Goal: Task Accomplishment & Management: Manage account settings

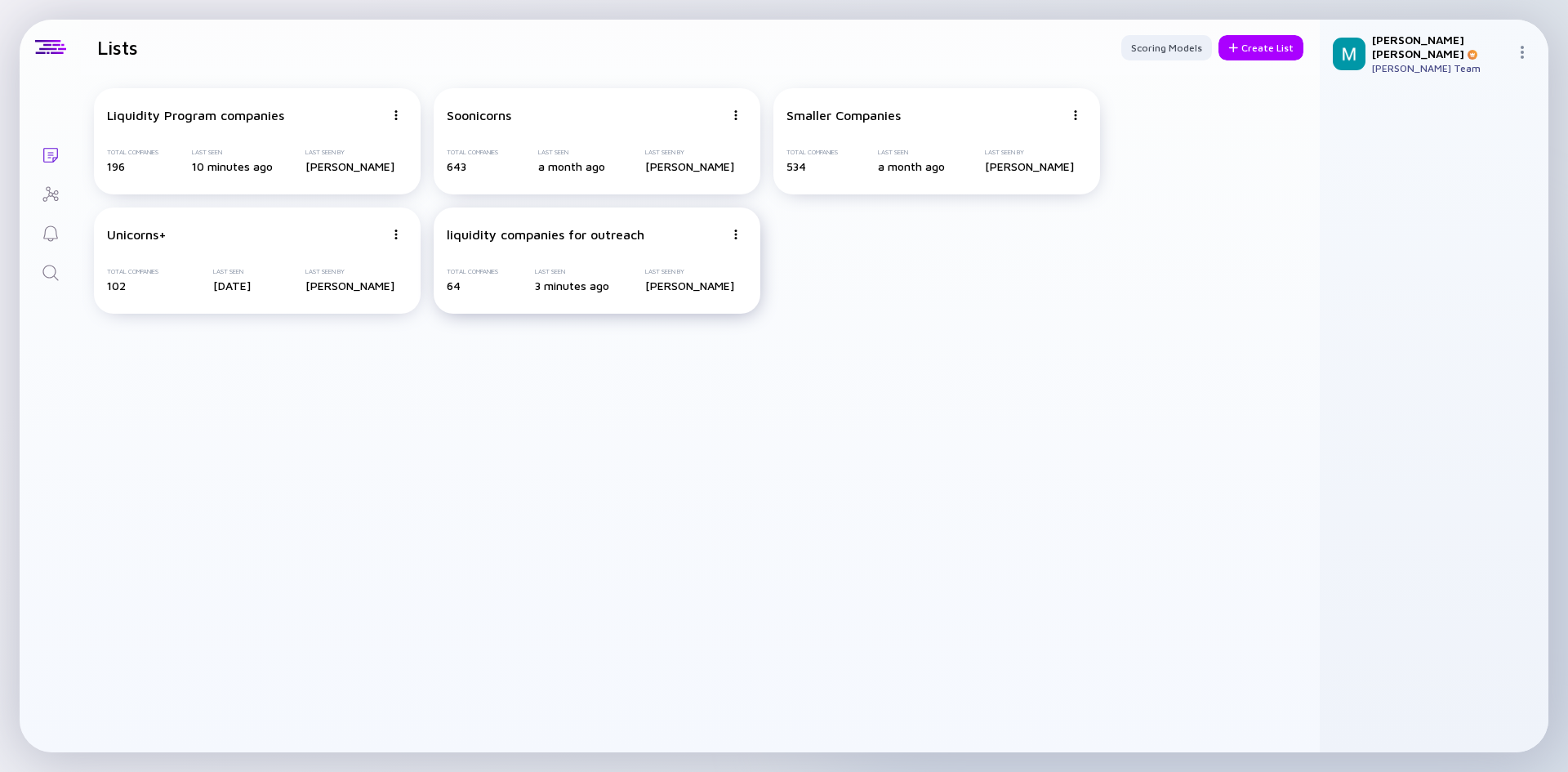
click at [535, 243] on div "liquidity companies for outreach Total Companies 64 Last Seen 3 minutes ago Las…" at bounding box center [597, 261] width 327 height 106
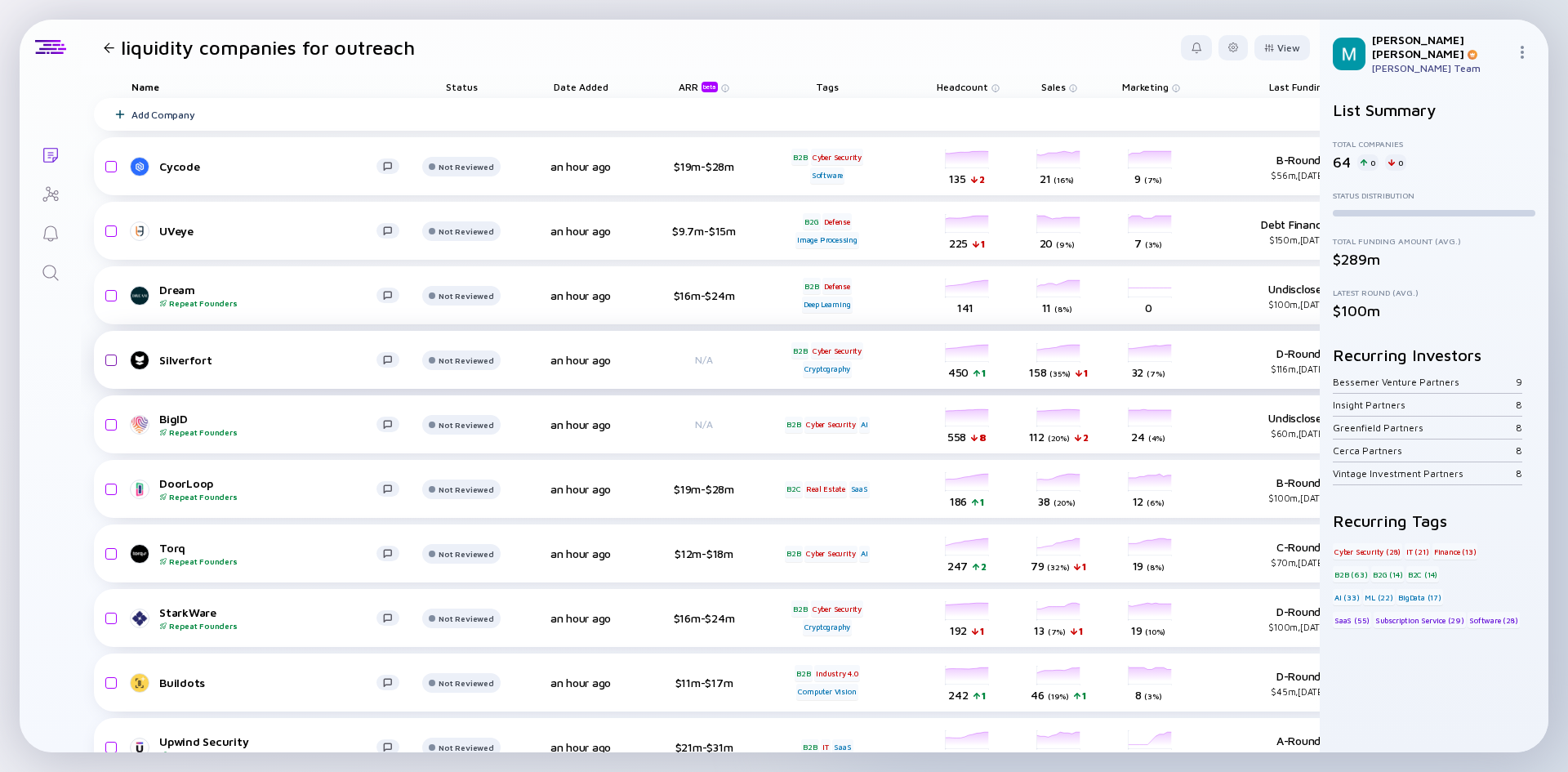
click at [115, 360] on input "checkbox" at bounding box center [109, 360] width 20 height 38
checkbox input "true"
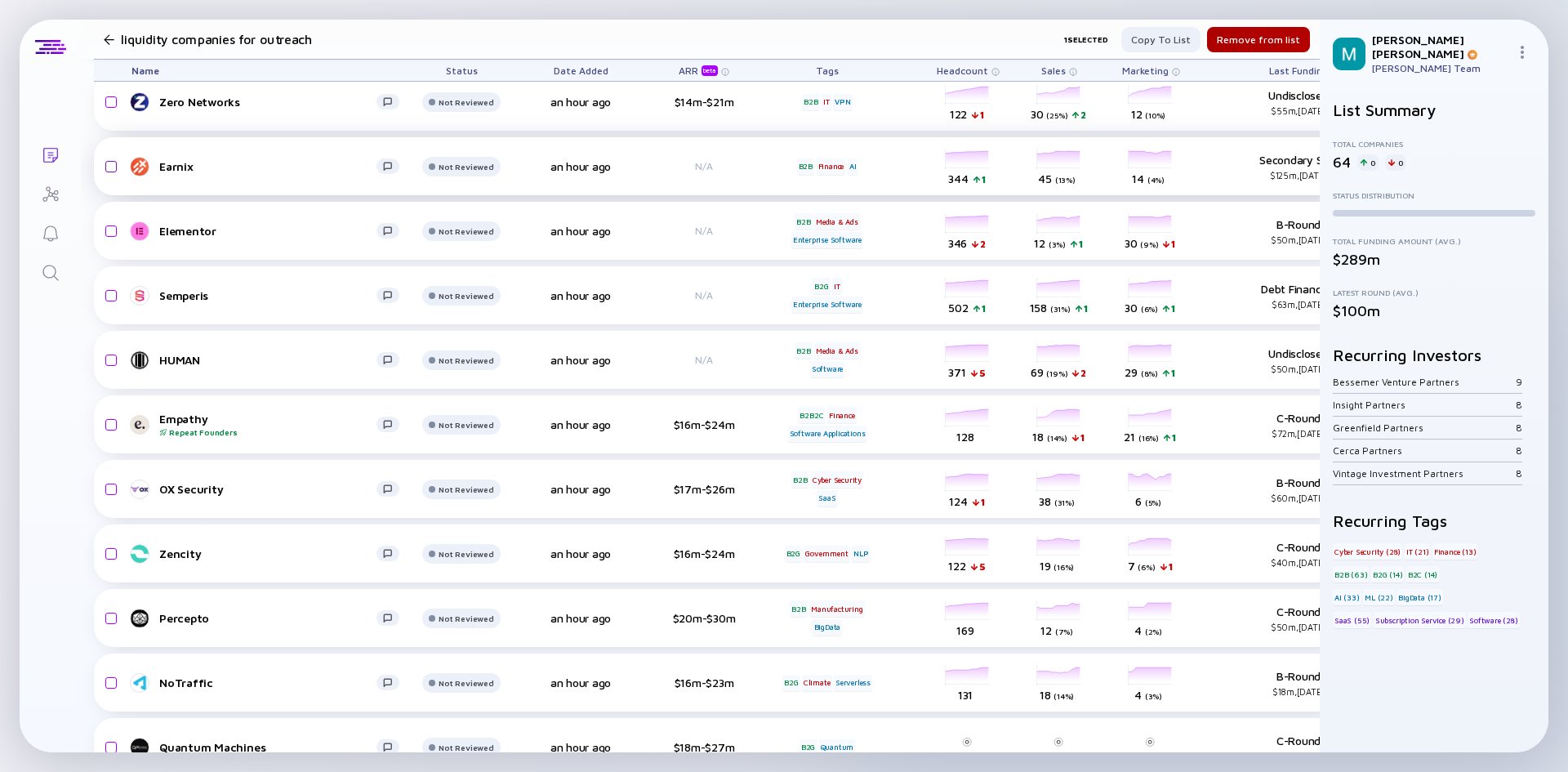
scroll to position [736, 0]
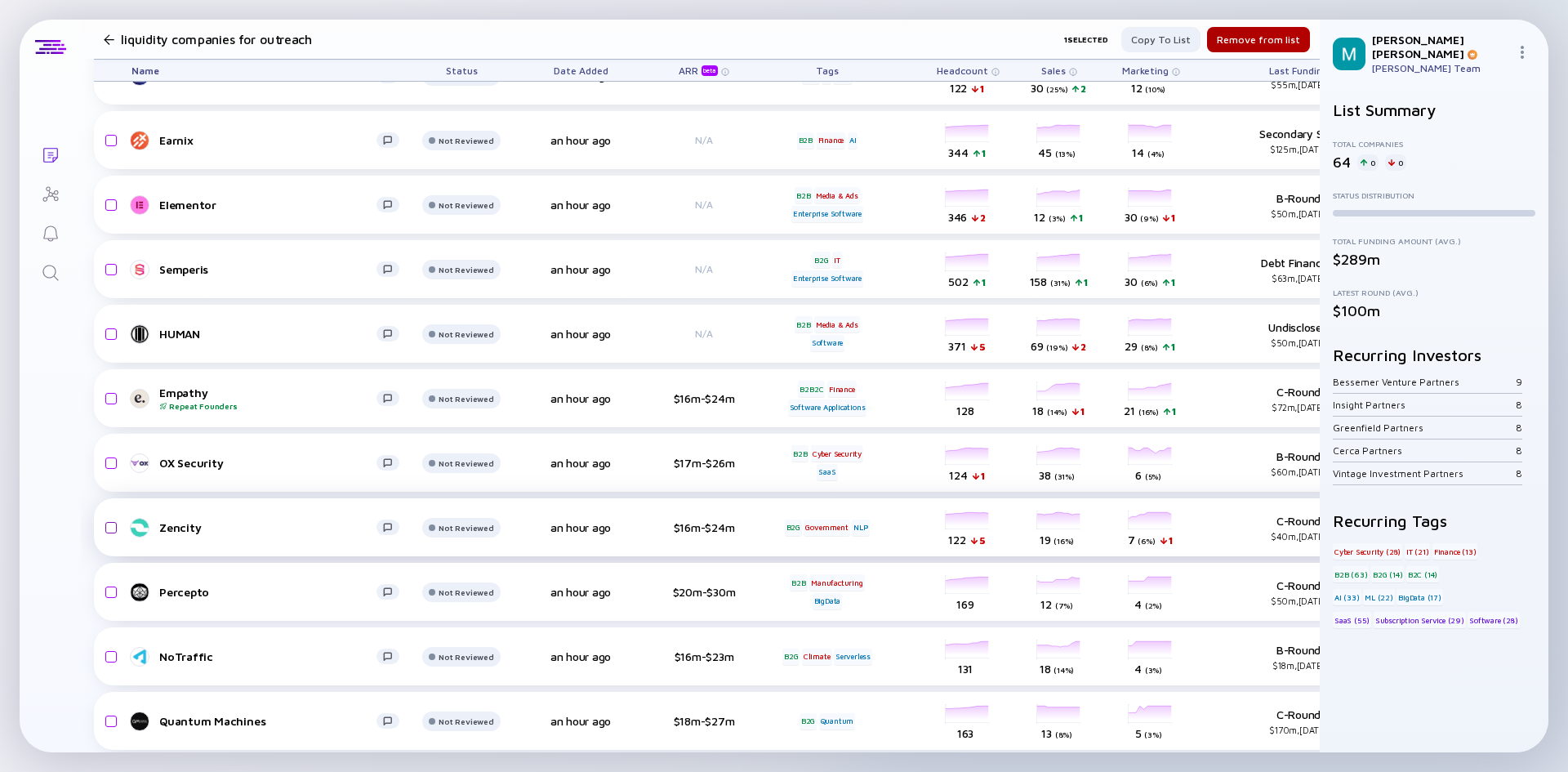
drag, startPoint x: 110, startPoint y: 464, endPoint x: 113, endPoint y: 537, distance: 73.1
click at [110, 464] on input "checkbox" at bounding box center [109, 464] width 20 height 38
checkbox input "true"
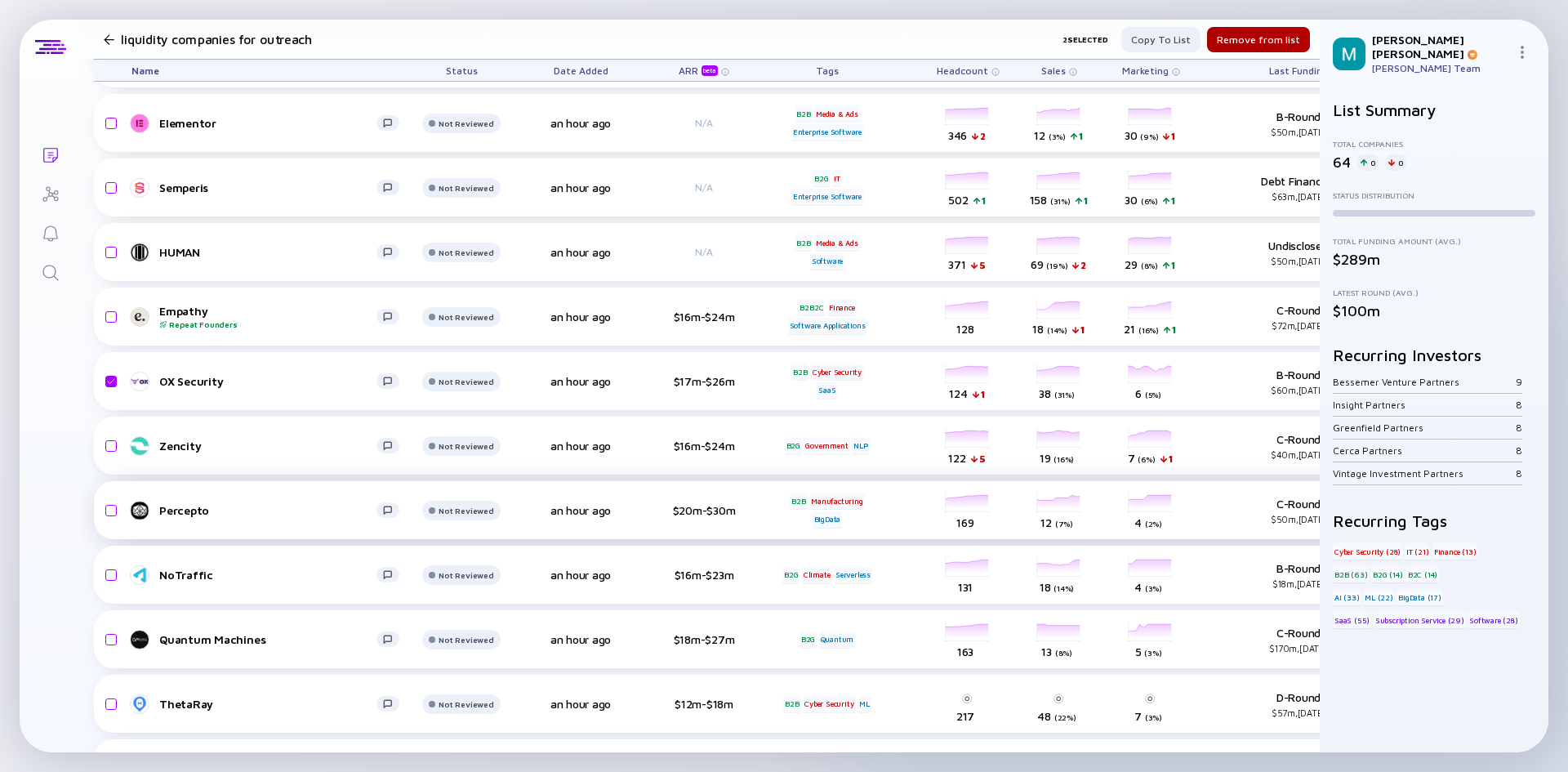
scroll to position [899, 0]
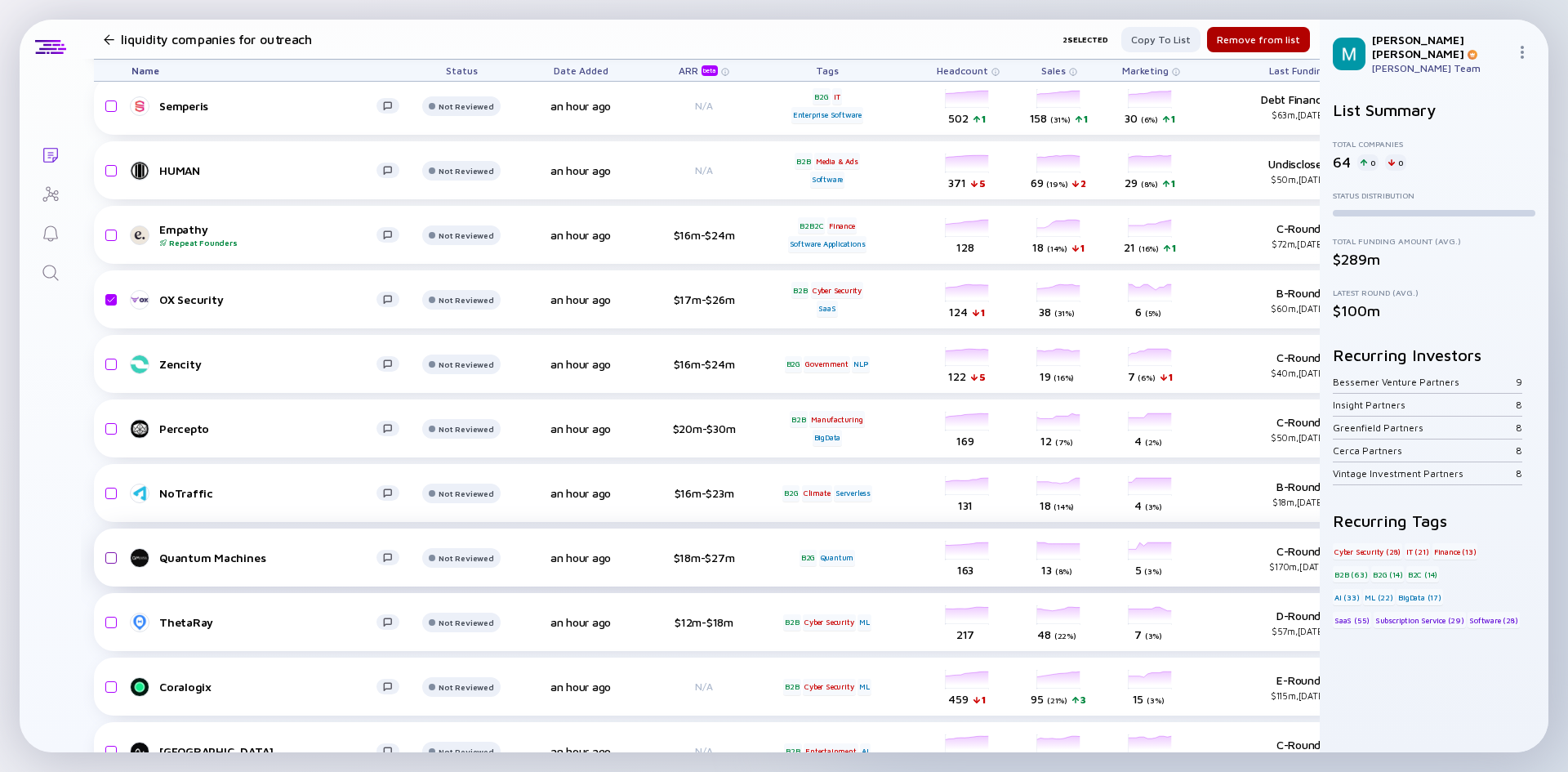
click at [109, 558] on input "checkbox" at bounding box center [109, 558] width 20 height 38
checkbox input "true"
click at [111, 621] on input "checkbox" at bounding box center [109, 623] width 20 height 38
checkbox input "true"
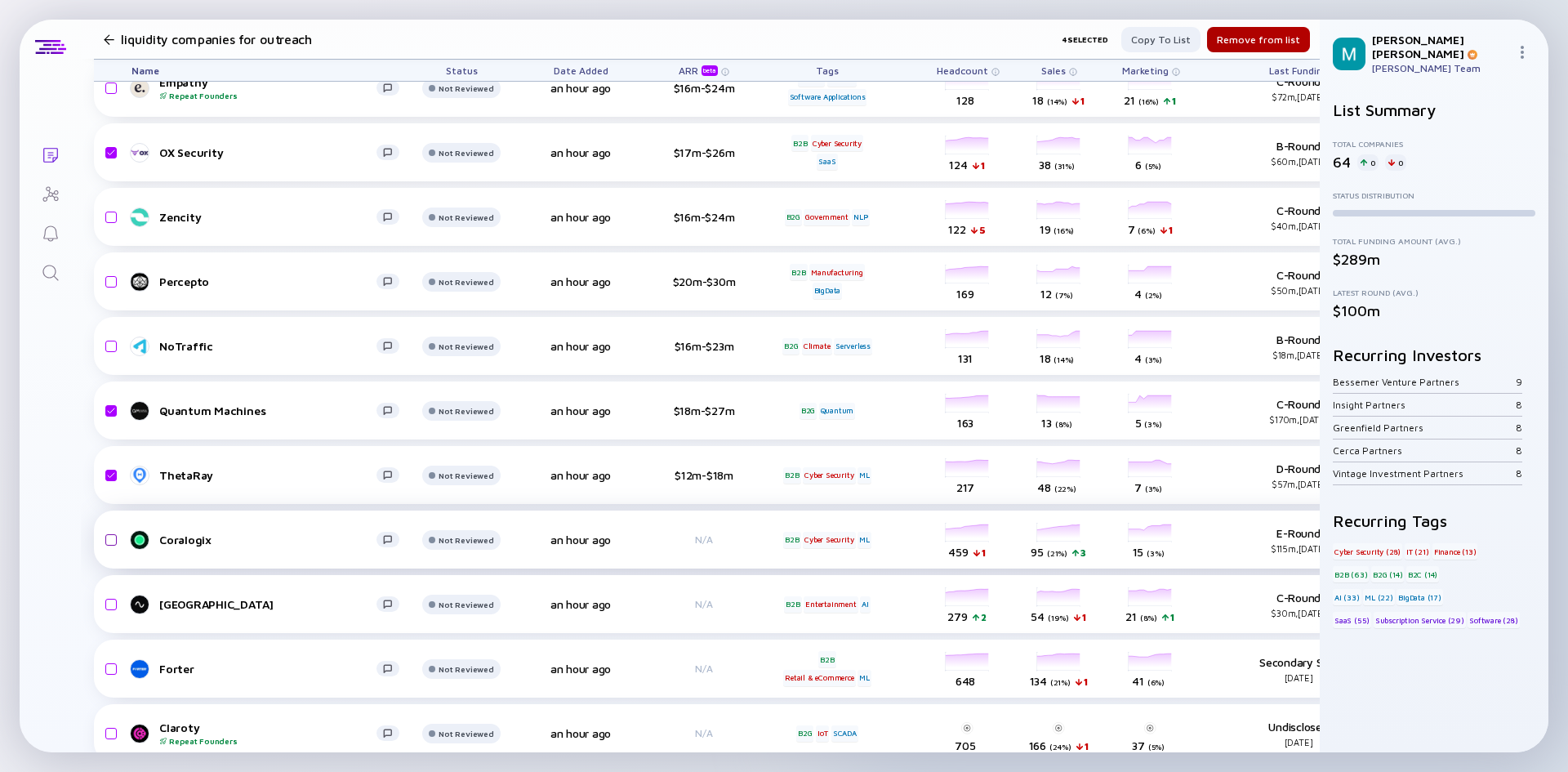
scroll to position [1062, 0]
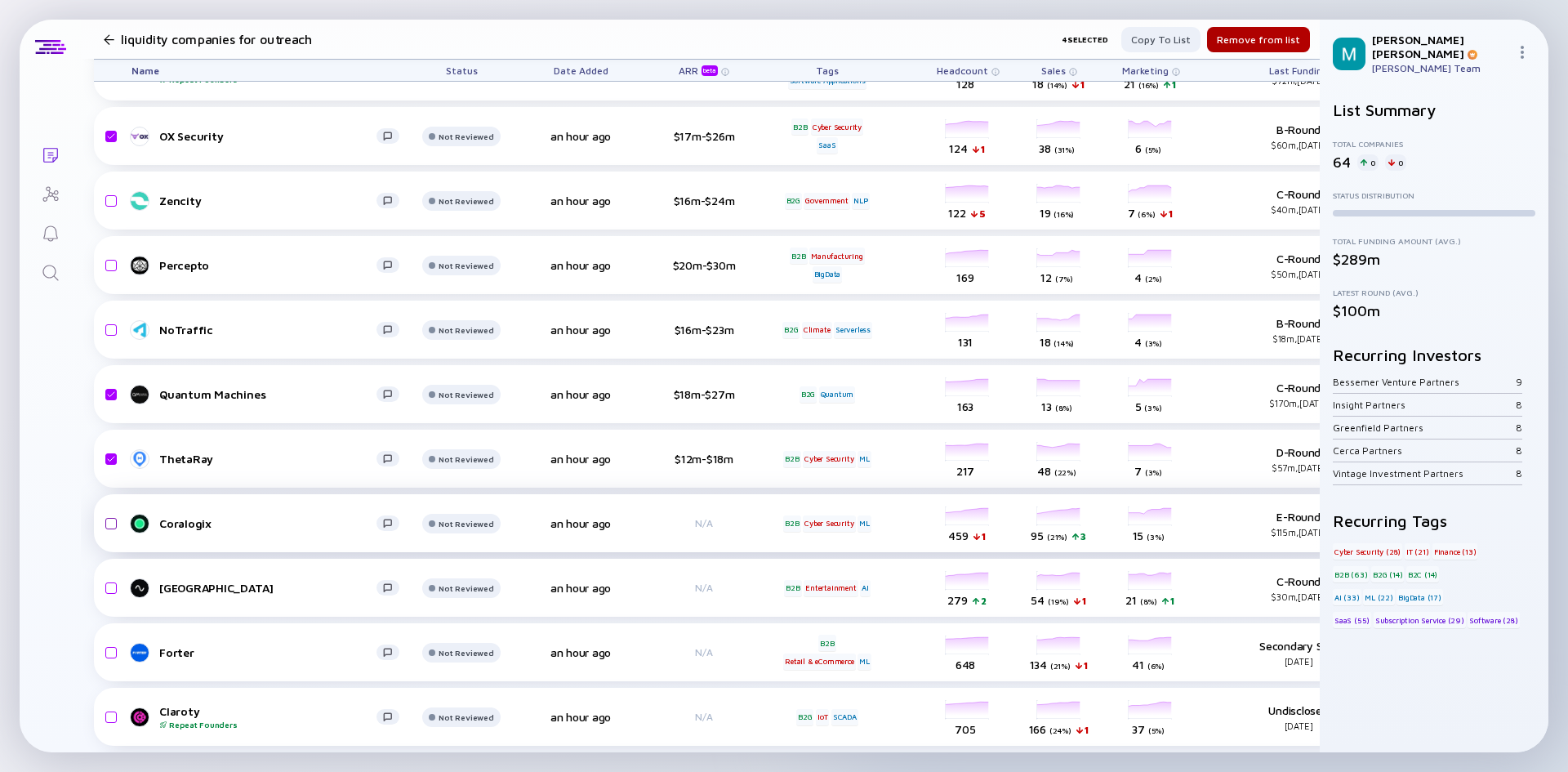
click at [114, 524] on input "checkbox" at bounding box center [109, 524] width 20 height 38
checkbox input "true"
click at [111, 583] on input "checkbox" at bounding box center [109, 588] width 20 height 38
checkbox input "true"
click at [109, 659] on input "checkbox" at bounding box center [109, 653] width 20 height 38
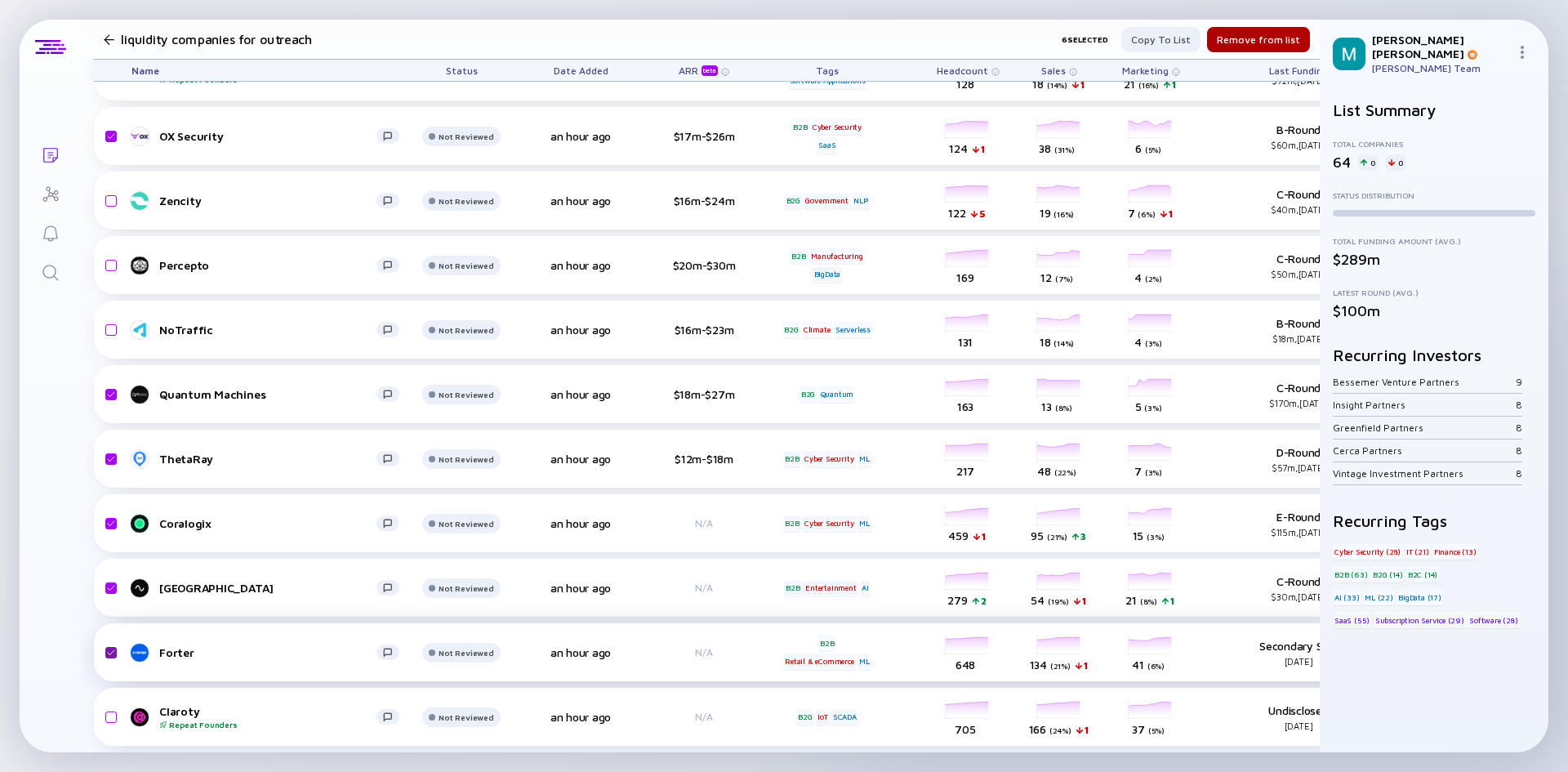
checkbox input "true"
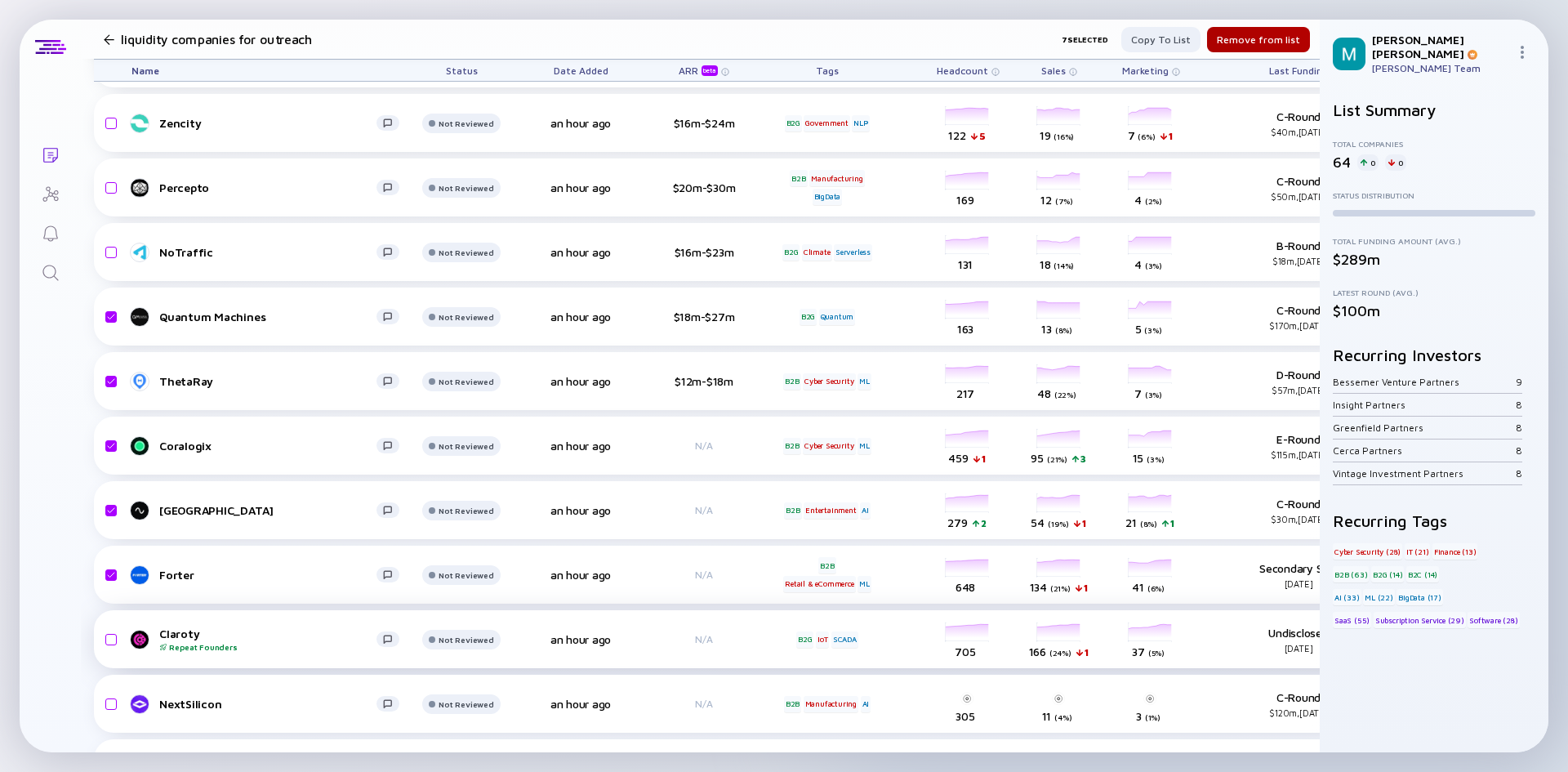
scroll to position [1144, 0]
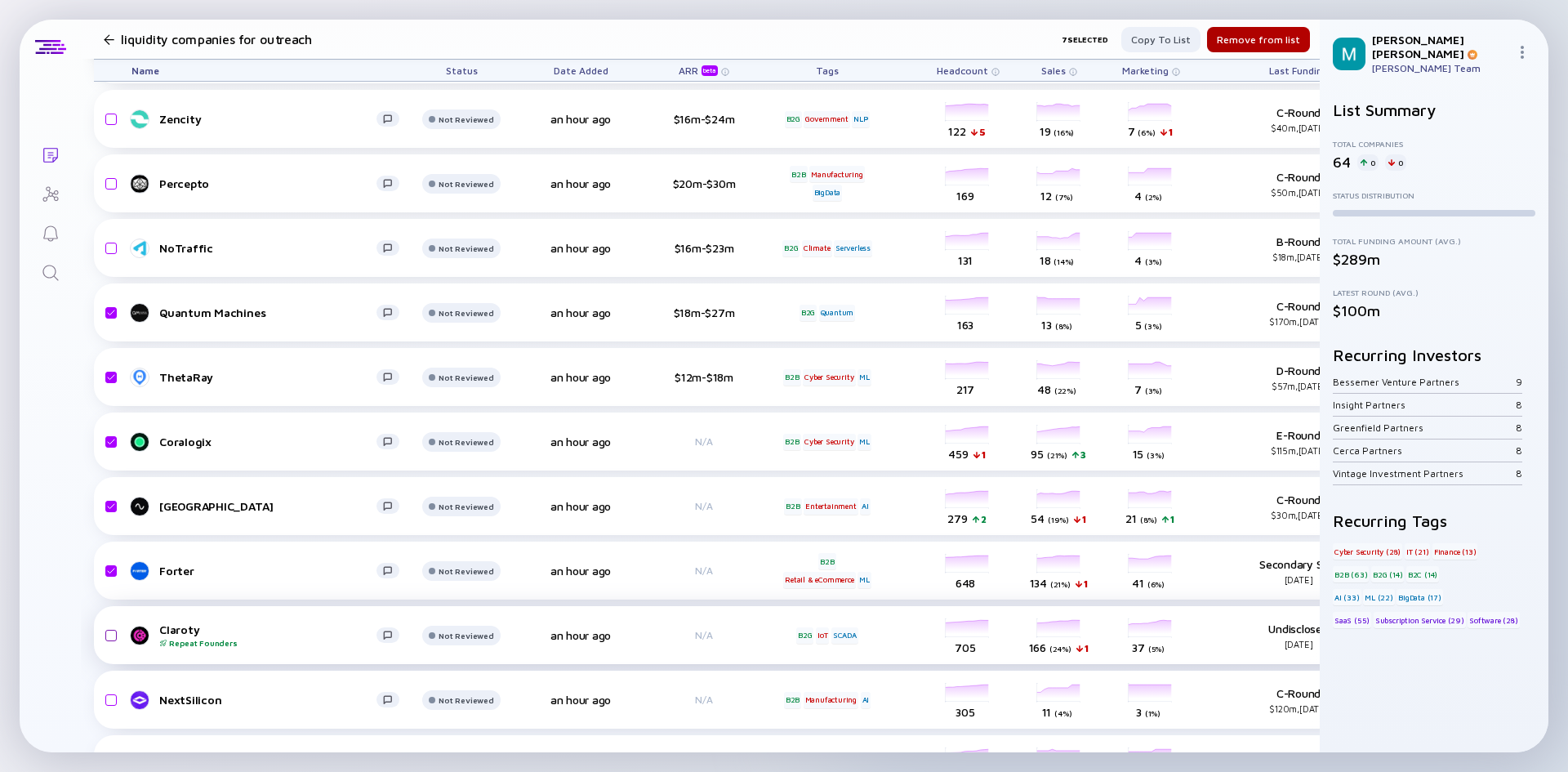
click at [111, 629] on input "checkbox" at bounding box center [109, 636] width 20 height 38
checkbox input "true"
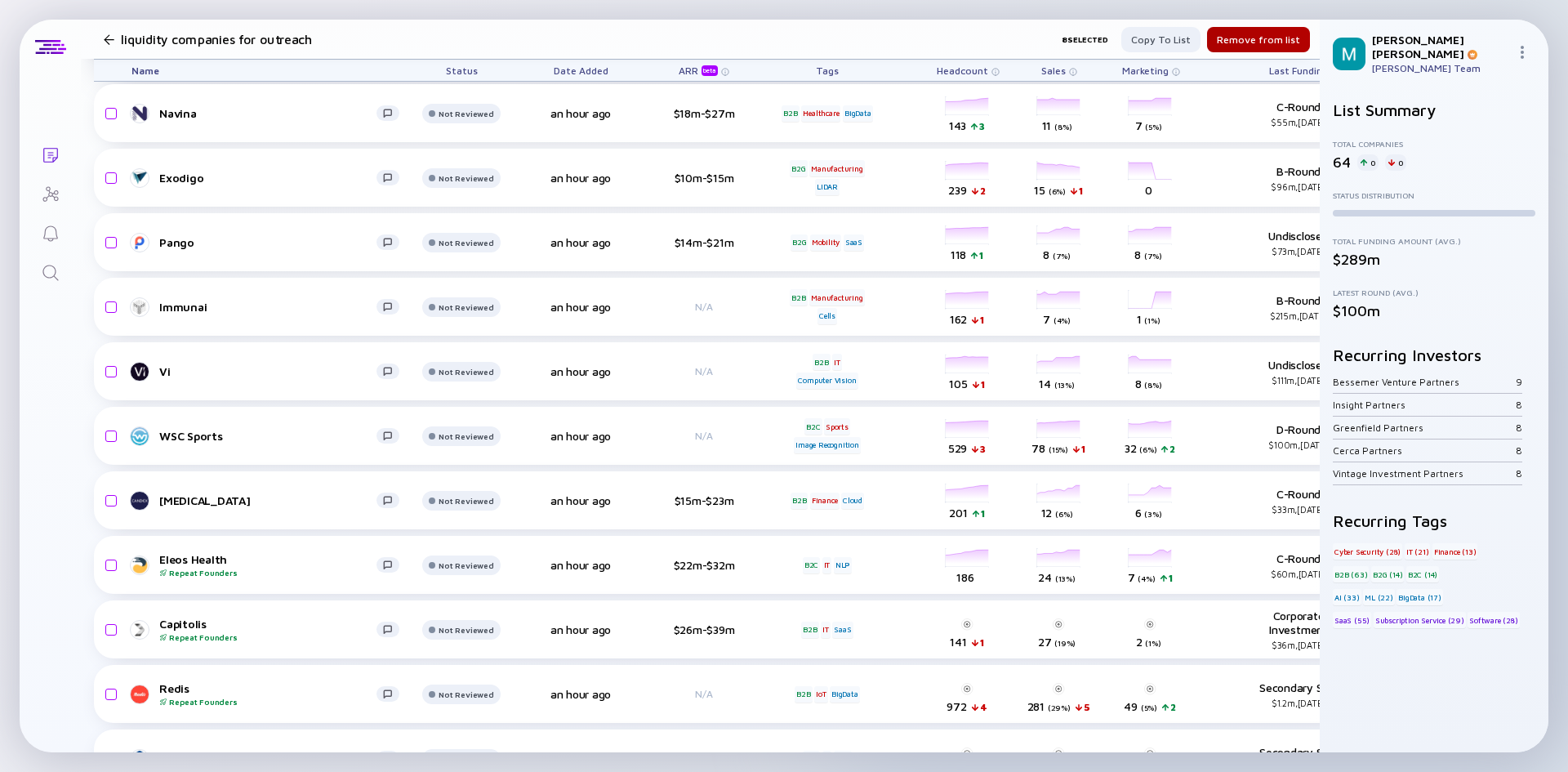
scroll to position [1798, 0]
click at [106, 567] on input "checkbox" at bounding box center [109, 563] width 20 height 38
checkbox input "true"
click at [112, 693] on input "checkbox" at bounding box center [109, 692] width 20 height 38
checkbox input "true"
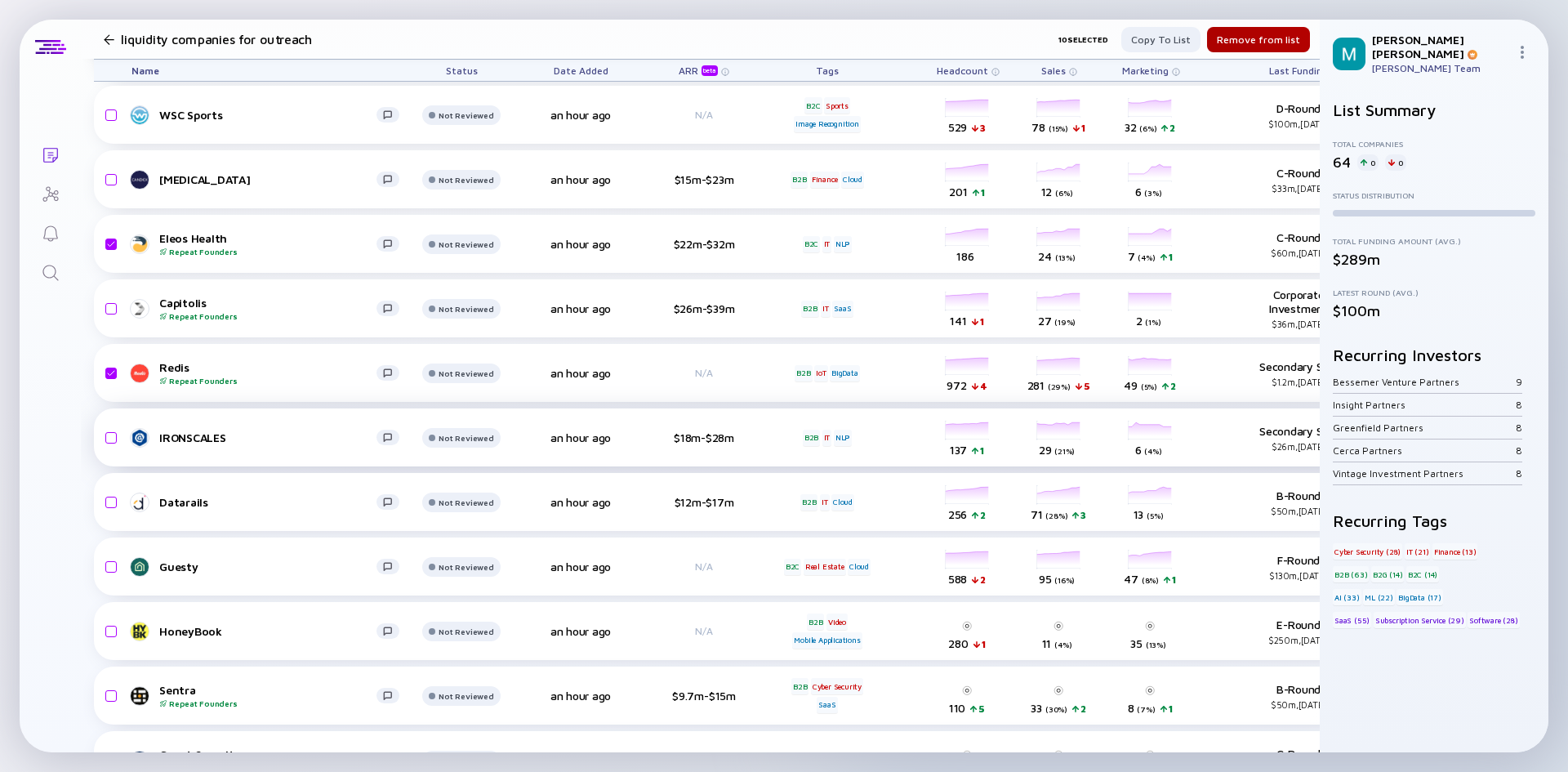
scroll to position [2125, 0]
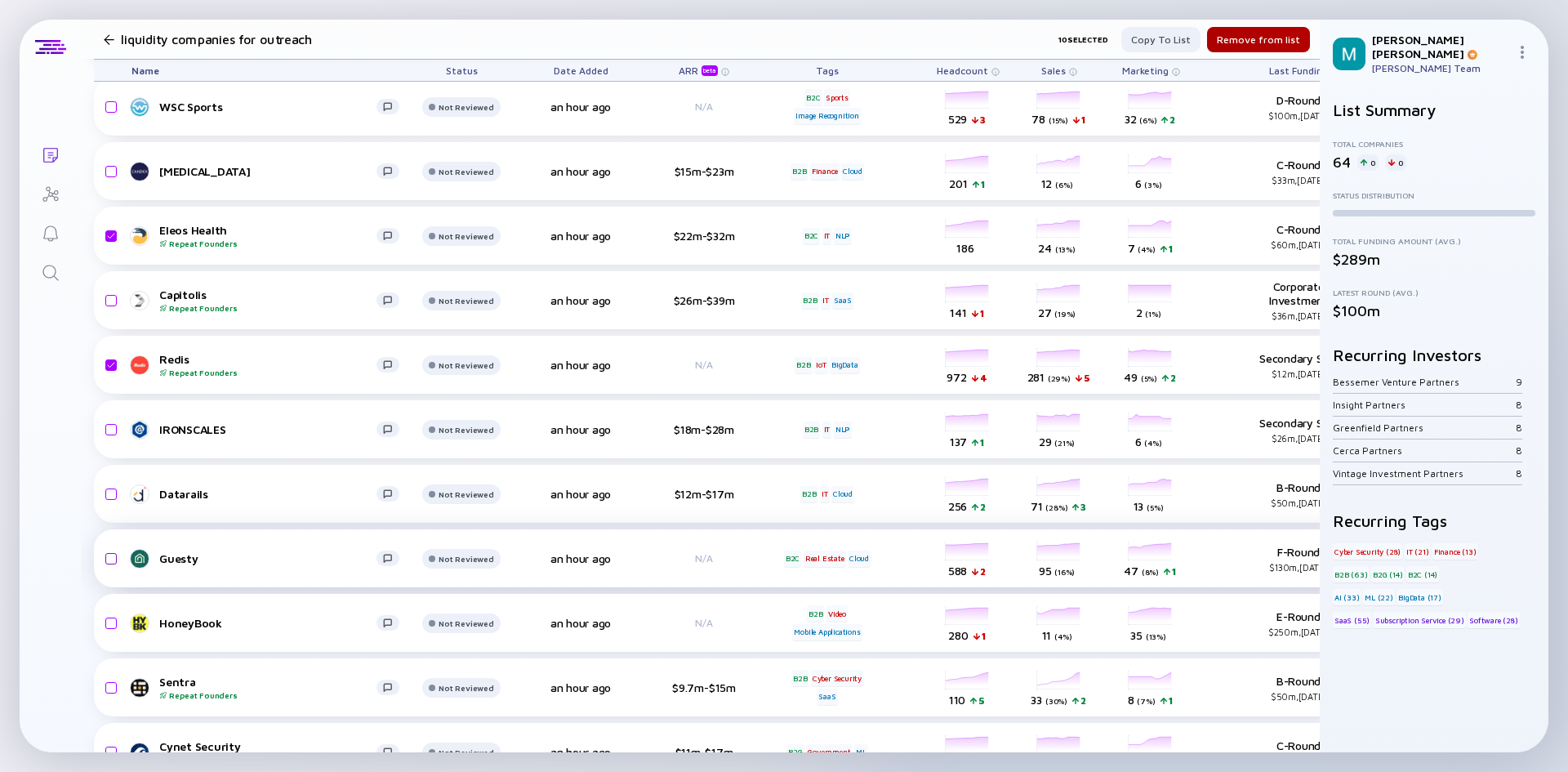
click at [108, 555] on input "checkbox" at bounding box center [109, 559] width 20 height 38
checkbox input "true"
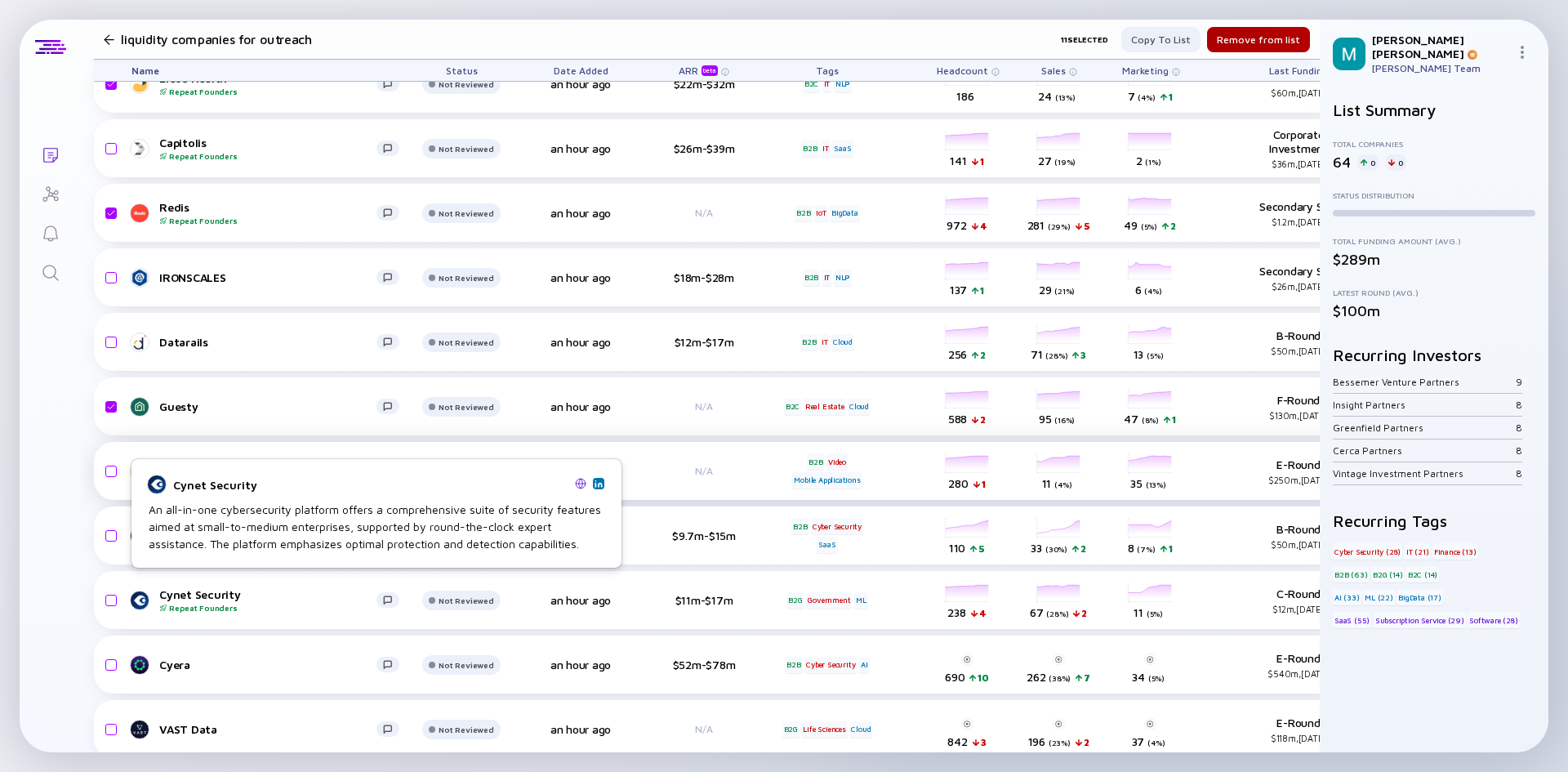
scroll to position [2288, 0]
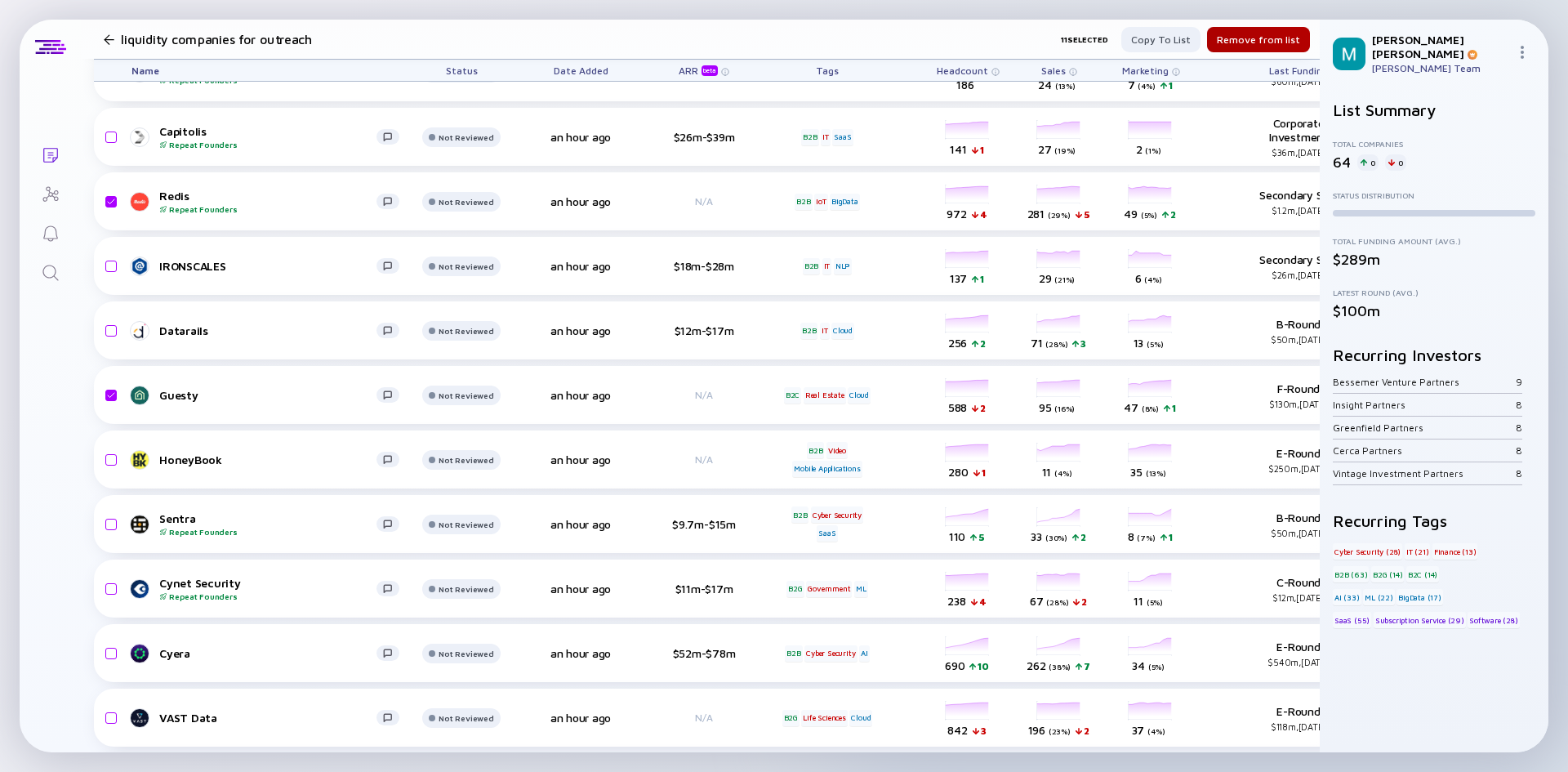
click at [79, 534] on div "Lists liquidity companies for outreach 11 selected Copy to list Remove from lis…" at bounding box center [784, 386] width 1529 height 732
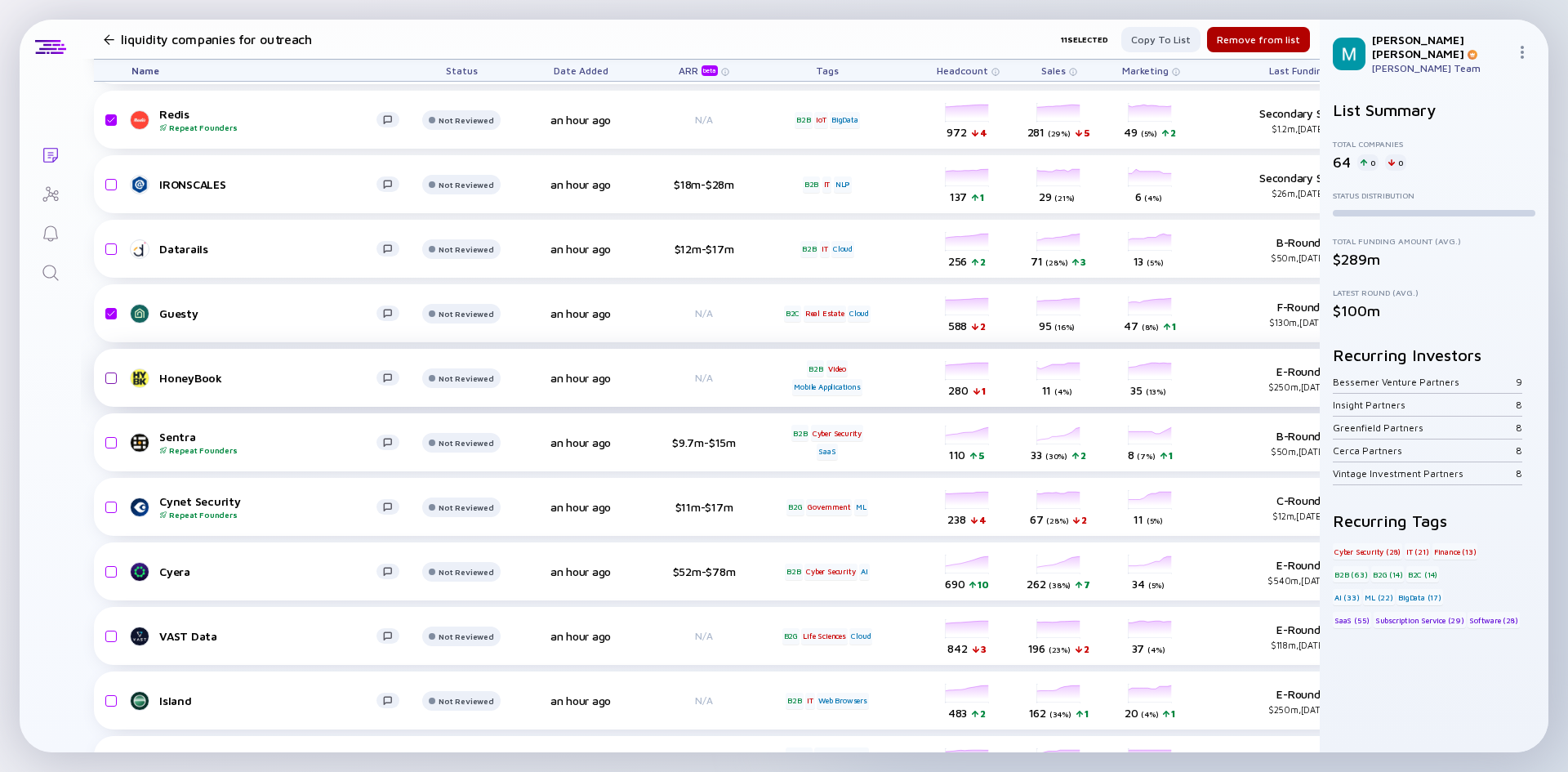
click at [113, 380] on input "checkbox" at bounding box center [109, 379] width 20 height 38
checkbox input "true"
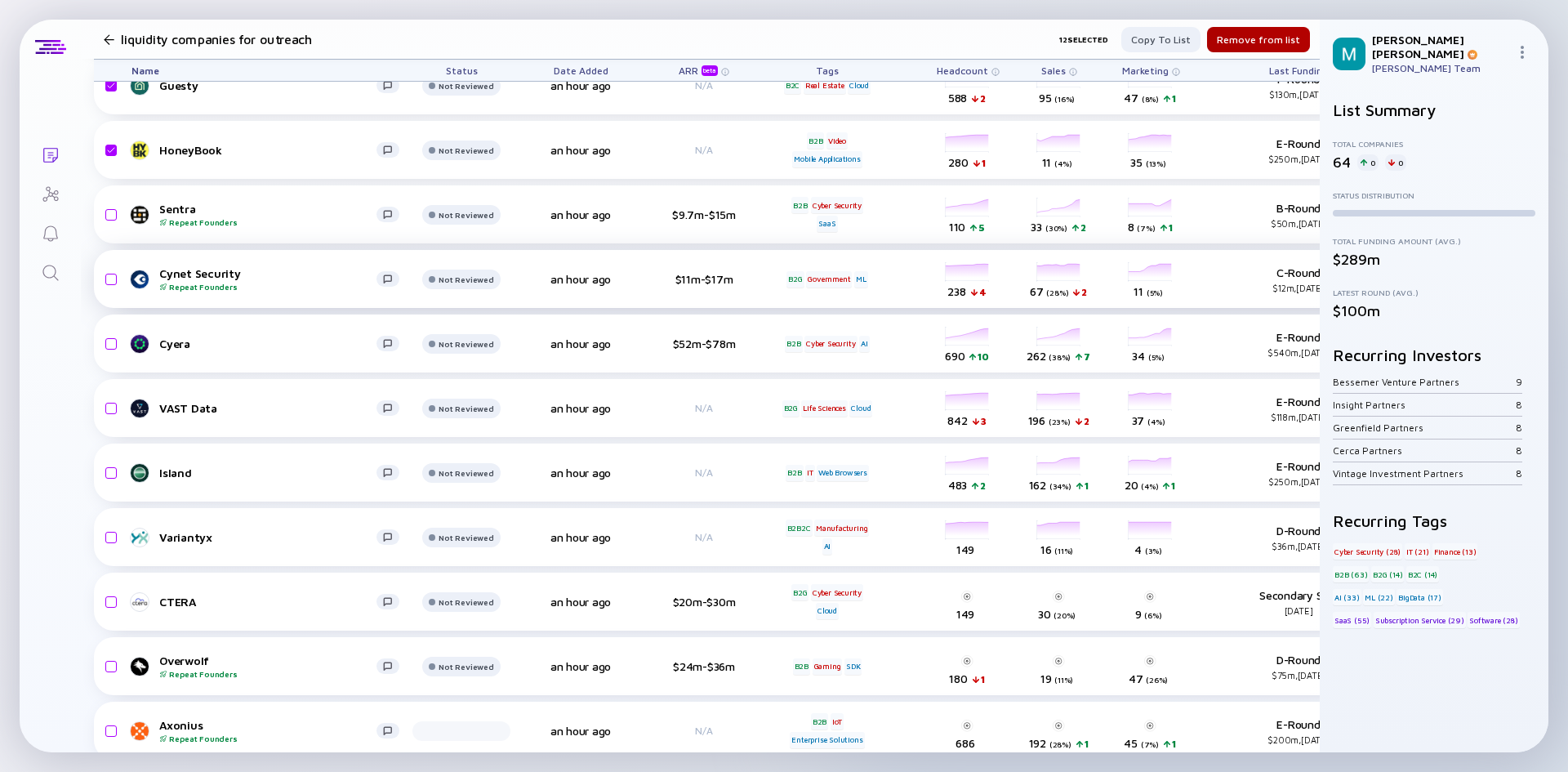
scroll to position [2696, 0]
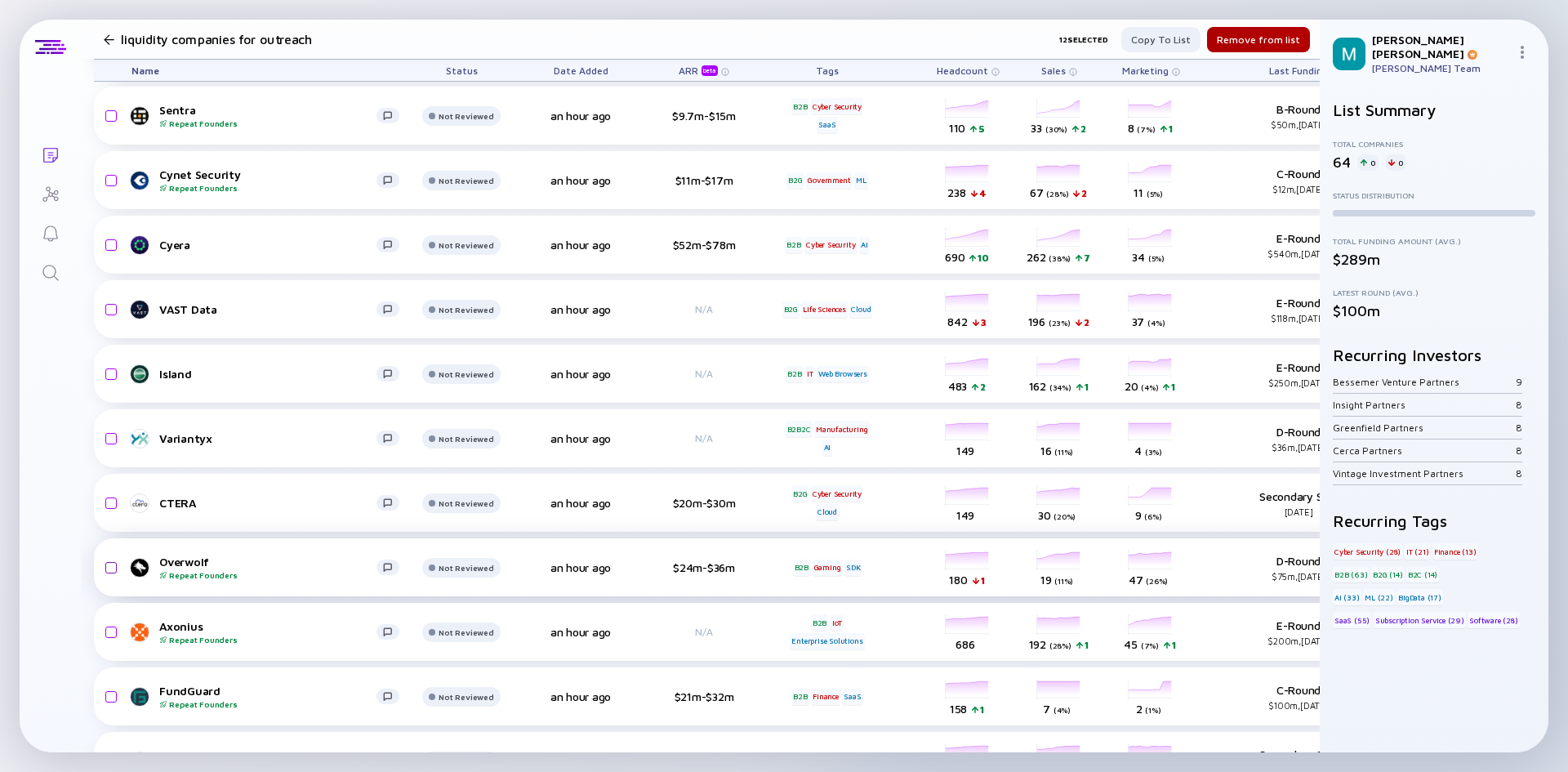
click at [108, 567] on input "checkbox" at bounding box center [109, 568] width 20 height 38
checkbox input "true"
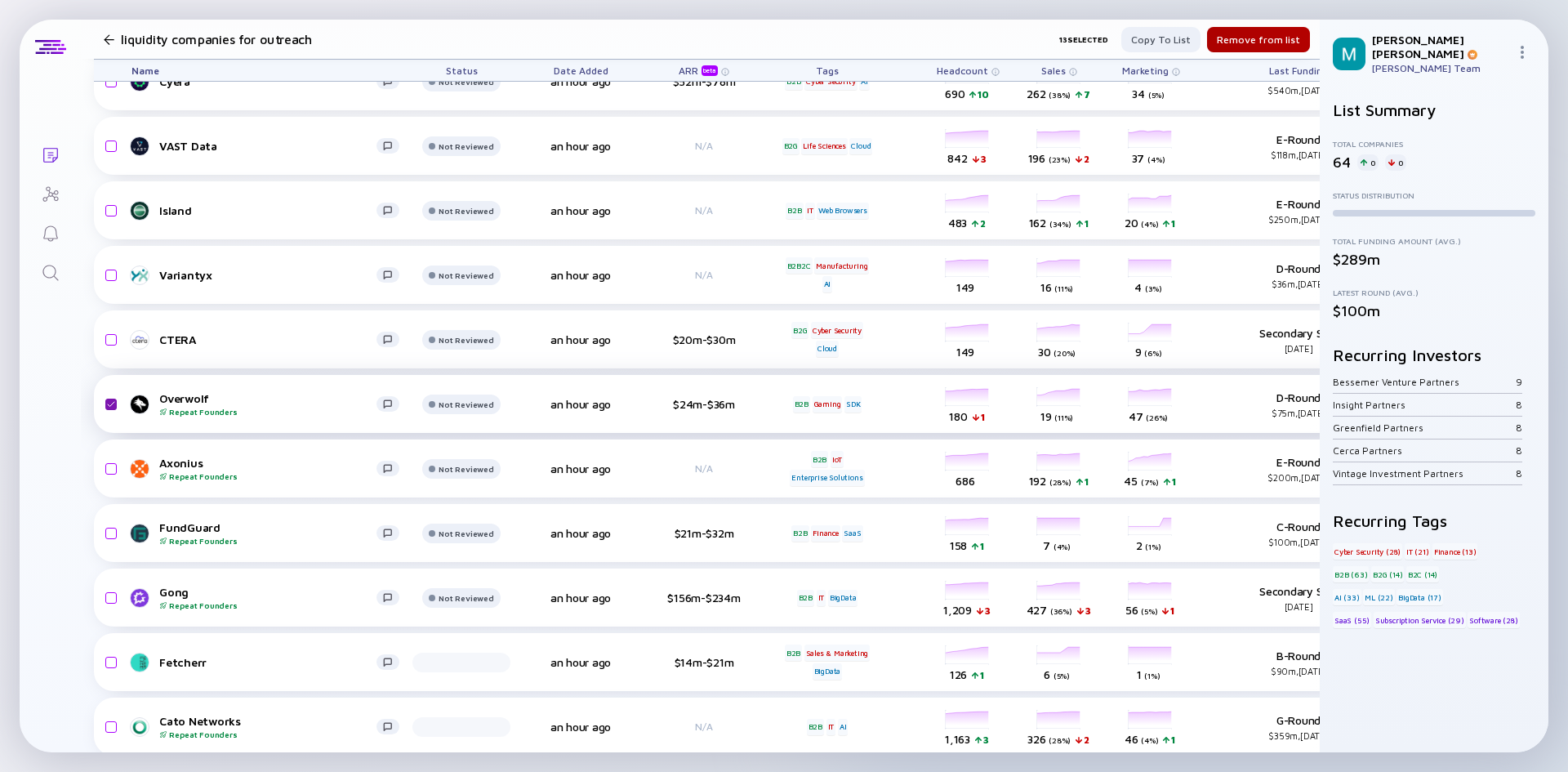
scroll to position [2941, 0]
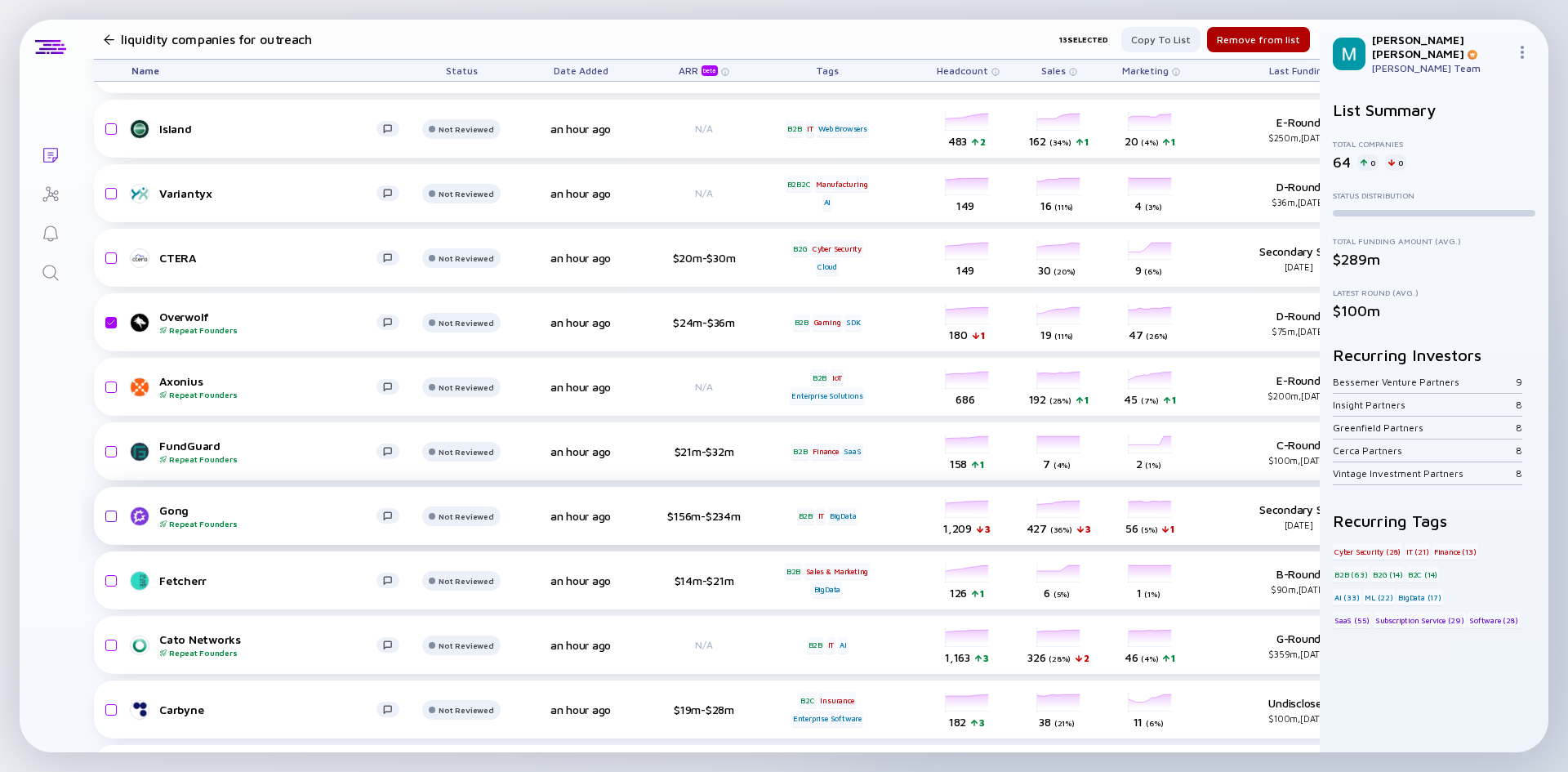
click at [109, 521] on input "checkbox" at bounding box center [109, 516] width 20 height 38
checkbox input "true"
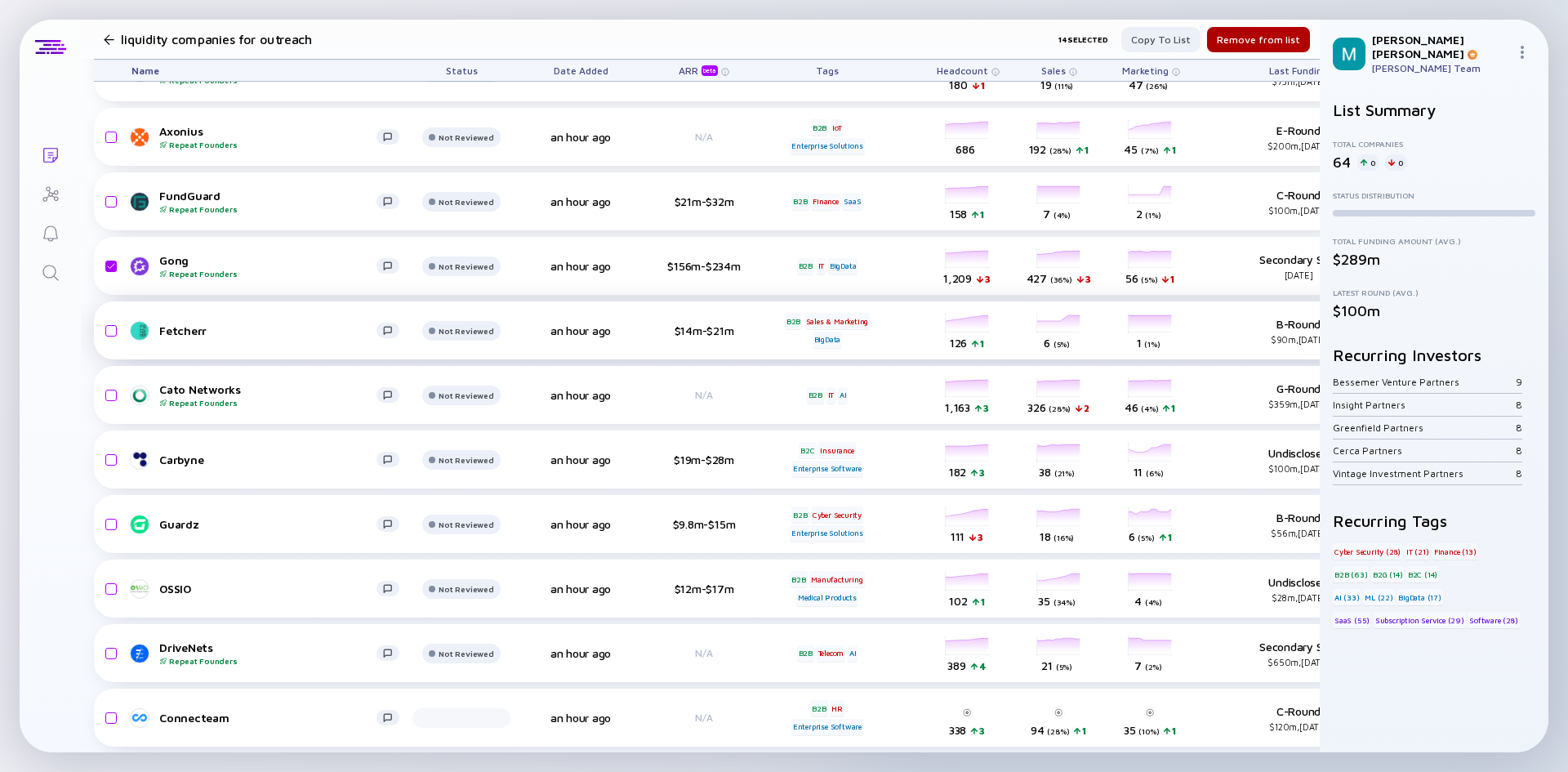
scroll to position [3268, 0]
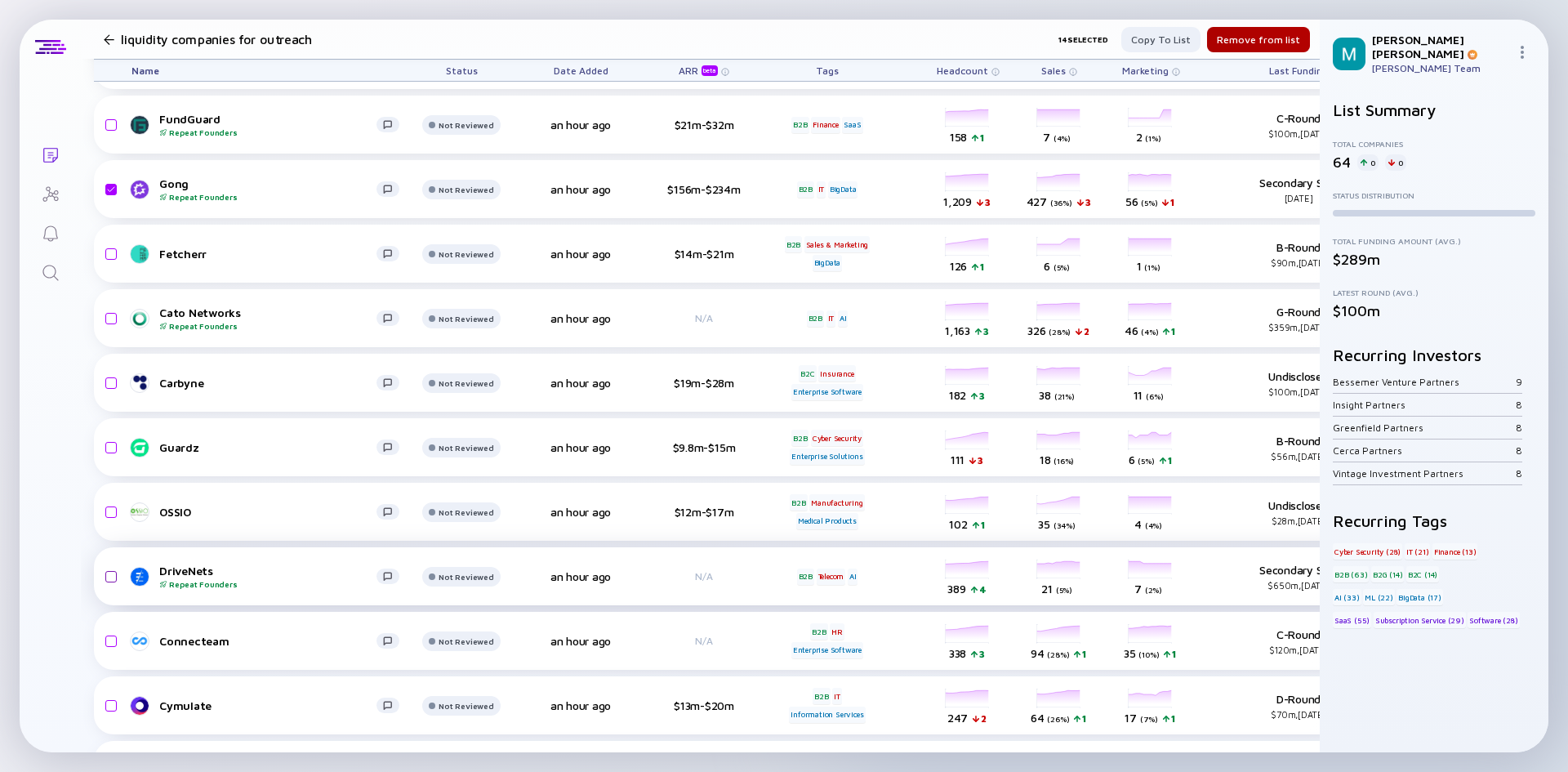
click at [108, 575] on input "checkbox" at bounding box center [109, 577] width 20 height 38
checkbox input "true"
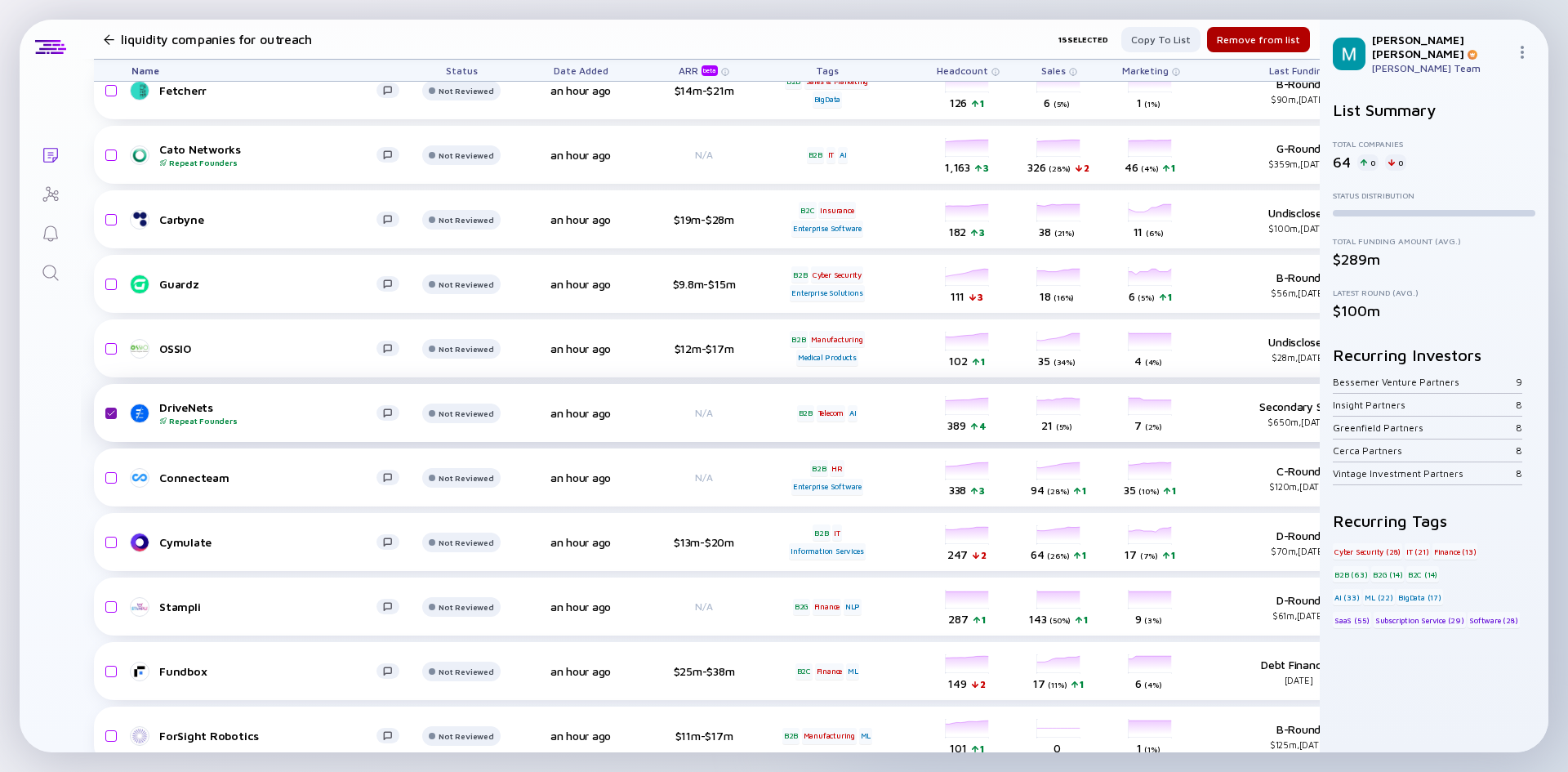
scroll to position [3527, 0]
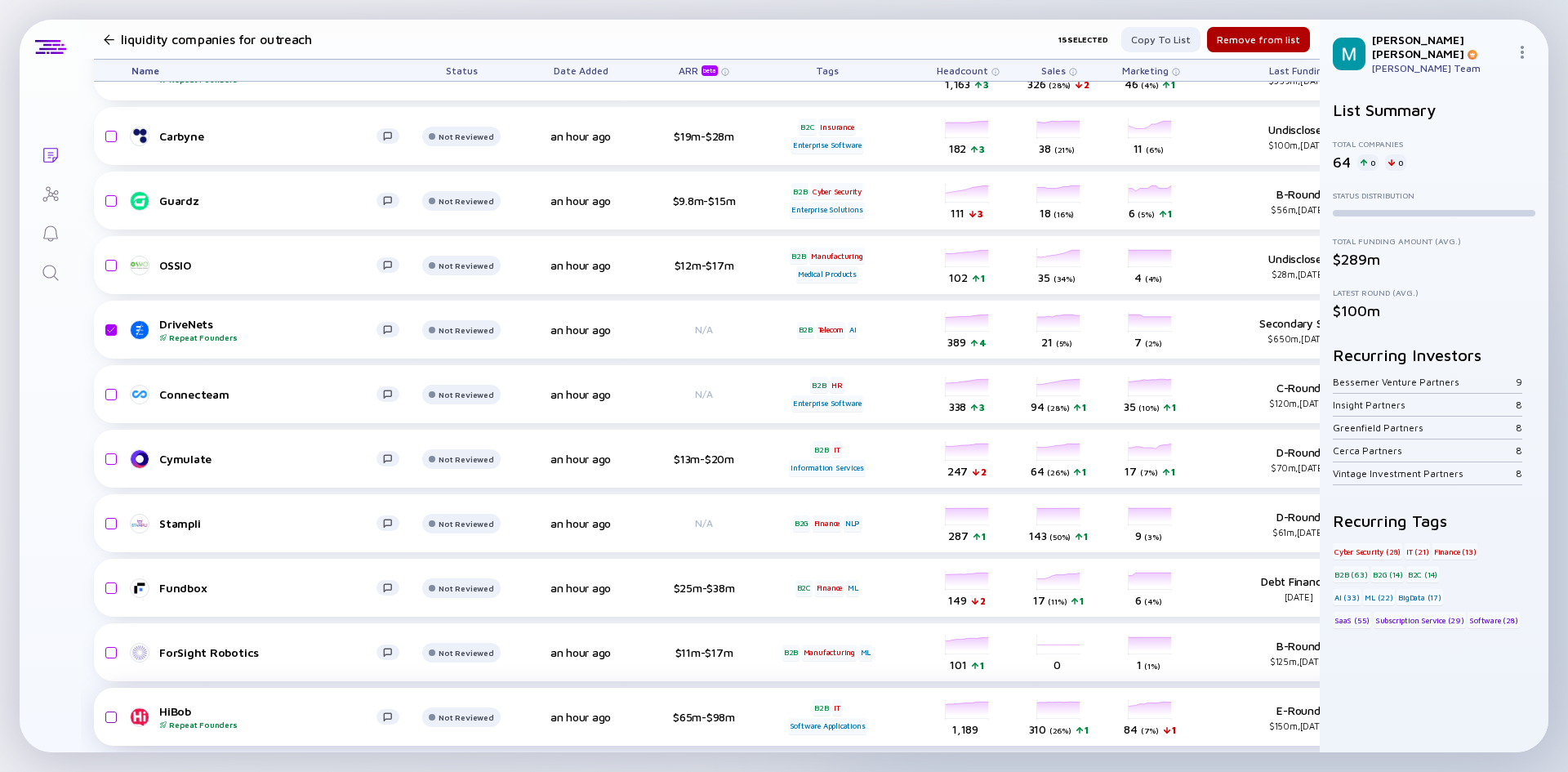
click at [113, 704] on input "checkbox" at bounding box center [109, 718] width 20 height 38
checkbox input "true"
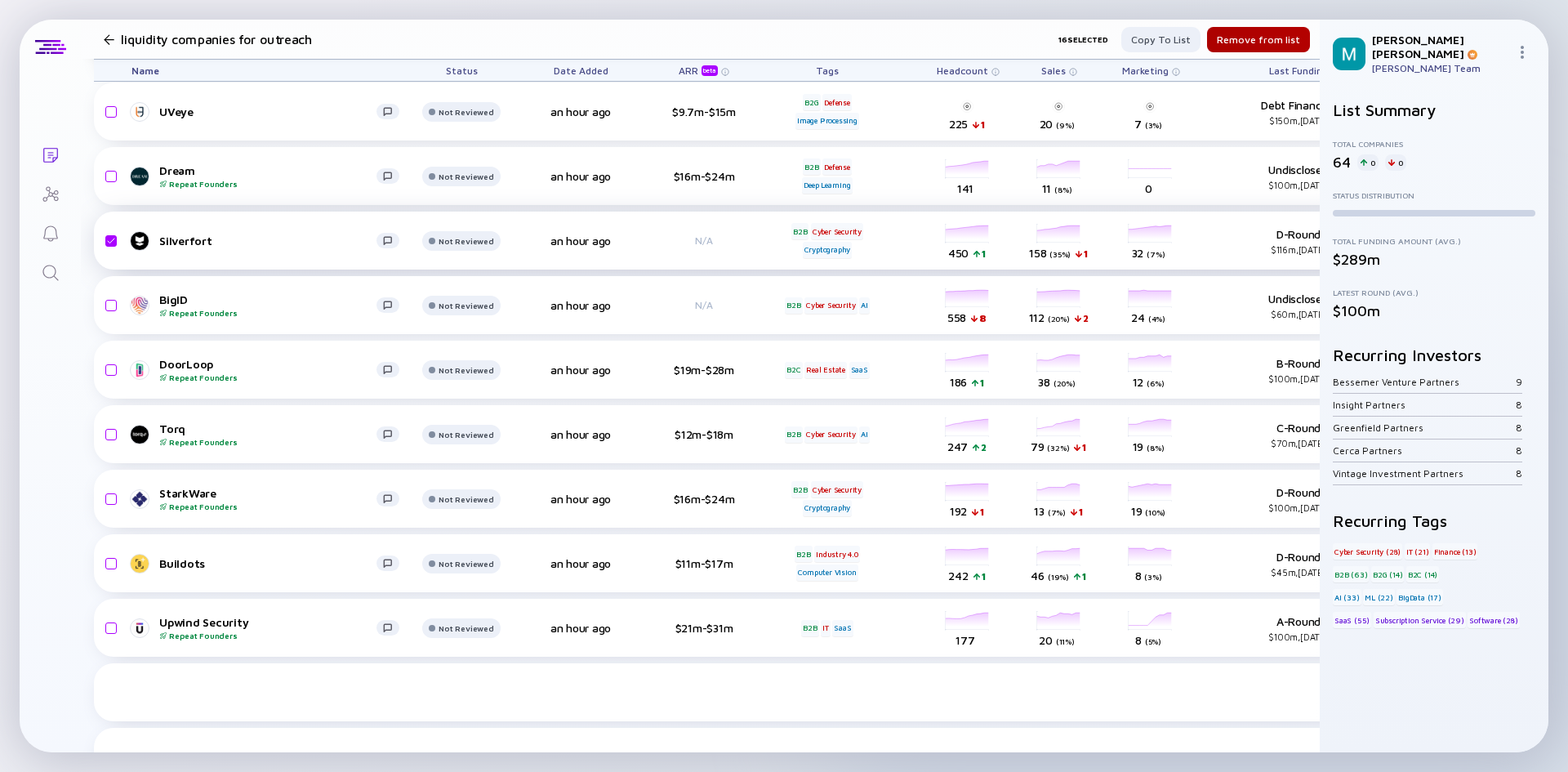
scroll to position [0, 0]
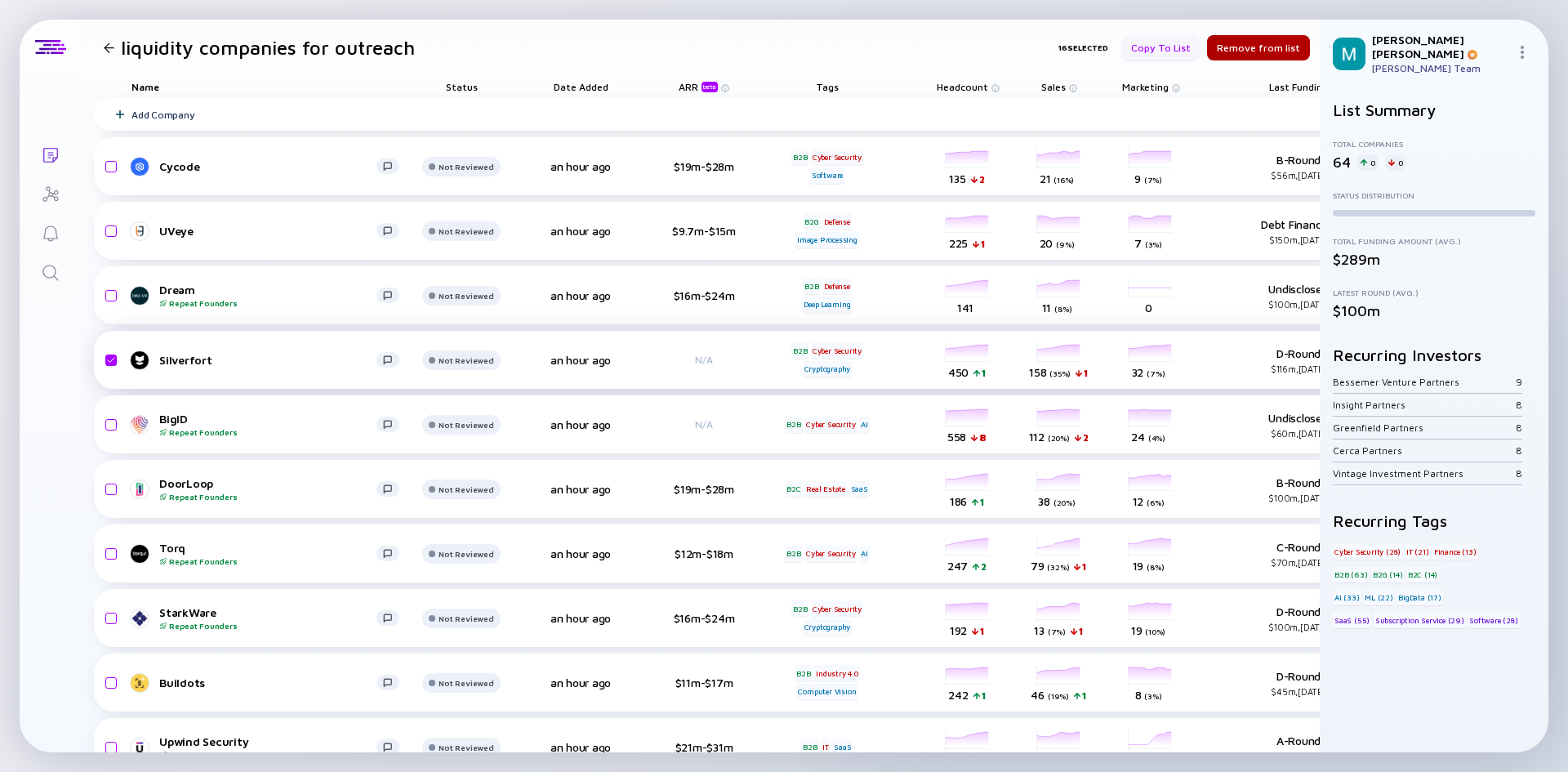
click at [1167, 45] on div "Copy to list" at bounding box center [1161, 48] width 79 height 26
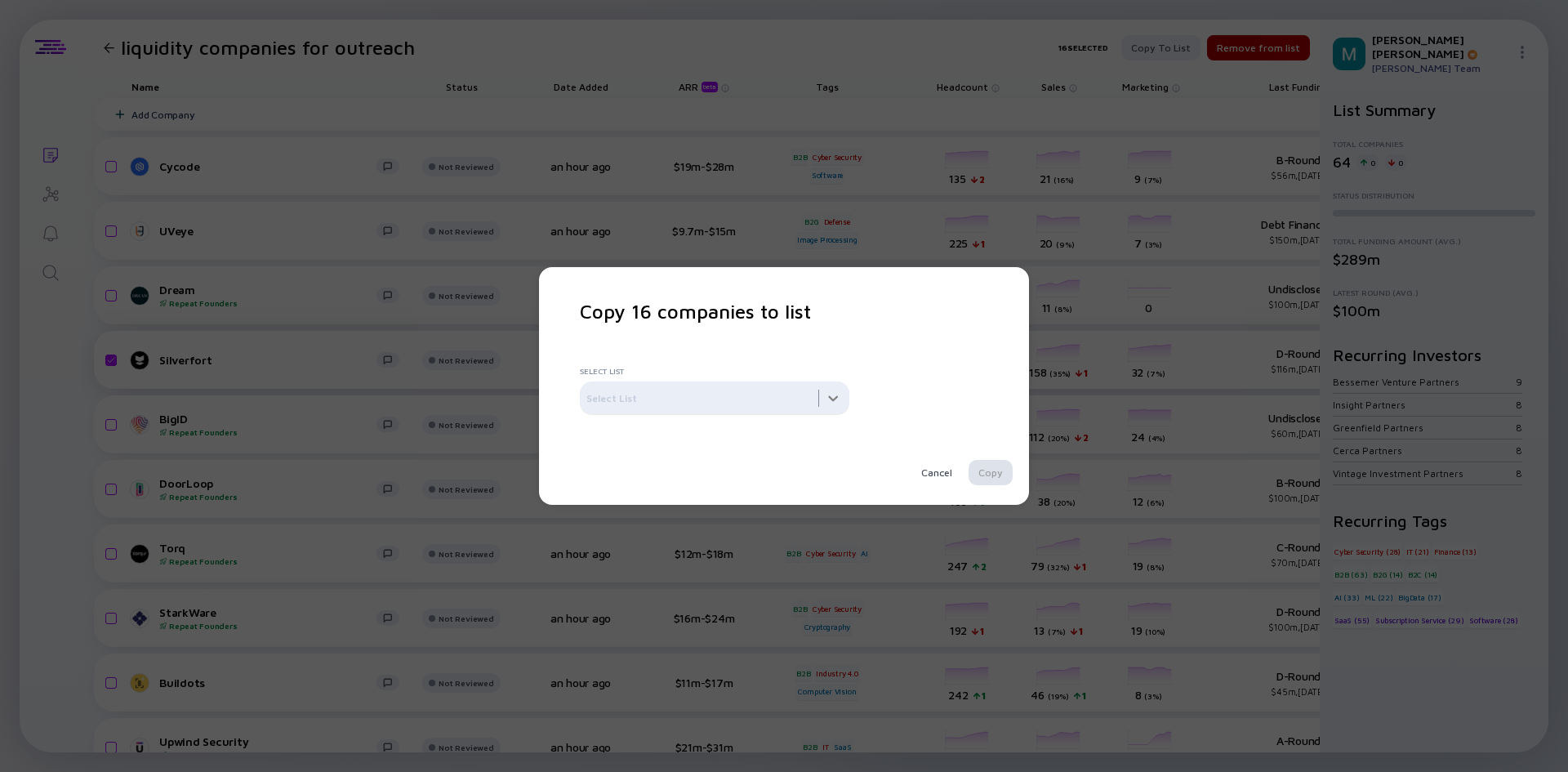
click at [685, 405] on div at bounding box center [714, 398] width 270 height 33
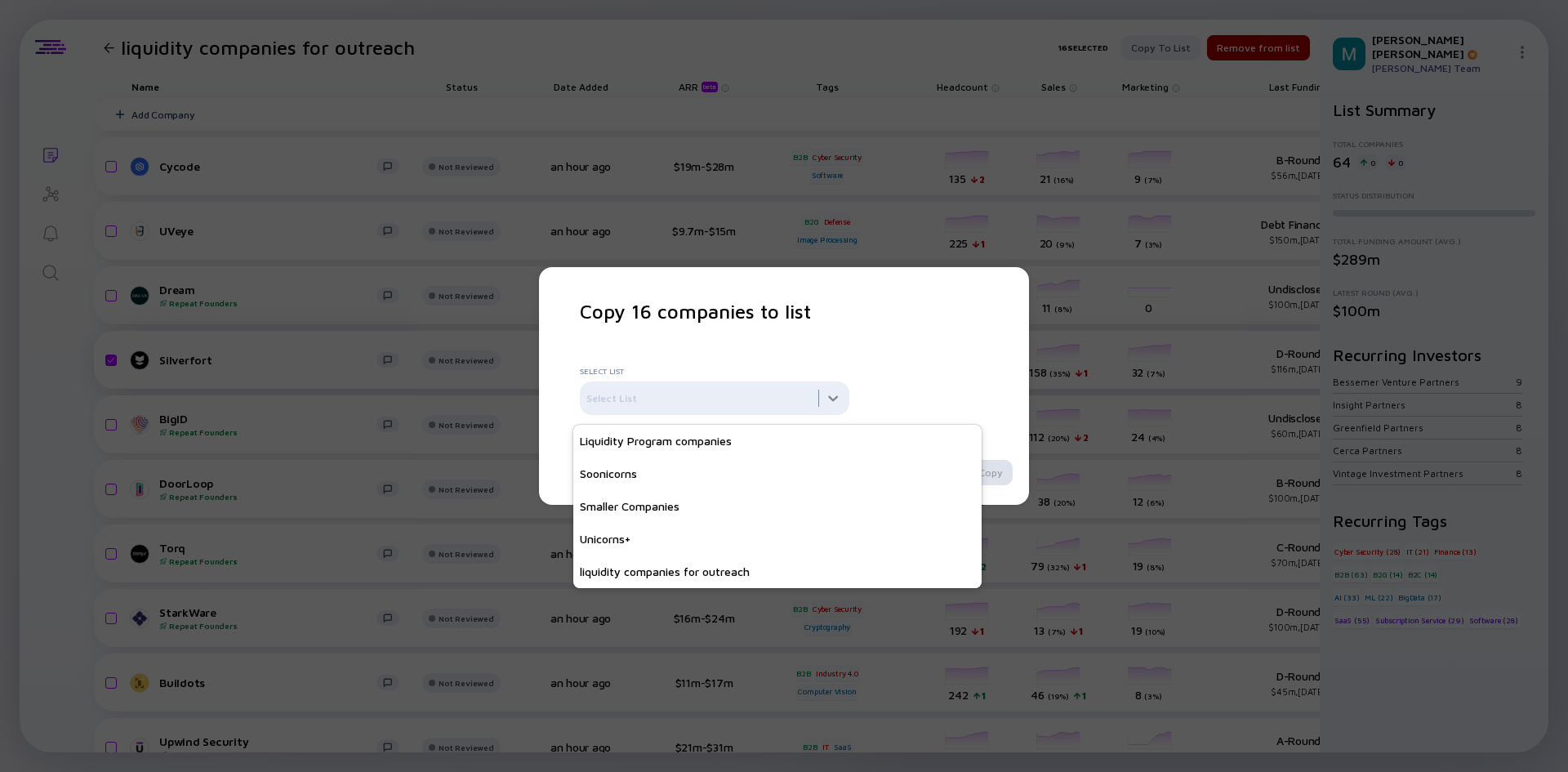
click at [684, 405] on div at bounding box center [714, 398] width 270 height 33
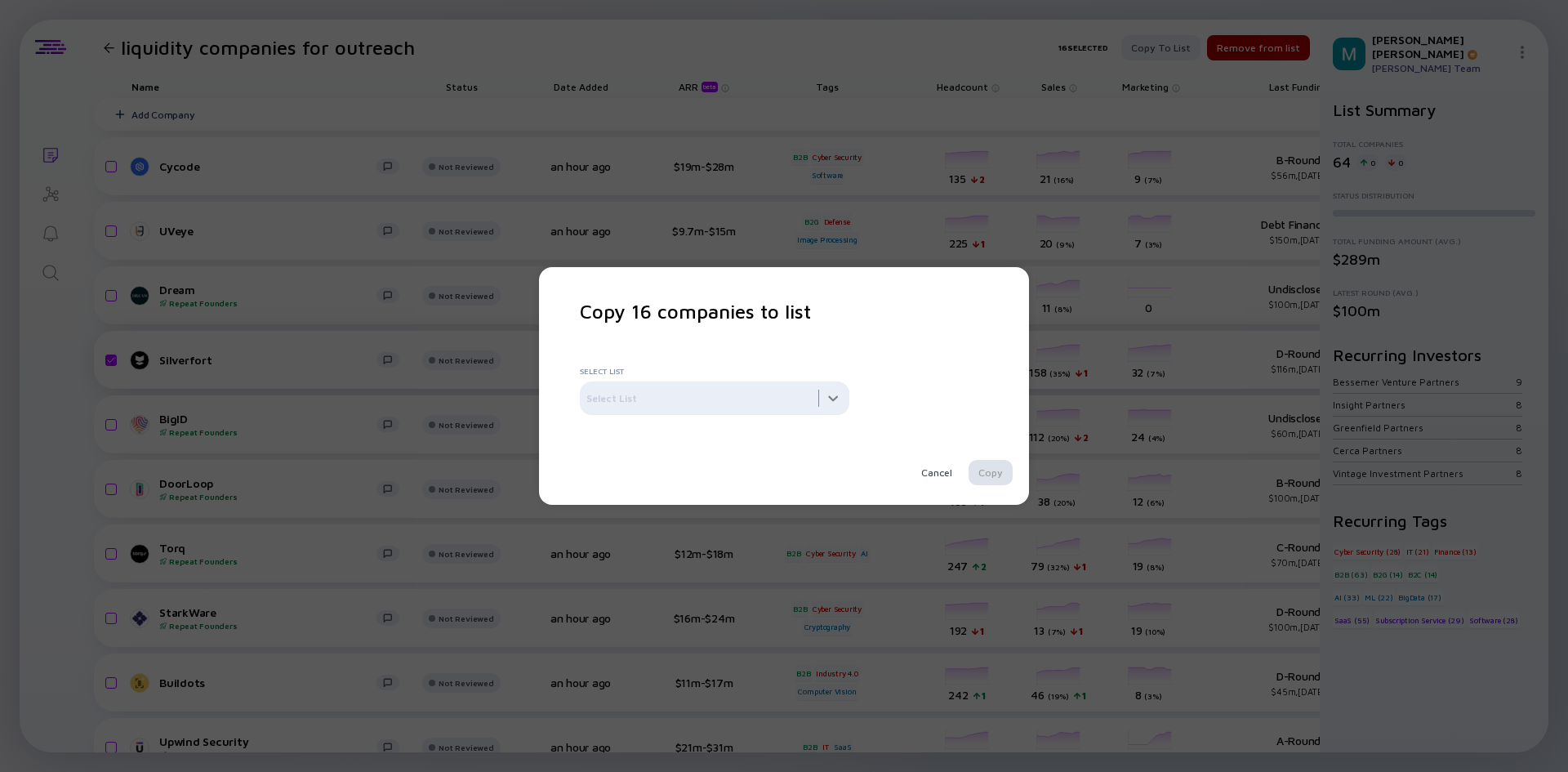
click at [723, 387] on div at bounding box center [714, 398] width 270 height 33
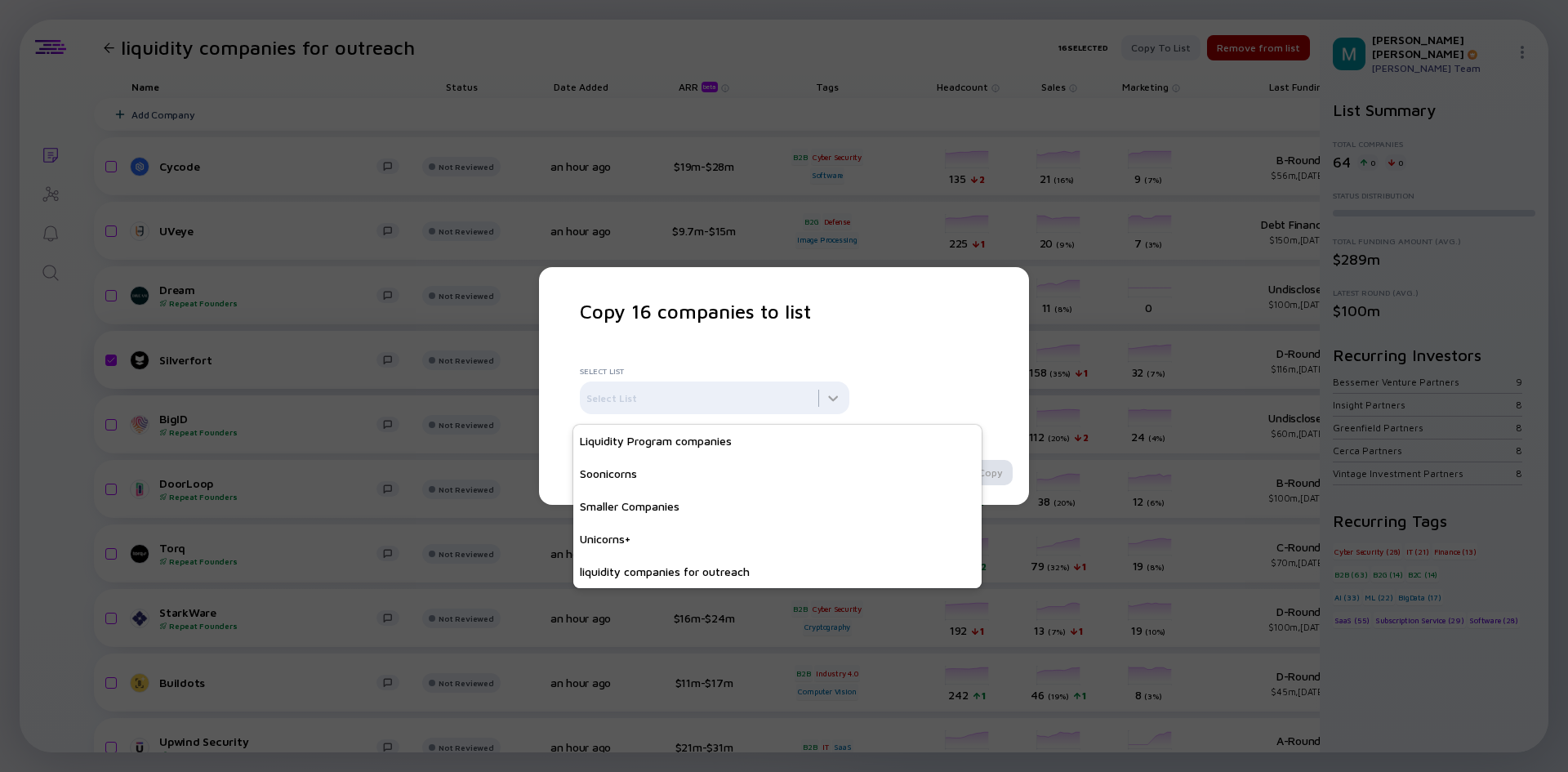
click at [1124, 131] on div "Copy 16 companies to list Select List Select List Cancel Copy" at bounding box center [784, 386] width 1568 height 772
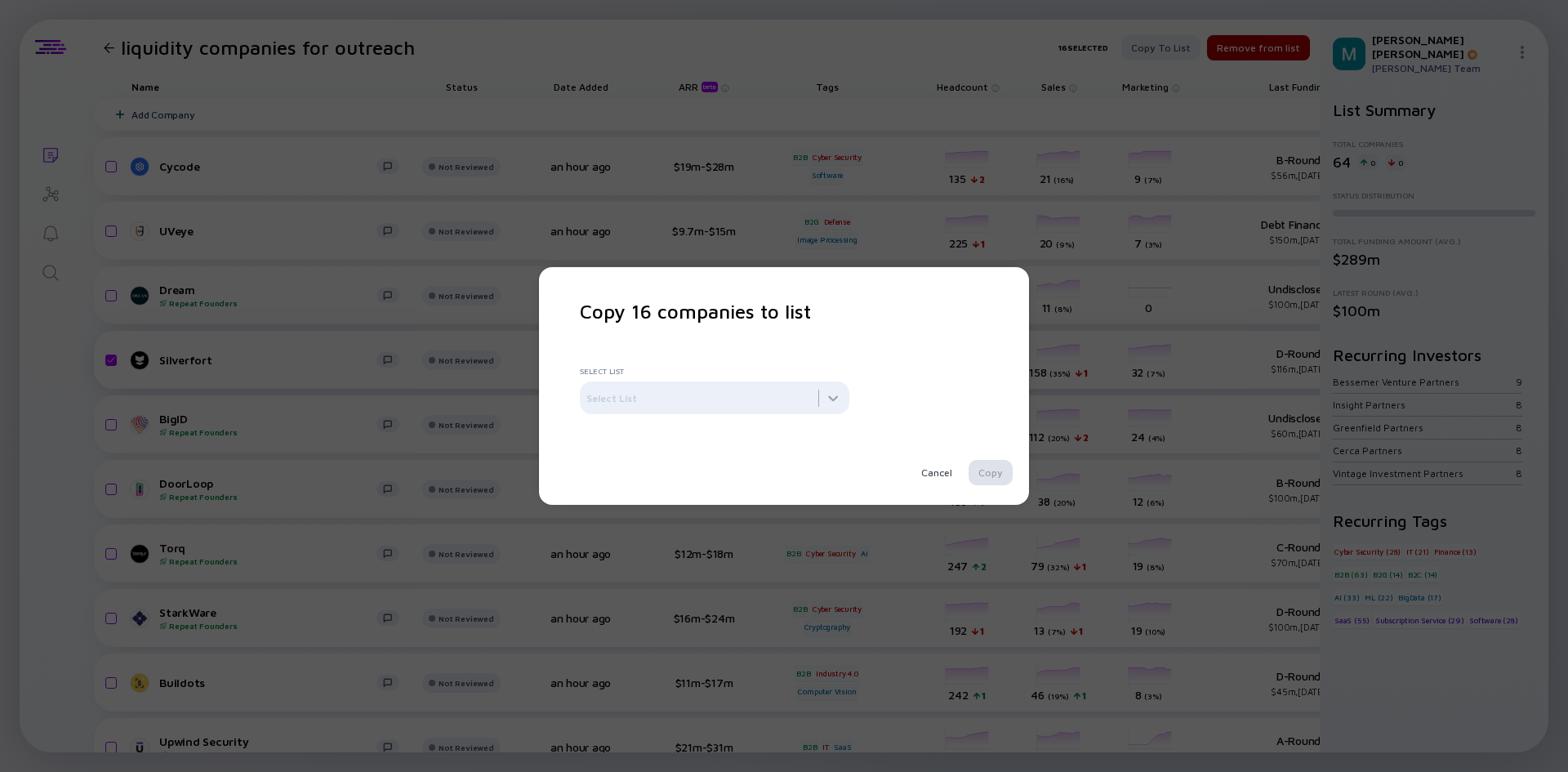
click at [268, 87] on div "Copy 16 companies to list Select List Select List Cancel Copy" at bounding box center [784, 386] width 1568 height 772
click at [930, 465] on div "Cancel" at bounding box center [936, 473] width 50 height 26
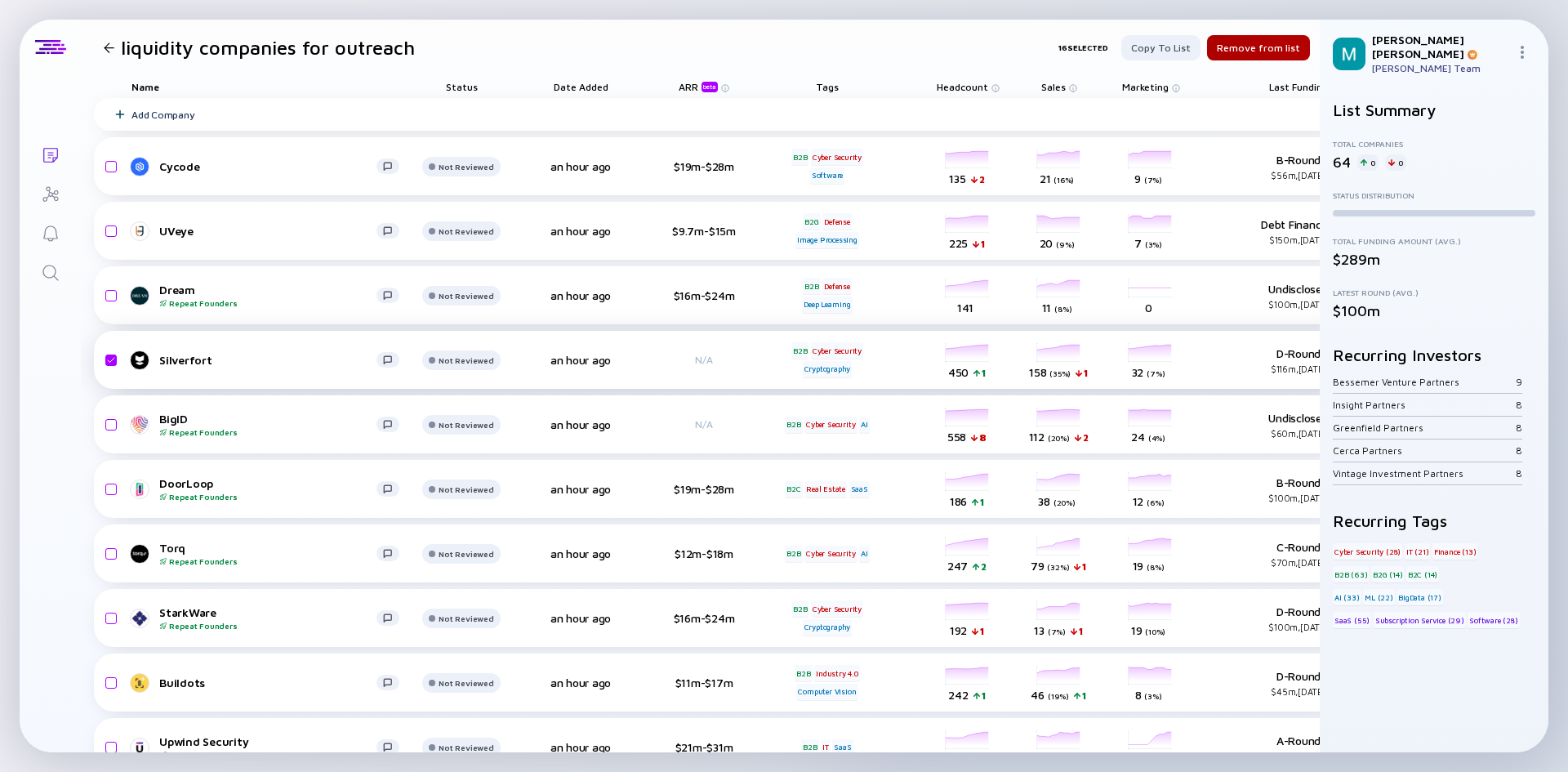
click at [106, 45] on div at bounding box center [109, 47] width 11 height 11
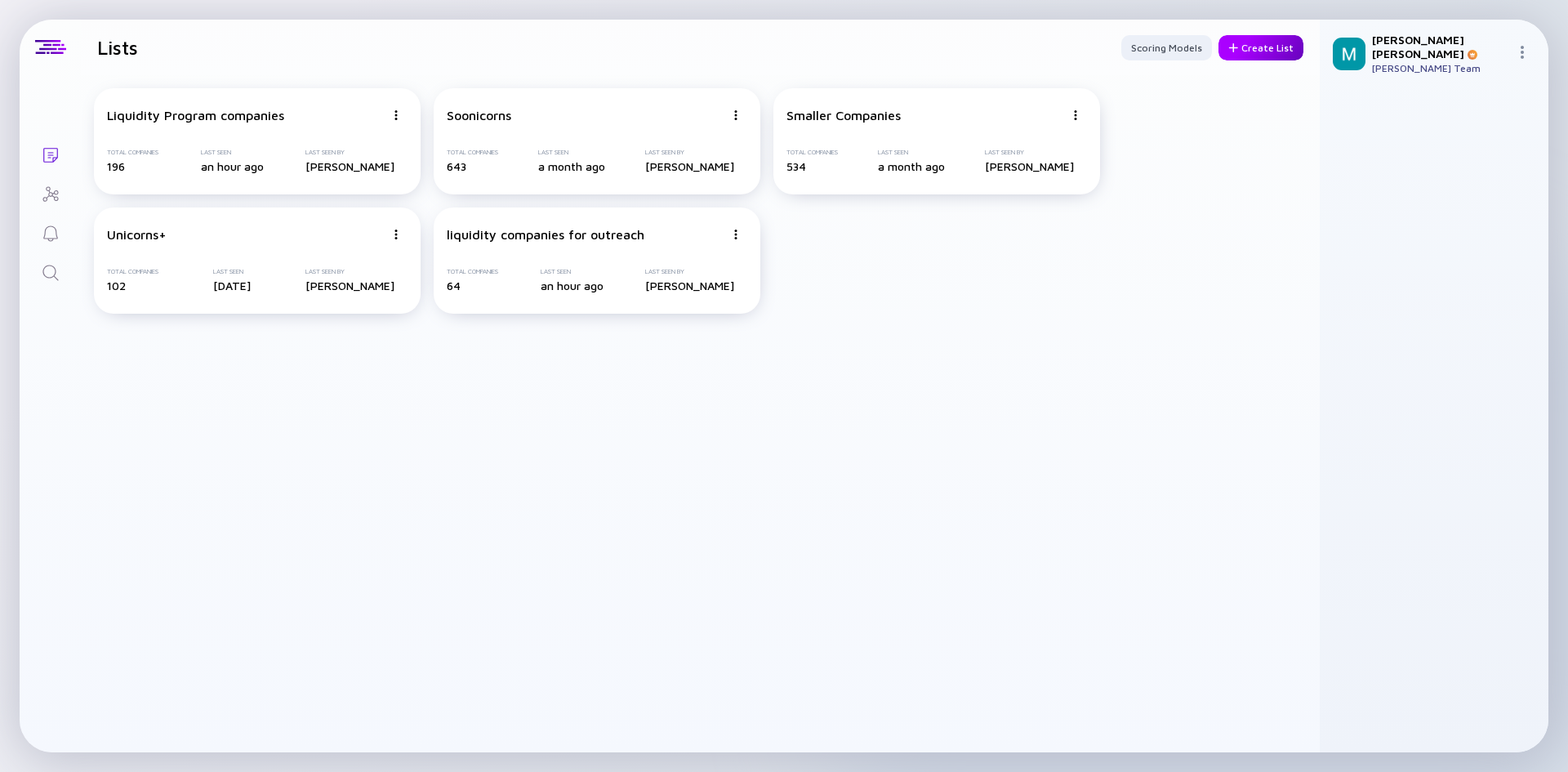
click at [1255, 39] on div "Create List" at bounding box center [1261, 48] width 85 height 26
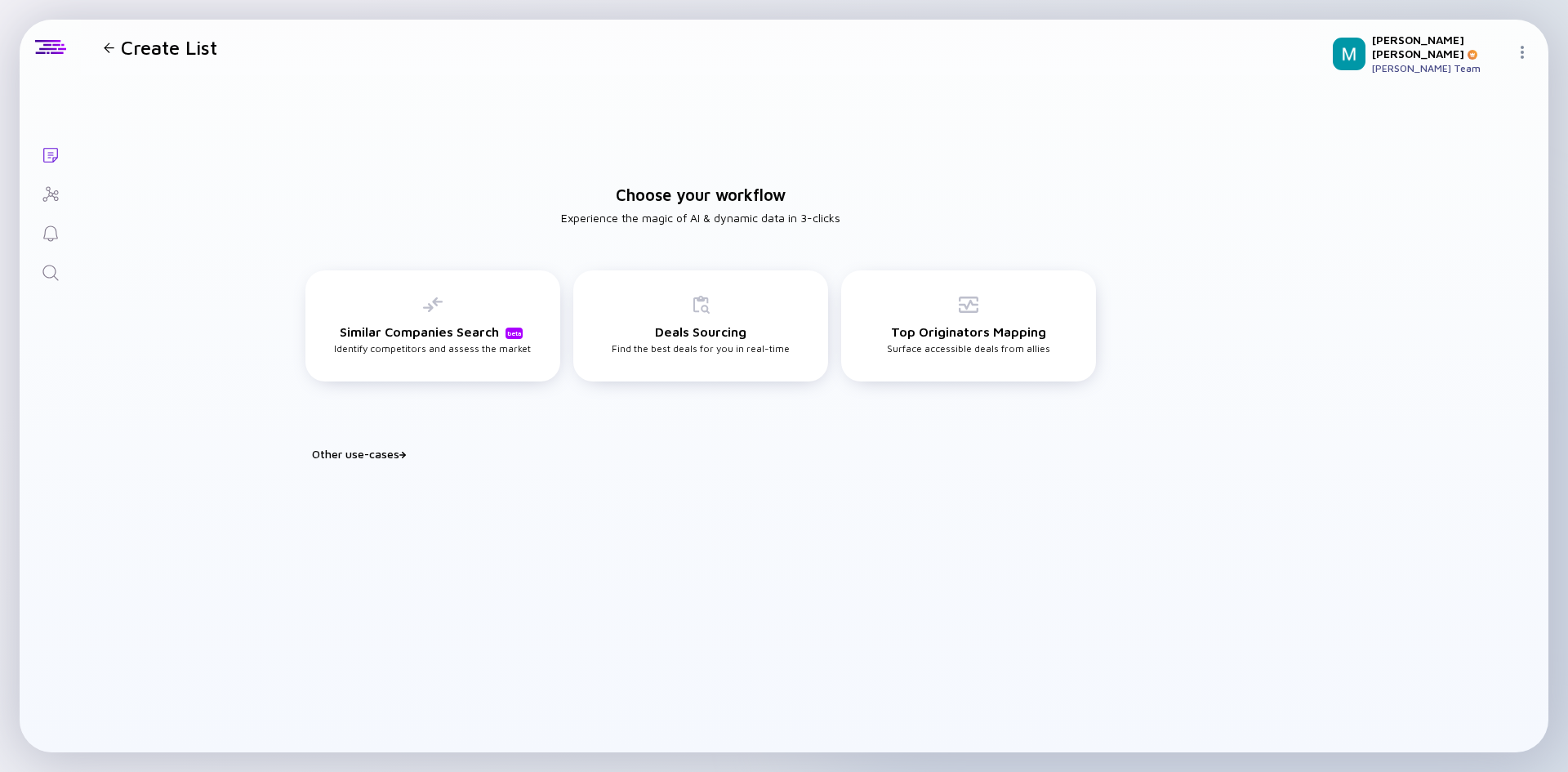
click at [333, 457] on div "Other use-cases" at bounding box center [710, 454] width 798 height 14
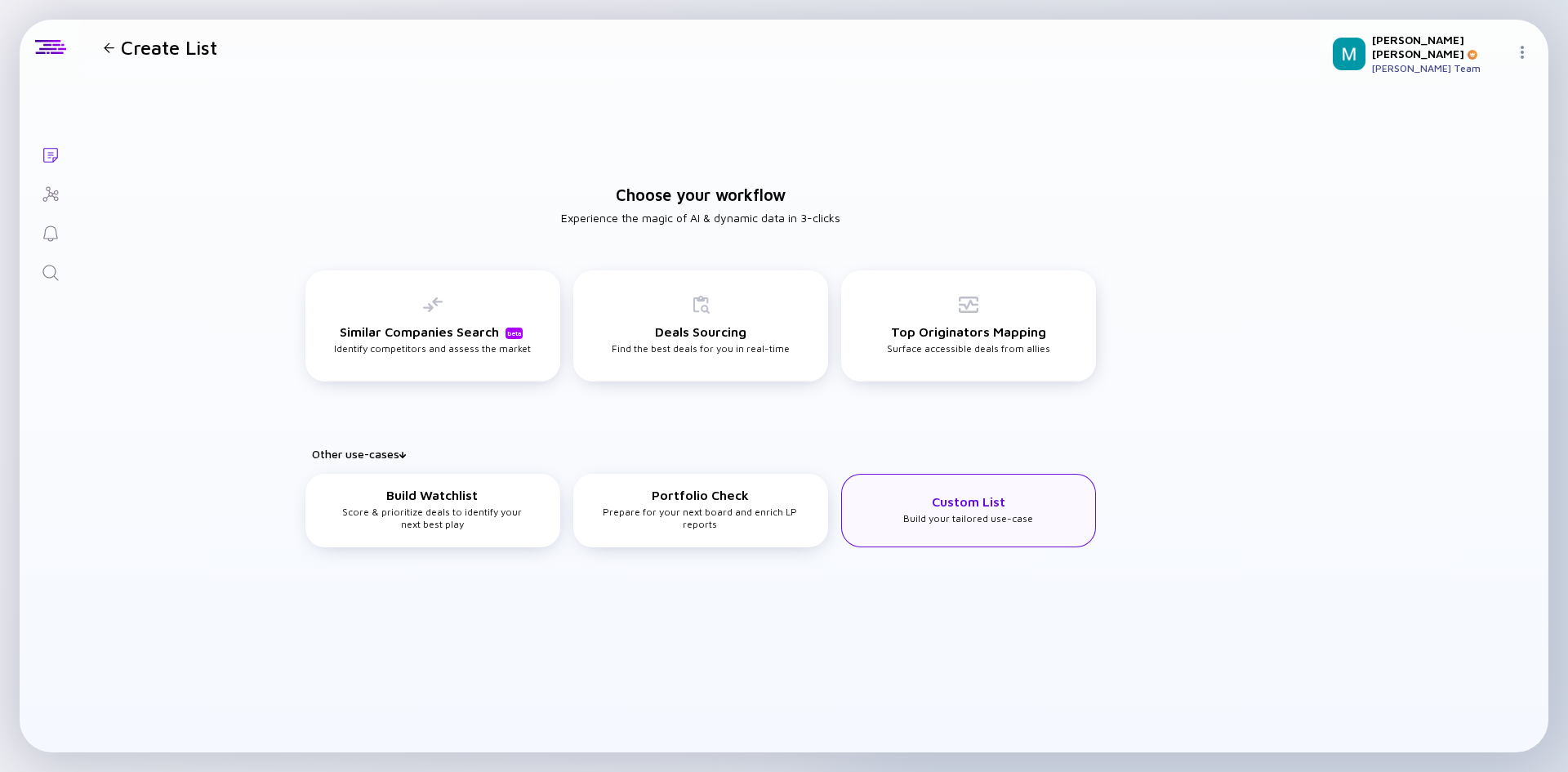
click at [904, 512] on div "Custom List Build your tailored use-case" at bounding box center [968, 510] width 255 height 73
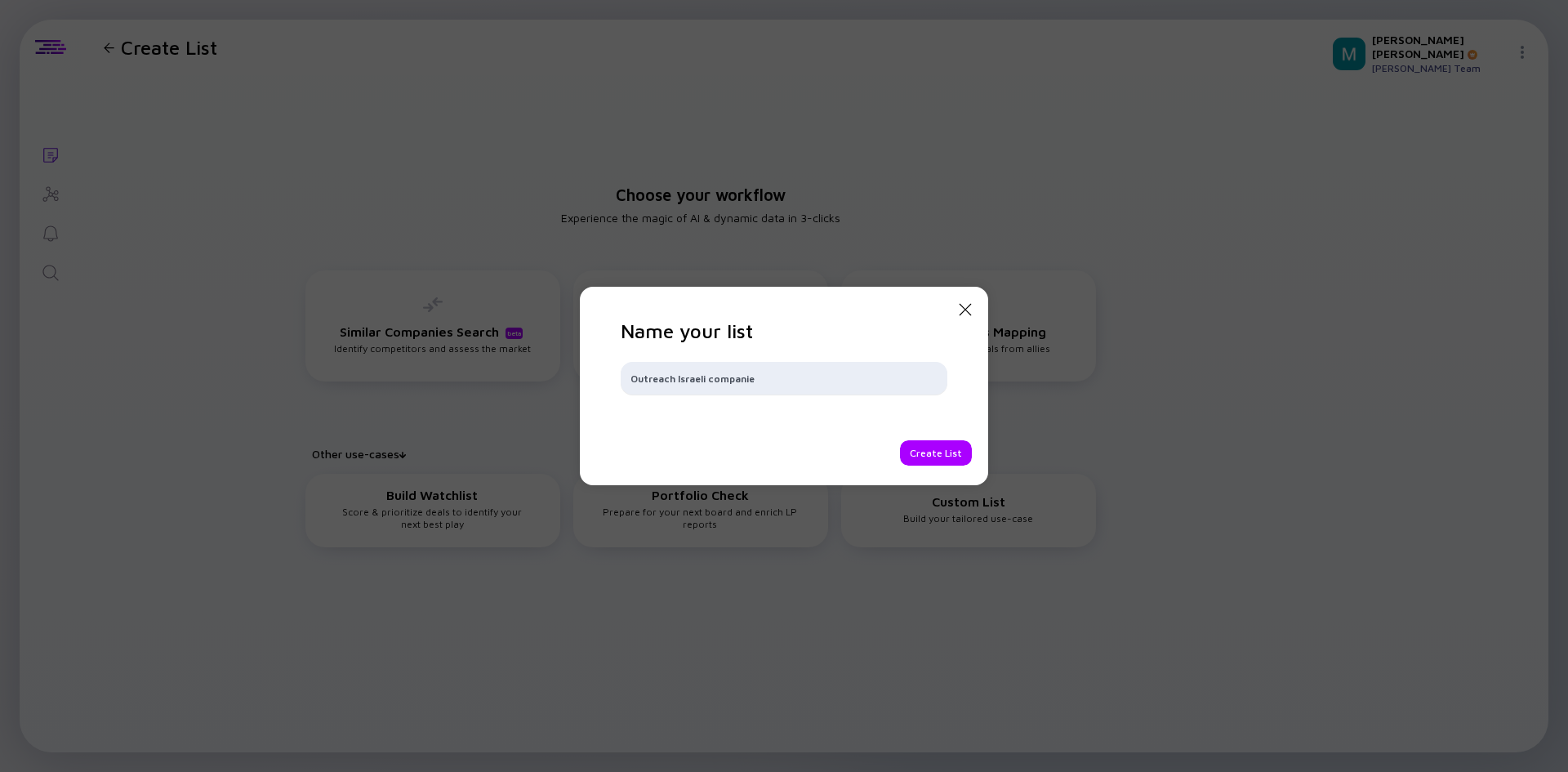
type input "Outreach Israeli companies"
click at [923, 454] on div "Create List" at bounding box center [935, 453] width 72 height 26
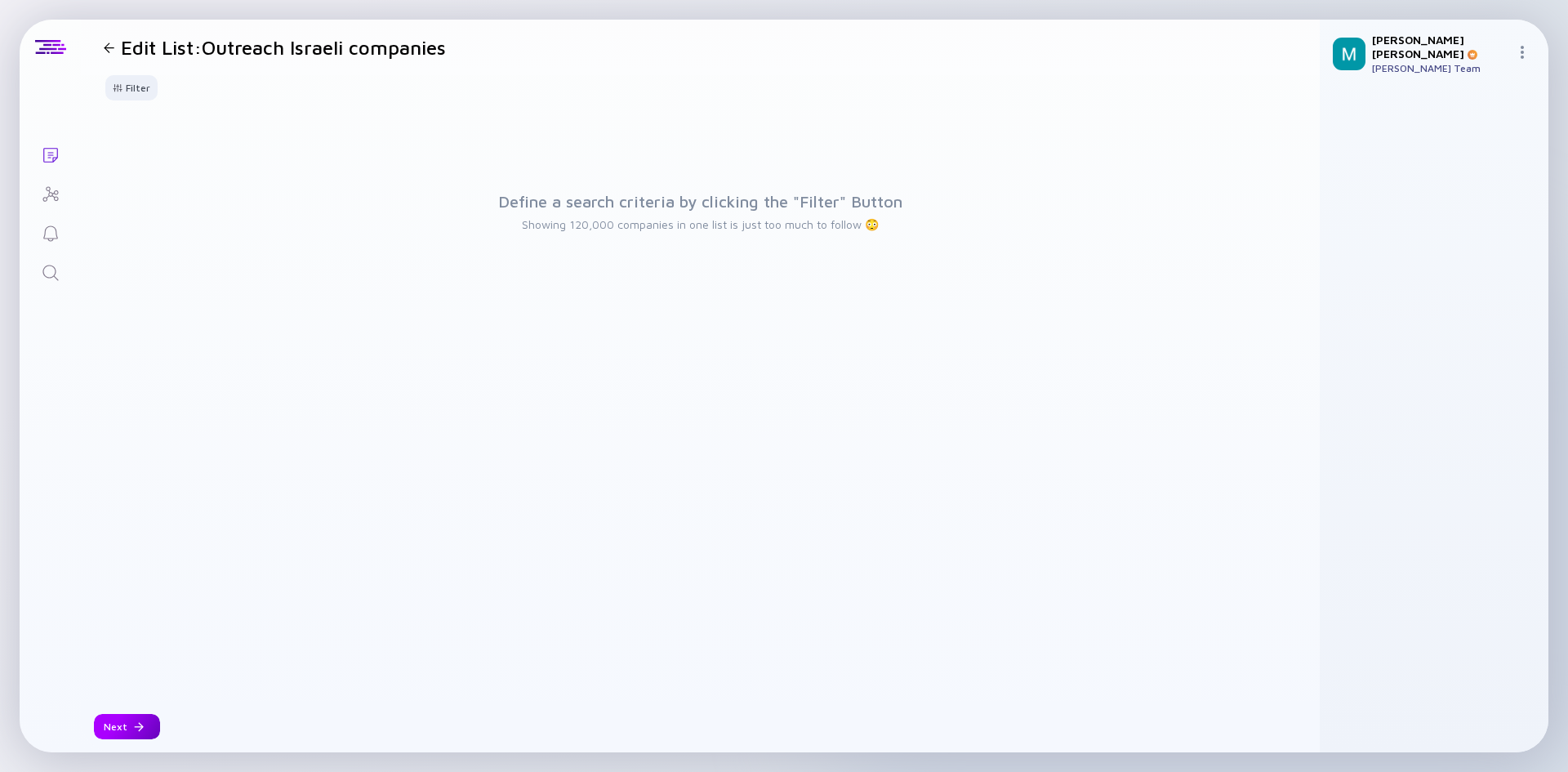
click at [134, 729] on div at bounding box center [139, 727] width 10 height 10
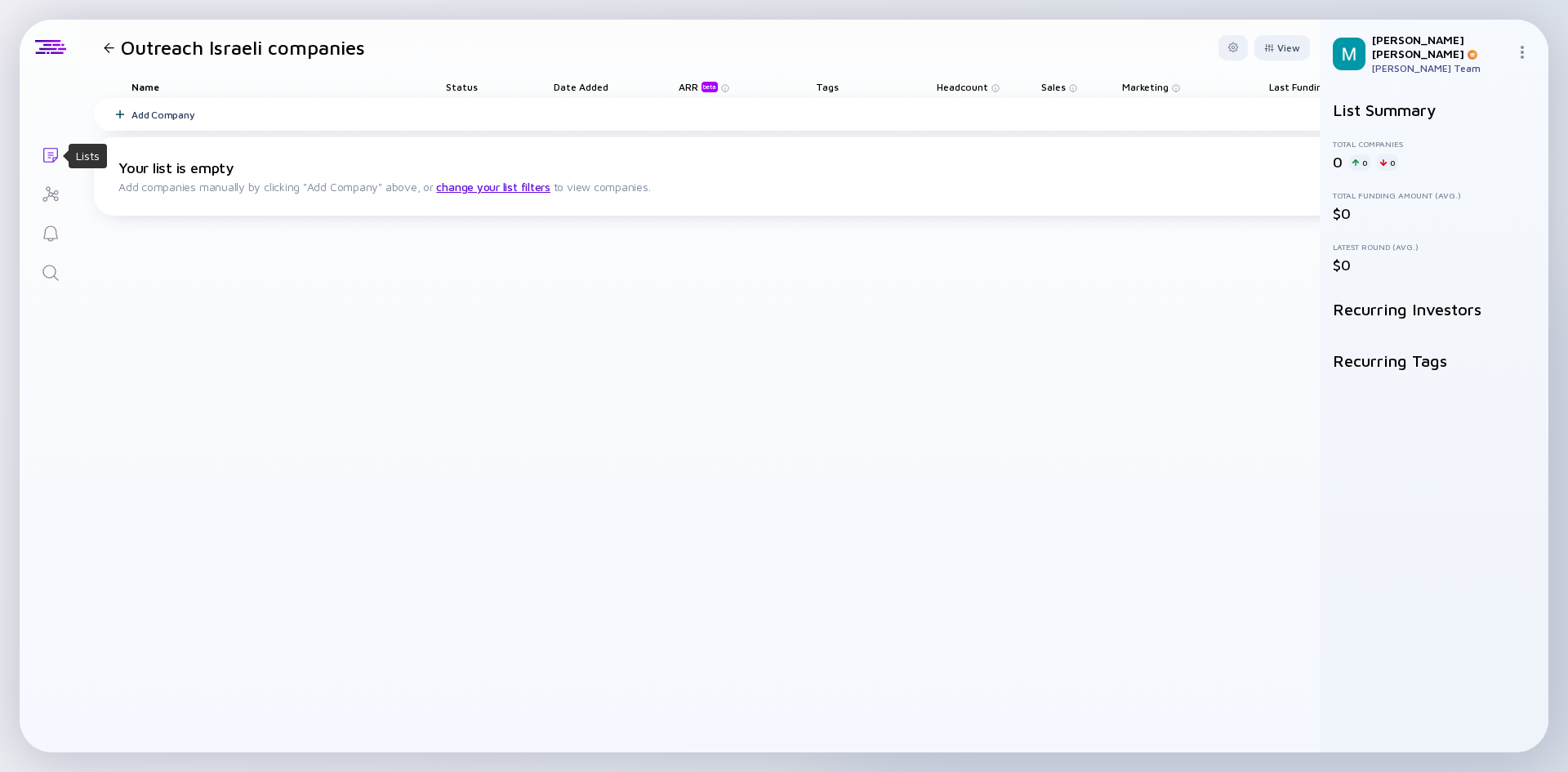
click at [53, 160] on icon "Lists" at bounding box center [50, 155] width 15 height 15
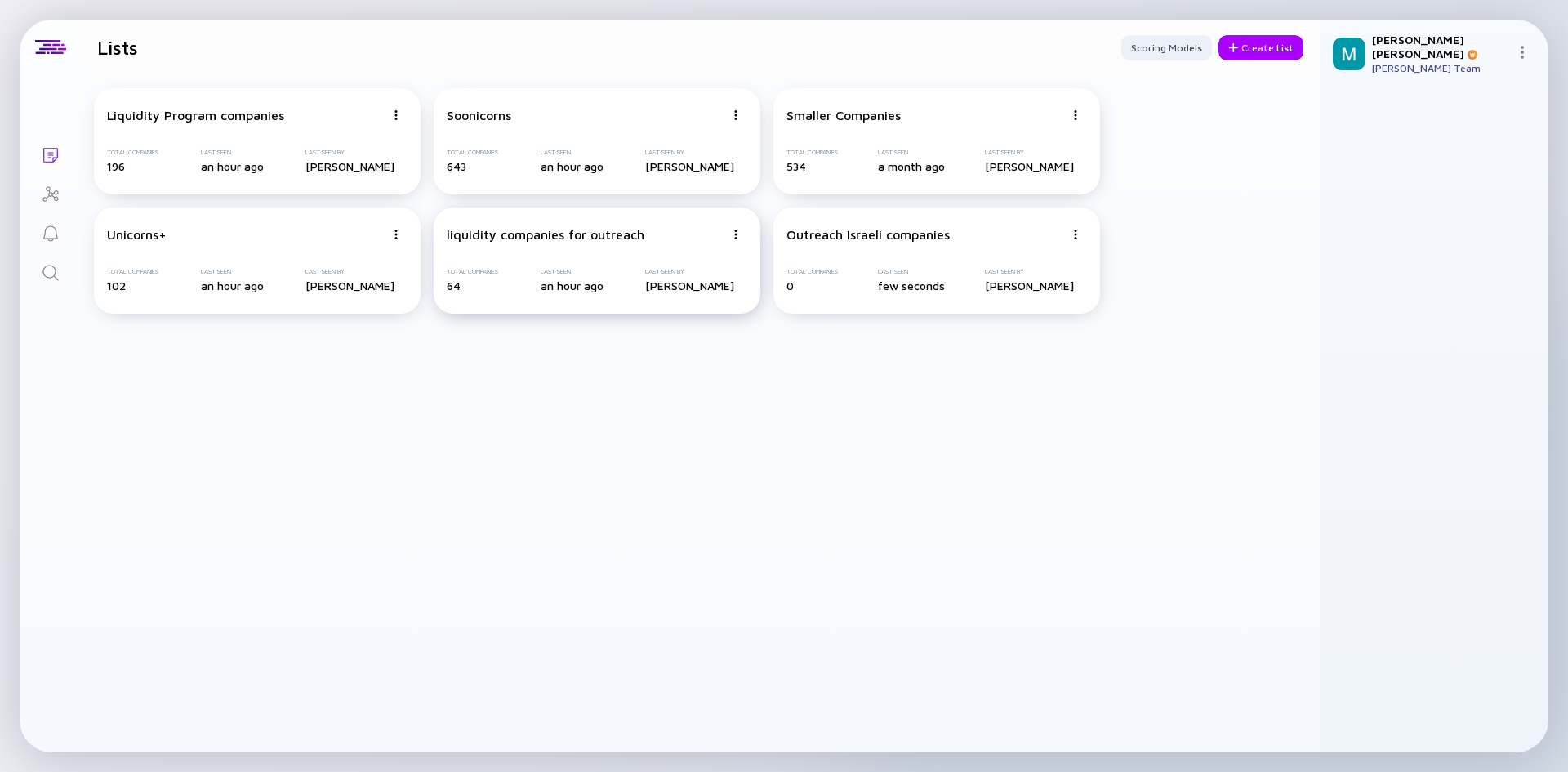
click at [513, 269] on div "Total Companies 64 Last Seen an hour ago Last Seen By [PERSON_NAME]" at bounding box center [597, 280] width 300 height 25
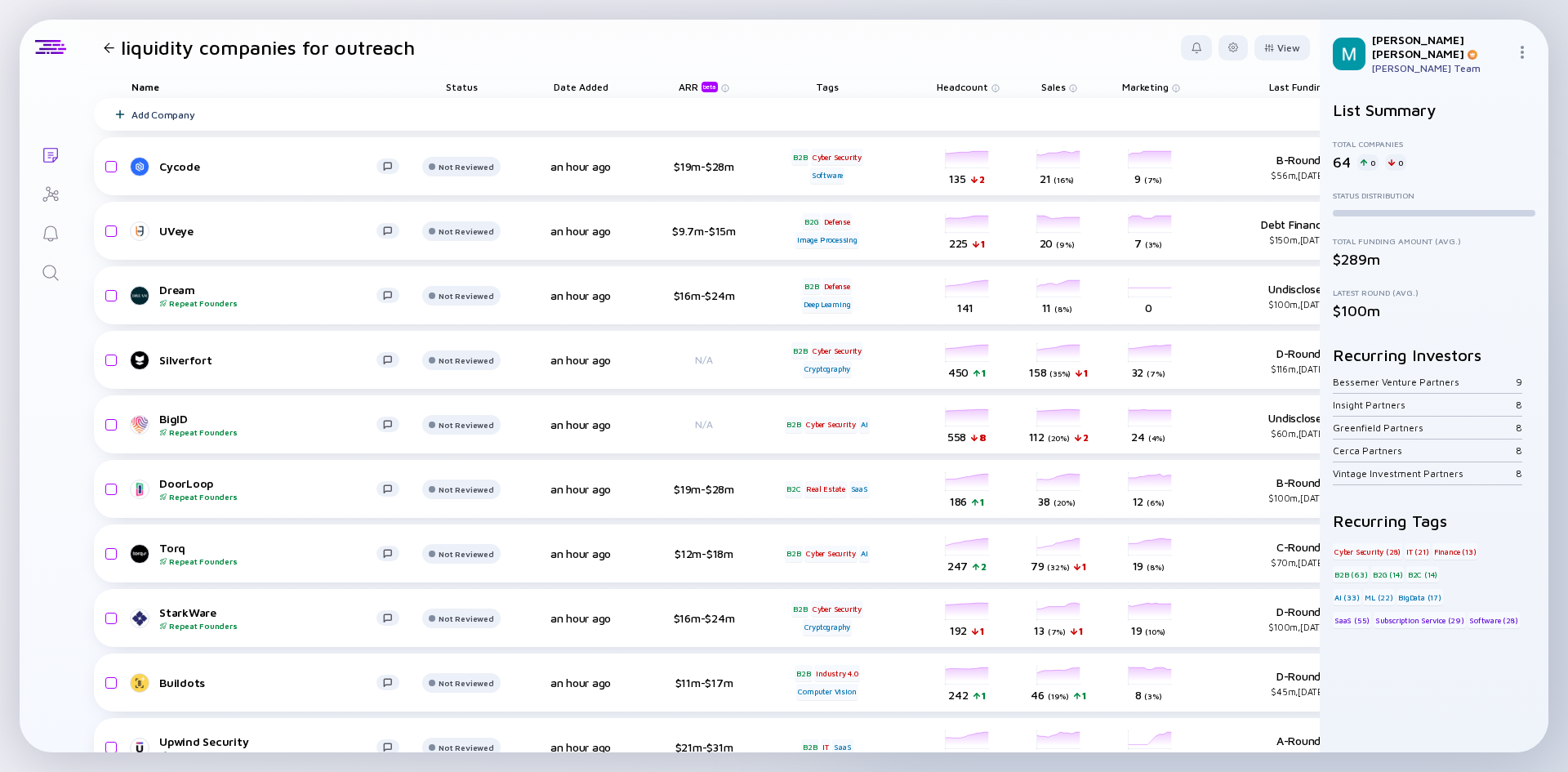
click at [365, 54] on h1 "liquidity companies for outreach" at bounding box center [268, 48] width 294 height 23
click at [1228, 47] on div at bounding box center [1233, 47] width 10 height 10
click at [1151, 217] on div "Edit List Name" at bounding box center [1184, 212] width 102 height 33
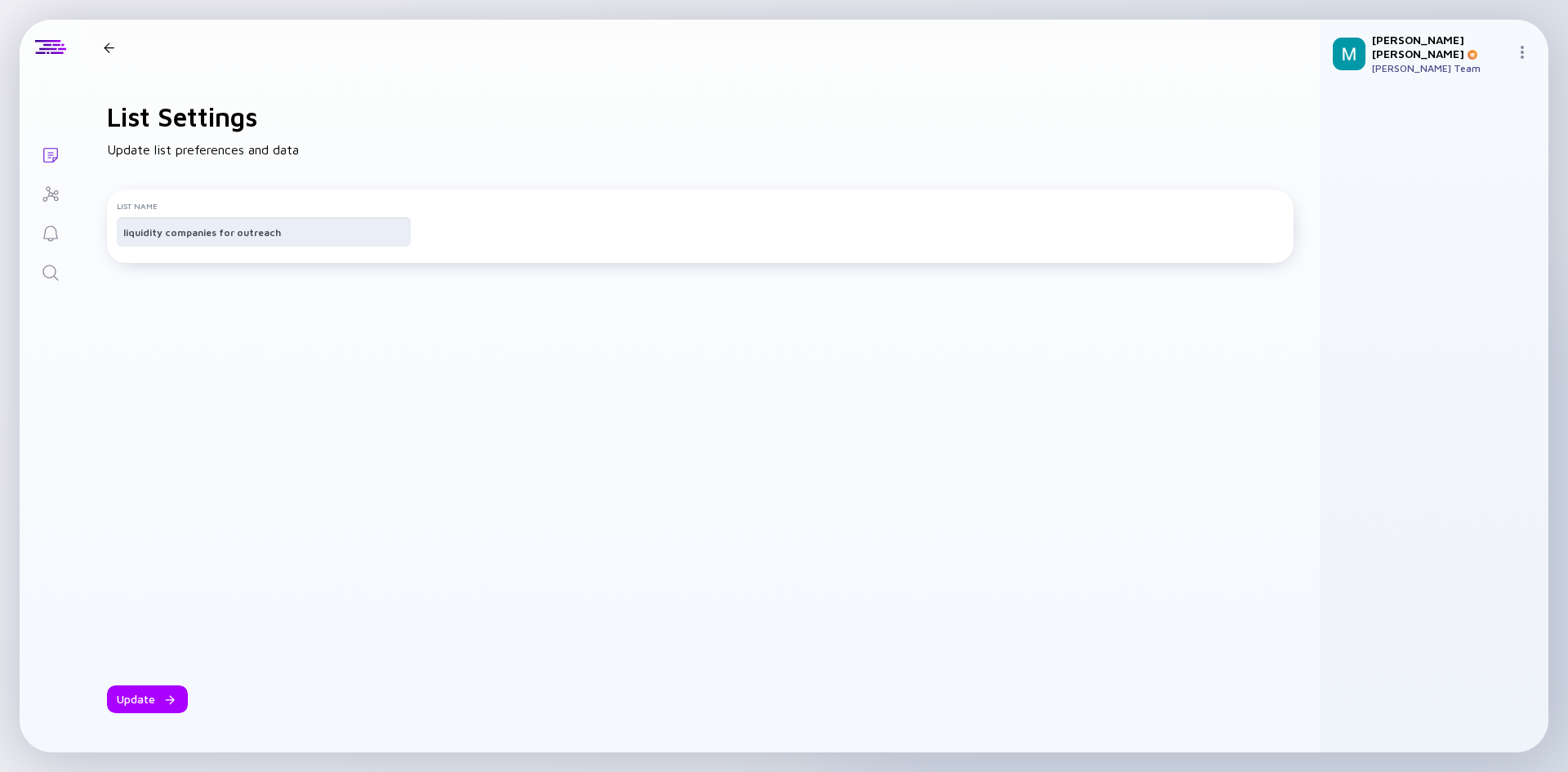
click at [379, 240] on input "liquidity companies for outreach" at bounding box center [264, 232] width 281 height 16
type input "liquidity companies for outreach - planning list to play wit"
click at [141, 707] on div "Update" at bounding box center [148, 699] width 81 height 28
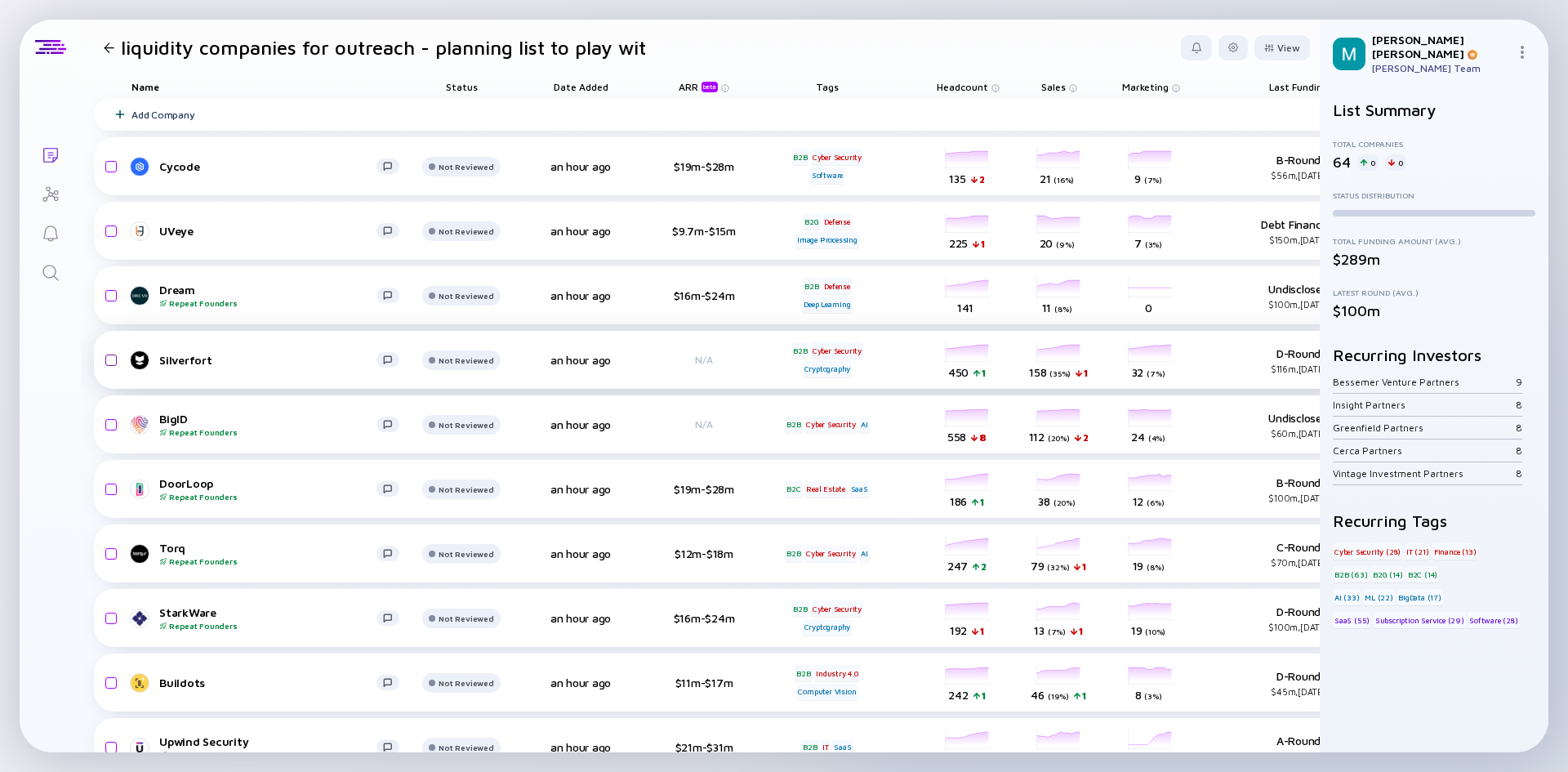
drag, startPoint x: 110, startPoint y: 363, endPoint x: 105, endPoint y: 371, distance: 9.4
click at [110, 363] on input "checkbox" at bounding box center [109, 360] width 20 height 38
checkbox input "true"
click at [115, 487] on input "checkbox" at bounding box center [109, 489] width 20 height 38
checkbox input "true"
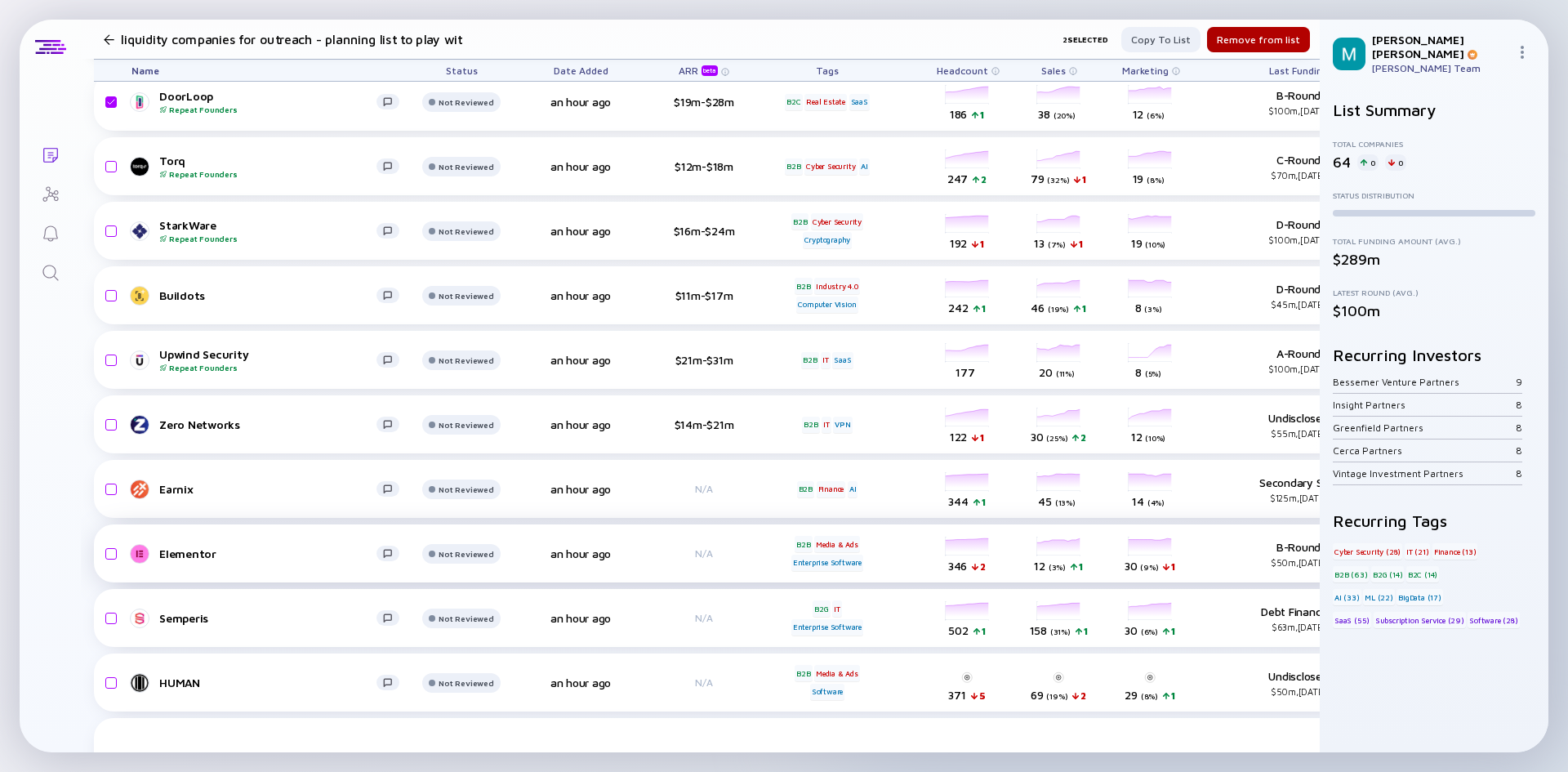
scroll to position [408, 0]
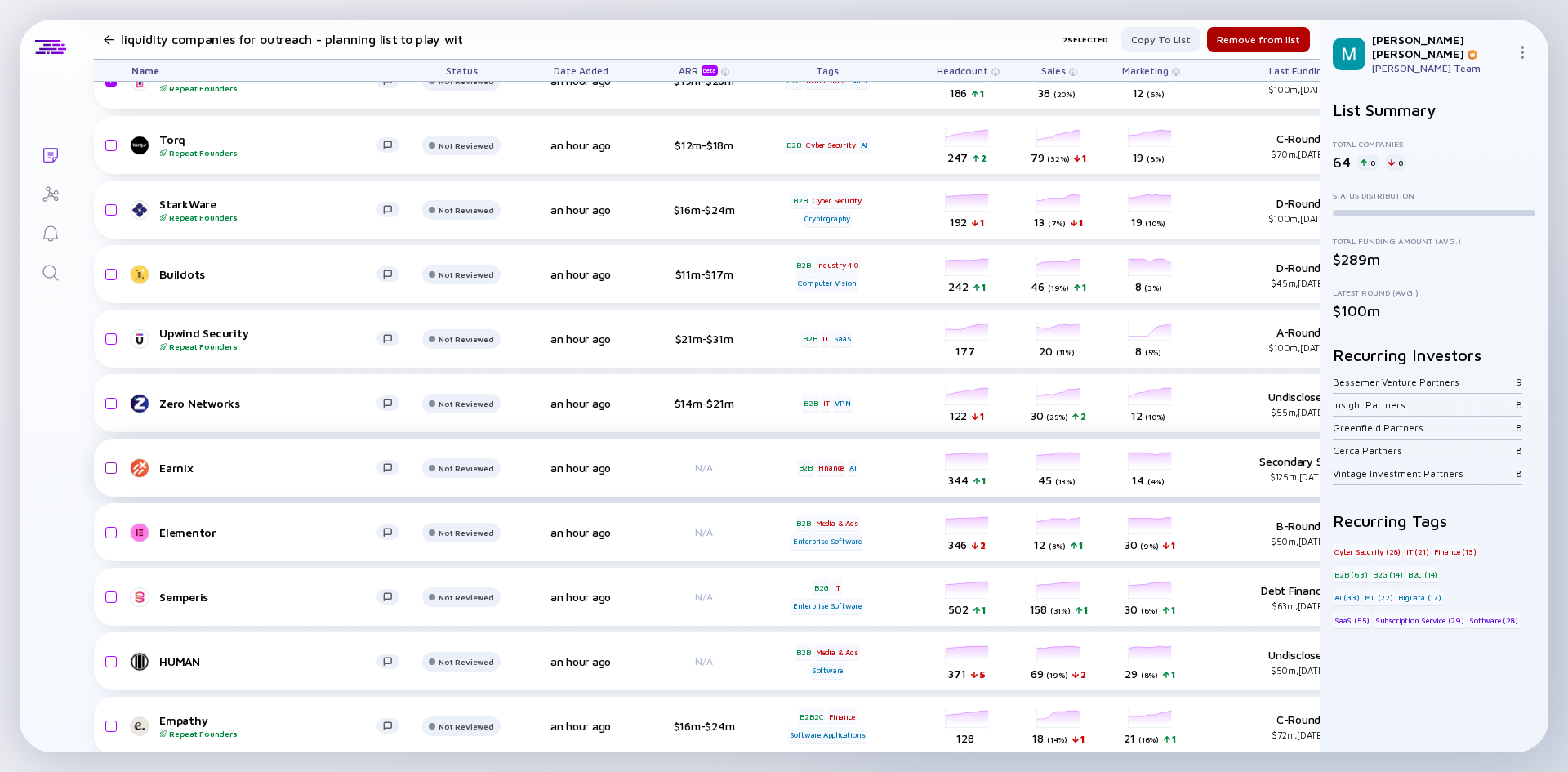
click at [107, 466] on input "checkbox" at bounding box center [109, 468] width 20 height 38
checkbox input "true"
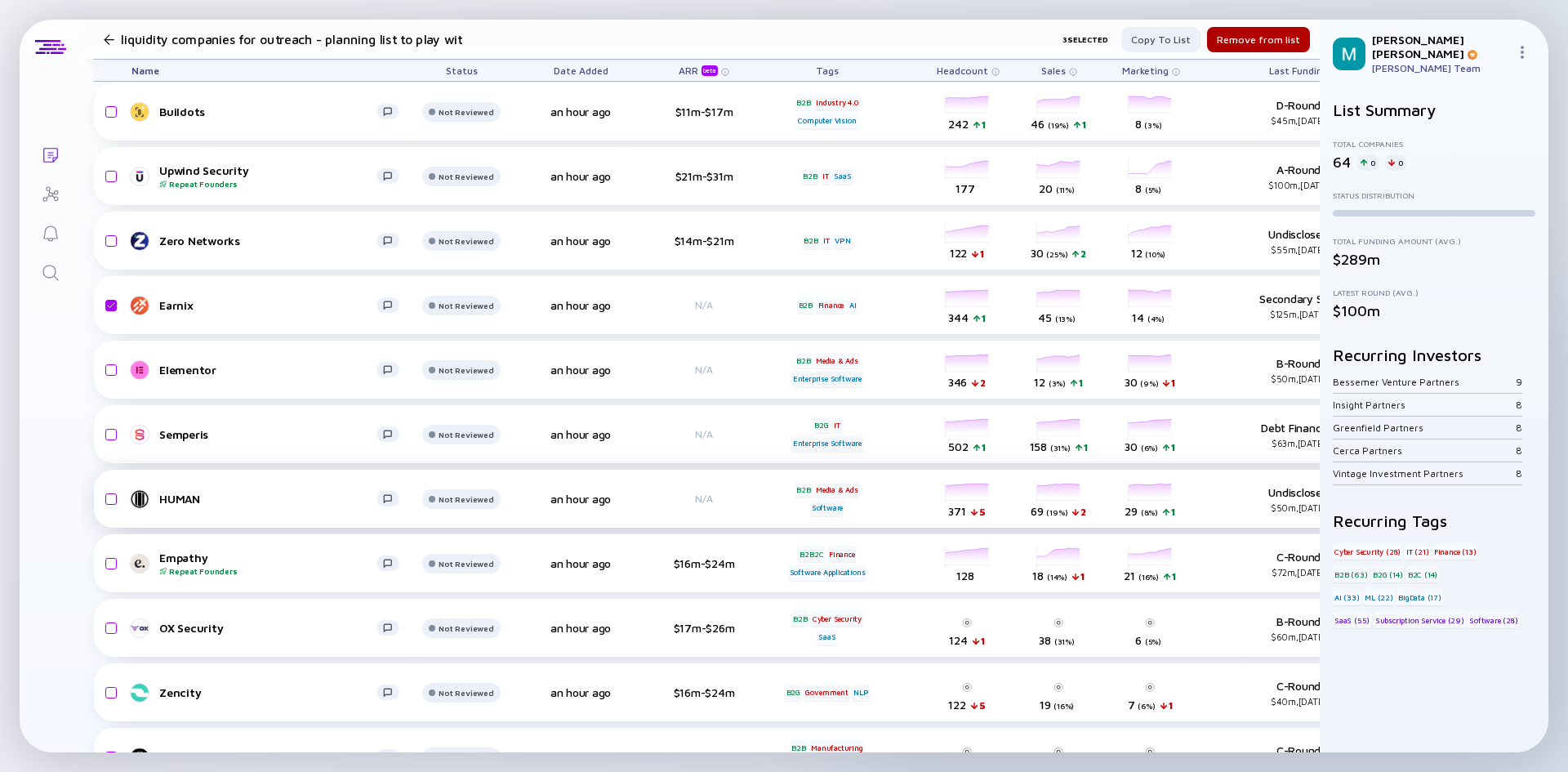
scroll to position [572, 0]
click at [115, 435] on input "checkbox" at bounding box center [109, 434] width 20 height 38
checkbox input "true"
click at [106, 487] on input "checkbox" at bounding box center [109, 498] width 20 height 38
checkbox input "true"
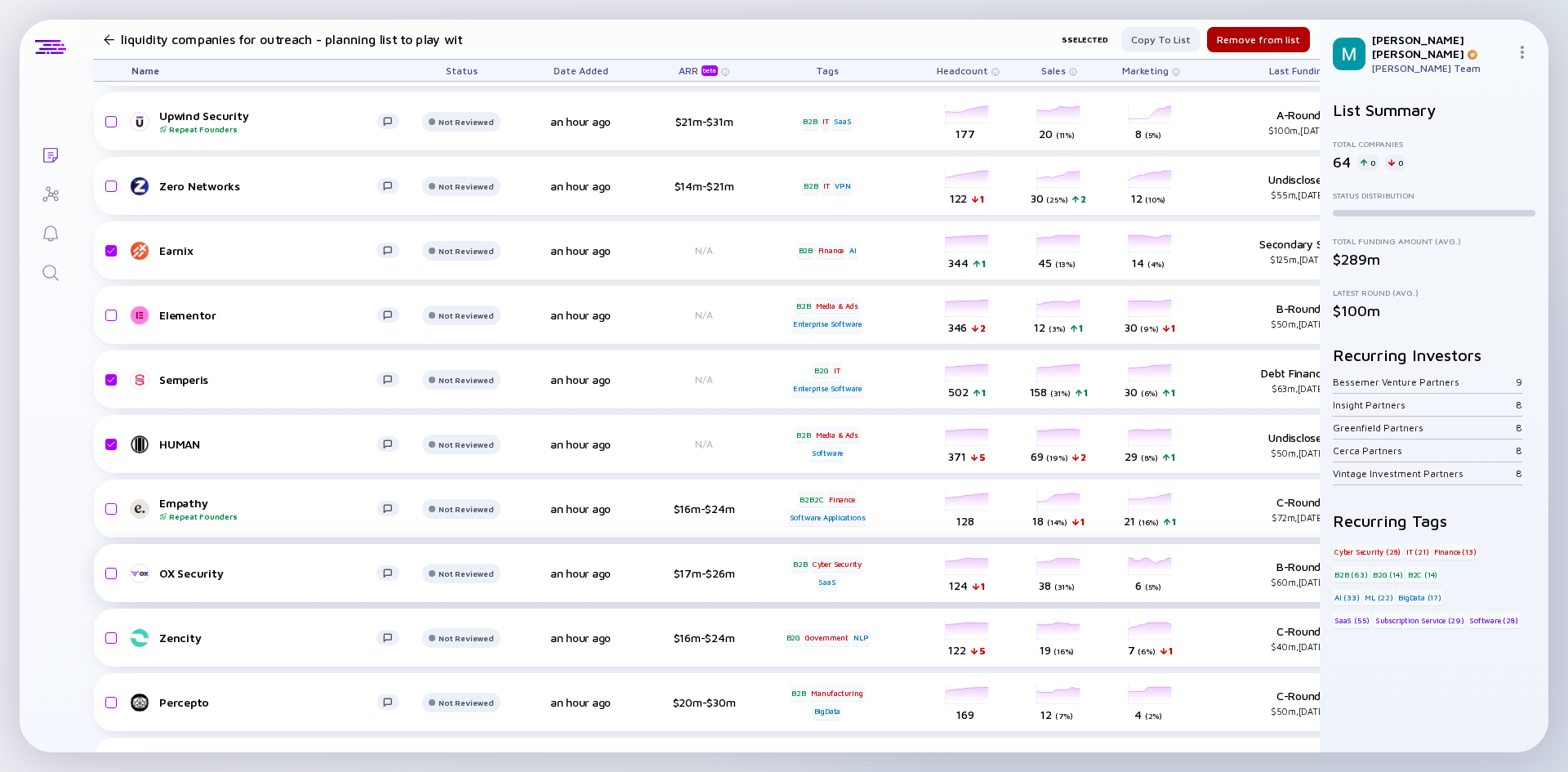
scroll to position [653, 0]
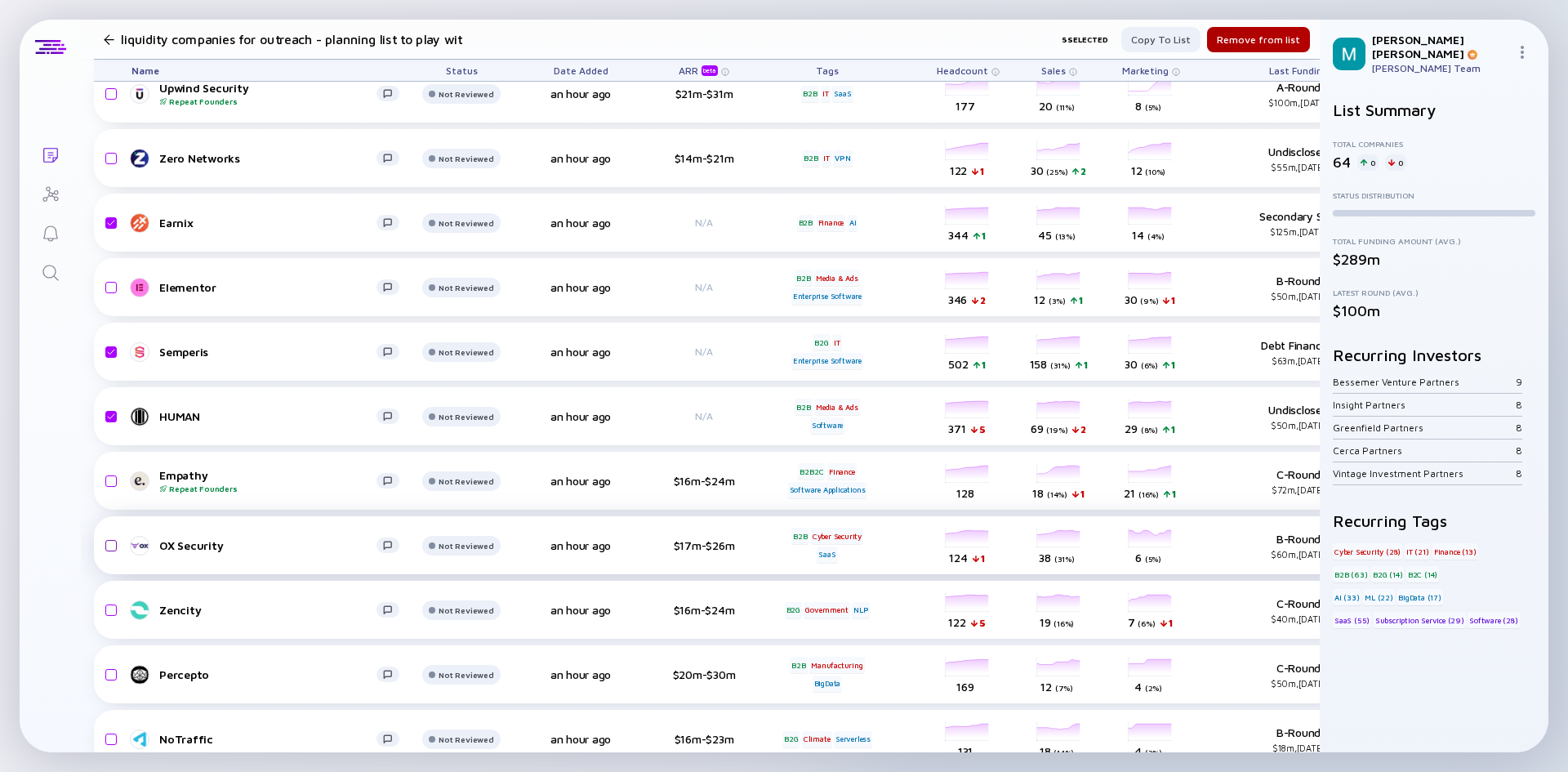
click at [112, 548] on input "checkbox" at bounding box center [109, 546] width 20 height 38
checkbox input "true"
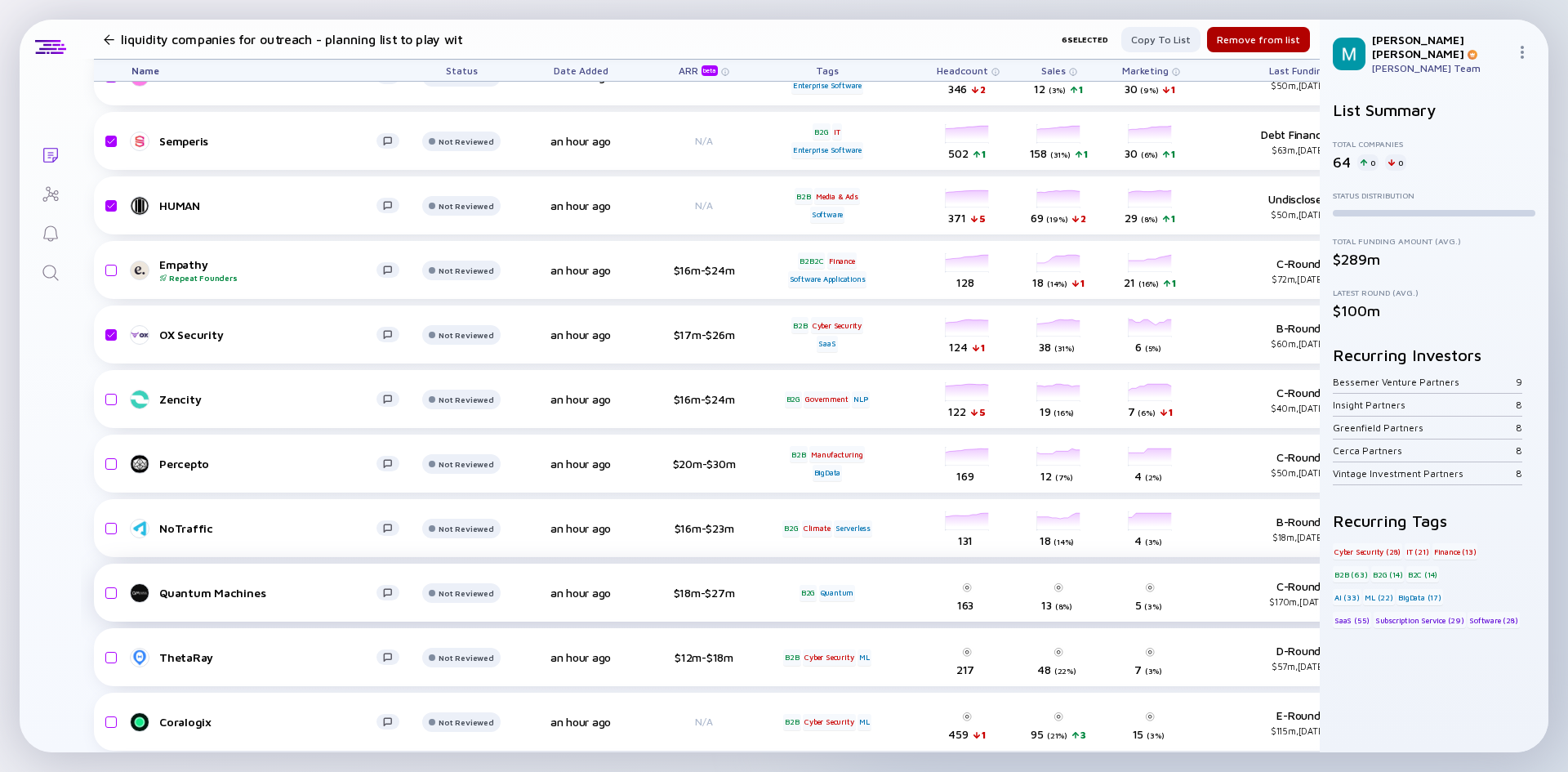
scroll to position [898, 0]
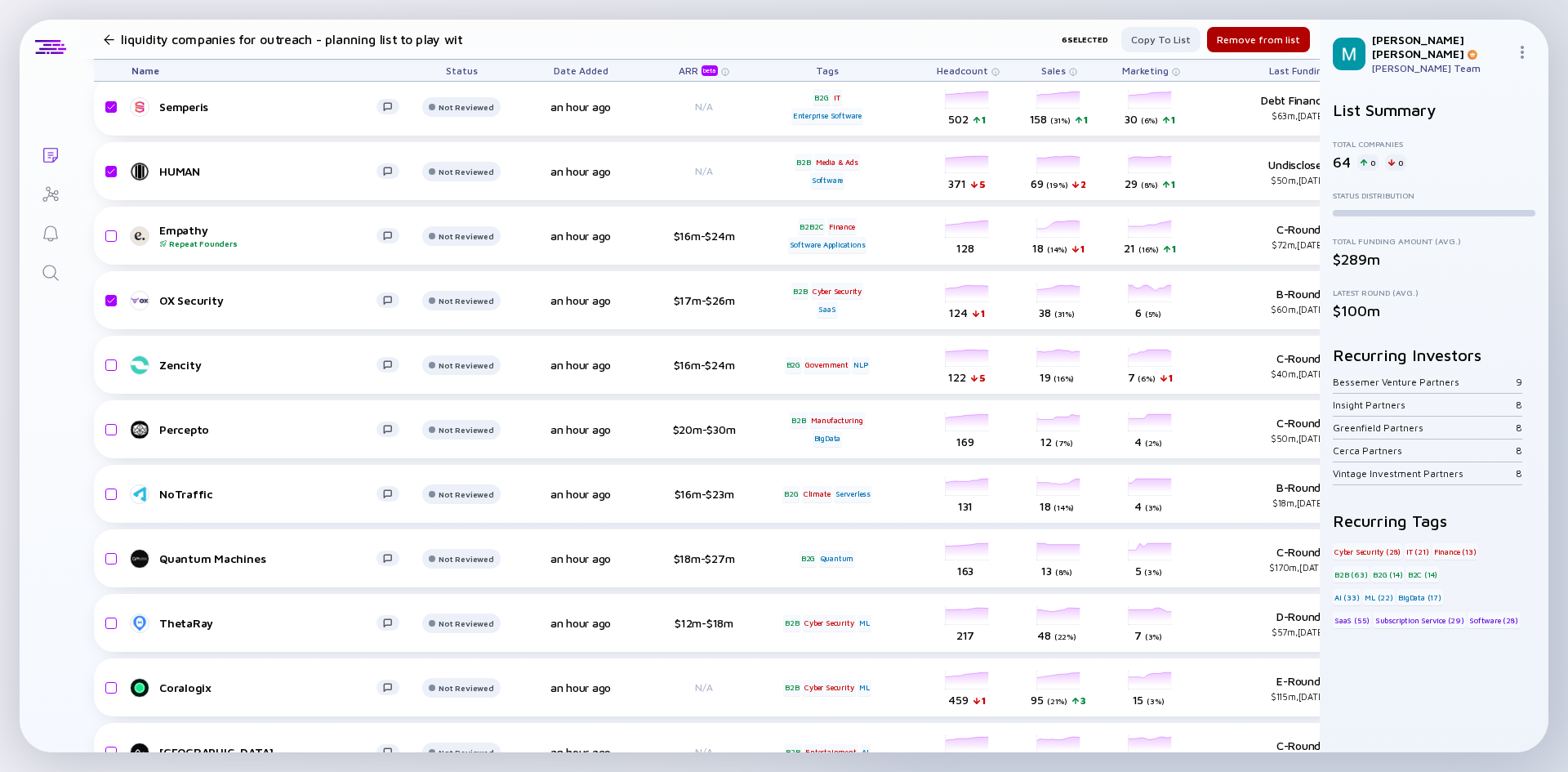
drag, startPoint x: 111, startPoint y: 628, endPoint x: 145, endPoint y: 766, distance: 142.1
click at [111, 628] on input "checkbox" at bounding box center [109, 624] width 20 height 38
checkbox input "true"
drag, startPoint x: 109, startPoint y: 682, endPoint x: 84, endPoint y: 553, distance: 131.4
click at [109, 683] on input "checkbox" at bounding box center [109, 688] width 20 height 38
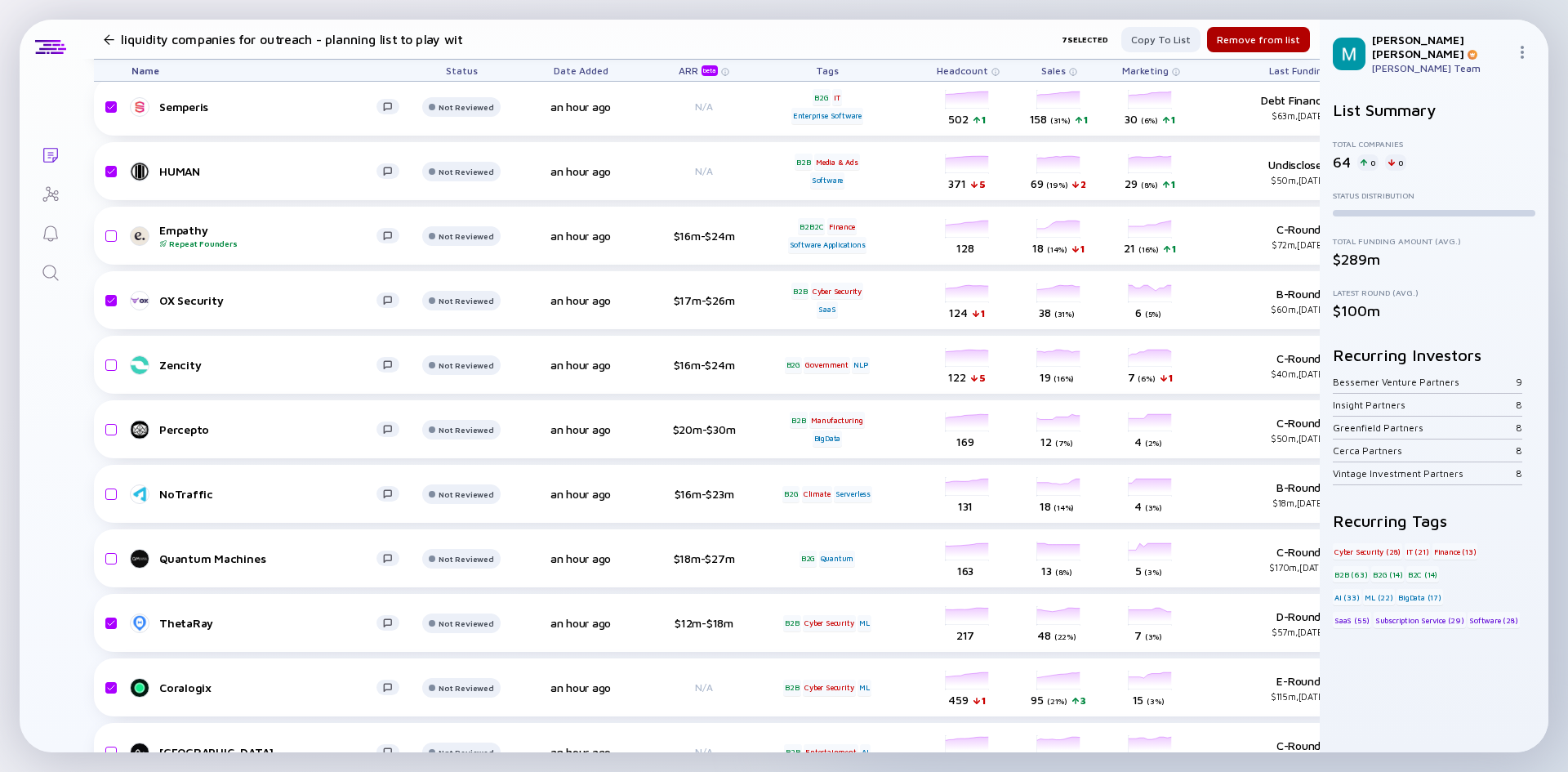
checkbox input "true"
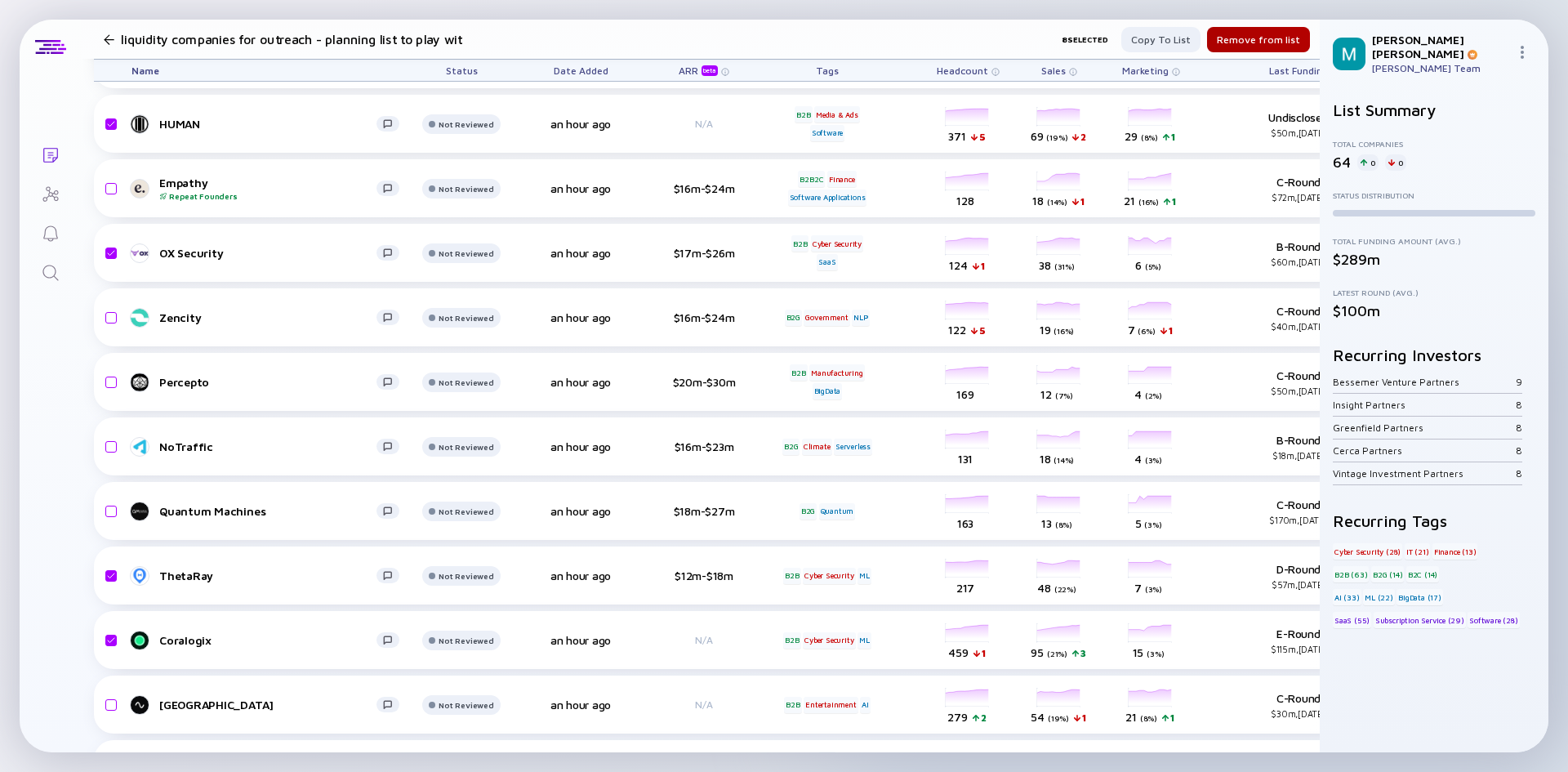
scroll to position [1062, 0]
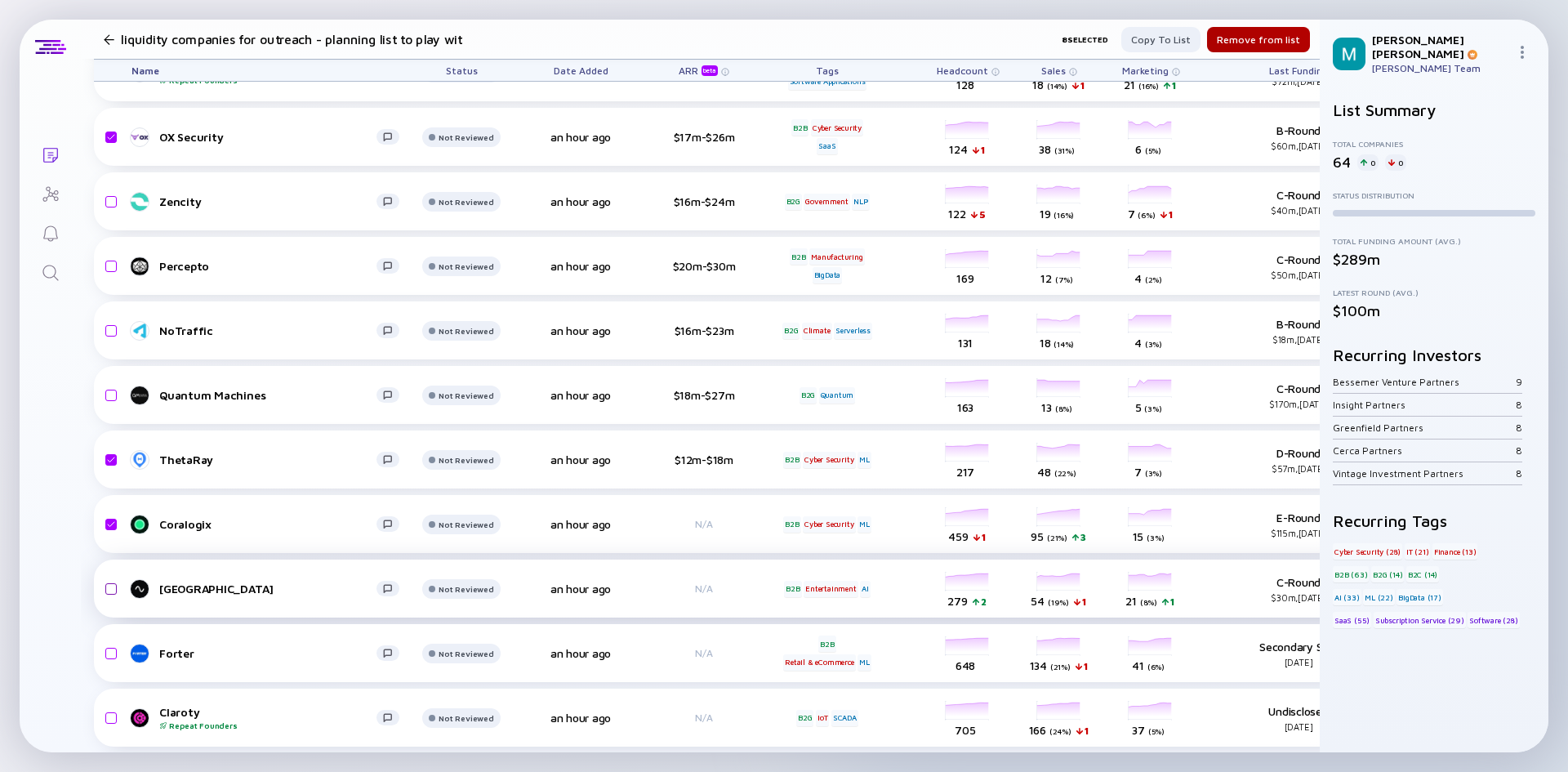
click at [105, 590] on input "checkbox" at bounding box center [109, 589] width 20 height 38
checkbox input "true"
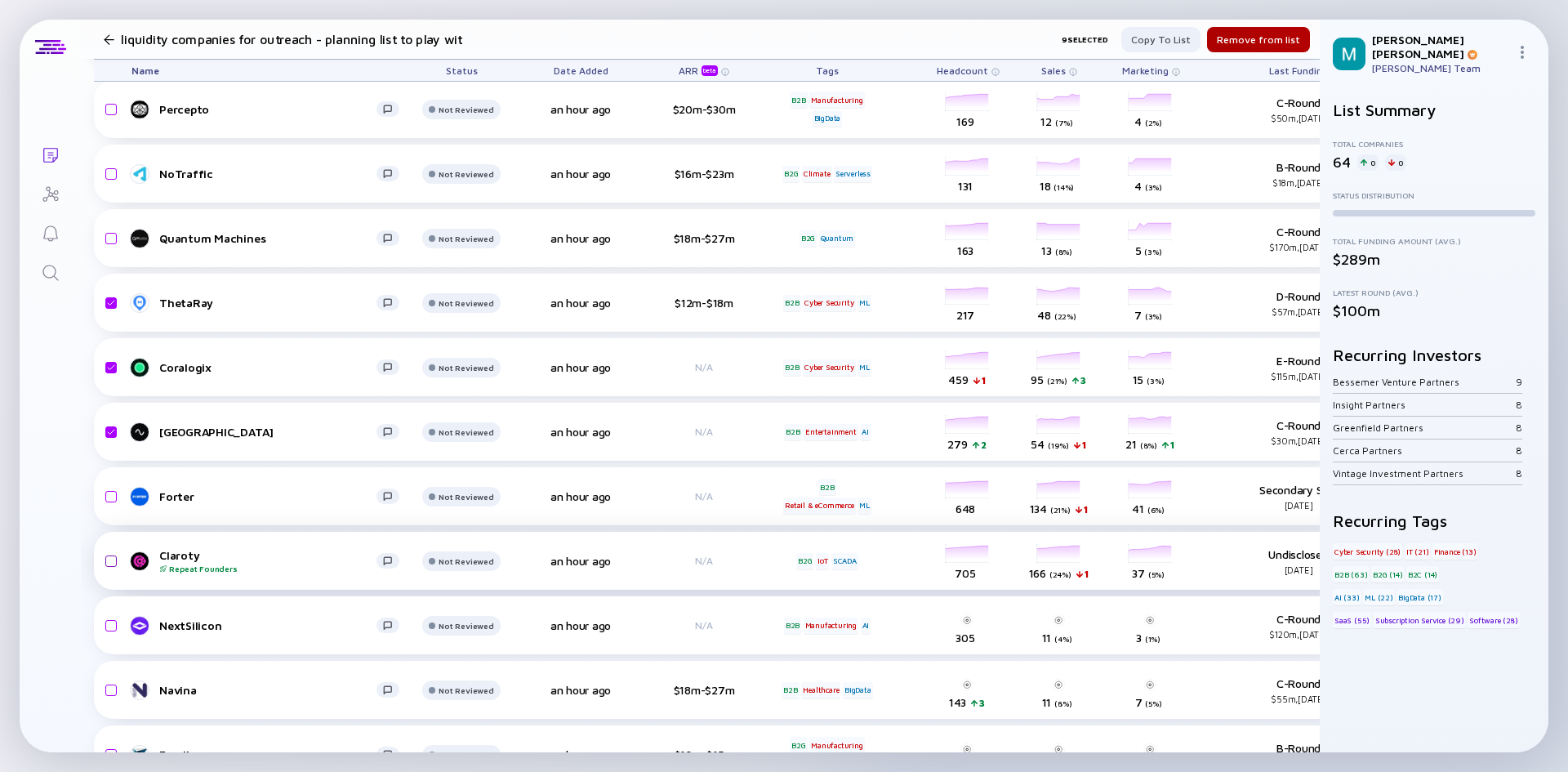
scroll to position [1226, 0]
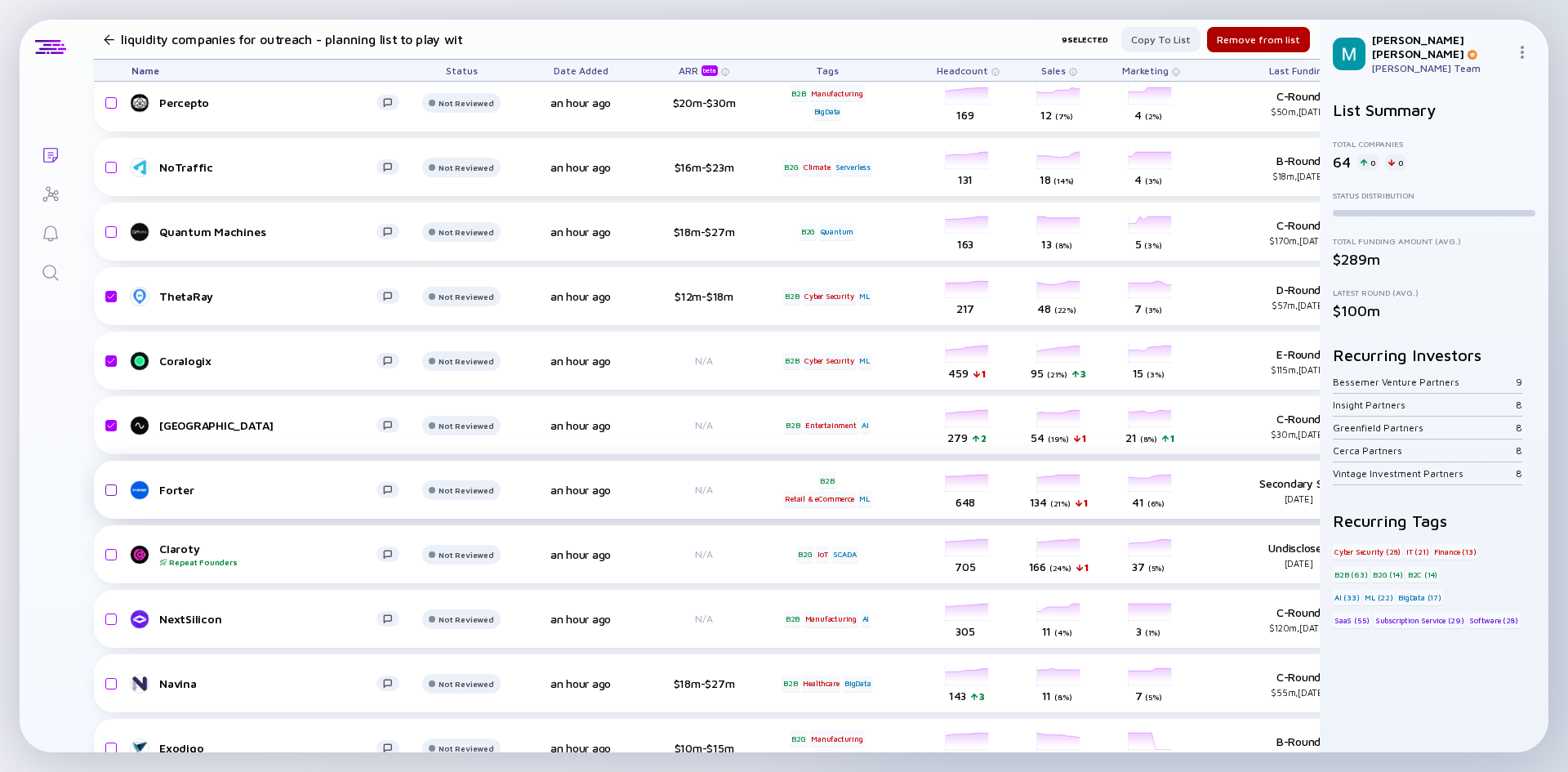
click at [108, 492] on input "checkbox" at bounding box center [109, 490] width 20 height 38
checkbox input "true"
click at [107, 553] on input "checkbox" at bounding box center [109, 555] width 20 height 38
checkbox input "true"
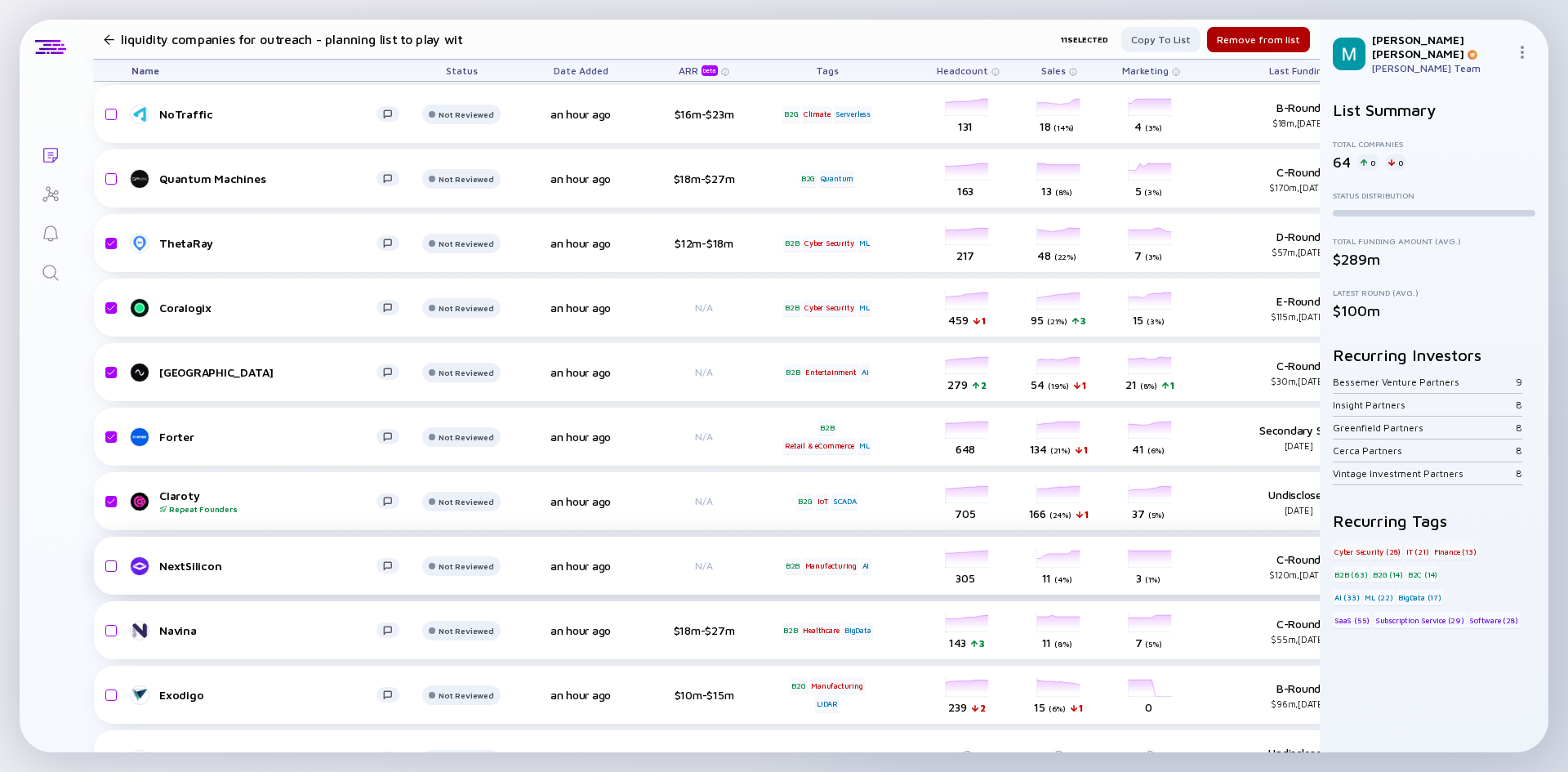
scroll to position [1307, 0]
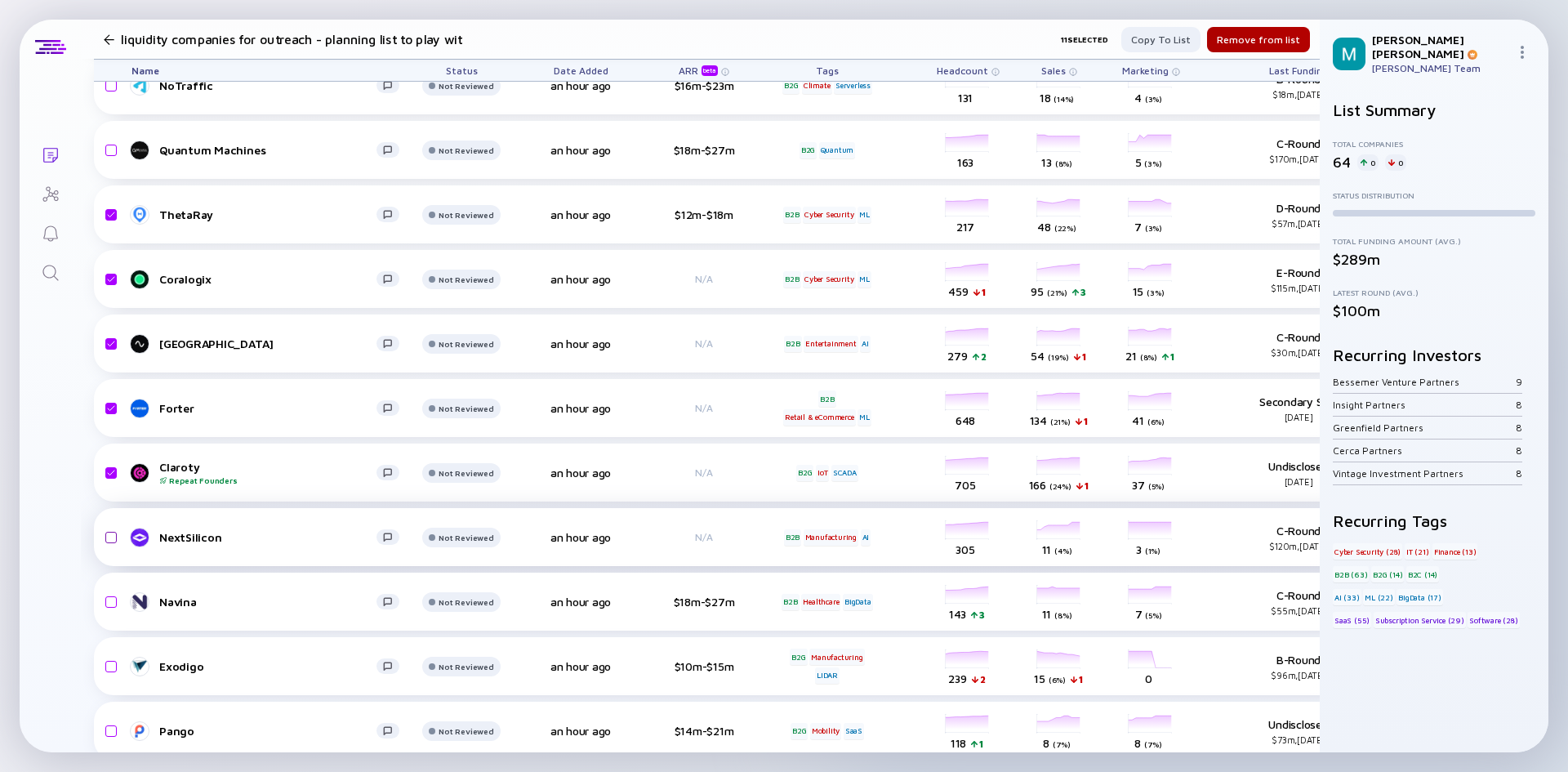
click at [112, 539] on input "checkbox" at bounding box center [109, 538] width 20 height 38
checkbox input "true"
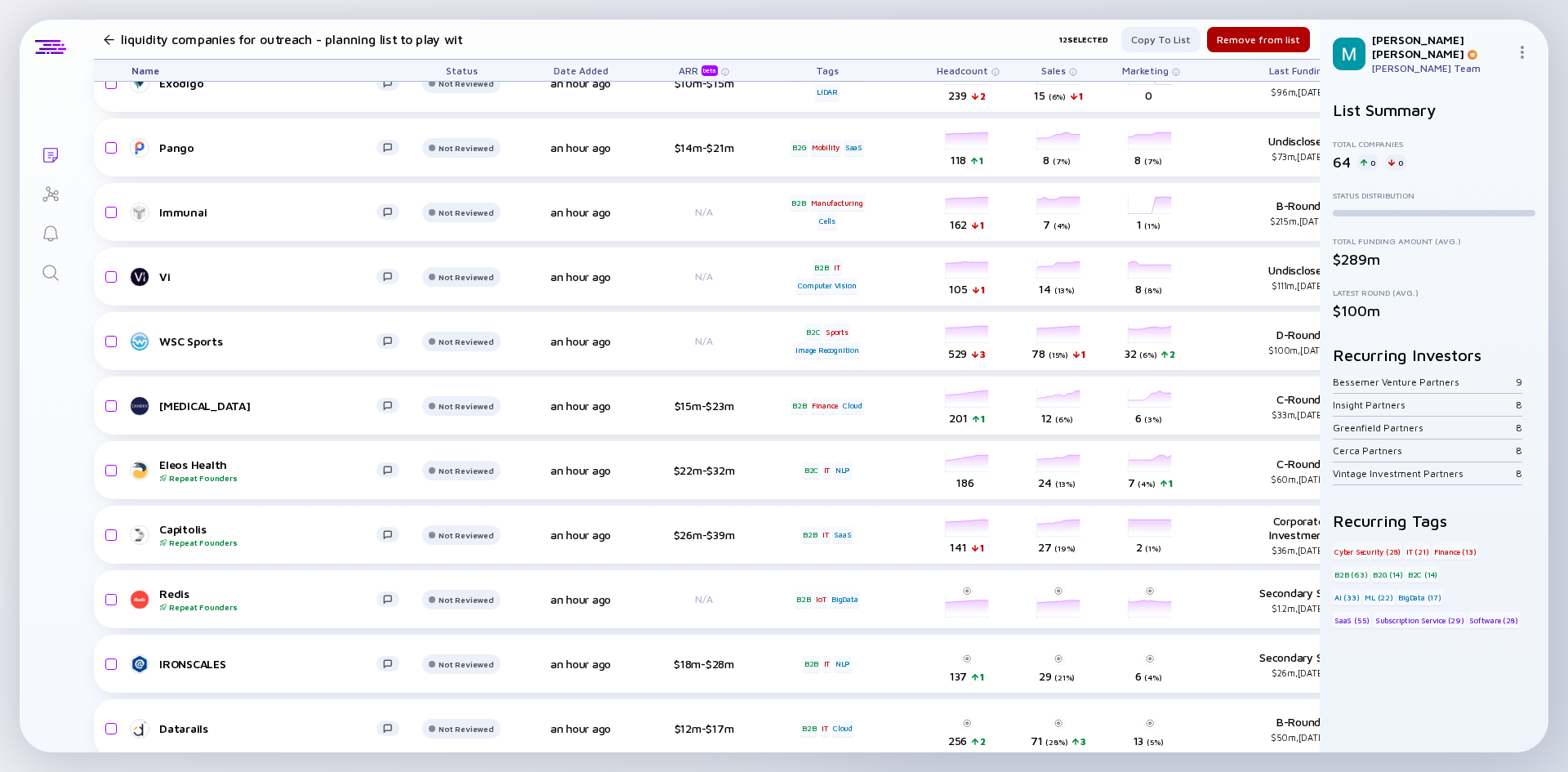
scroll to position [1961, 0]
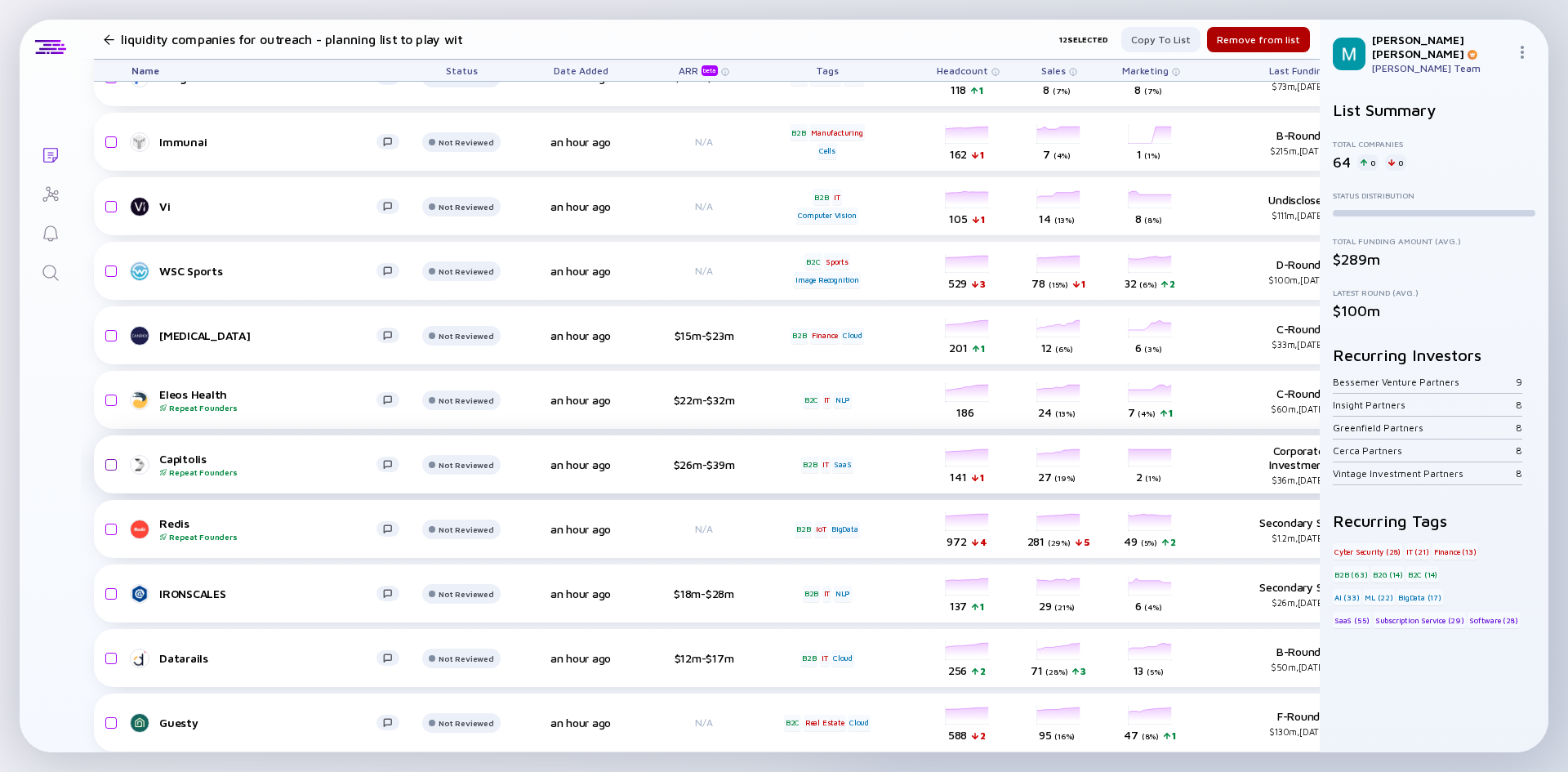
drag, startPoint x: 113, startPoint y: 398, endPoint x: 113, endPoint y: 454, distance: 56.0
click at [113, 398] on input "checkbox" at bounding box center [109, 400] width 20 height 38
checkbox input "true"
click at [111, 530] on input "checkbox" at bounding box center [109, 530] width 20 height 38
checkbox input "true"
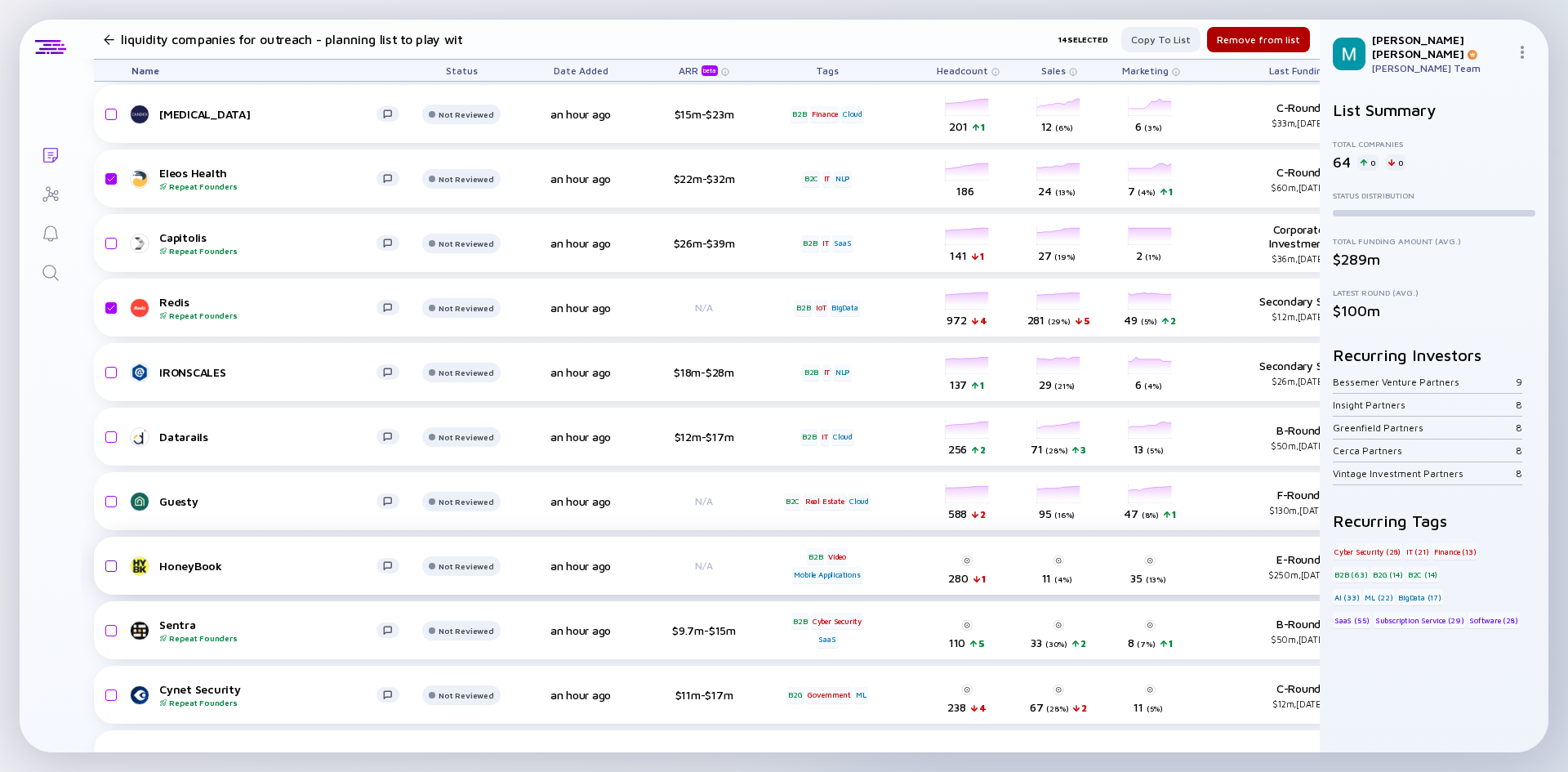
scroll to position [2205, 0]
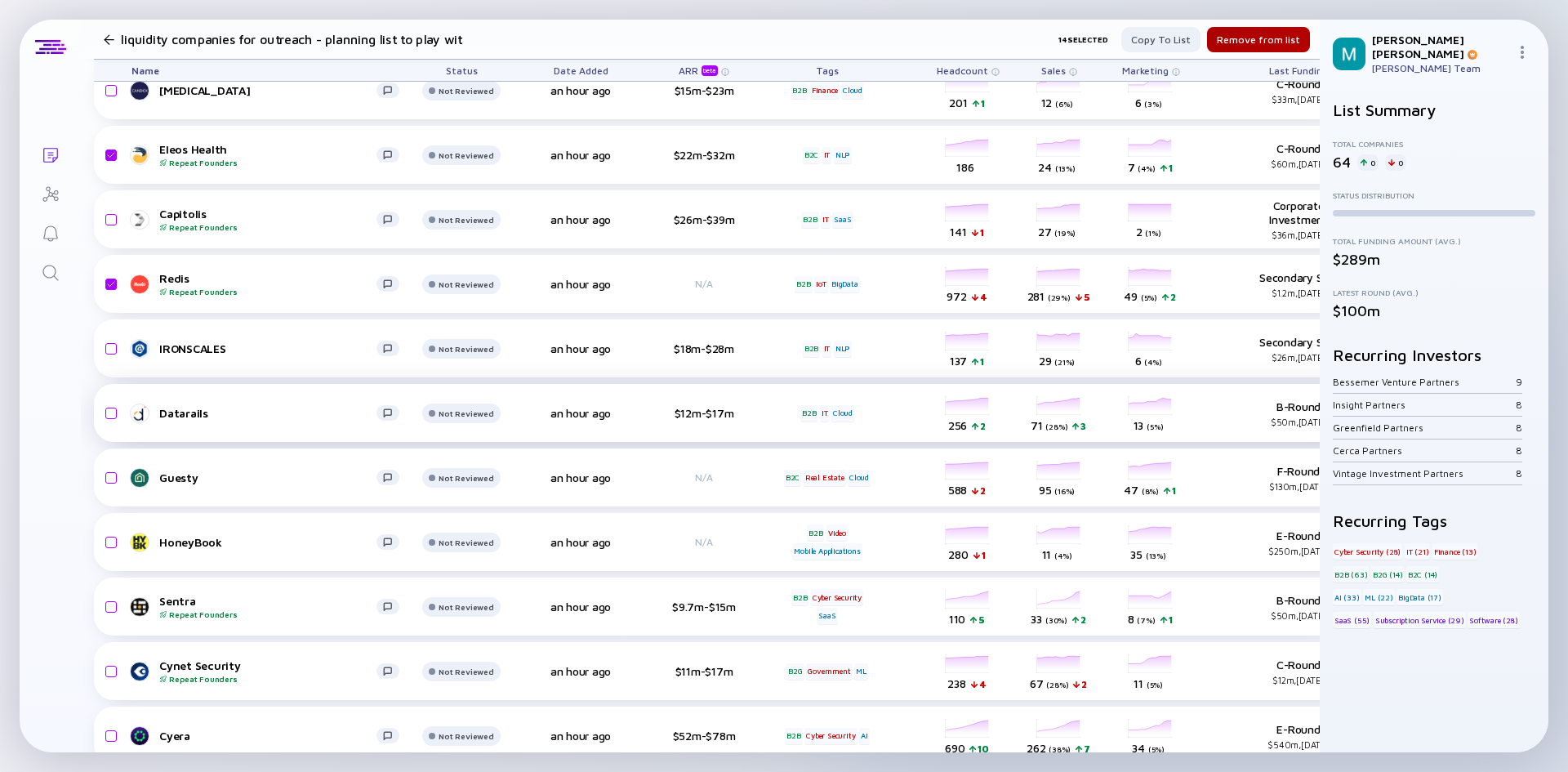
click at [118, 415] on input "checkbox" at bounding box center [109, 413] width 20 height 38
checkbox input "true"
click at [108, 478] on input "checkbox" at bounding box center [109, 478] width 20 height 38
checkbox input "true"
drag, startPoint x: 112, startPoint y: 539, endPoint x: 104, endPoint y: 589, distance: 50.6
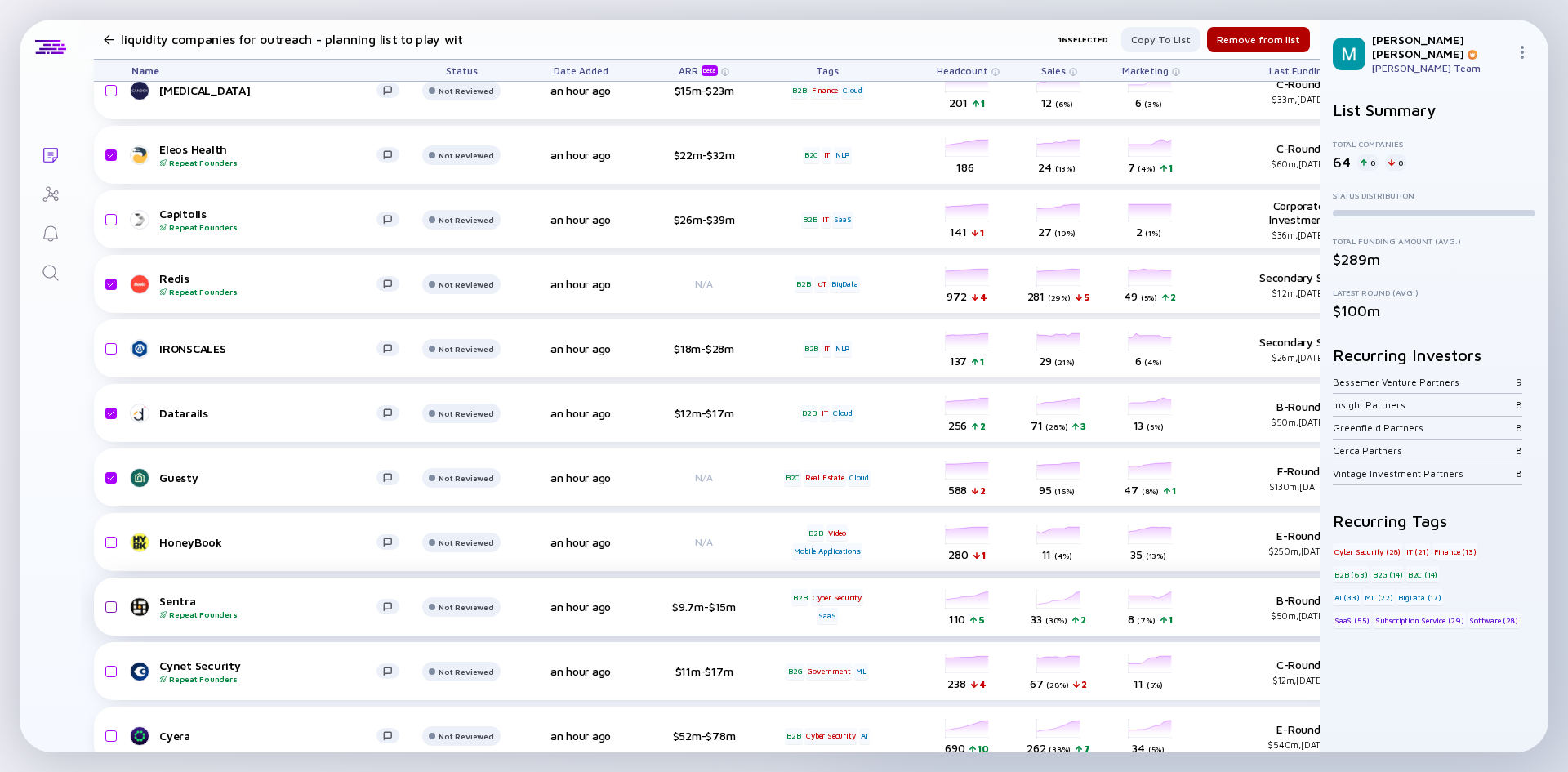
click at [113, 539] on input "checkbox" at bounding box center [109, 543] width 20 height 38
checkbox input "true"
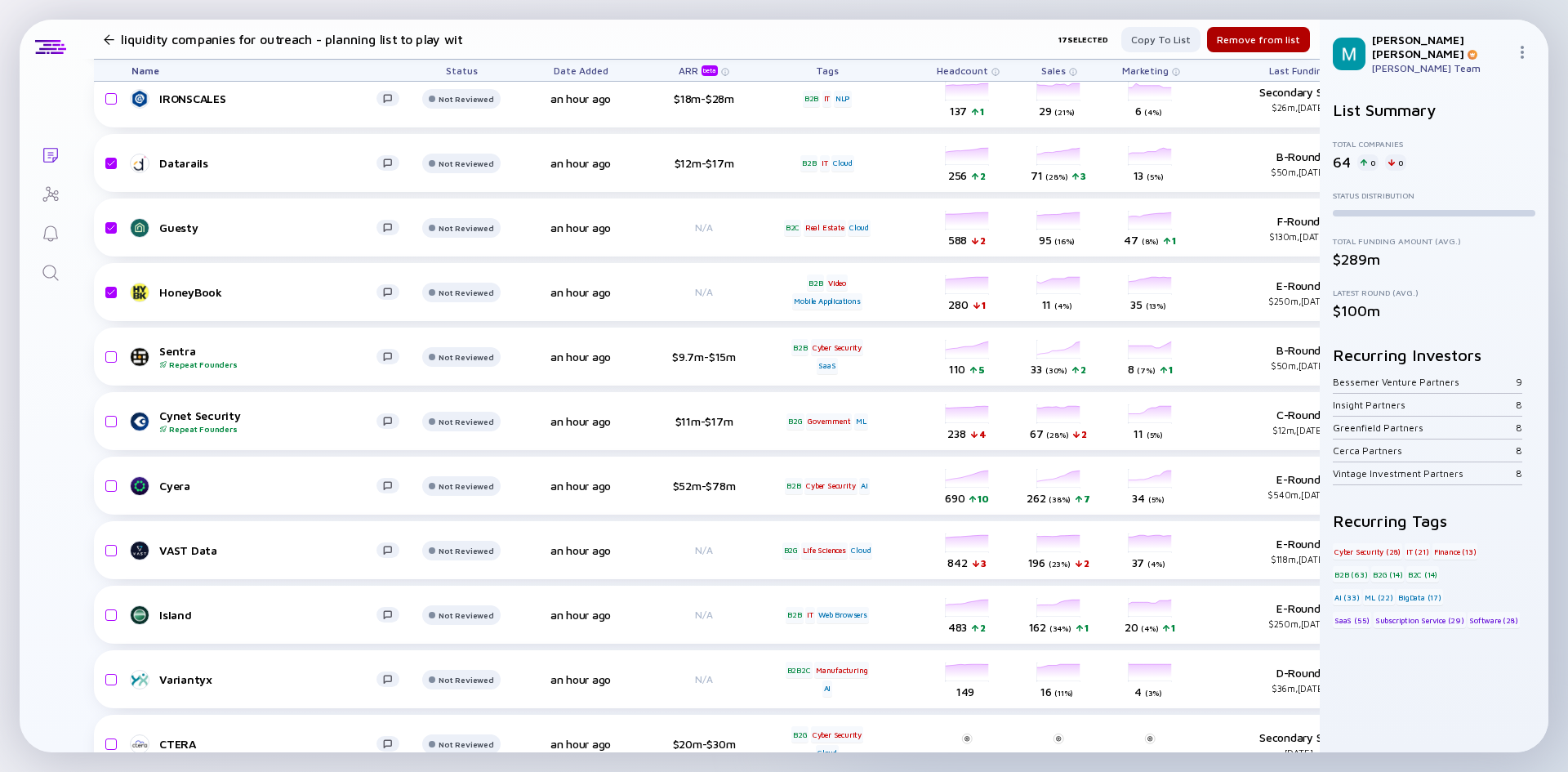
scroll to position [2532, 0]
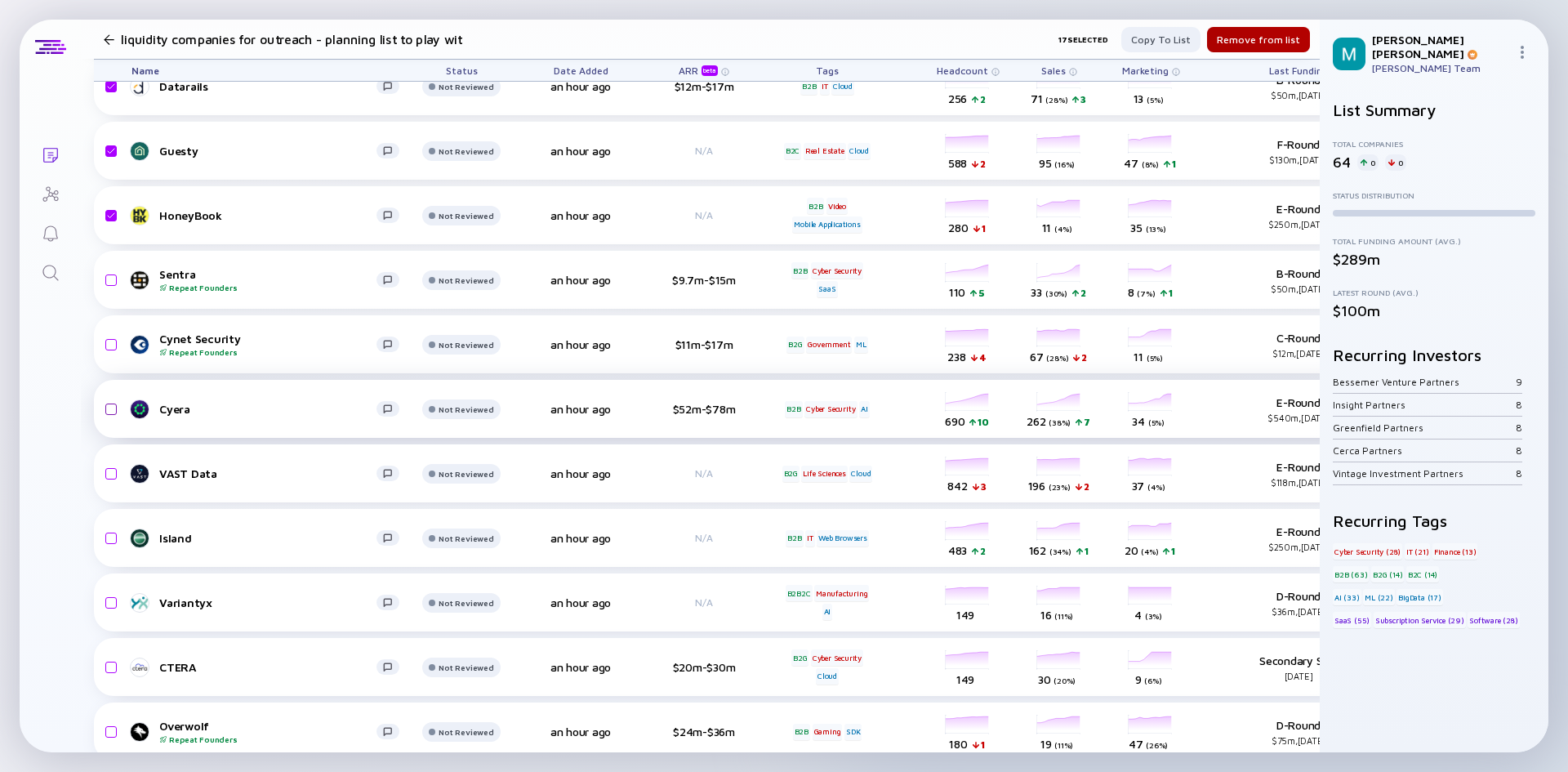
click at [111, 412] on input "checkbox" at bounding box center [109, 409] width 20 height 38
checkbox input "true"
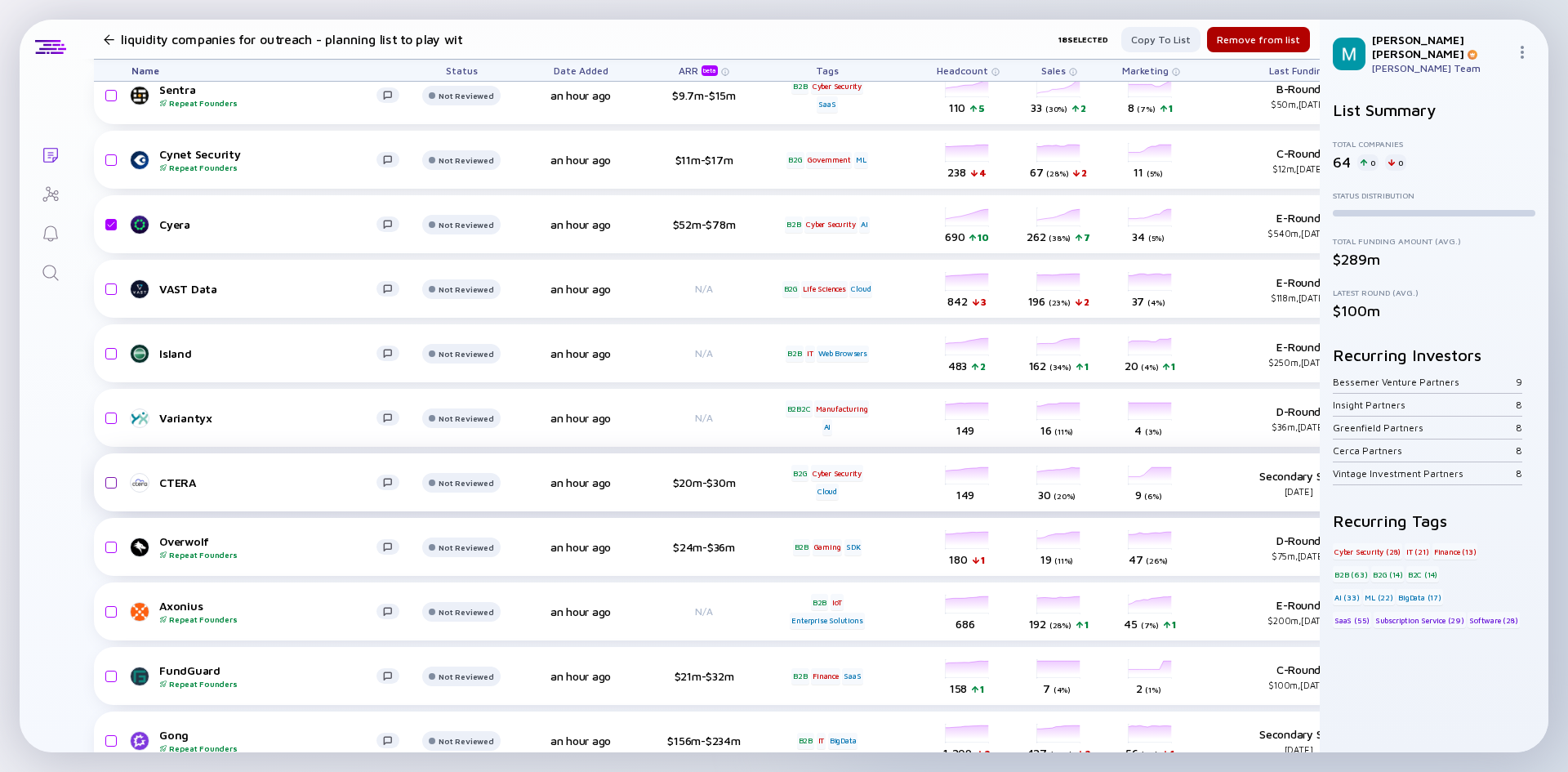
scroll to position [2777, 0]
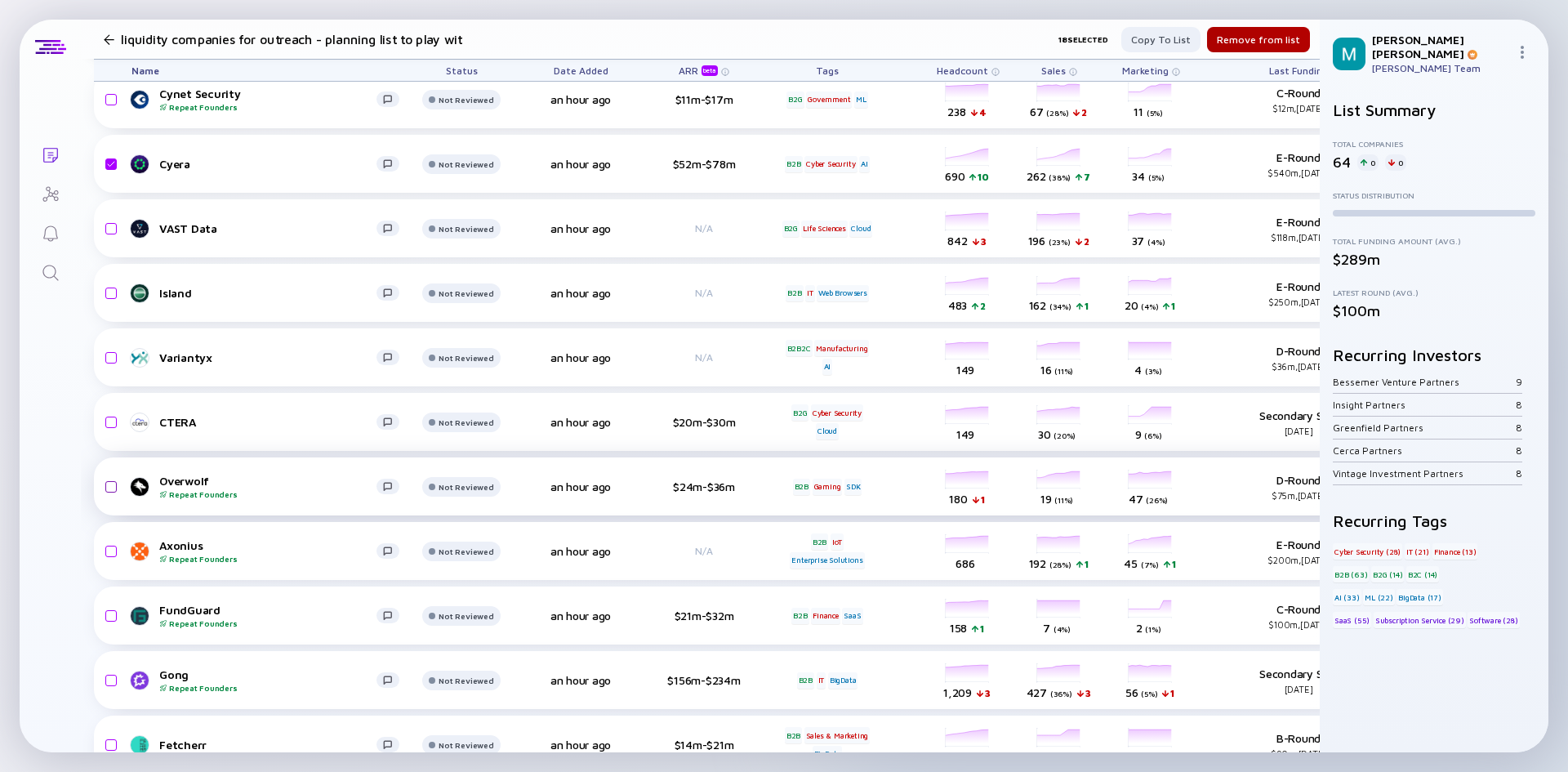
click at [114, 484] on input "checkbox" at bounding box center [109, 487] width 20 height 38
checkbox input "true"
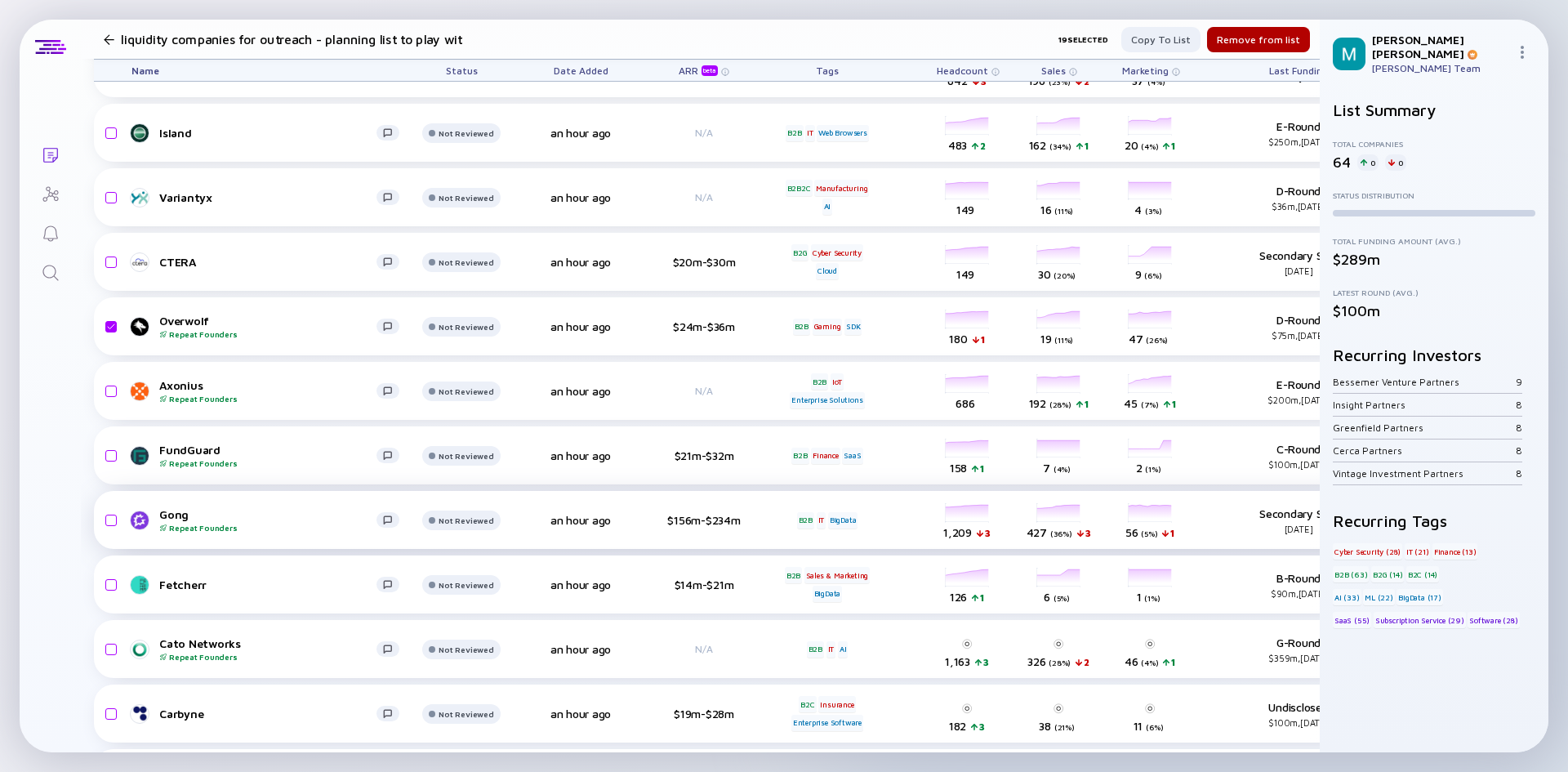
scroll to position [2940, 0]
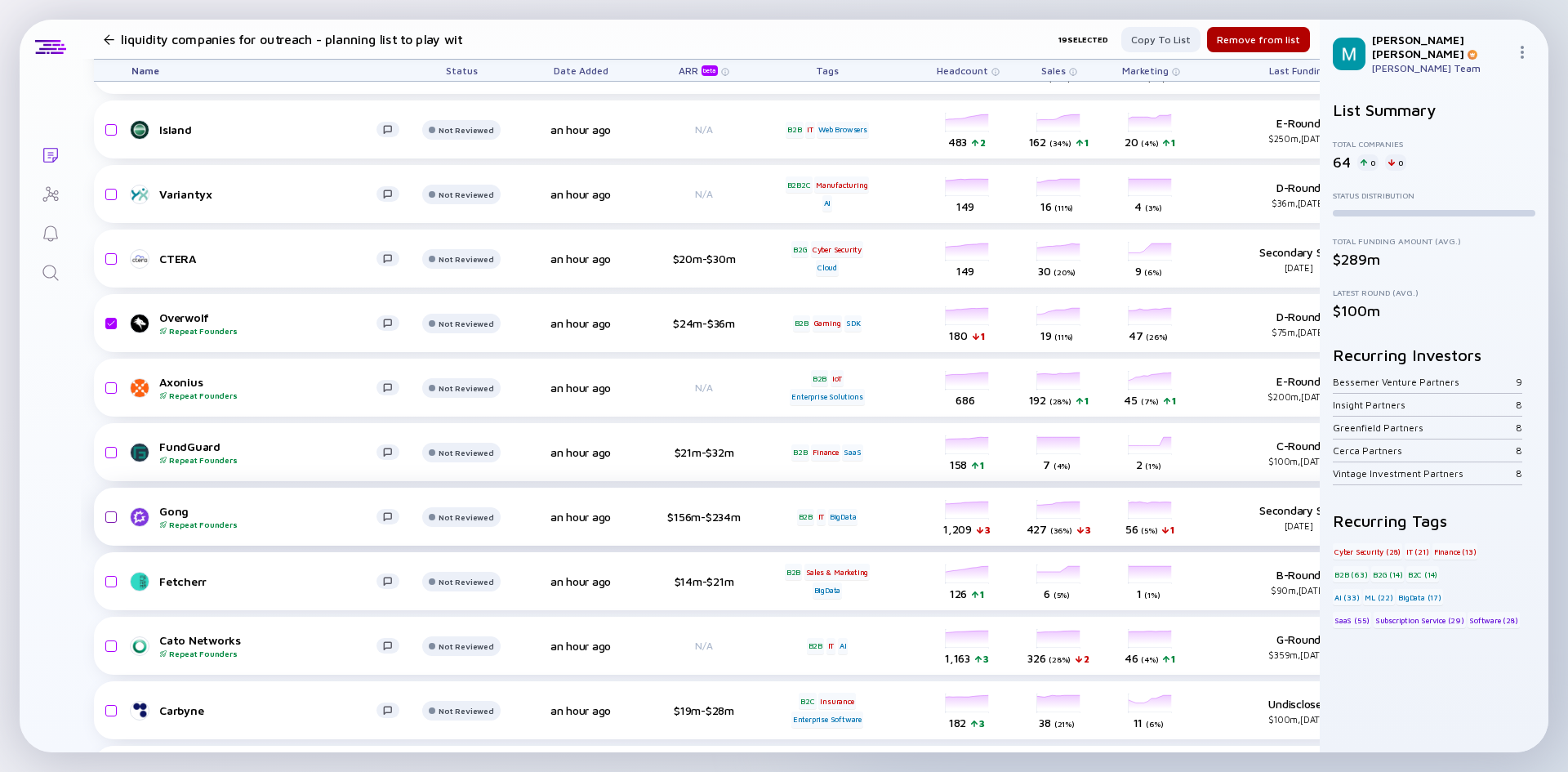
click at [116, 520] on input "checkbox" at bounding box center [109, 517] width 20 height 38
checkbox input "true"
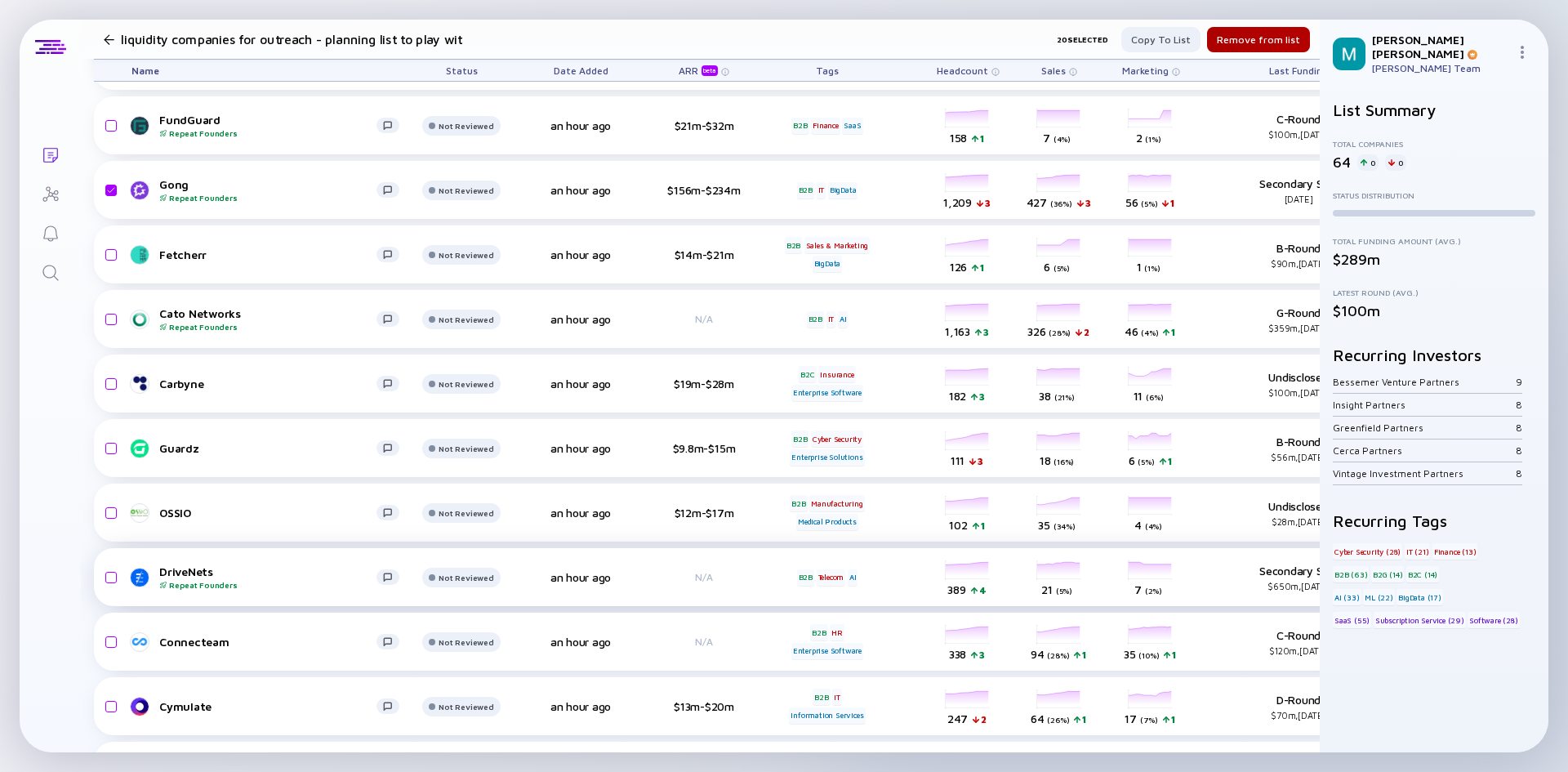
scroll to position [3513, 0]
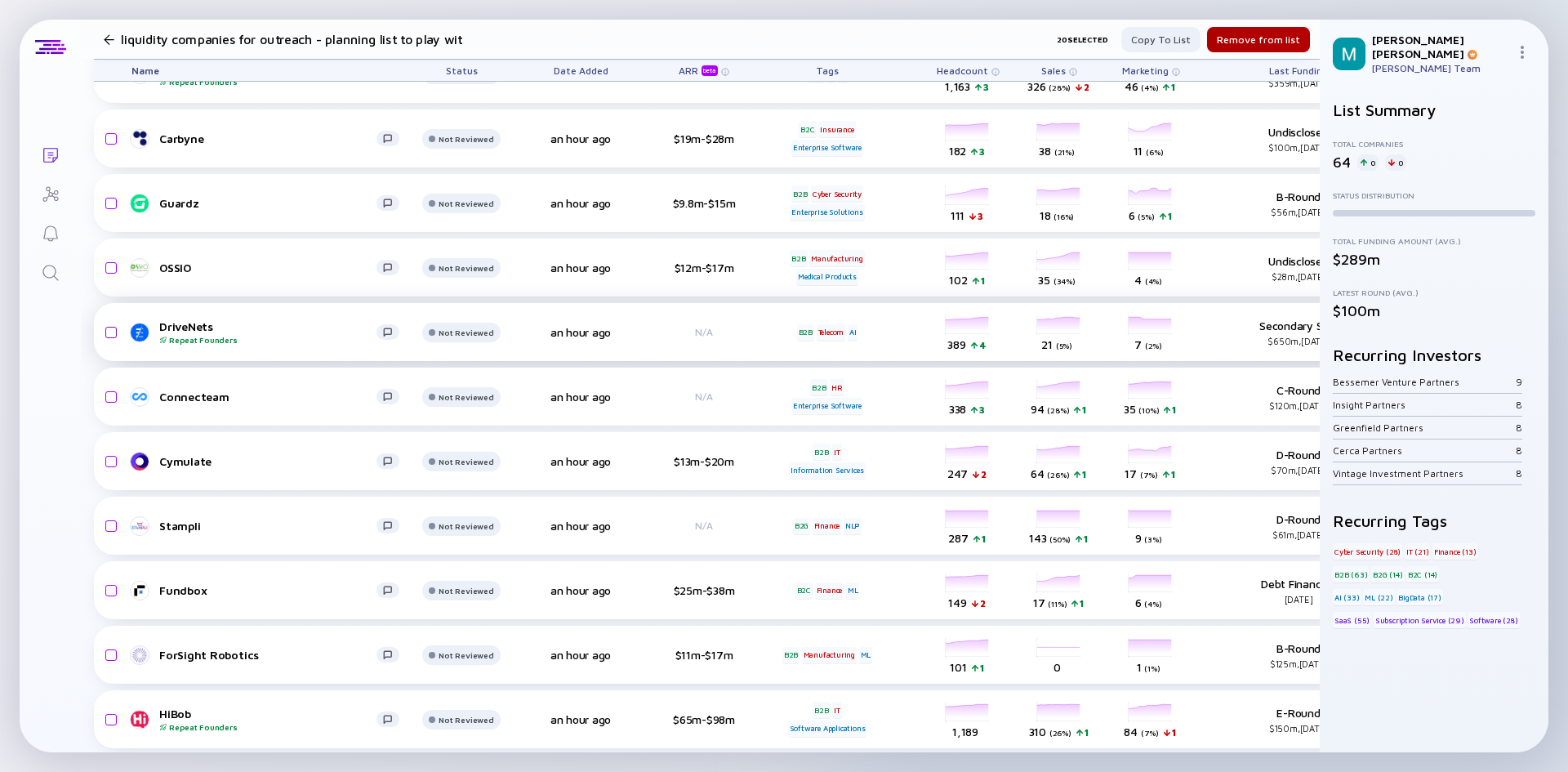
click at [110, 328] on input "checkbox" at bounding box center [109, 332] width 20 height 38
checkbox input "true"
click at [110, 400] on input "checkbox" at bounding box center [109, 398] width 20 height 38
checkbox input "true"
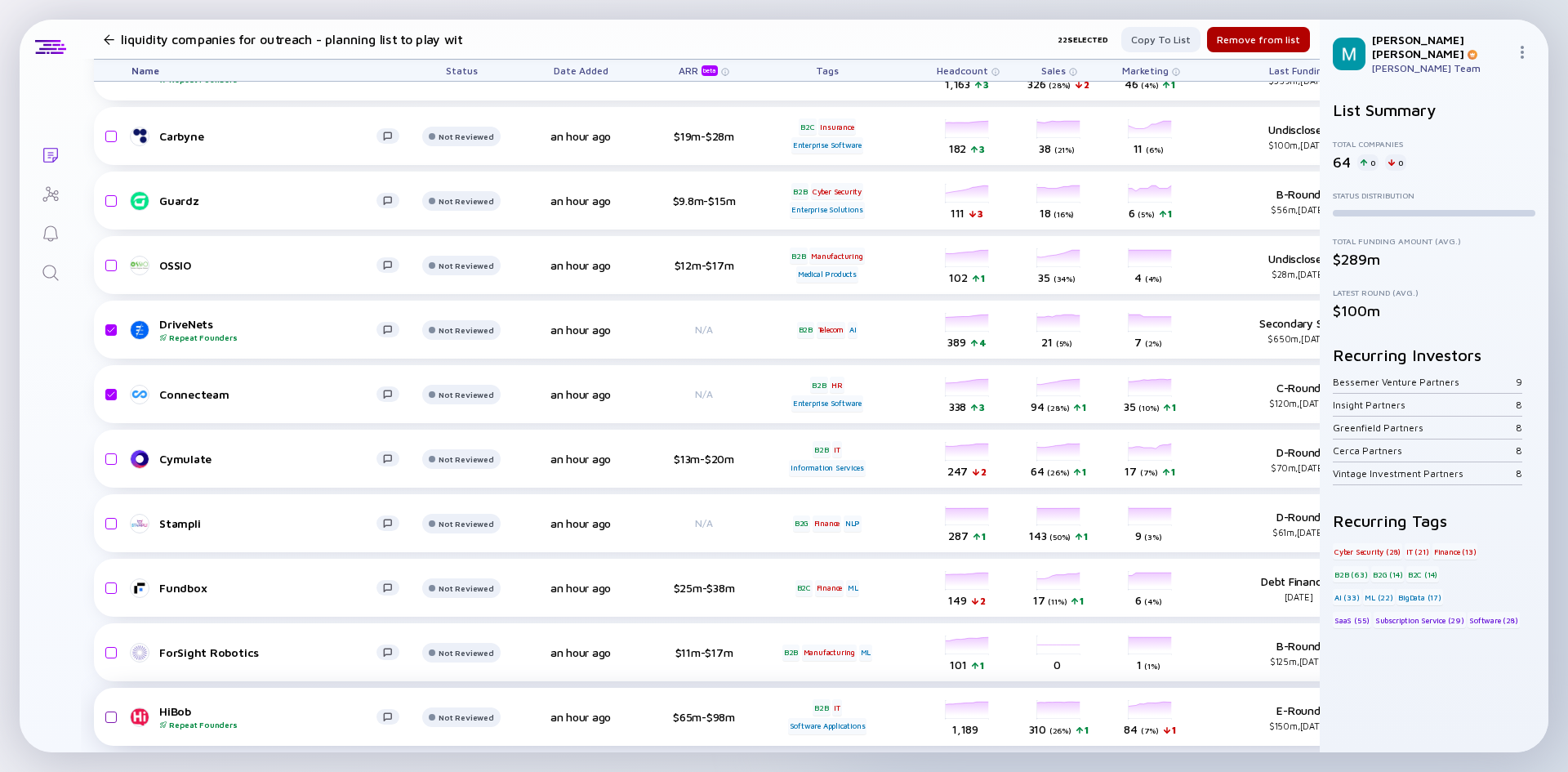
click at [115, 702] on input "checkbox" at bounding box center [109, 718] width 20 height 38
checkbox input "true"
click at [1175, 31] on div "Copy to list" at bounding box center [1161, 40] width 79 height 26
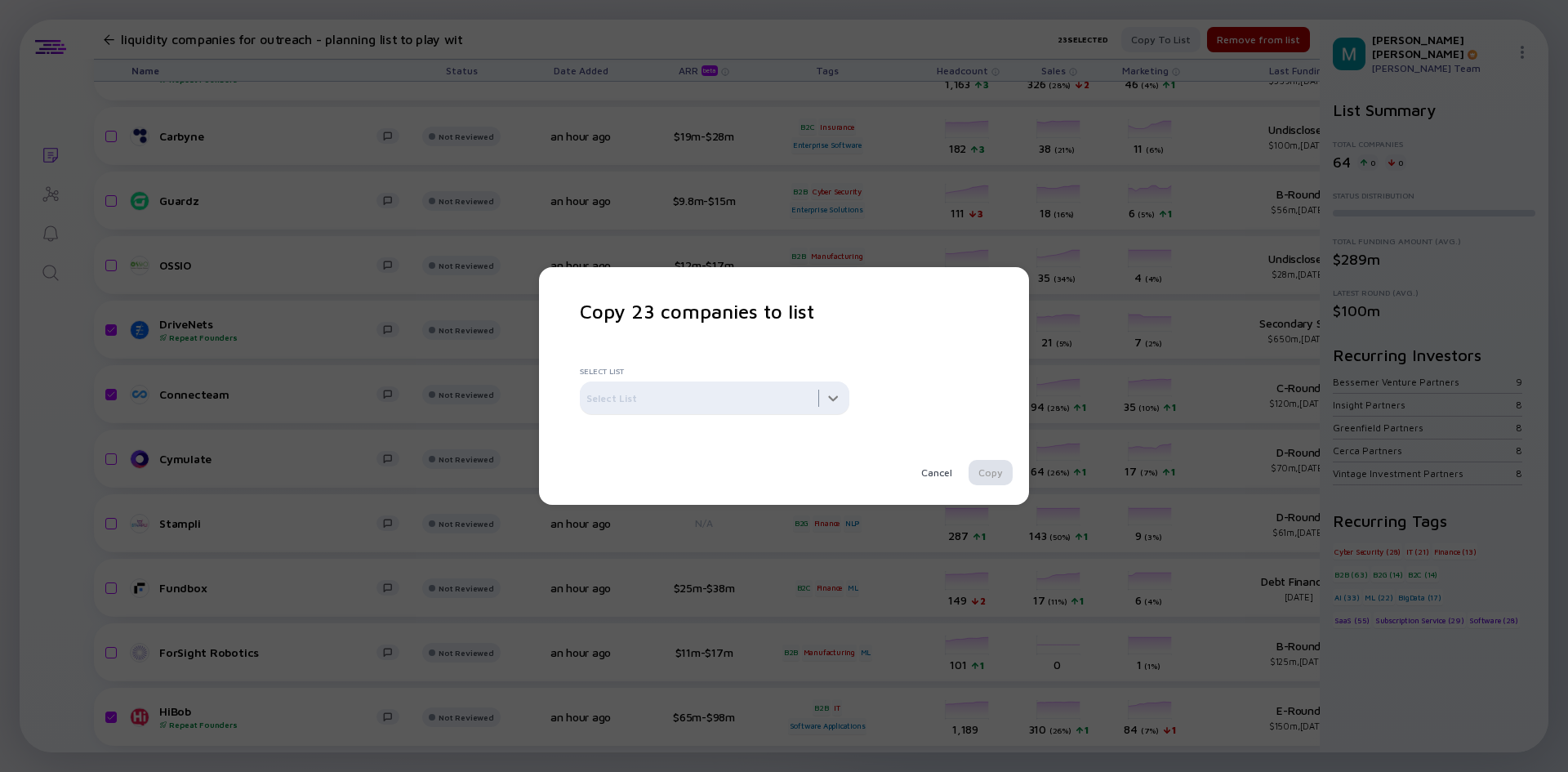
click at [841, 398] on div at bounding box center [714, 398] width 270 height 33
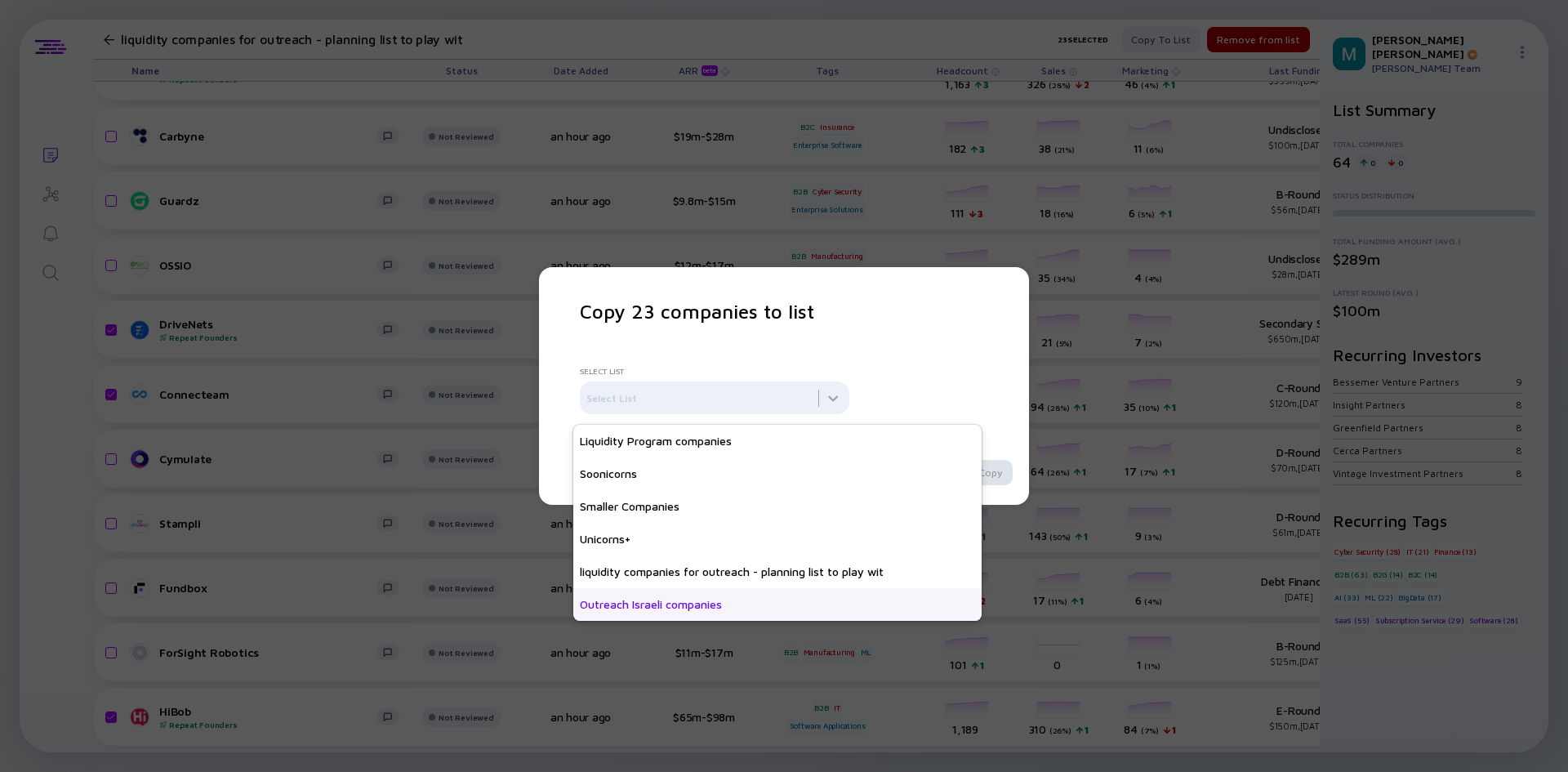
click at [770, 609] on div "Outreach Israeli companies" at bounding box center [777, 605] width 408 height 33
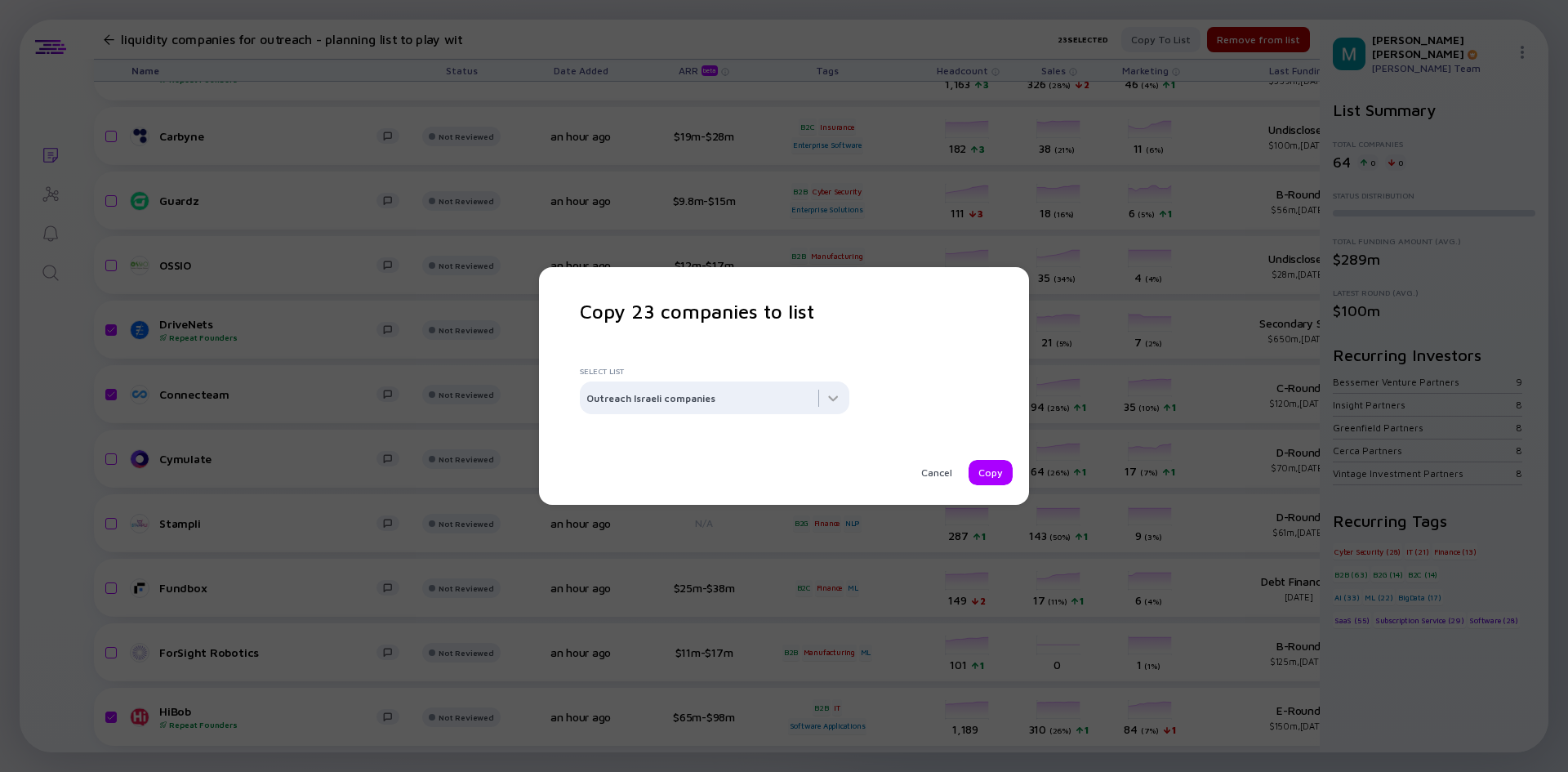
click at [983, 468] on div "Copy" at bounding box center [991, 473] width 44 height 26
checkbox input "false"
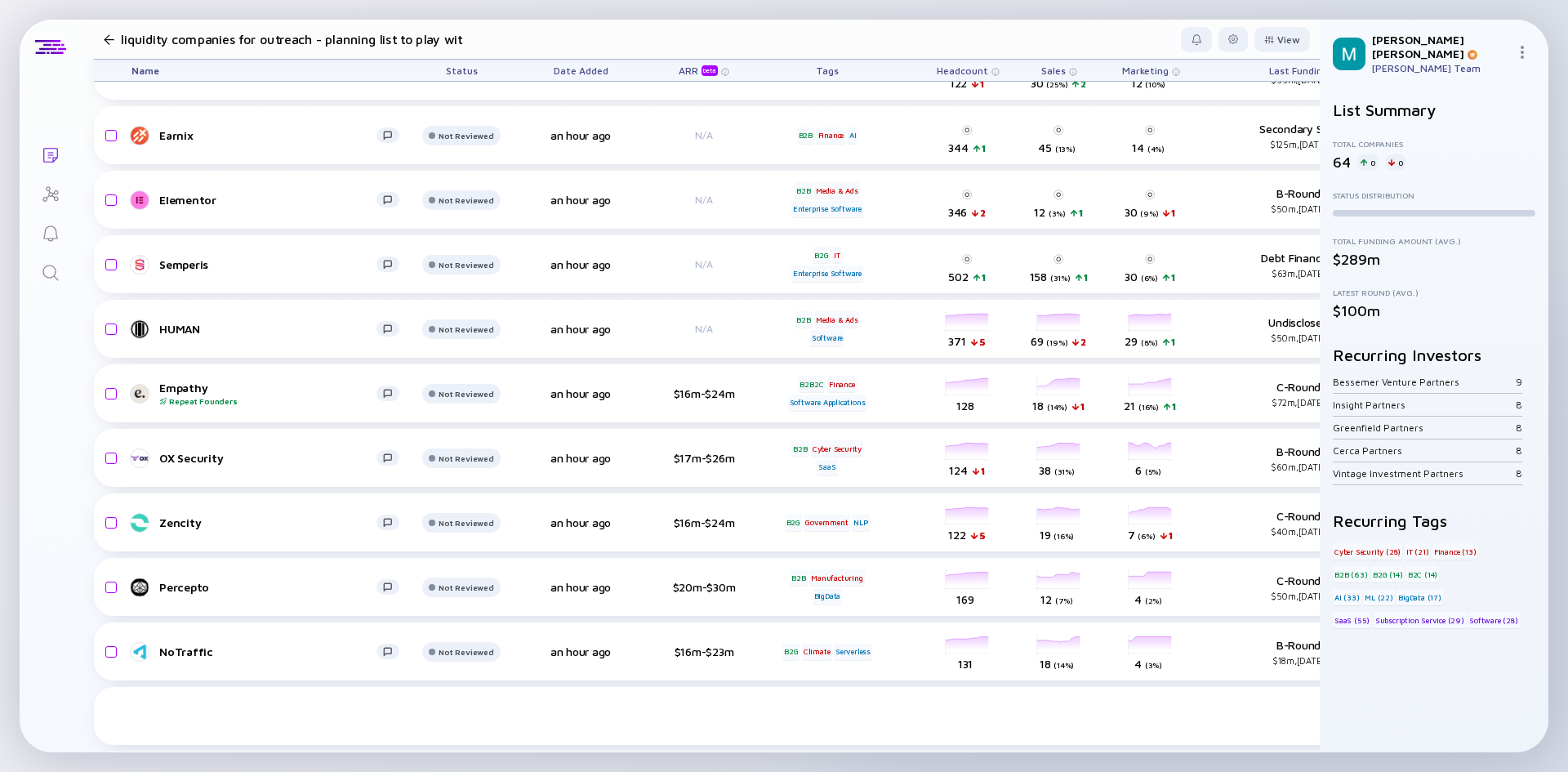
scroll to position [668, 0]
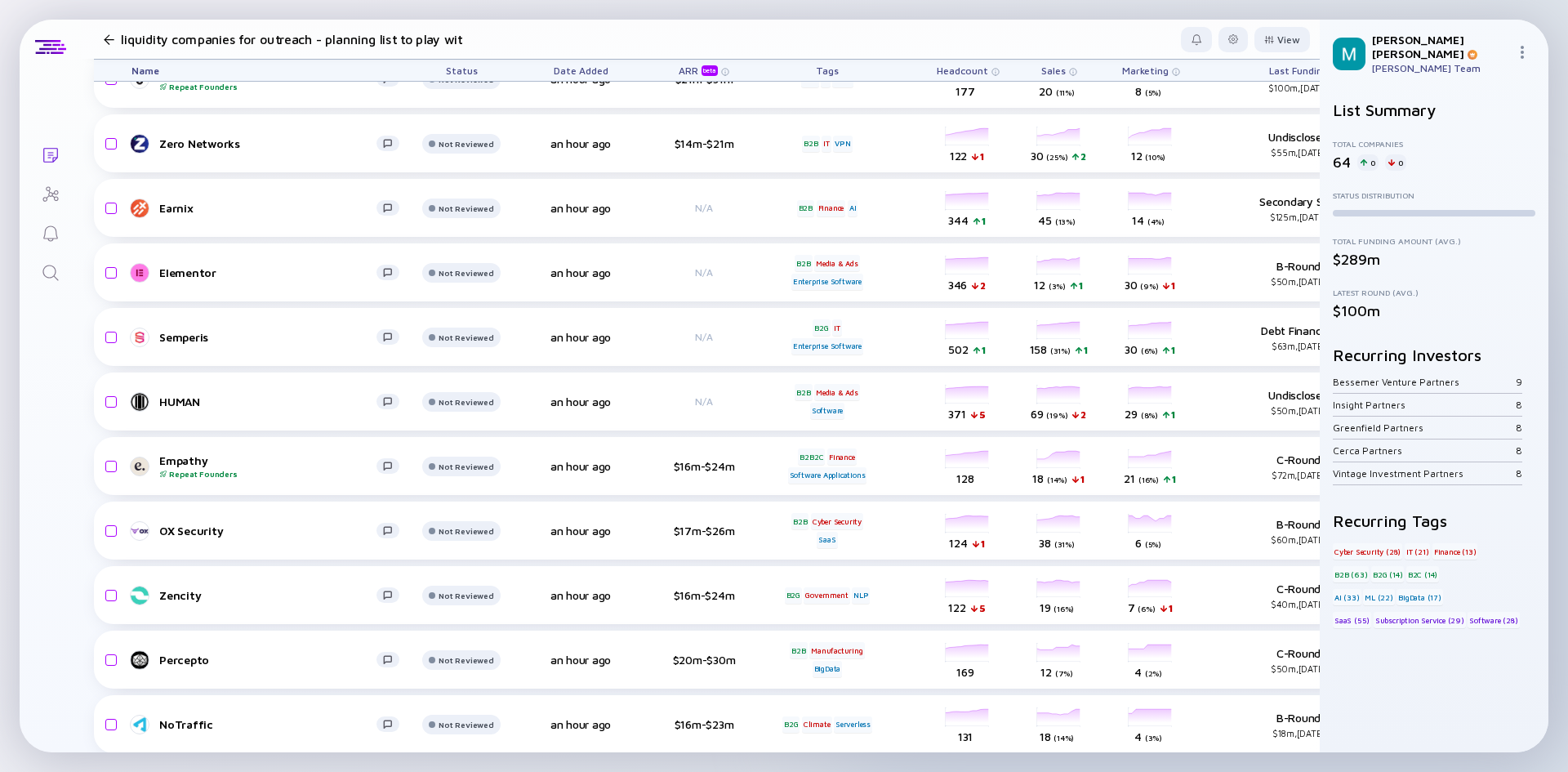
click at [105, 37] on div at bounding box center [109, 40] width 11 height 11
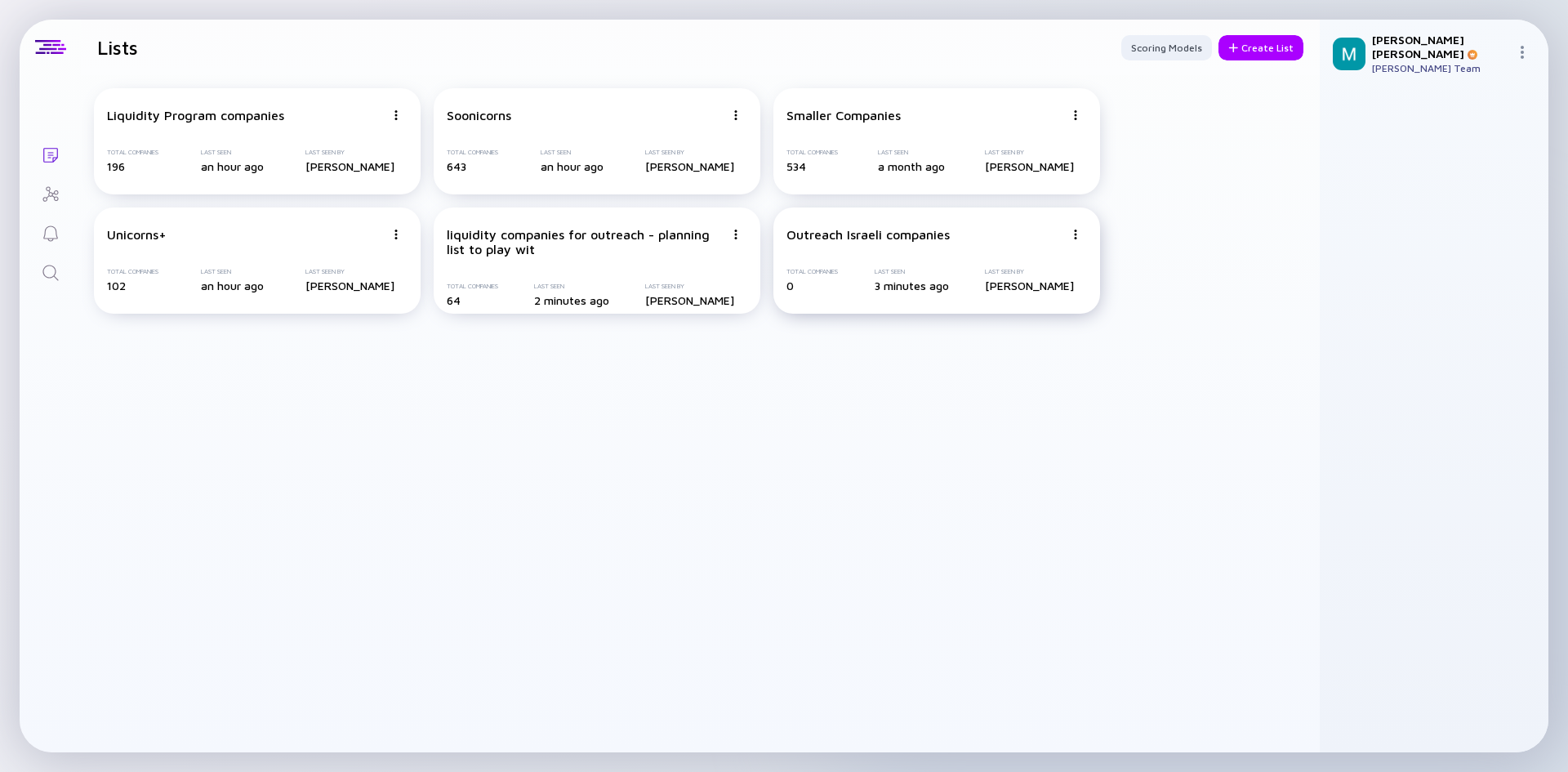
click at [804, 268] on div "Total Companies" at bounding box center [812, 271] width 51 height 7
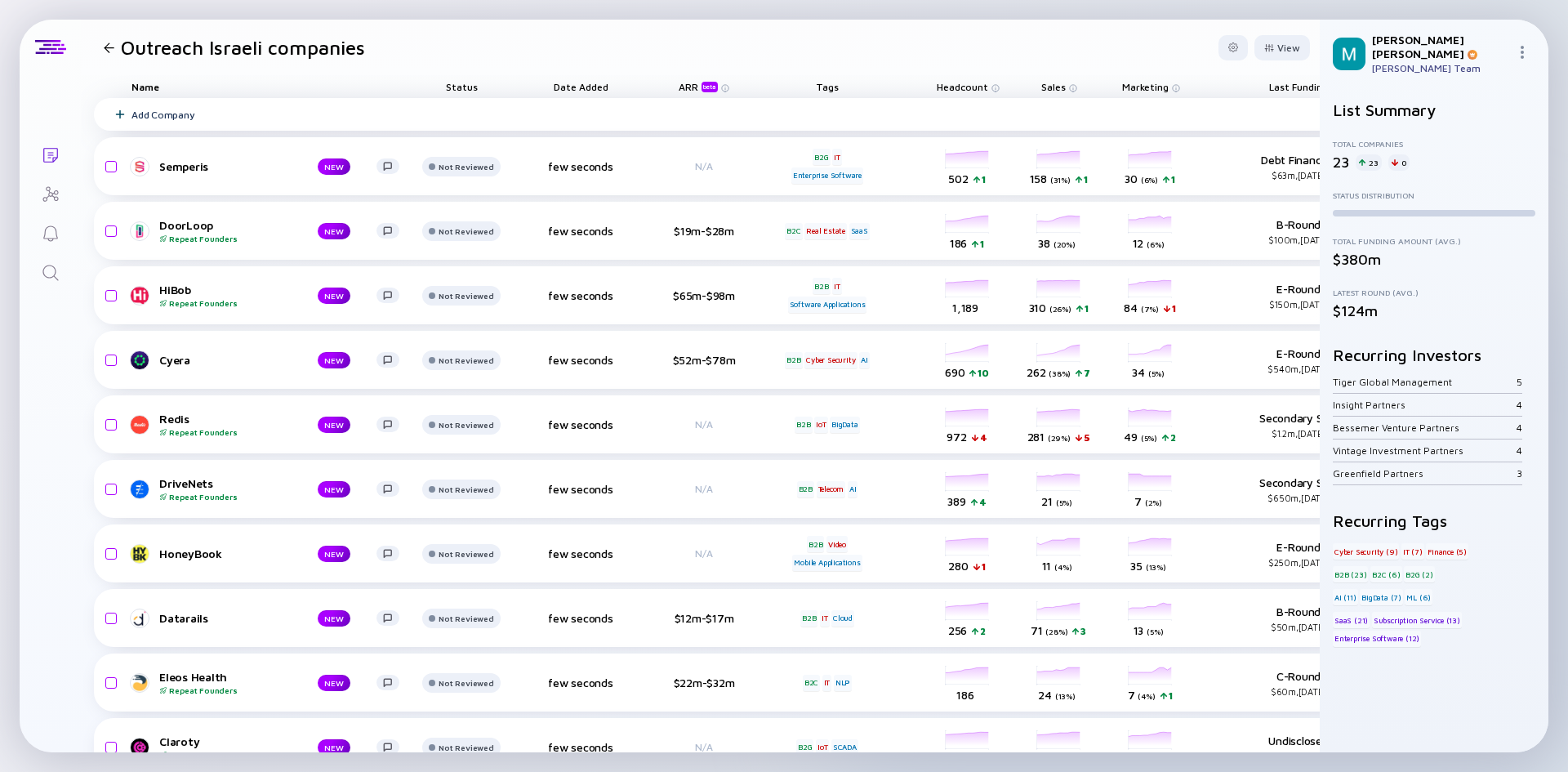
click at [157, 120] on div "Add Company" at bounding box center [162, 115] width 63 height 12
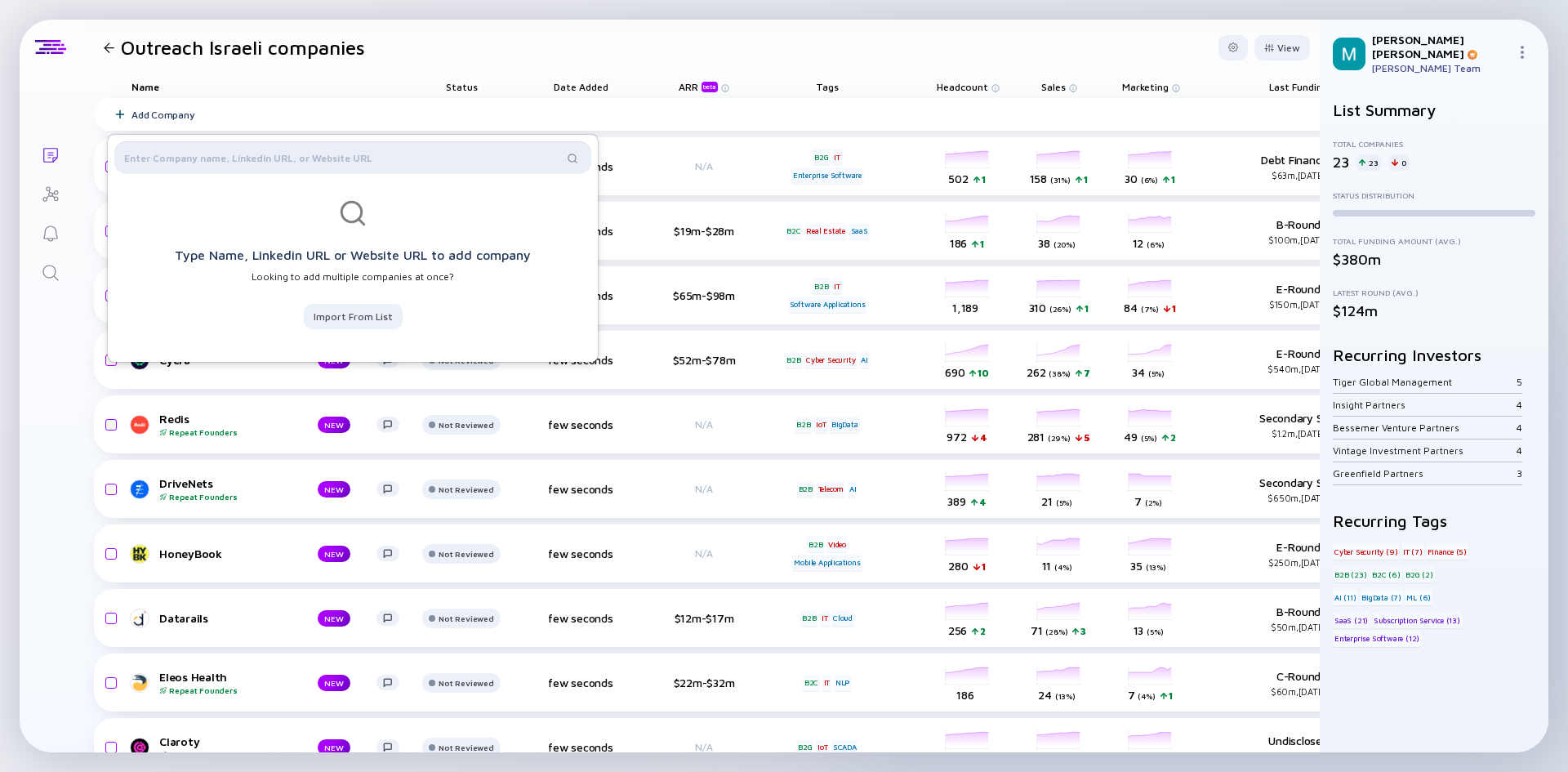
click at [382, 155] on input "text" at bounding box center [344, 158] width 439 height 16
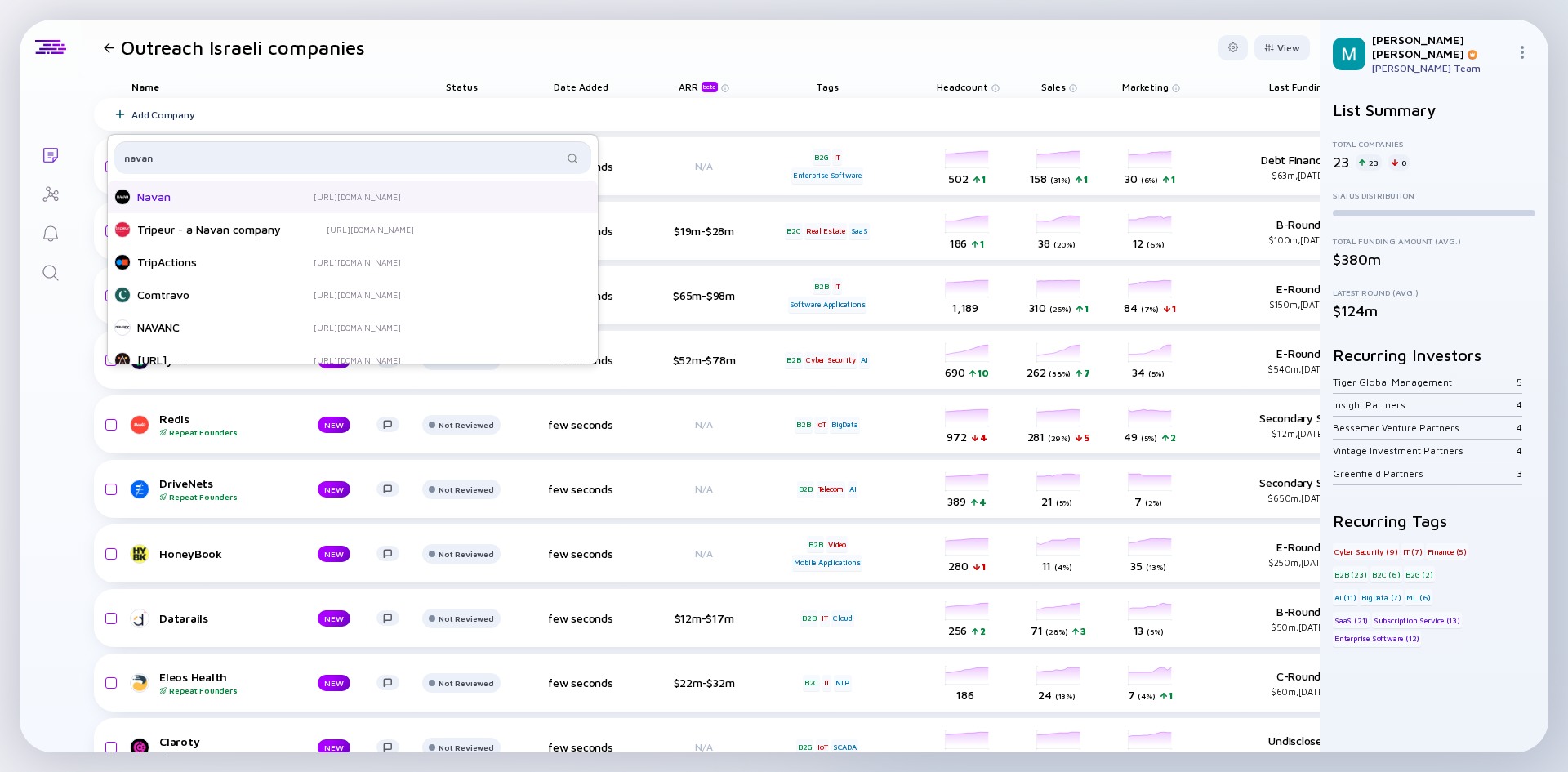
type input "navan"
click at [273, 197] on div "Navan [URL][DOMAIN_NAME]" at bounding box center [278, 197] width 327 height 16
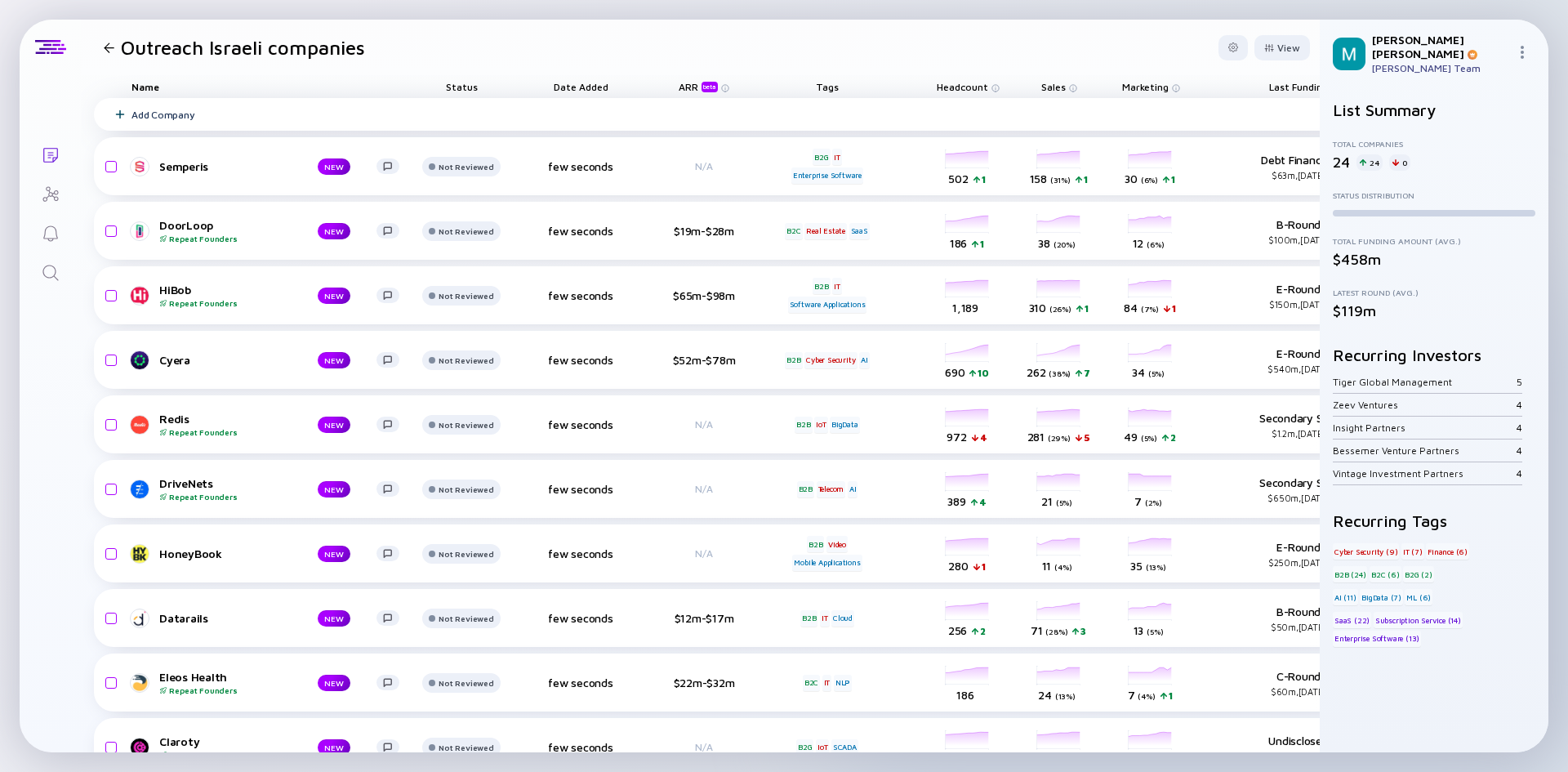
click at [172, 112] on div "Add Company" at bounding box center [162, 115] width 63 height 12
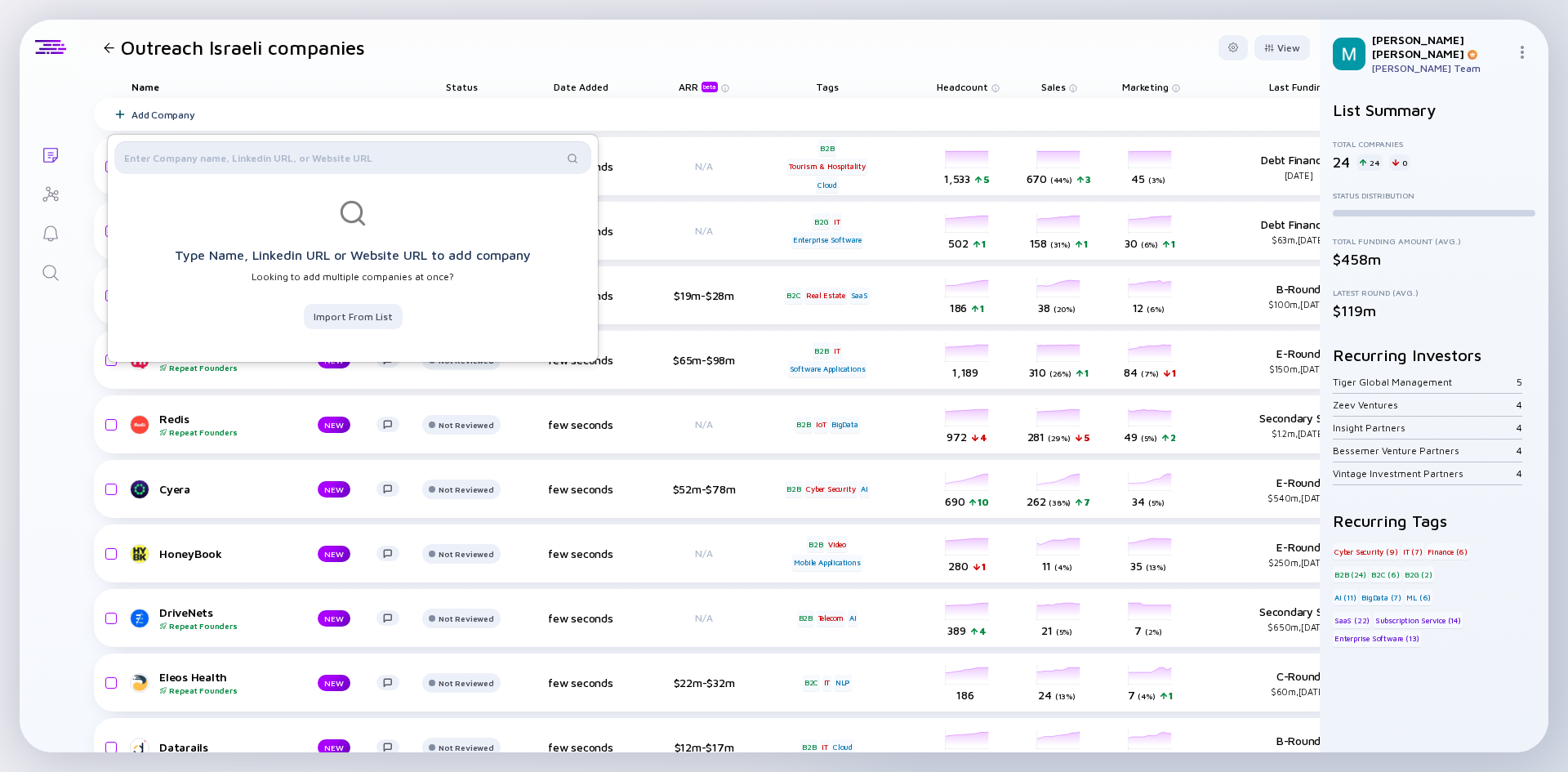
click at [203, 157] on input "text" at bounding box center [344, 158] width 439 height 16
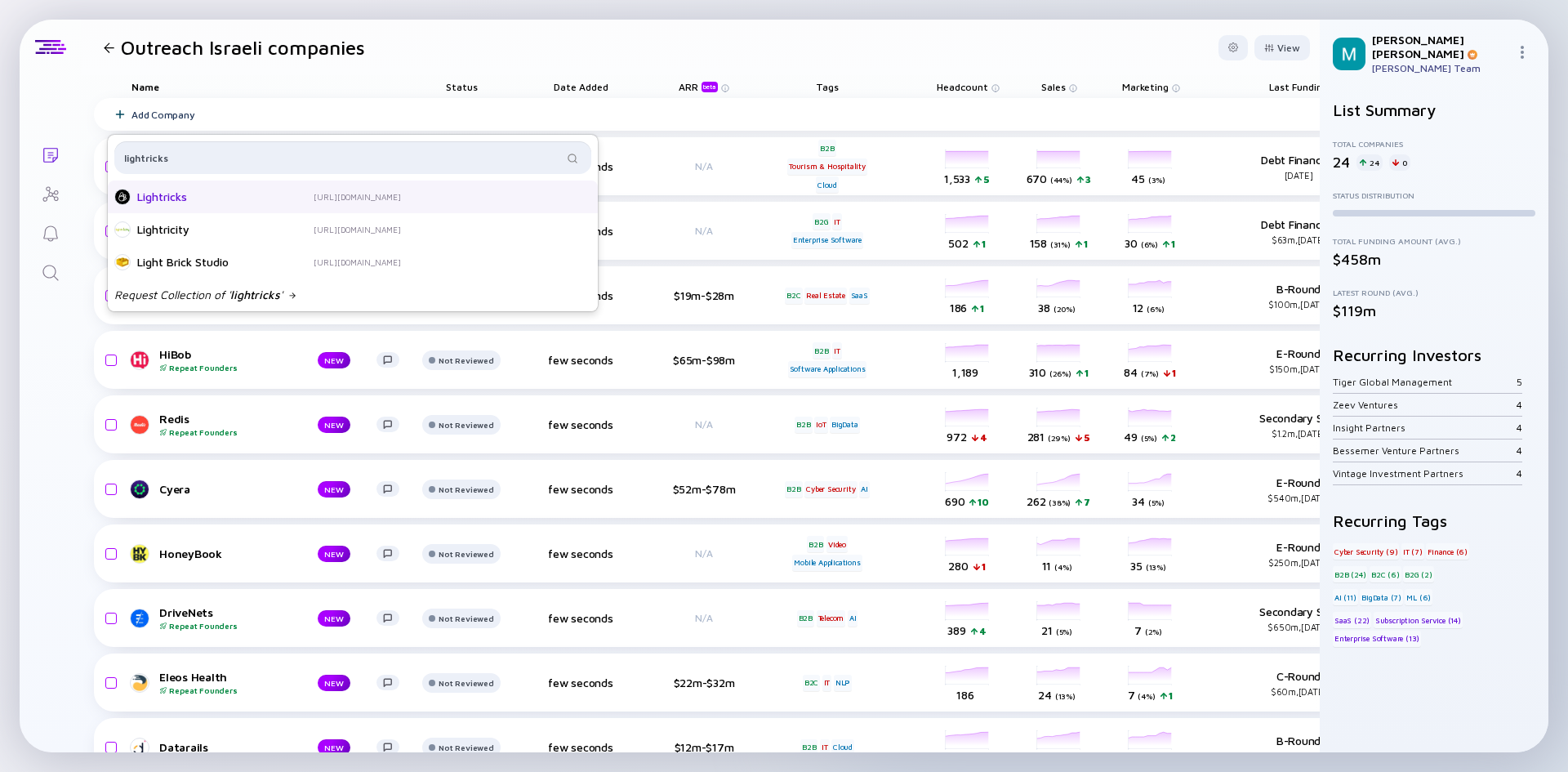
type input "lightricks"
click at [192, 192] on div "Lightricks" at bounding box center [202, 197] width 130 height 16
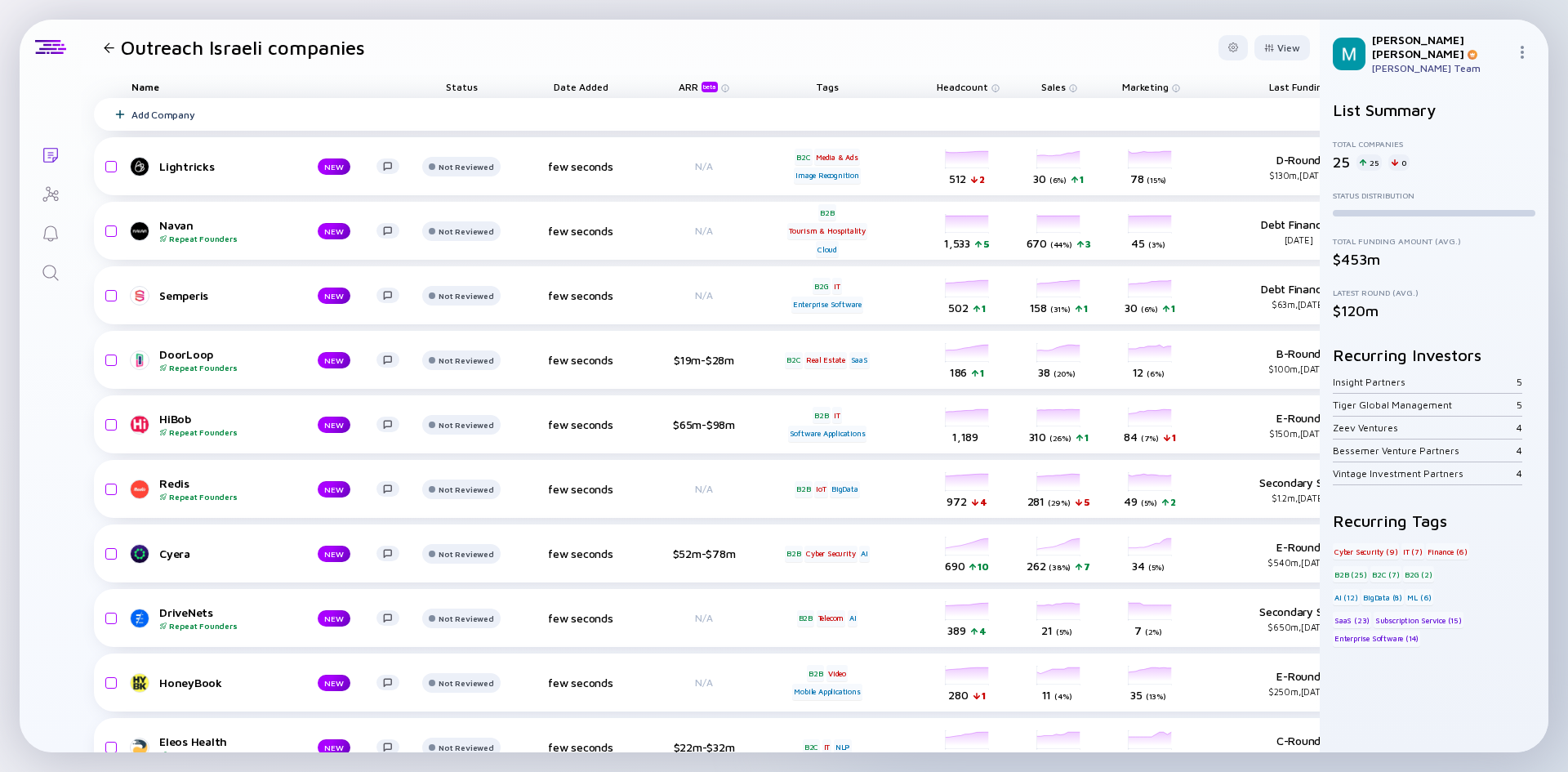
click at [177, 123] on div "Add Company" at bounding box center [800, 115] width 1413 height 33
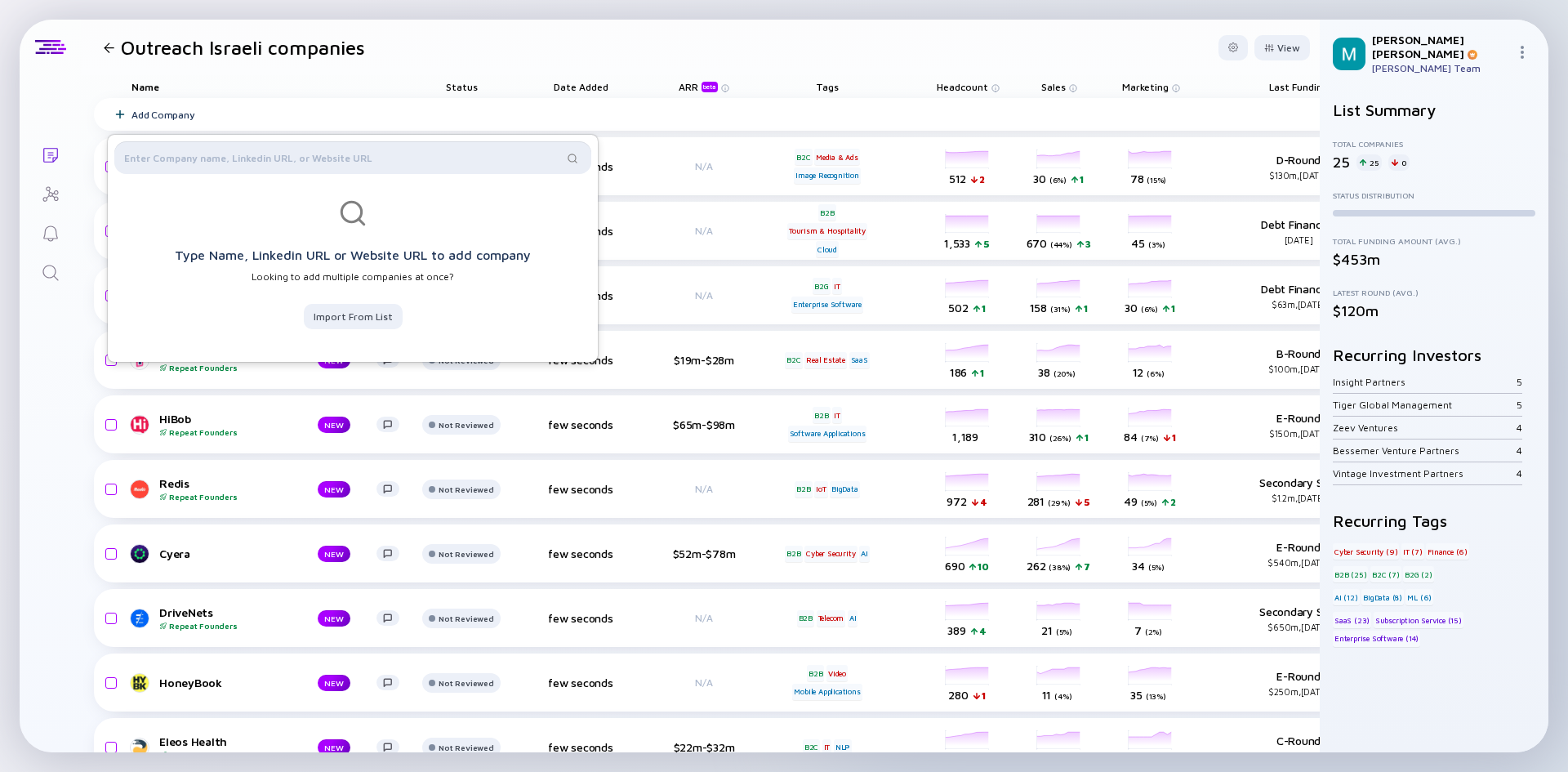
click at [193, 154] on input "text" at bounding box center [344, 158] width 439 height 16
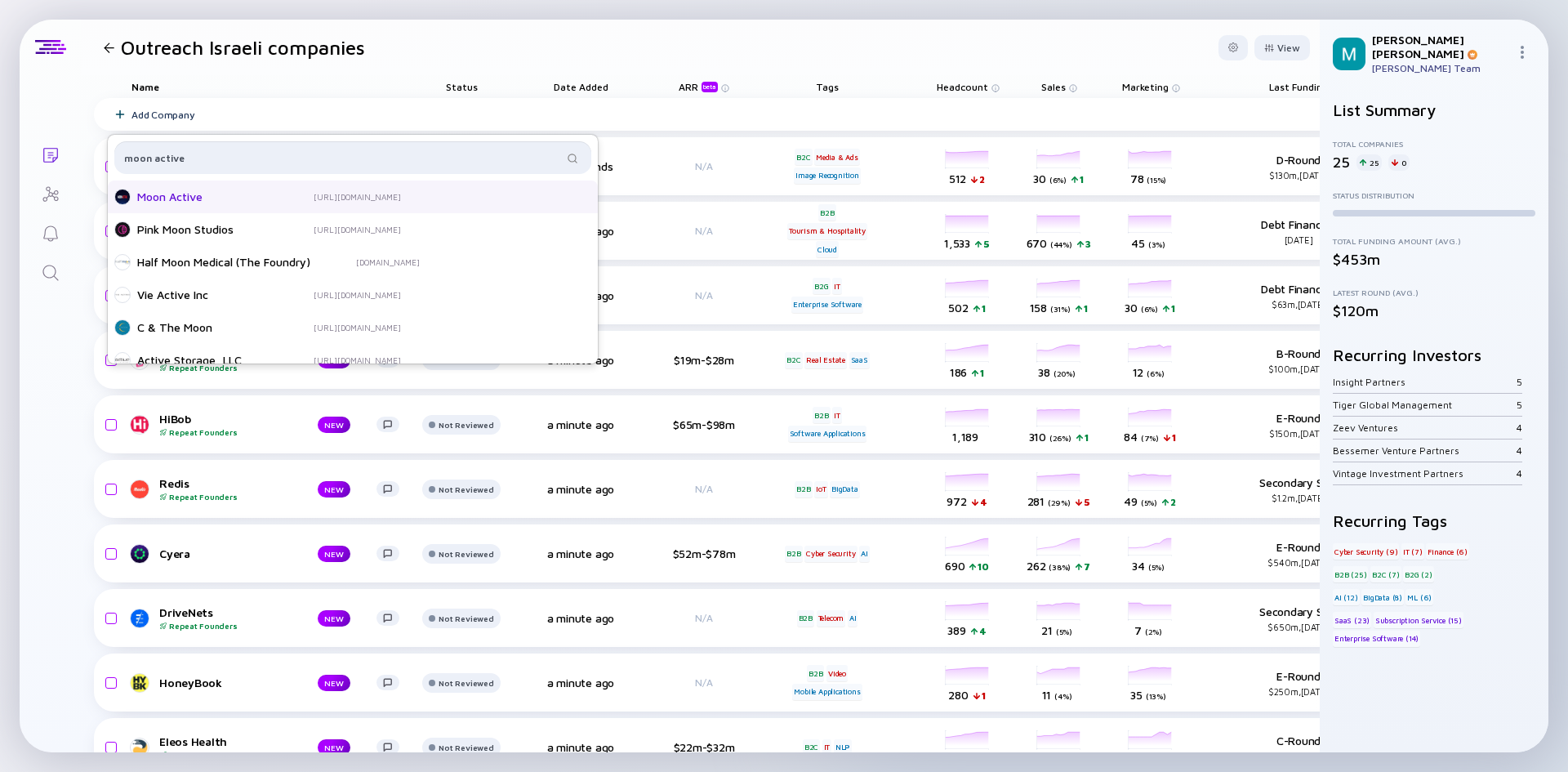
type input "moon active"
click at [172, 200] on div "Moon Active" at bounding box center [202, 197] width 130 height 16
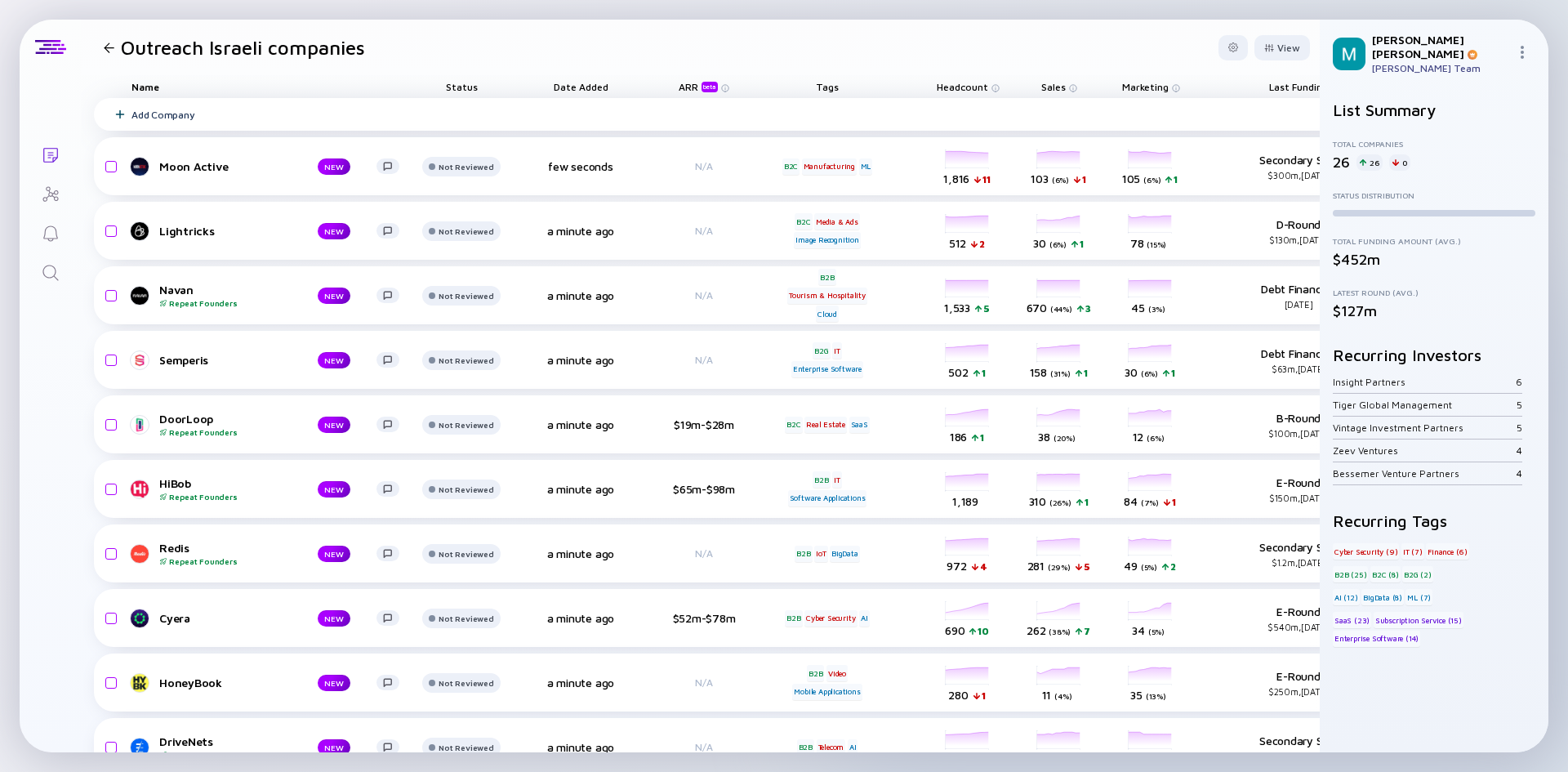
click at [153, 107] on div "Add Company" at bounding box center [800, 115] width 1413 height 33
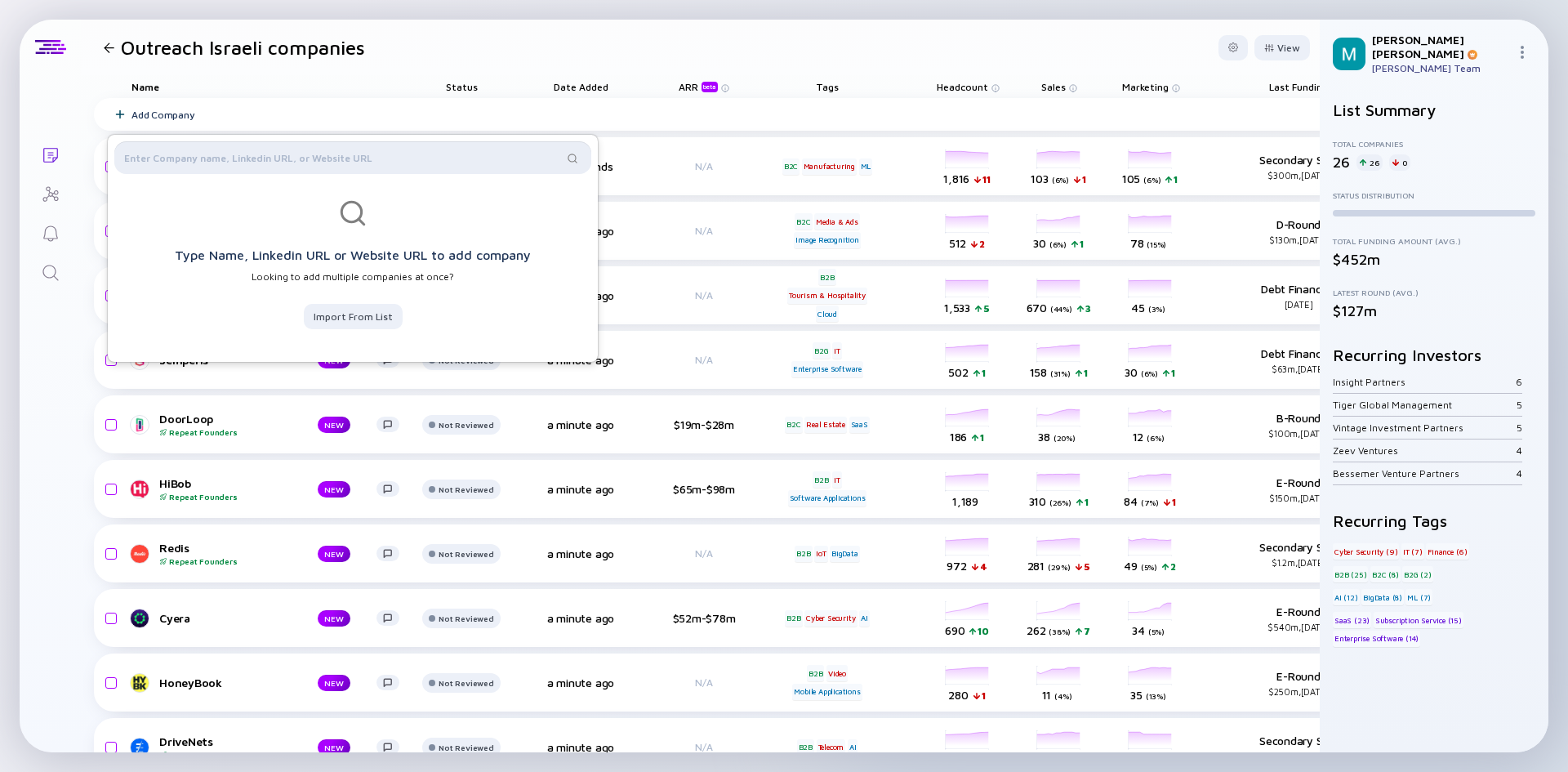
click at [167, 162] on input "text" at bounding box center [344, 158] width 439 height 16
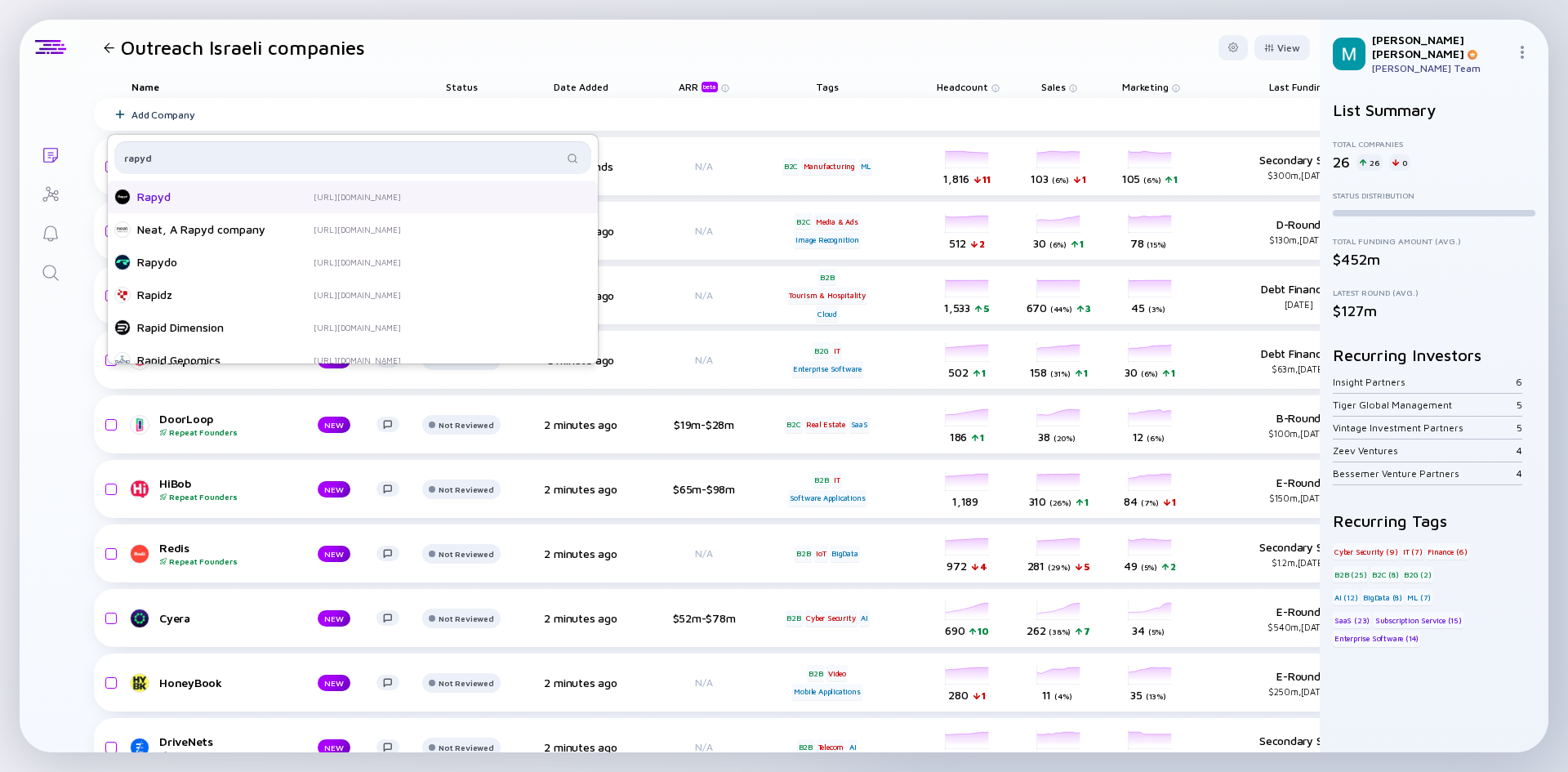
type input "rapyd"
click at [166, 192] on div "Rapyd" at bounding box center [202, 197] width 130 height 16
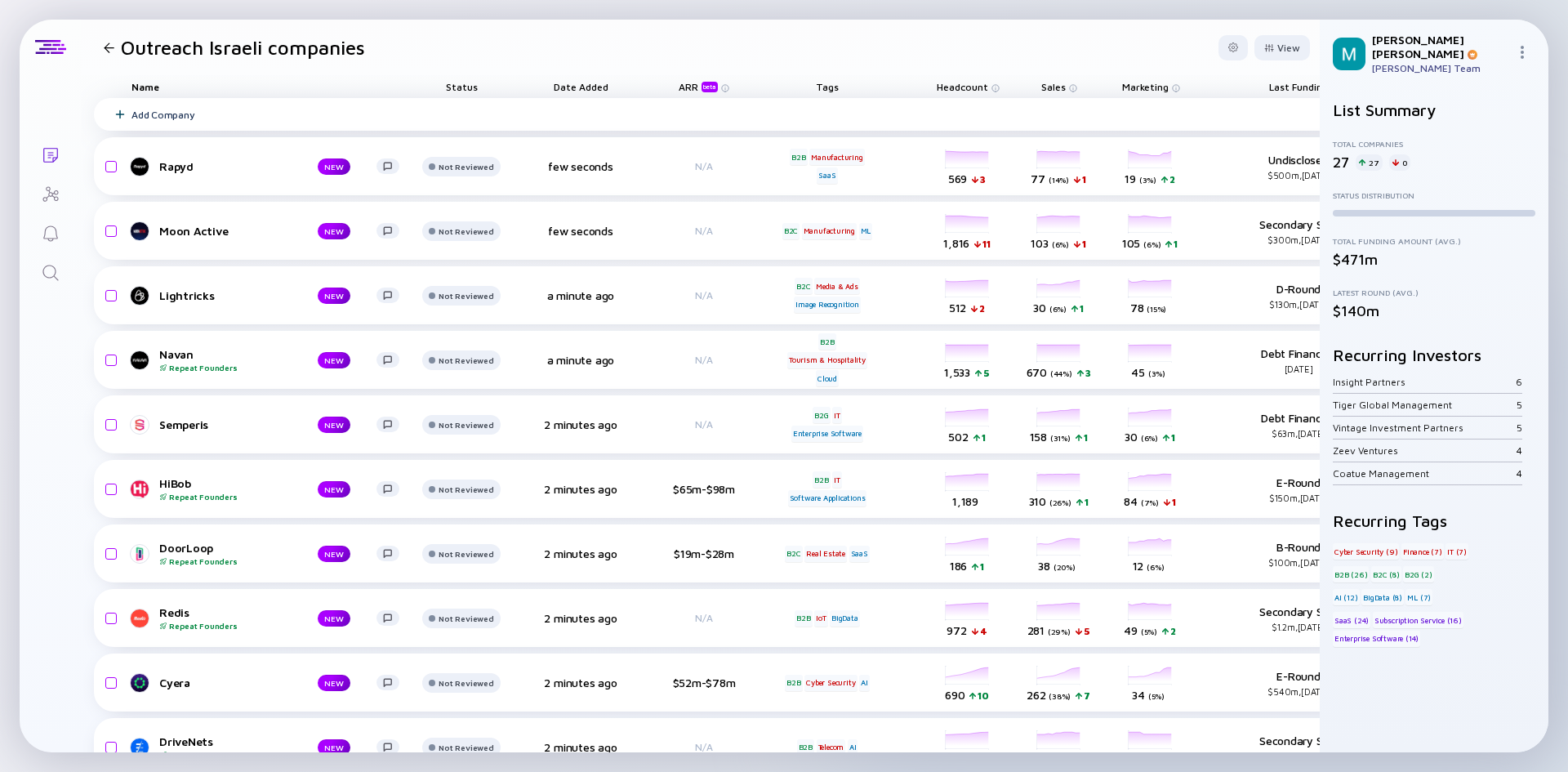
click at [190, 123] on div "Add Company" at bounding box center [800, 115] width 1413 height 33
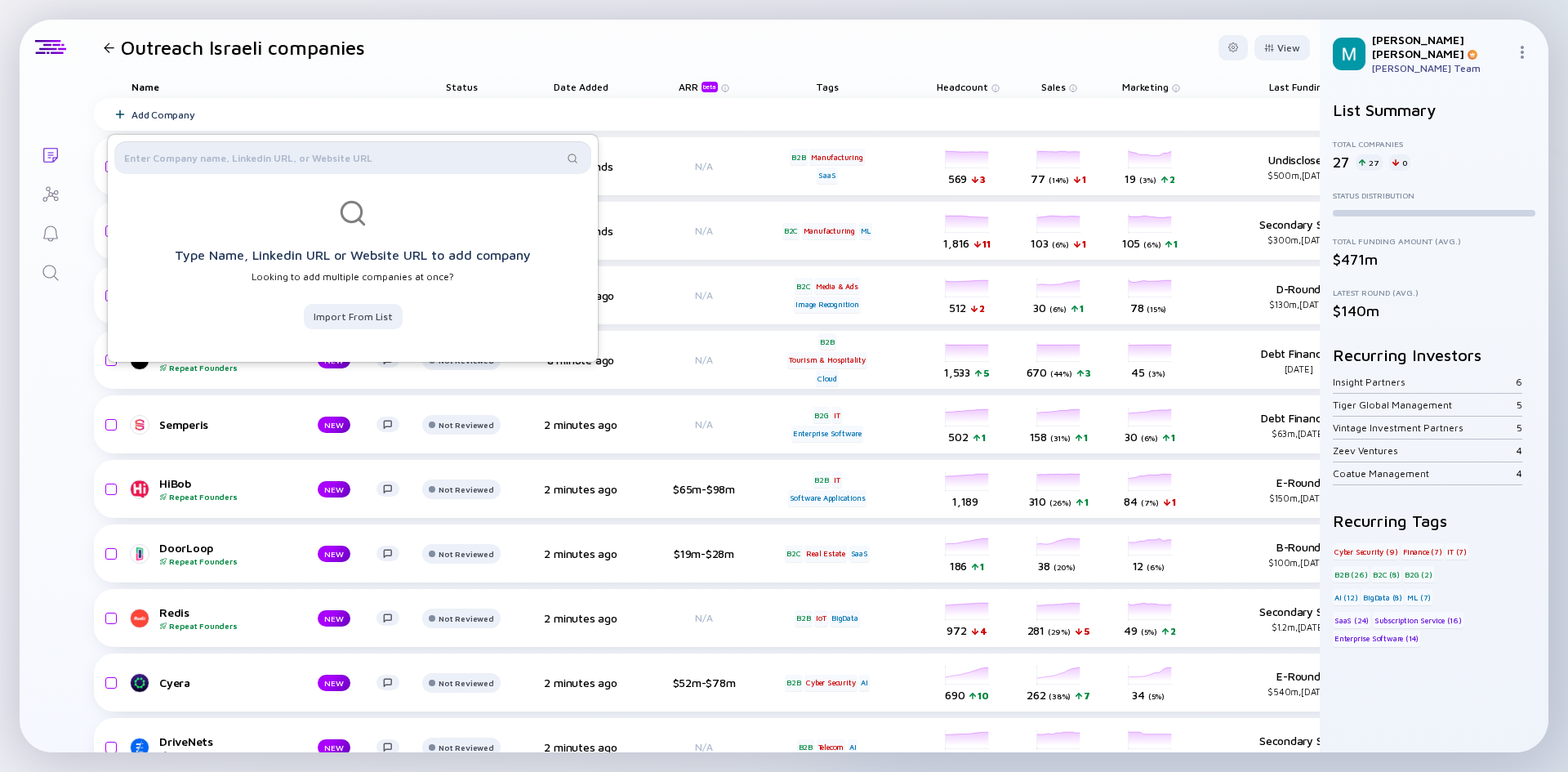
click at [186, 156] on input "text" at bounding box center [344, 158] width 439 height 16
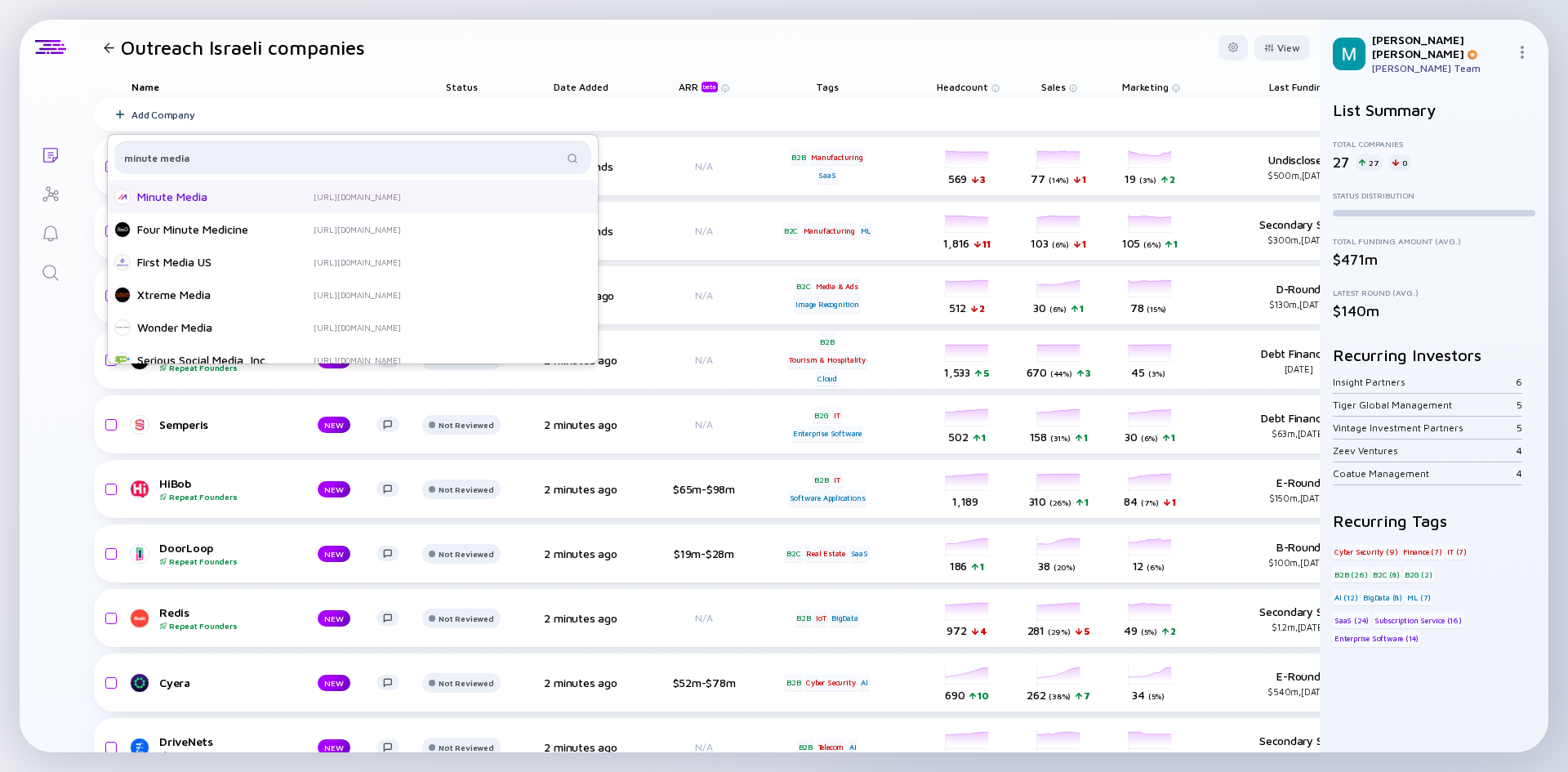
type input "minute media"
click at [167, 200] on div "Minute Media" at bounding box center [202, 197] width 130 height 16
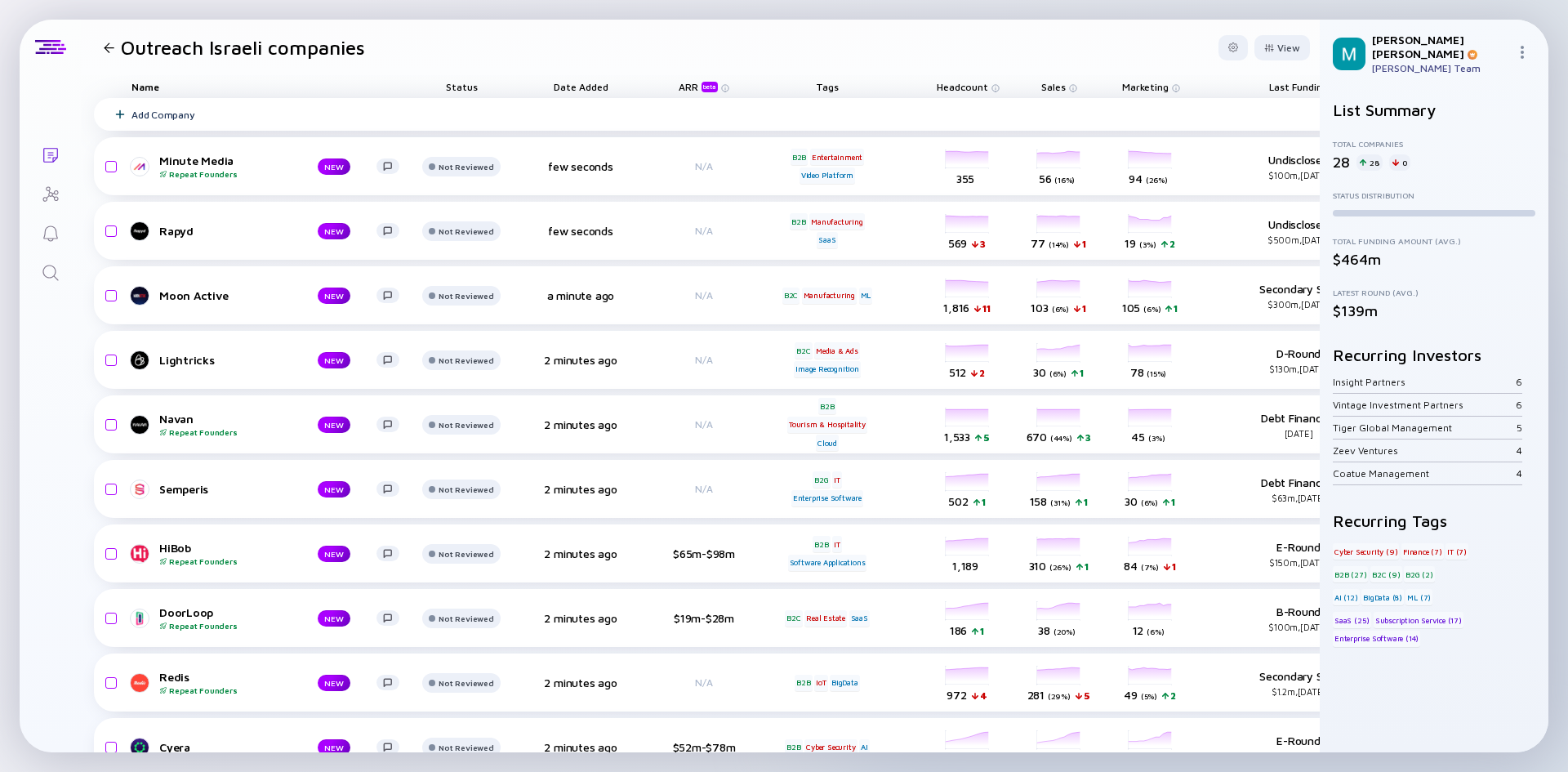
click at [163, 118] on div "Add Company" at bounding box center [162, 115] width 63 height 12
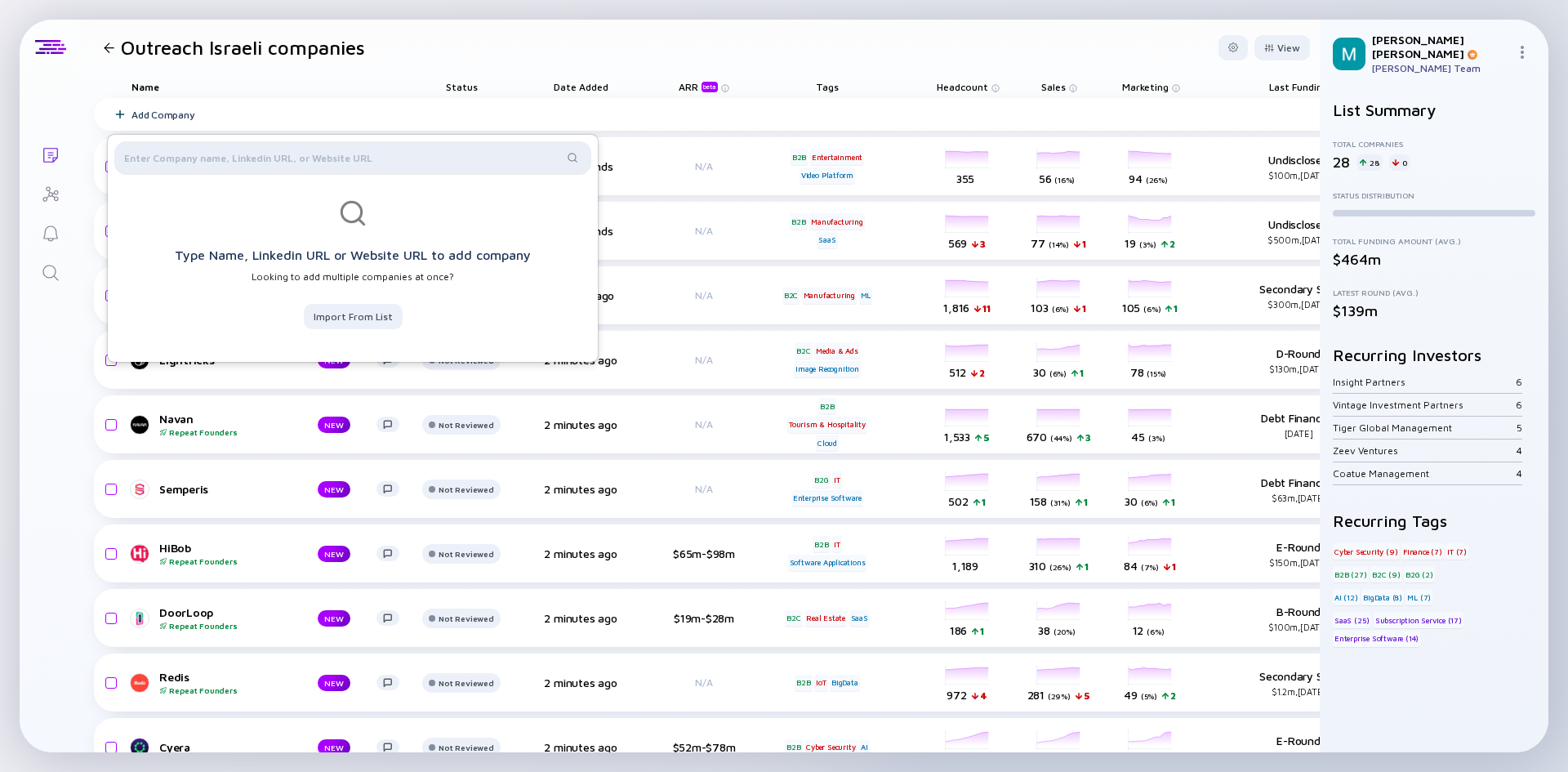
click at [174, 148] on div at bounding box center [353, 158] width 477 height 33
click at [175, 164] on input "text" at bounding box center [344, 158] width 439 height 16
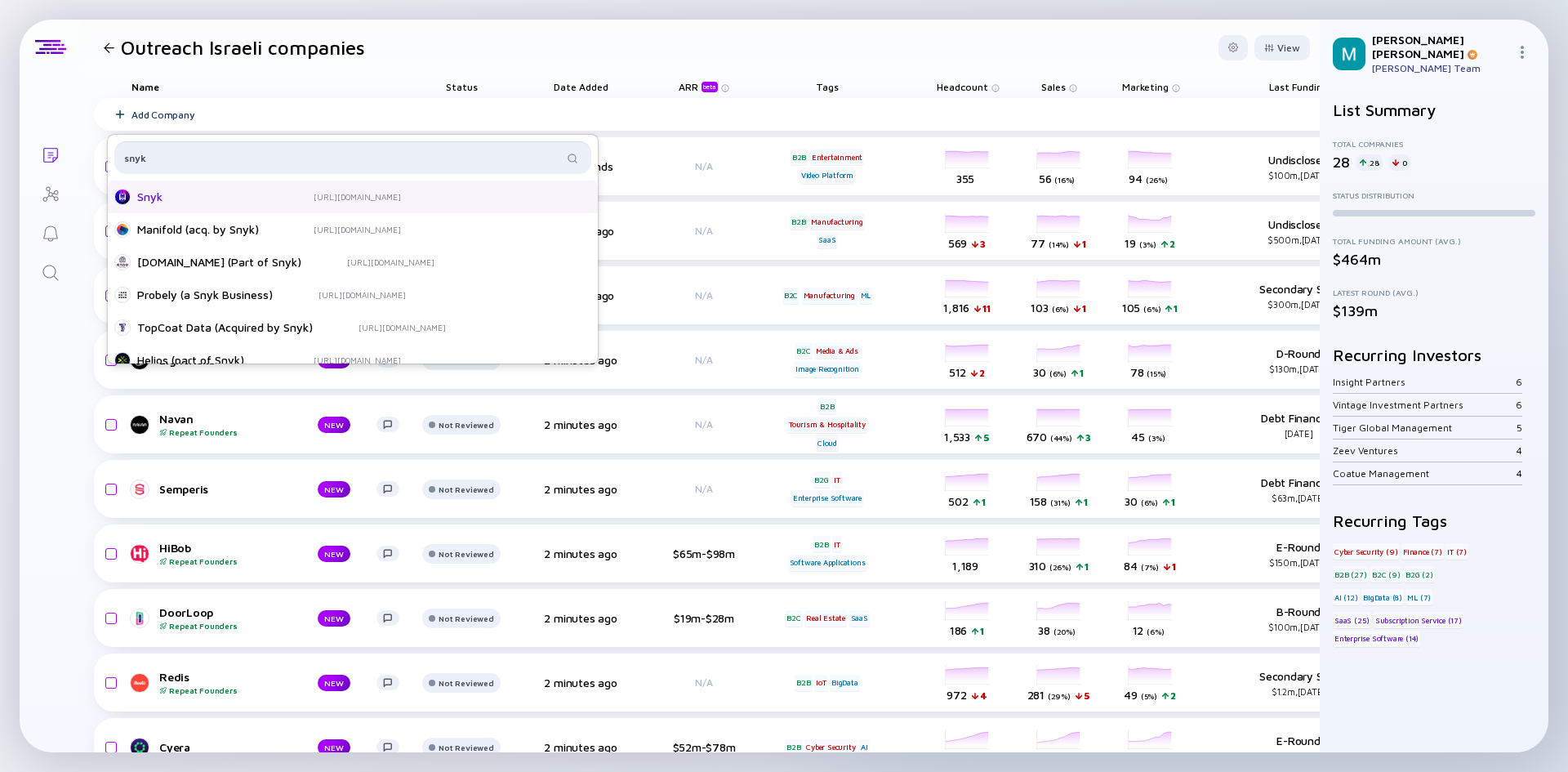
type input "snyk"
click at [153, 200] on div "Snyk" at bounding box center [202, 197] width 130 height 16
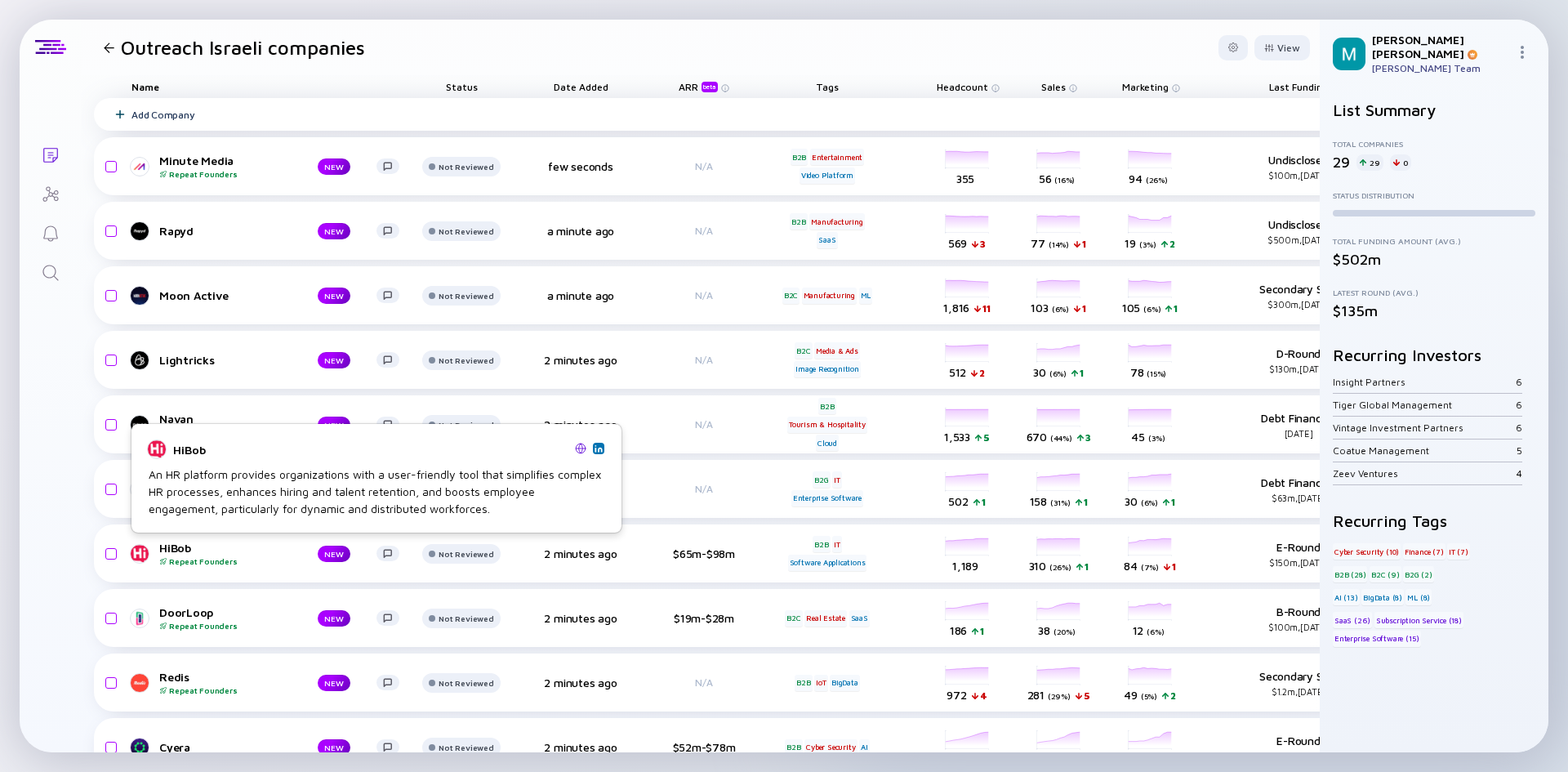
click at [163, 114] on div "Add Company" at bounding box center [162, 115] width 63 height 12
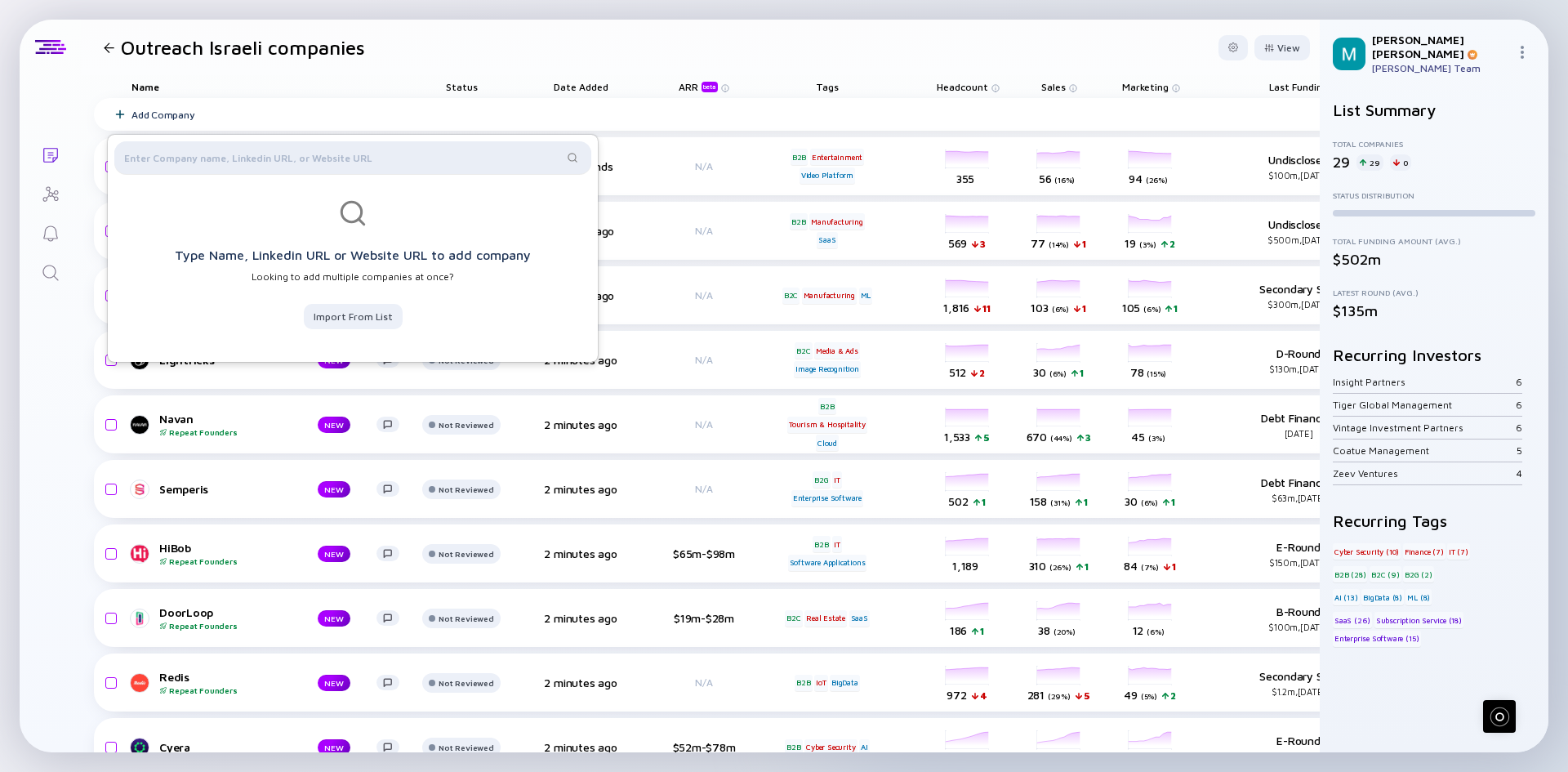
click at [177, 166] on div at bounding box center [353, 158] width 477 height 33
click at [180, 154] on input "text" at bounding box center [344, 158] width 439 height 16
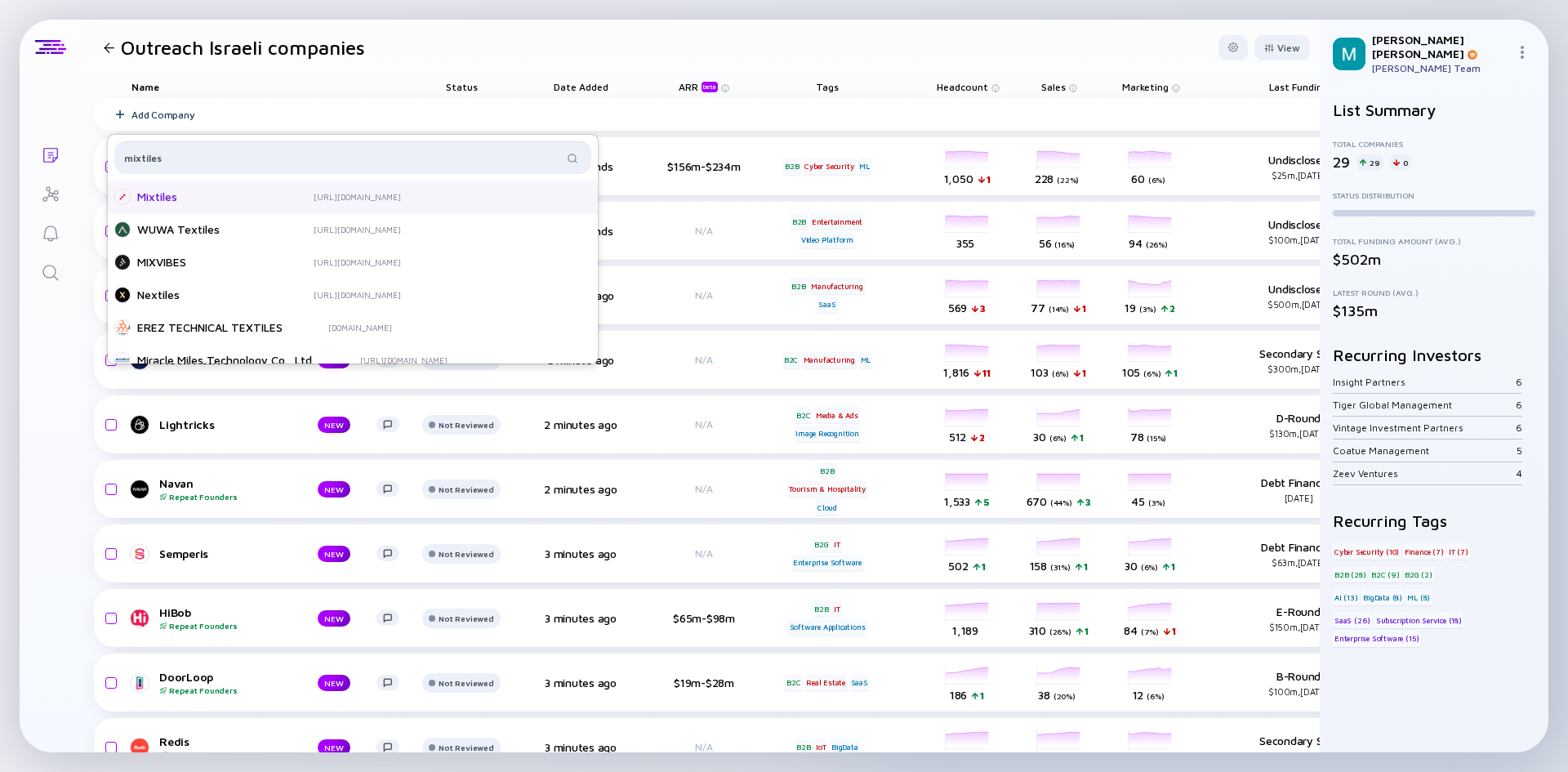
type input "mixtiles"
click at [158, 192] on div "Mixtiles" at bounding box center [202, 197] width 130 height 16
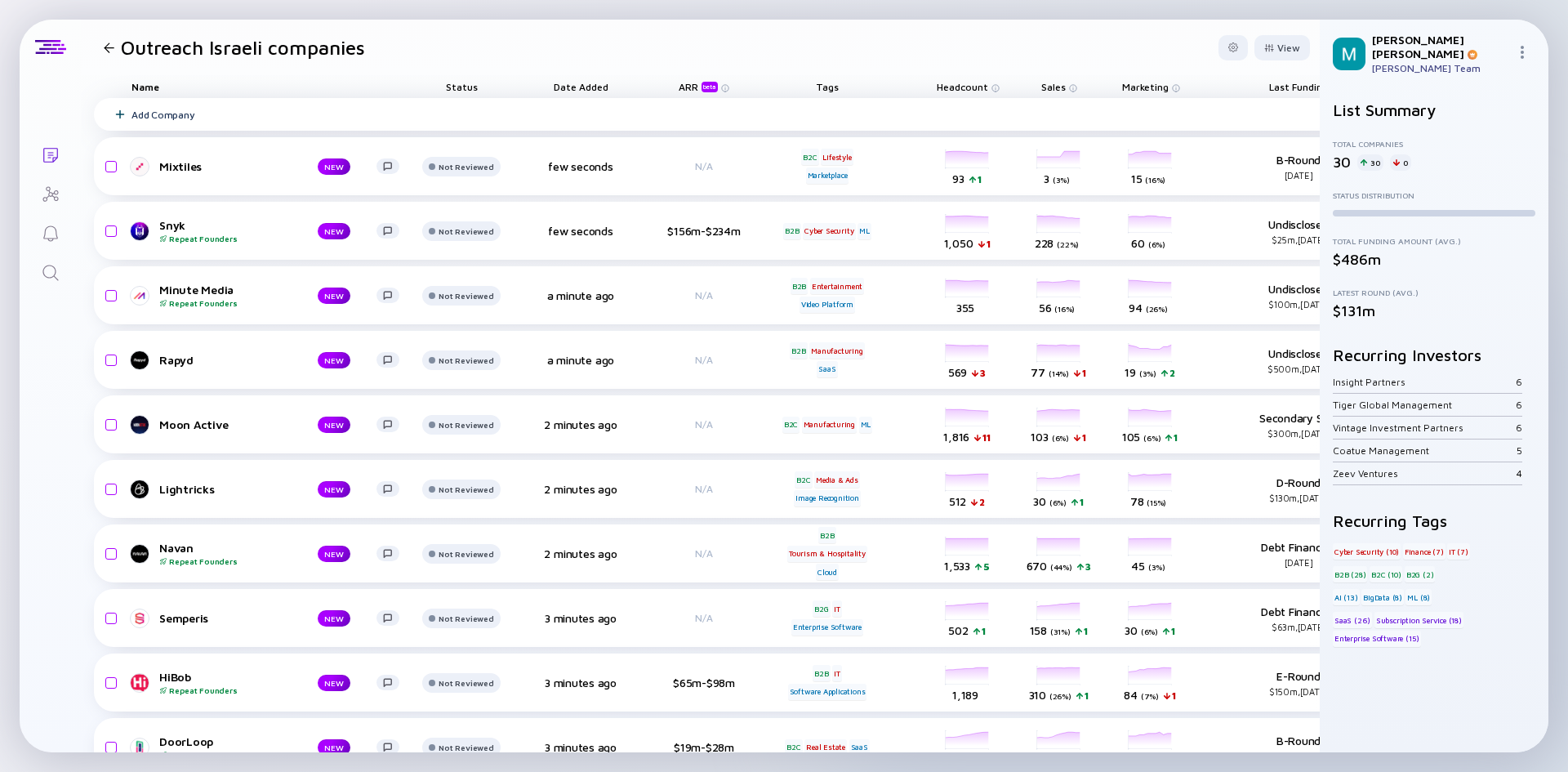
click at [176, 110] on div "Add Company" at bounding box center [162, 115] width 63 height 12
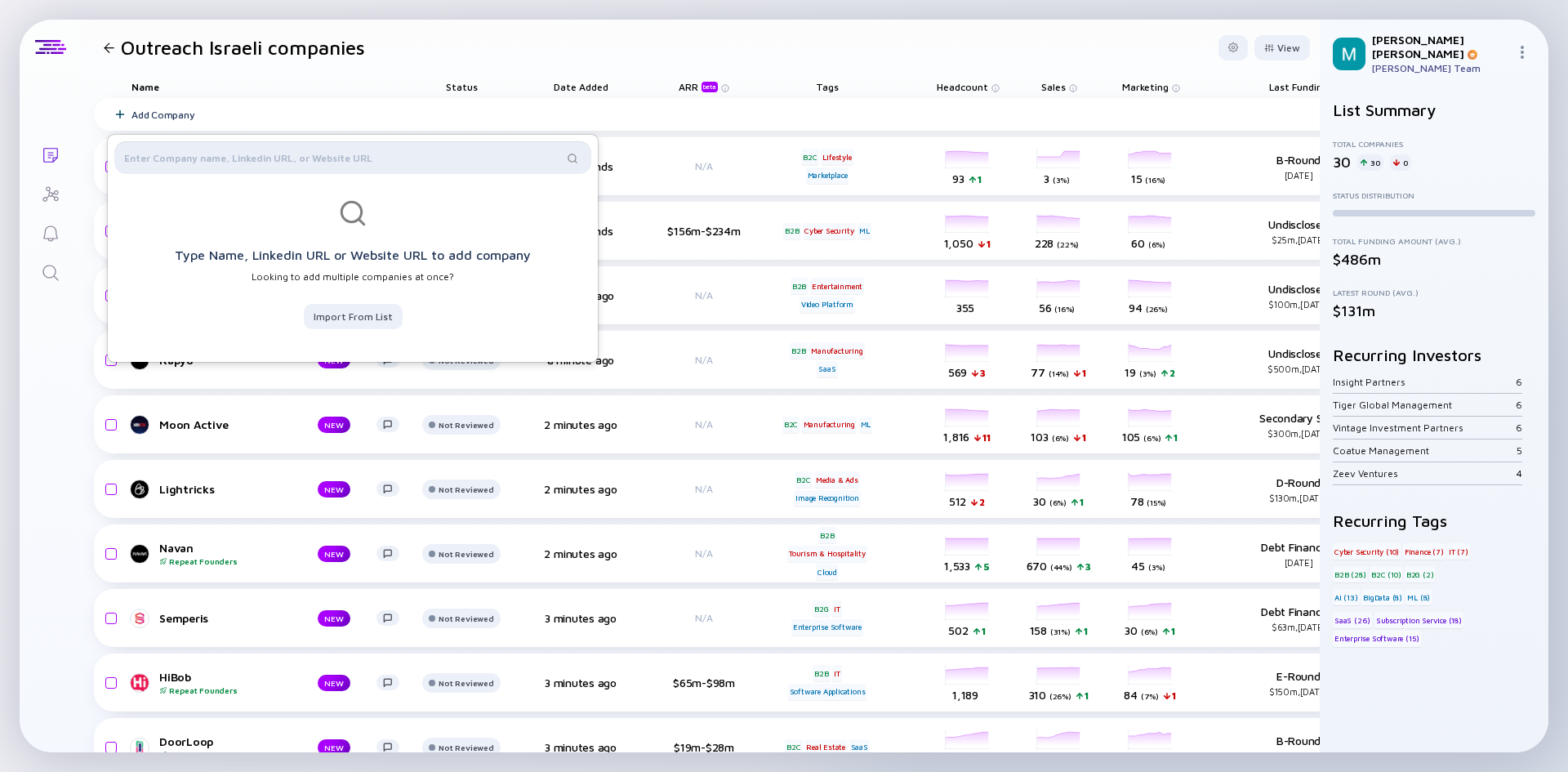
click at [189, 165] on input "text" at bounding box center [344, 158] width 439 height 16
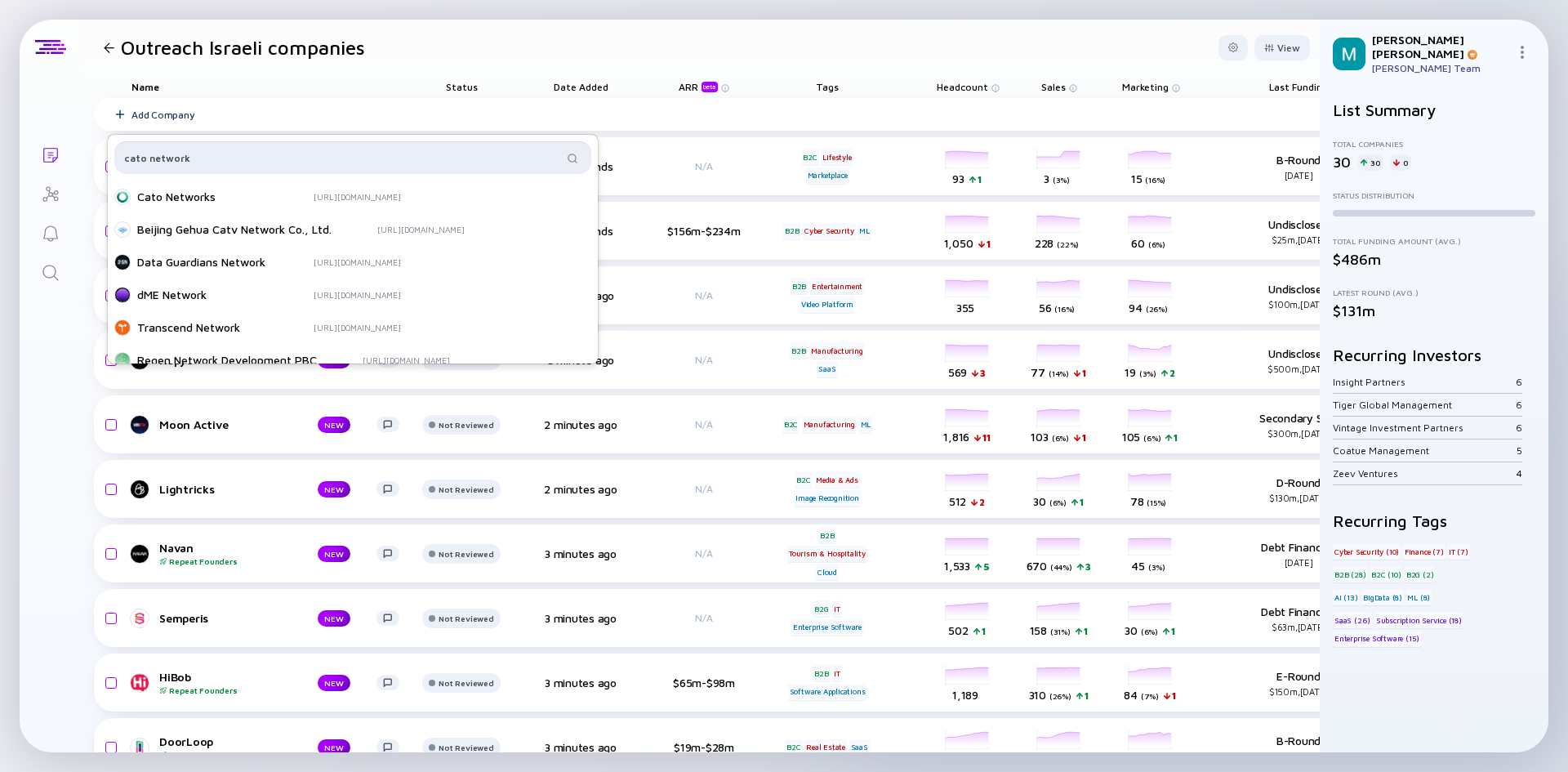
click at [186, 162] on input "cato network" at bounding box center [344, 158] width 439 height 16
type input "cato network"
click at [178, 200] on div "Cato Networks" at bounding box center [202, 197] width 130 height 16
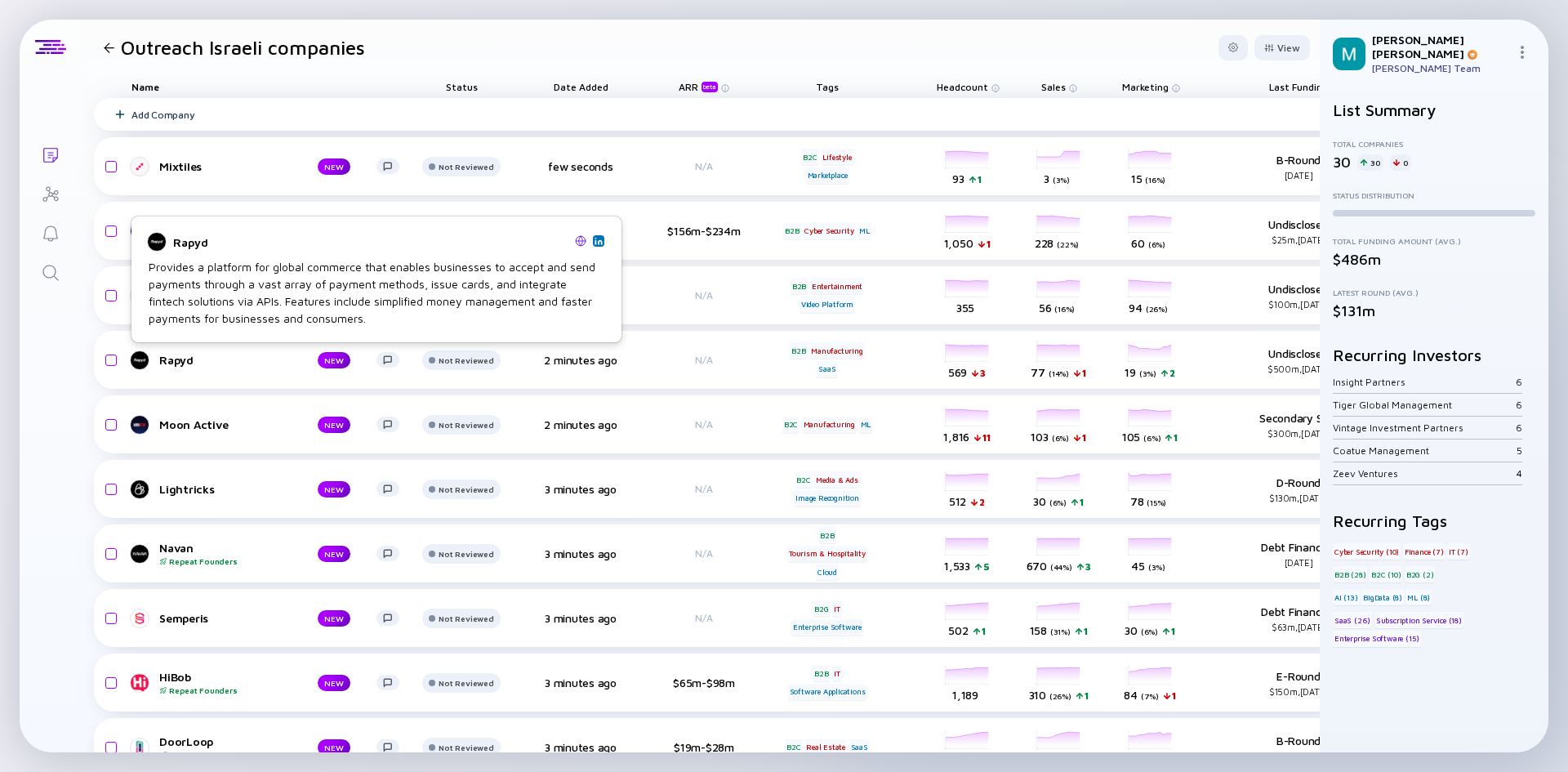
click at [185, 112] on div "Add Company" at bounding box center [162, 115] width 63 height 12
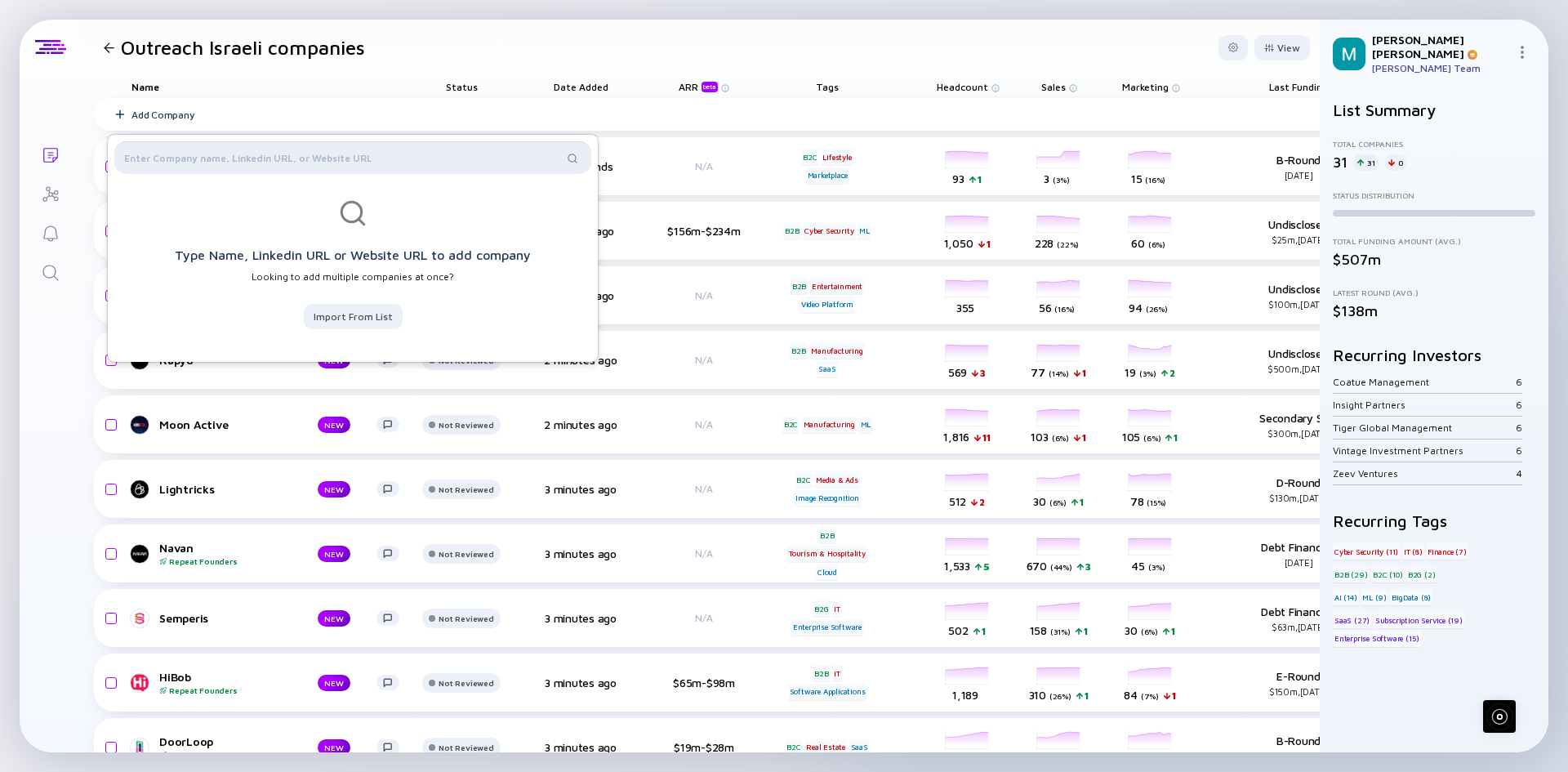
click at [195, 150] on input "text" at bounding box center [344, 158] width 439 height 16
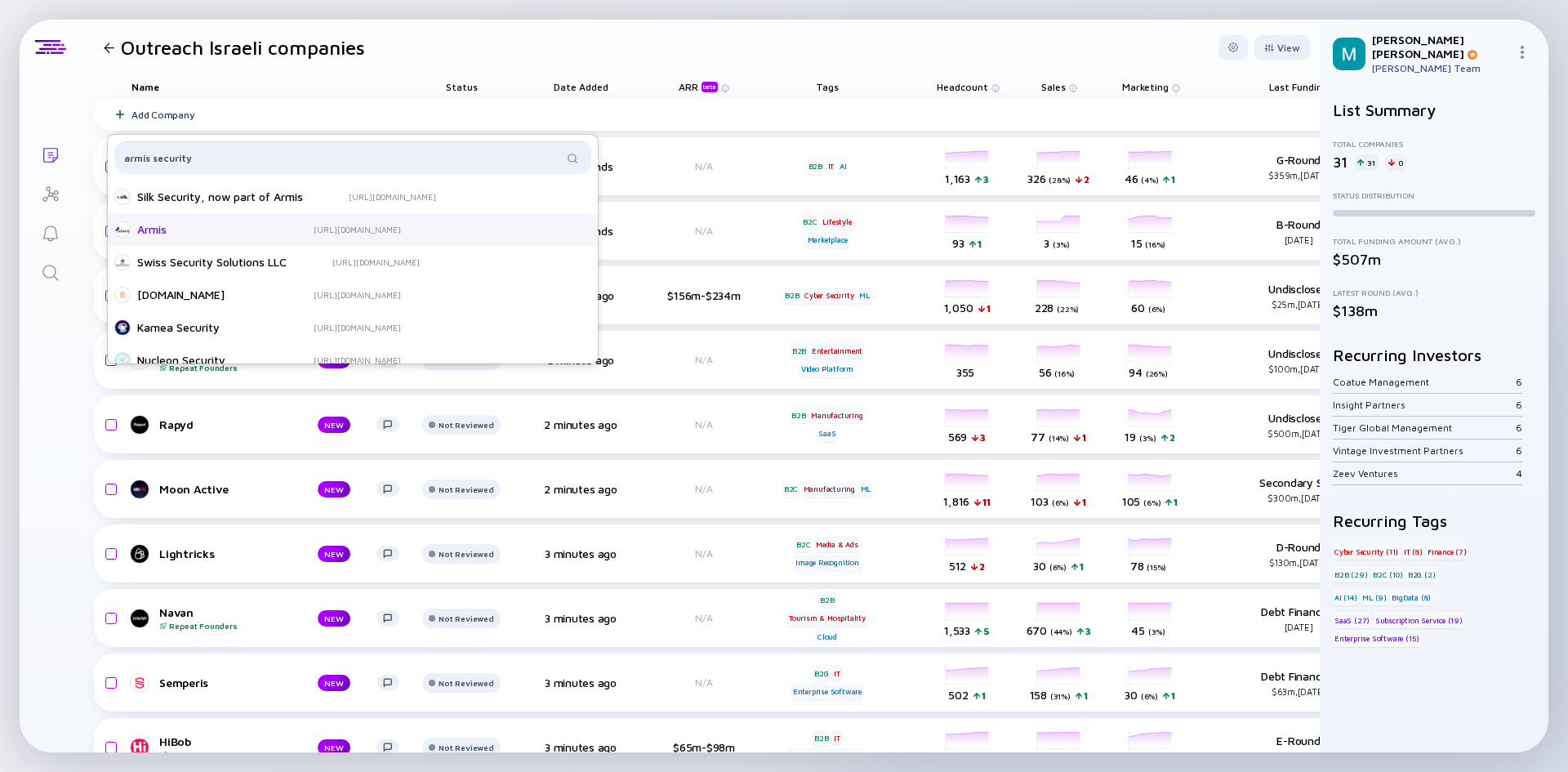
type input "armis security"
click at [162, 225] on div "Armis" at bounding box center [202, 229] width 130 height 16
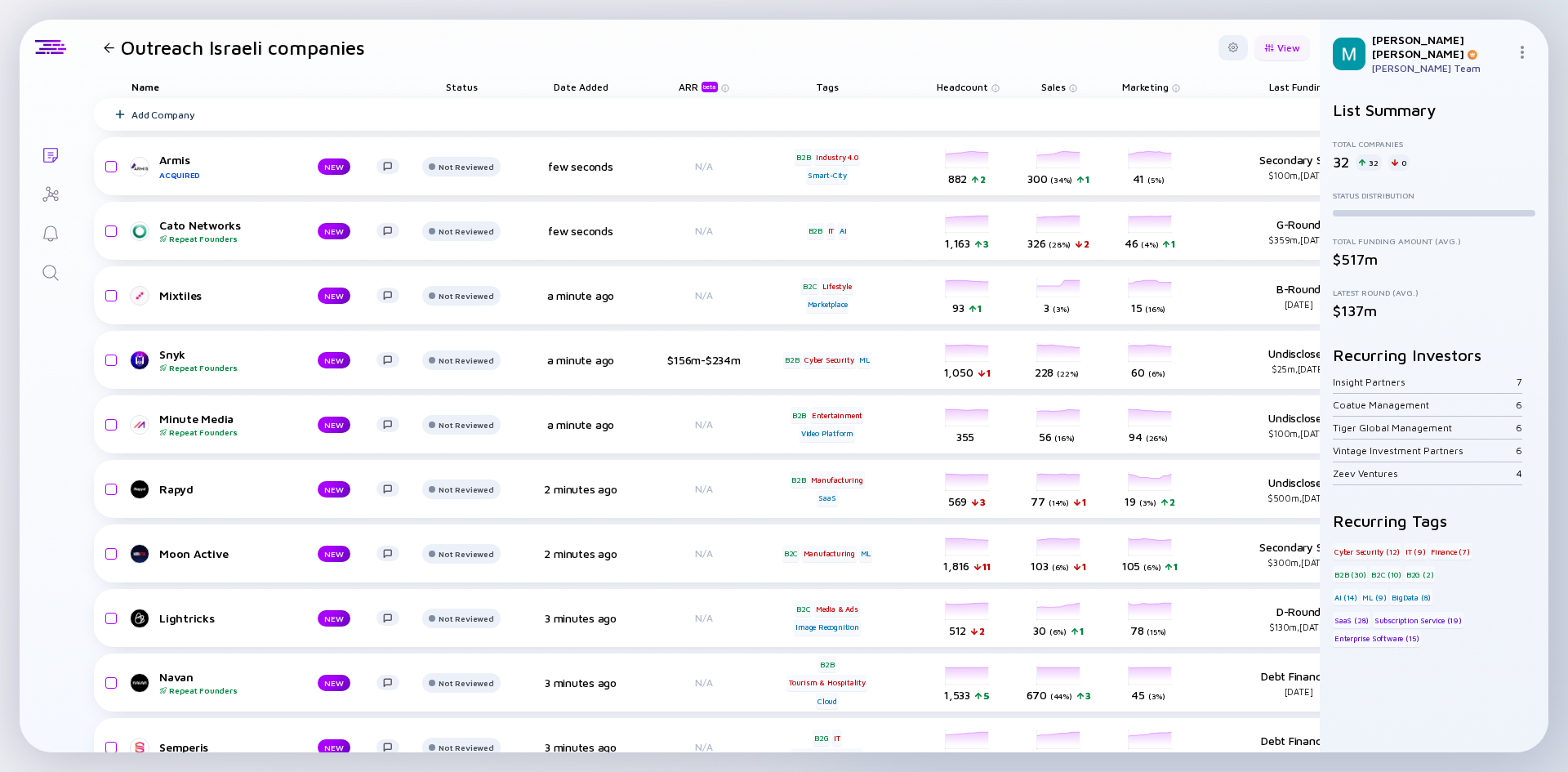
click at [1272, 49] on div "View" at bounding box center [1282, 48] width 55 height 26
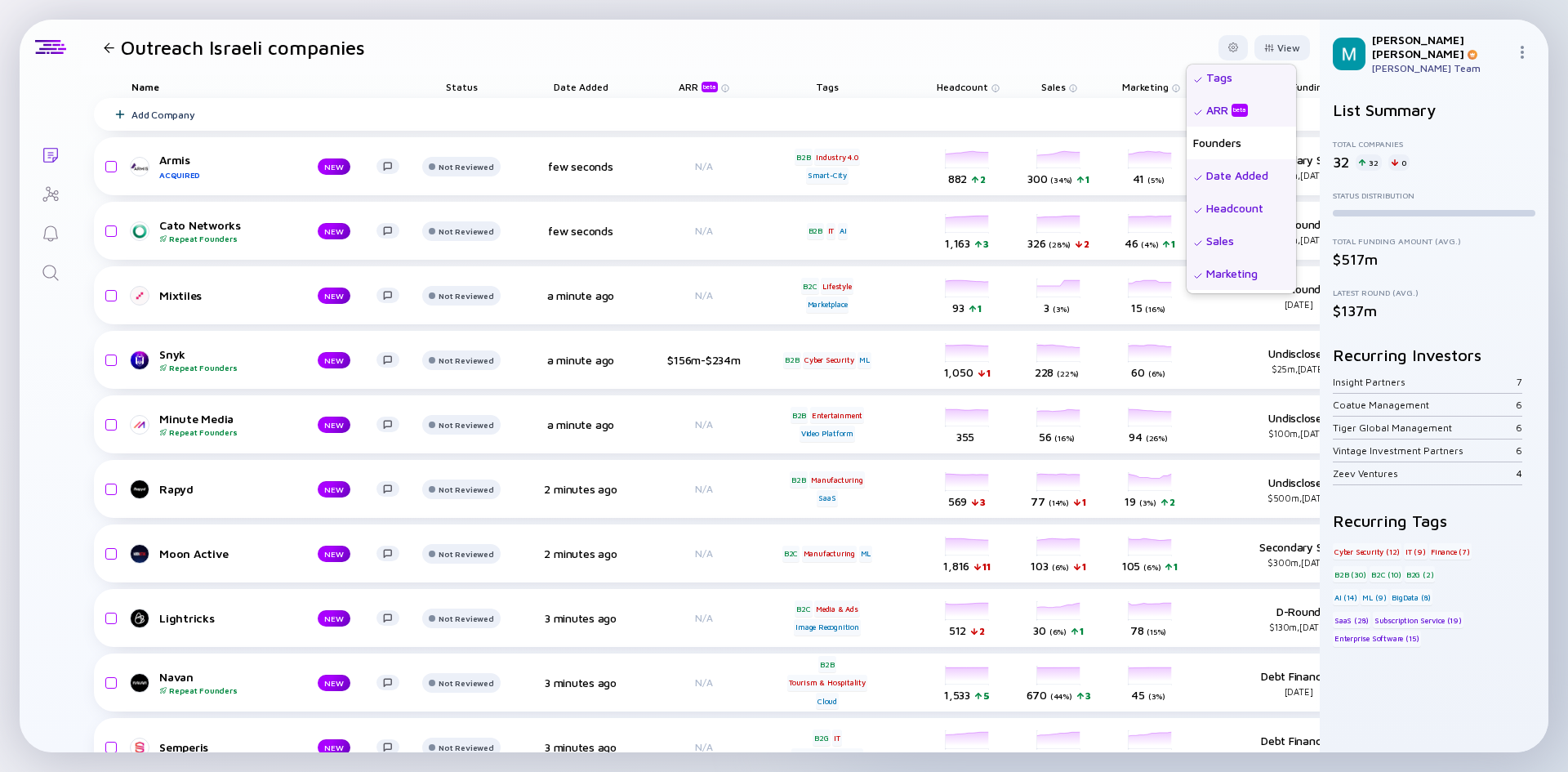
scroll to position [71, 0]
click at [1231, 144] on div "Founders" at bounding box center [1241, 141] width 110 height 33
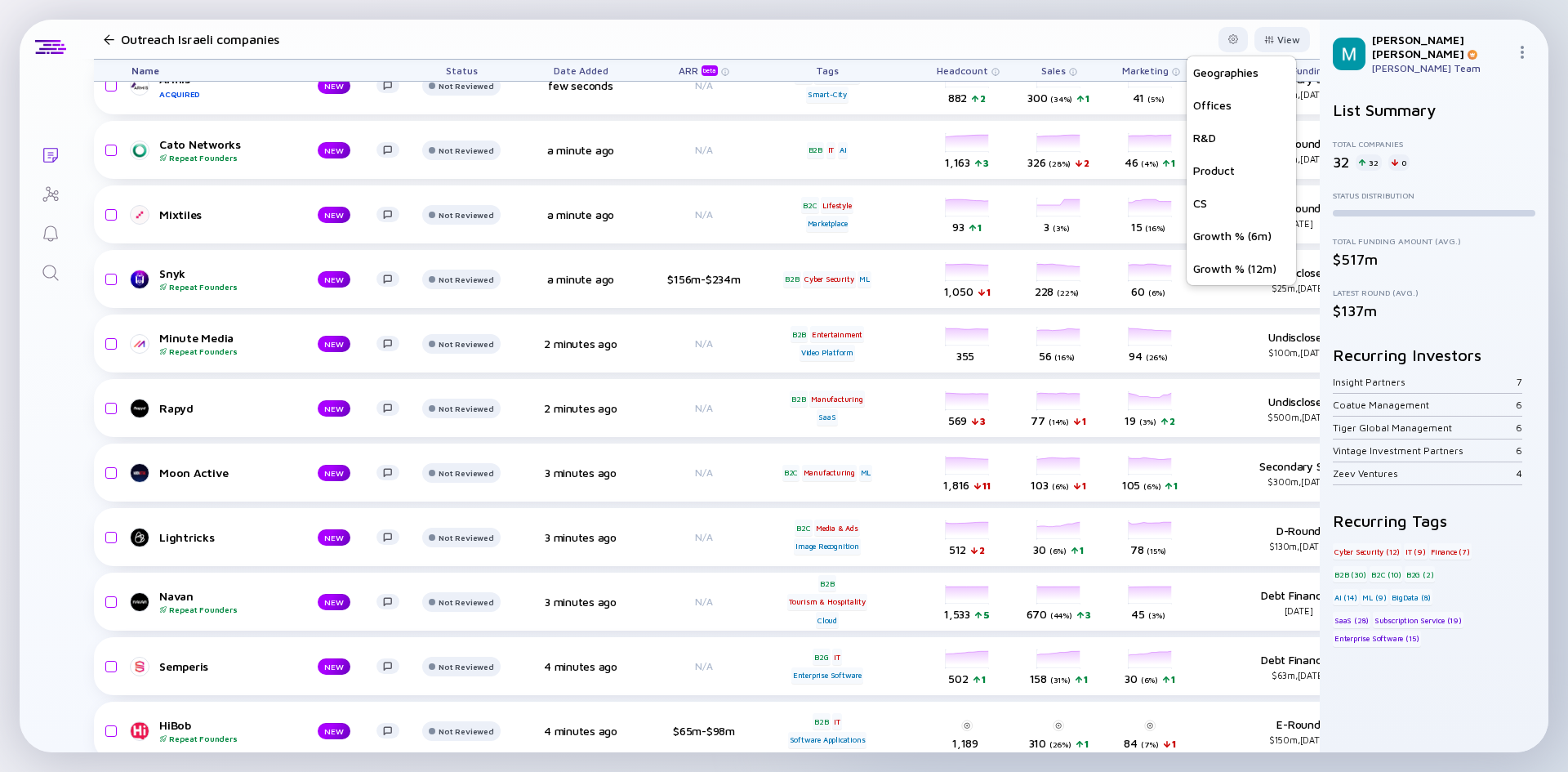
scroll to position [82, 0]
click at [1221, 267] on div "Growth % (12m)" at bounding box center [1241, 269] width 110 height 33
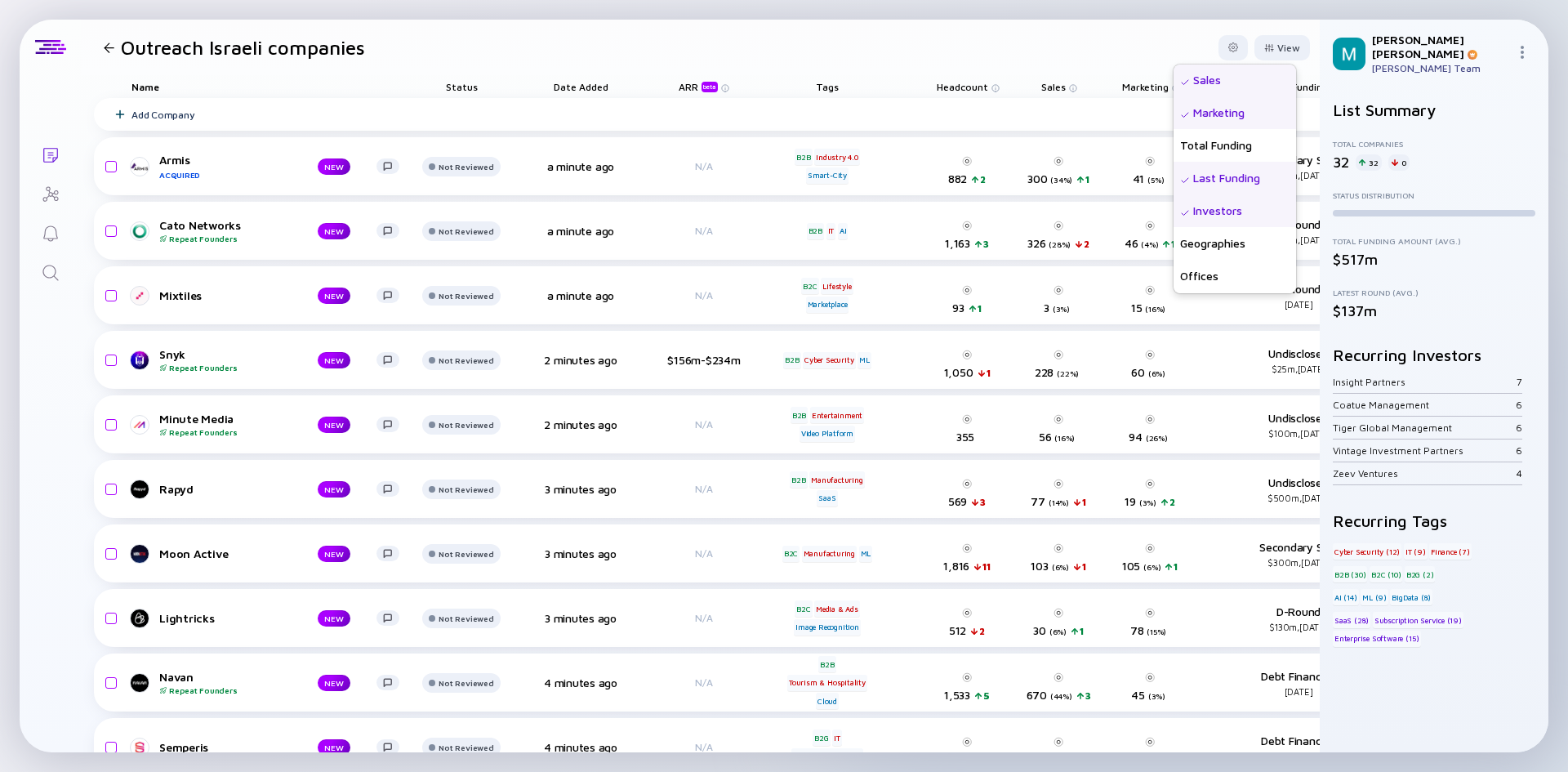
scroll to position [216, 0]
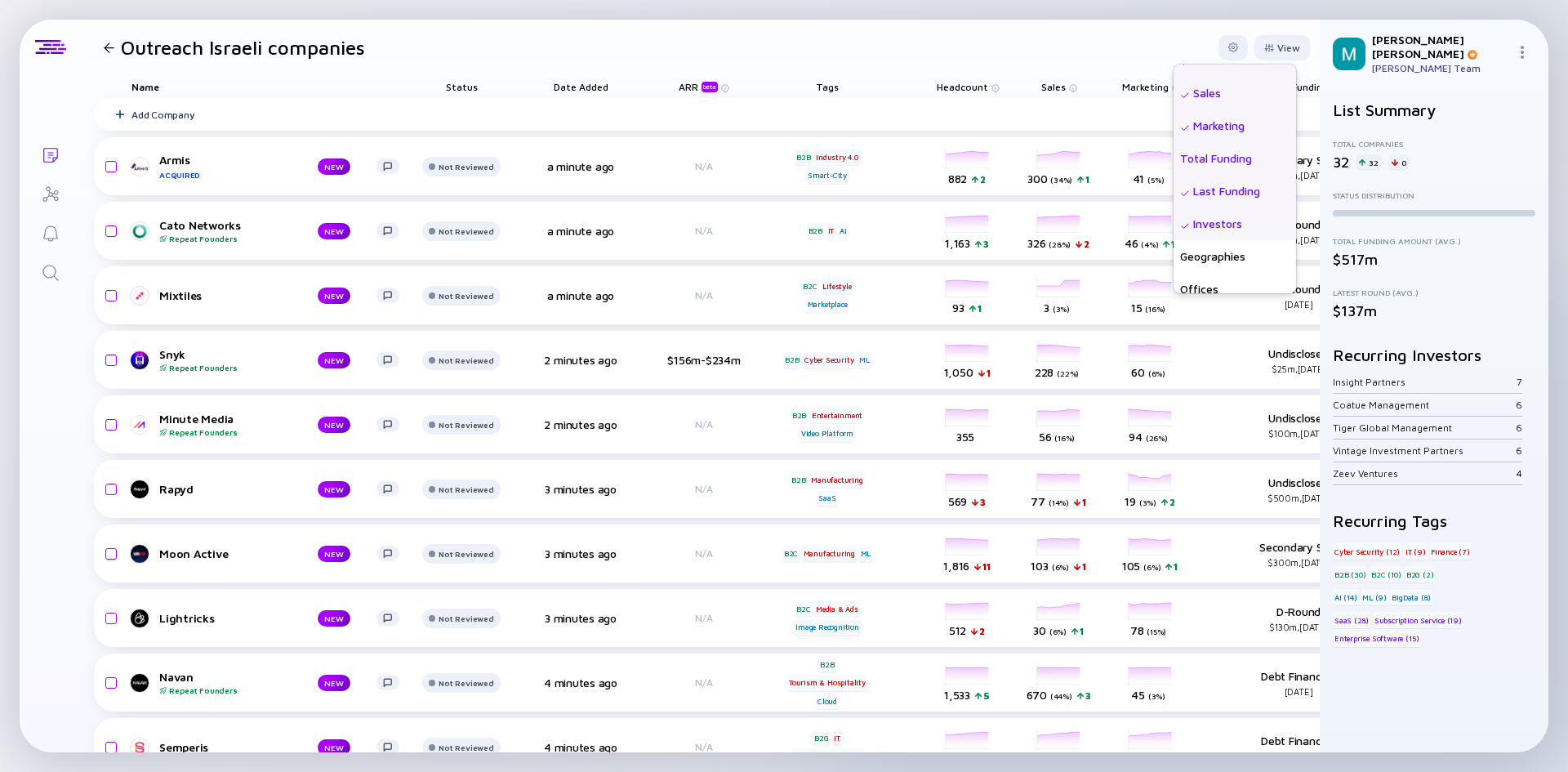
click at [1233, 159] on div "Total Funding" at bounding box center [1235, 158] width 123 height 33
click at [1175, 201] on div "Date Added" at bounding box center [1235, 202] width 123 height 33
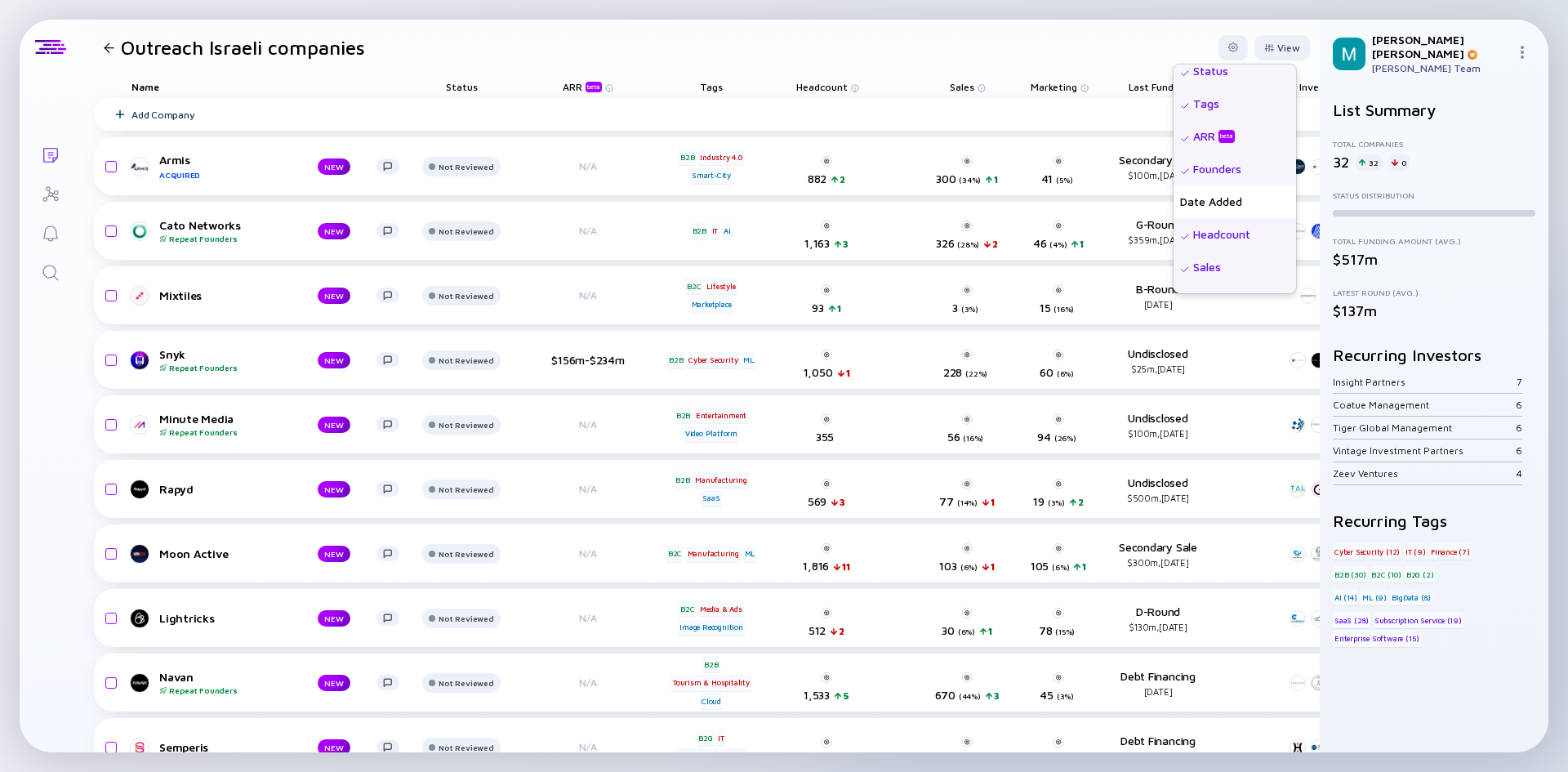
click at [1189, 172] on div "Founders" at bounding box center [1235, 169] width 123 height 33
click at [1198, 103] on div "Tags" at bounding box center [1235, 104] width 123 height 33
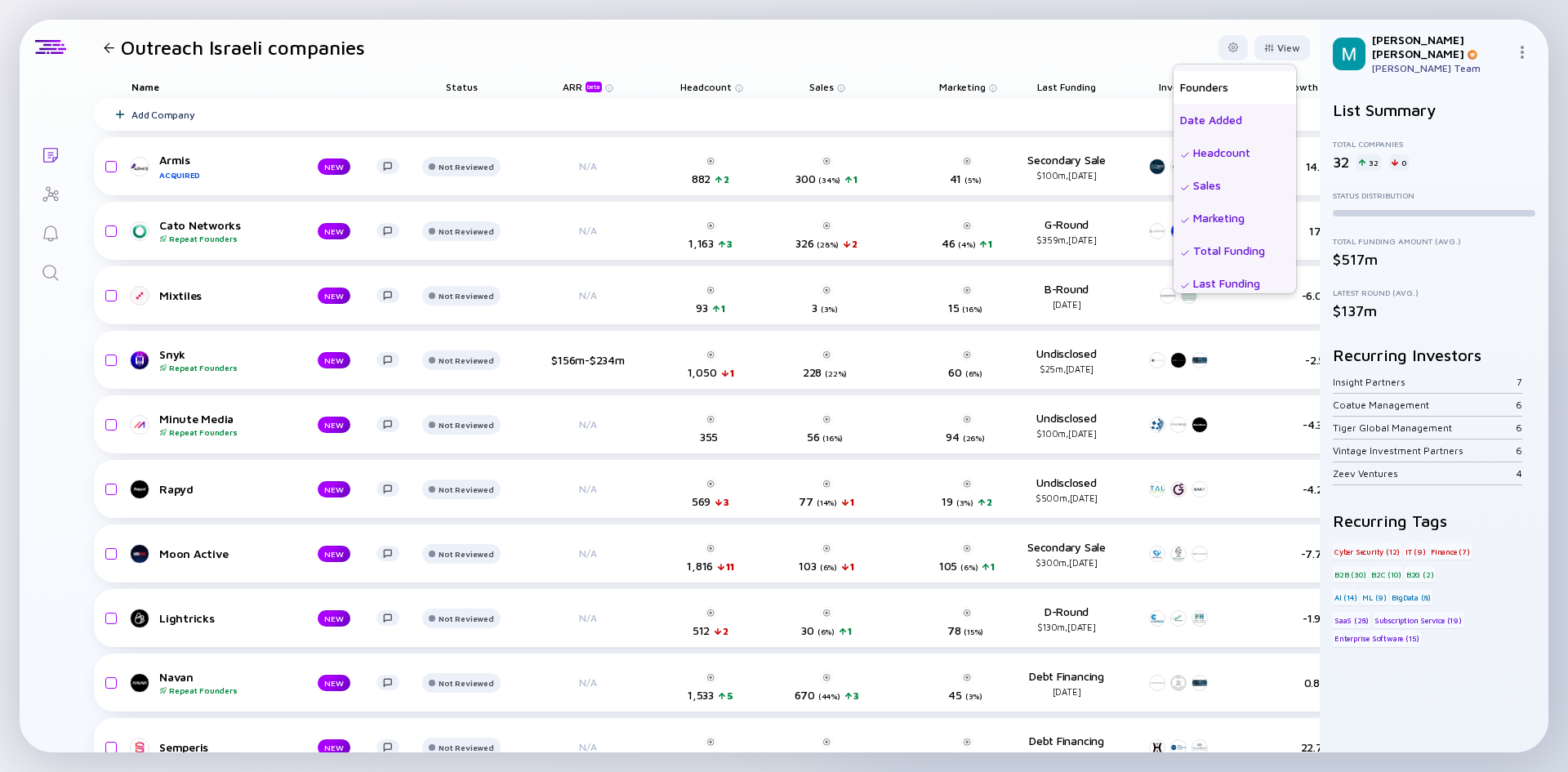
scroll to position [206, 0]
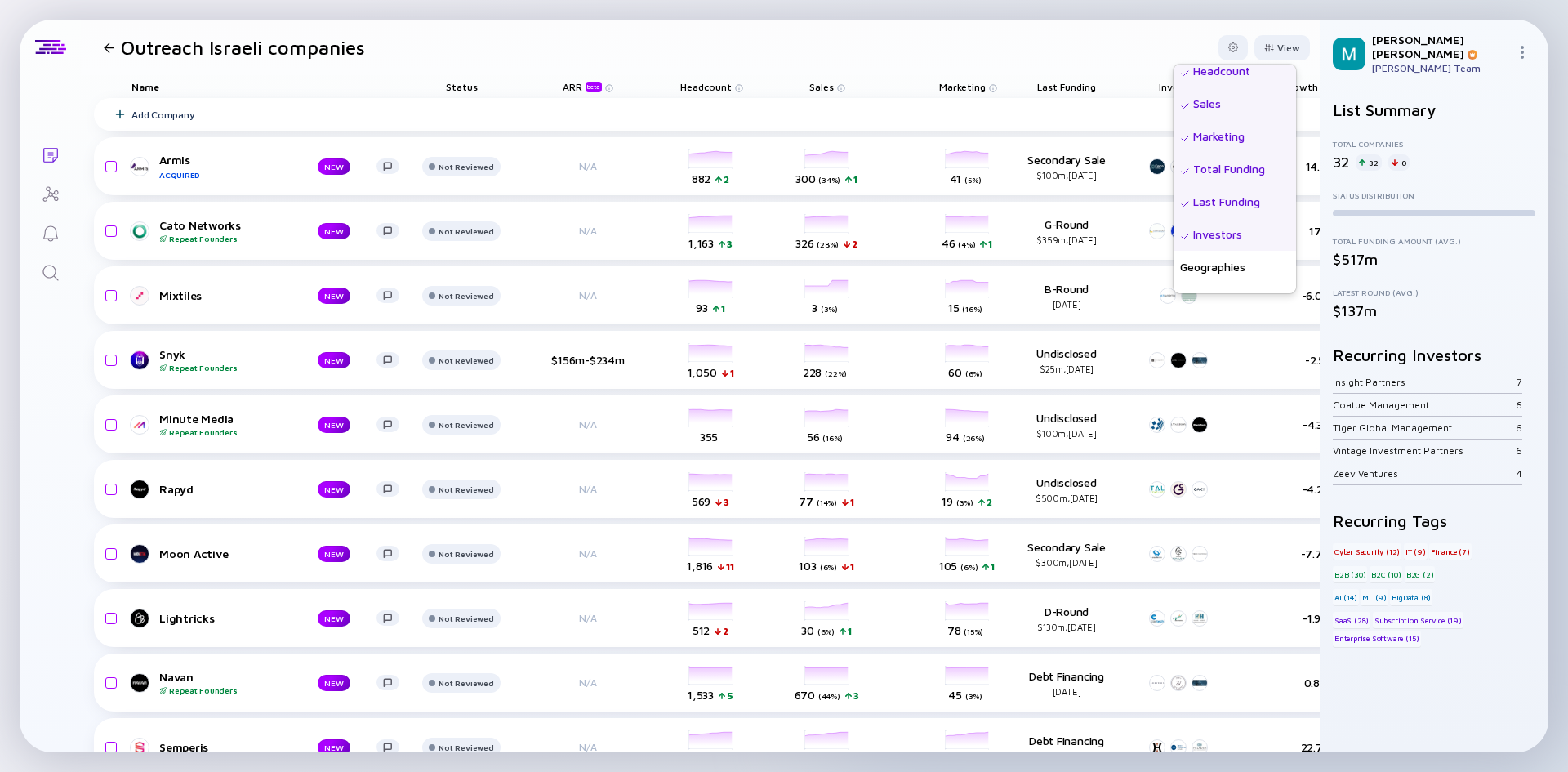
click at [806, 44] on header "Outreach Israeli companies View Name Status Tags ARR beta Founders Date Added H…" at bounding box center [700, 47] width 1239 height 55
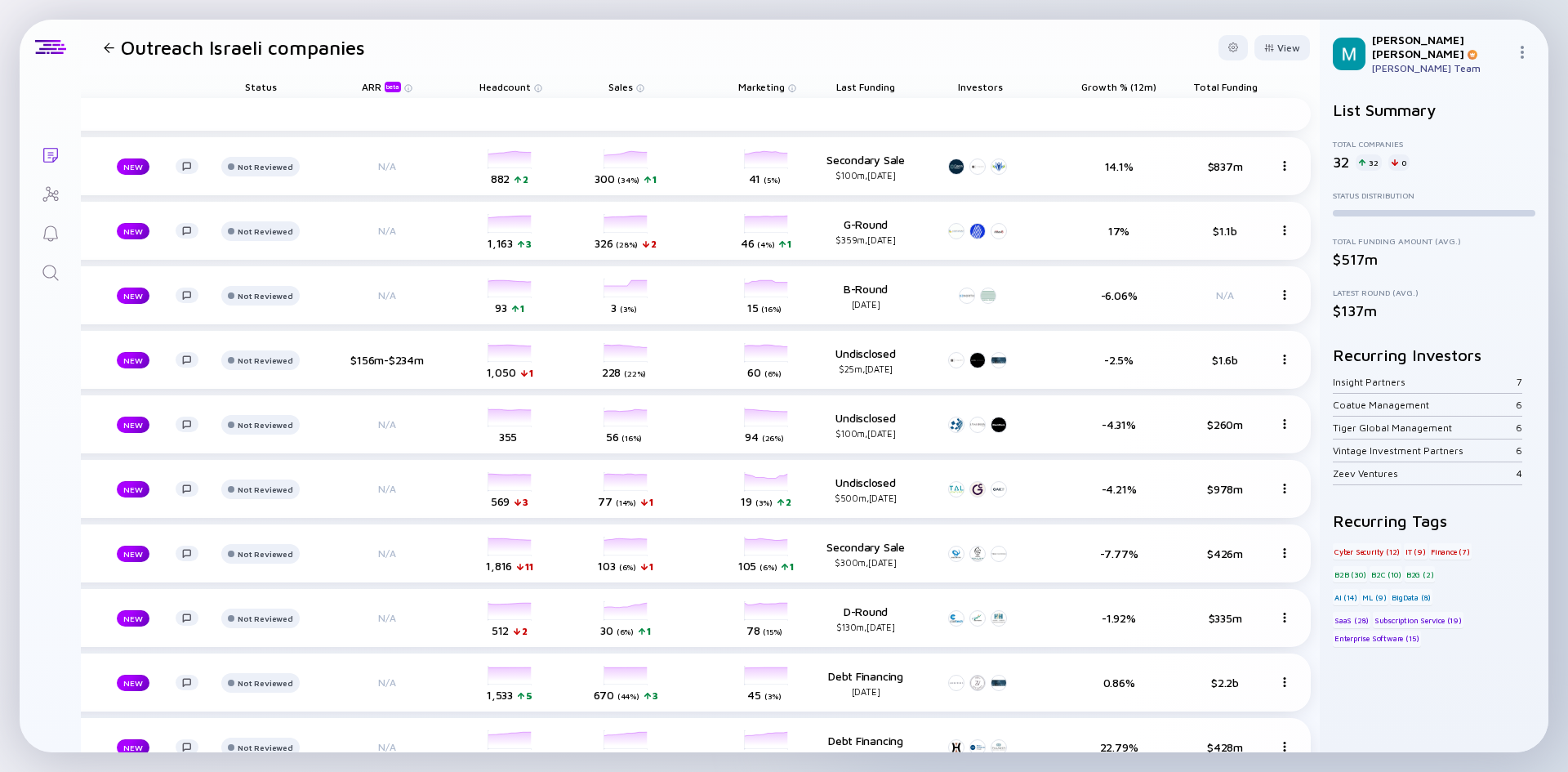
scroll to position [0, 218]
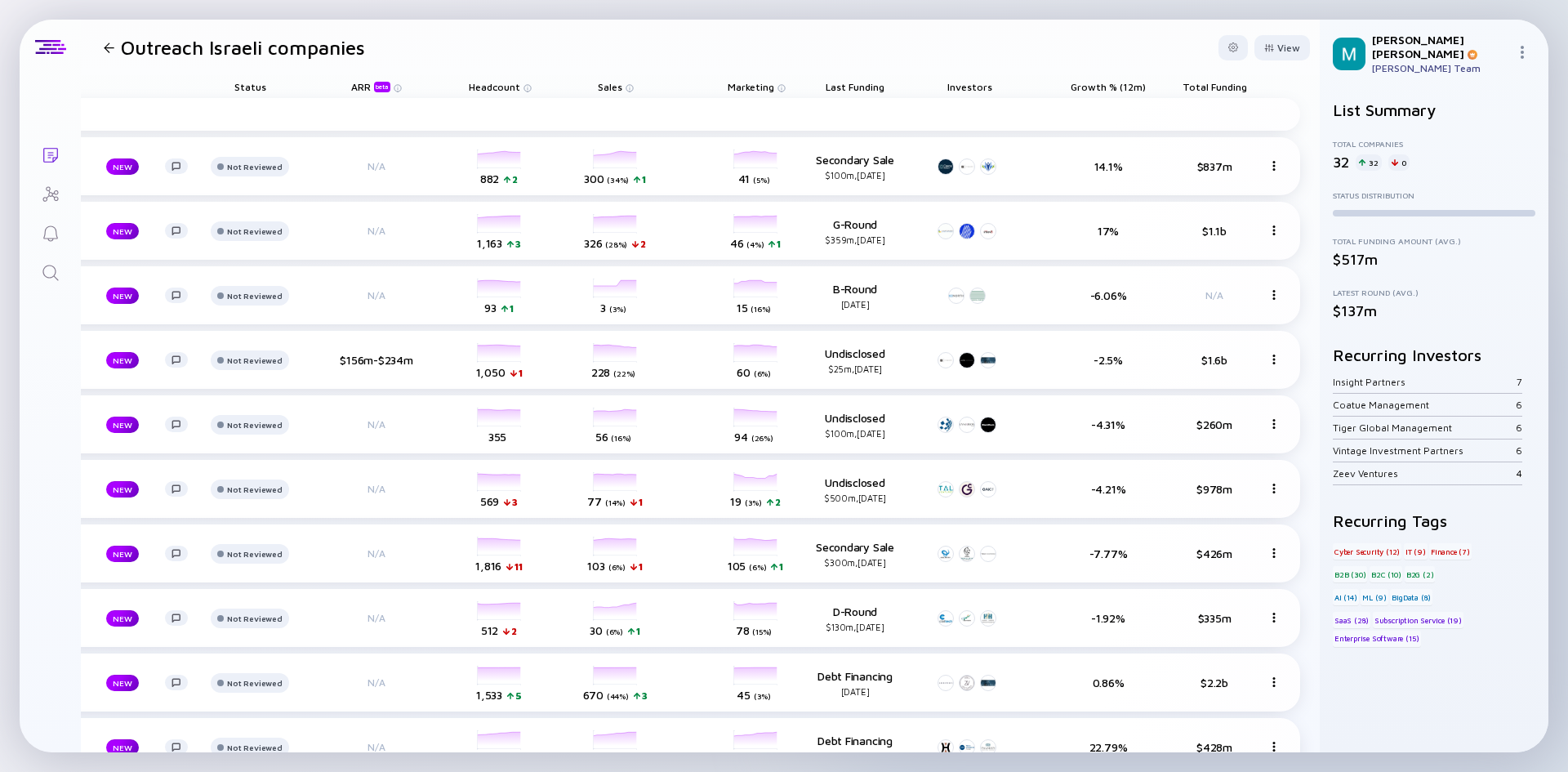
click at [885, 90] on span "Growth % (12m)" at bounding box center [855, 87] width 59 height 12
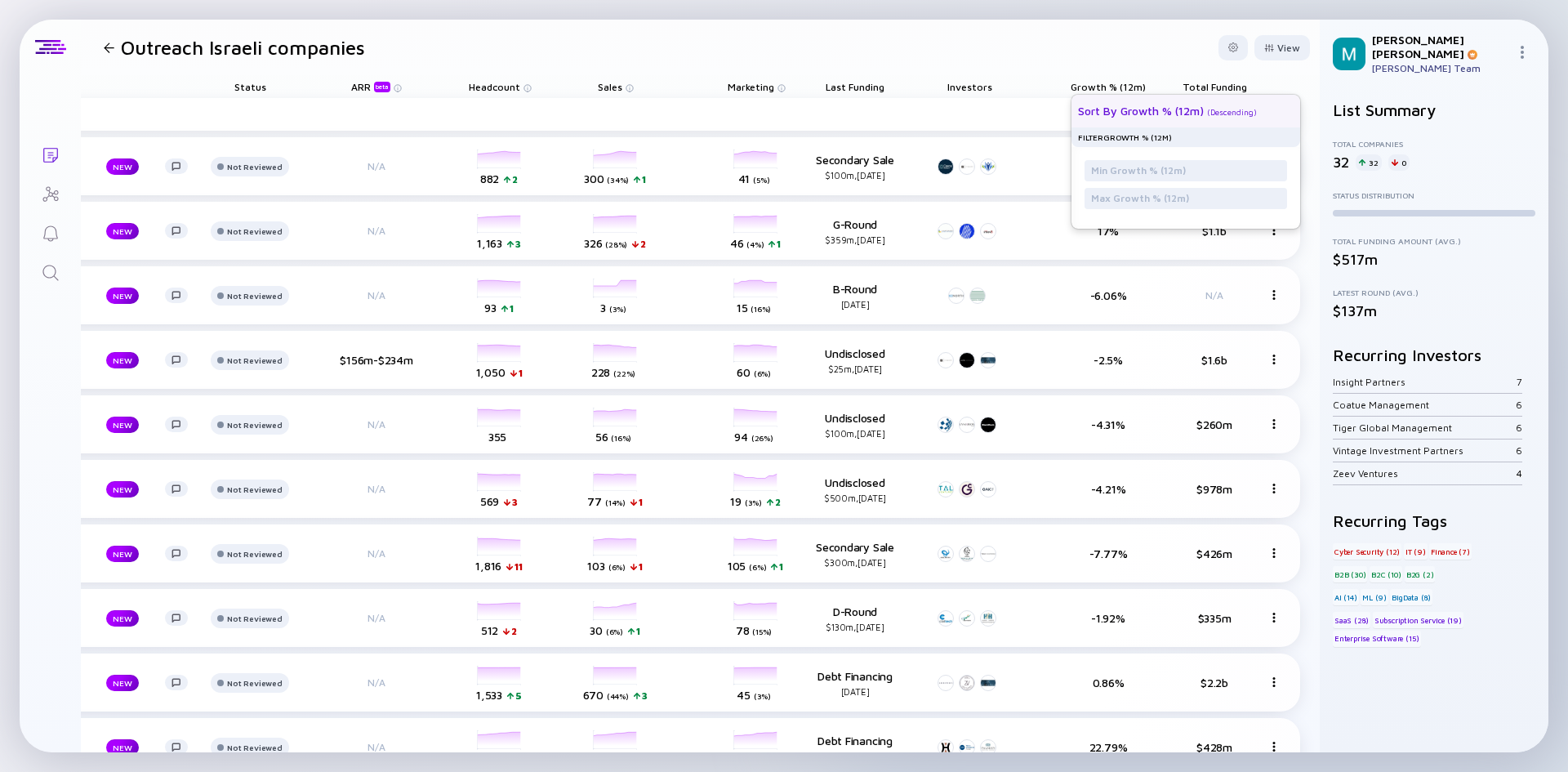
click at [1108, 111] on div "Sort by Growth % (12m)" at bounding box center [1141, 111] width 126 height 14
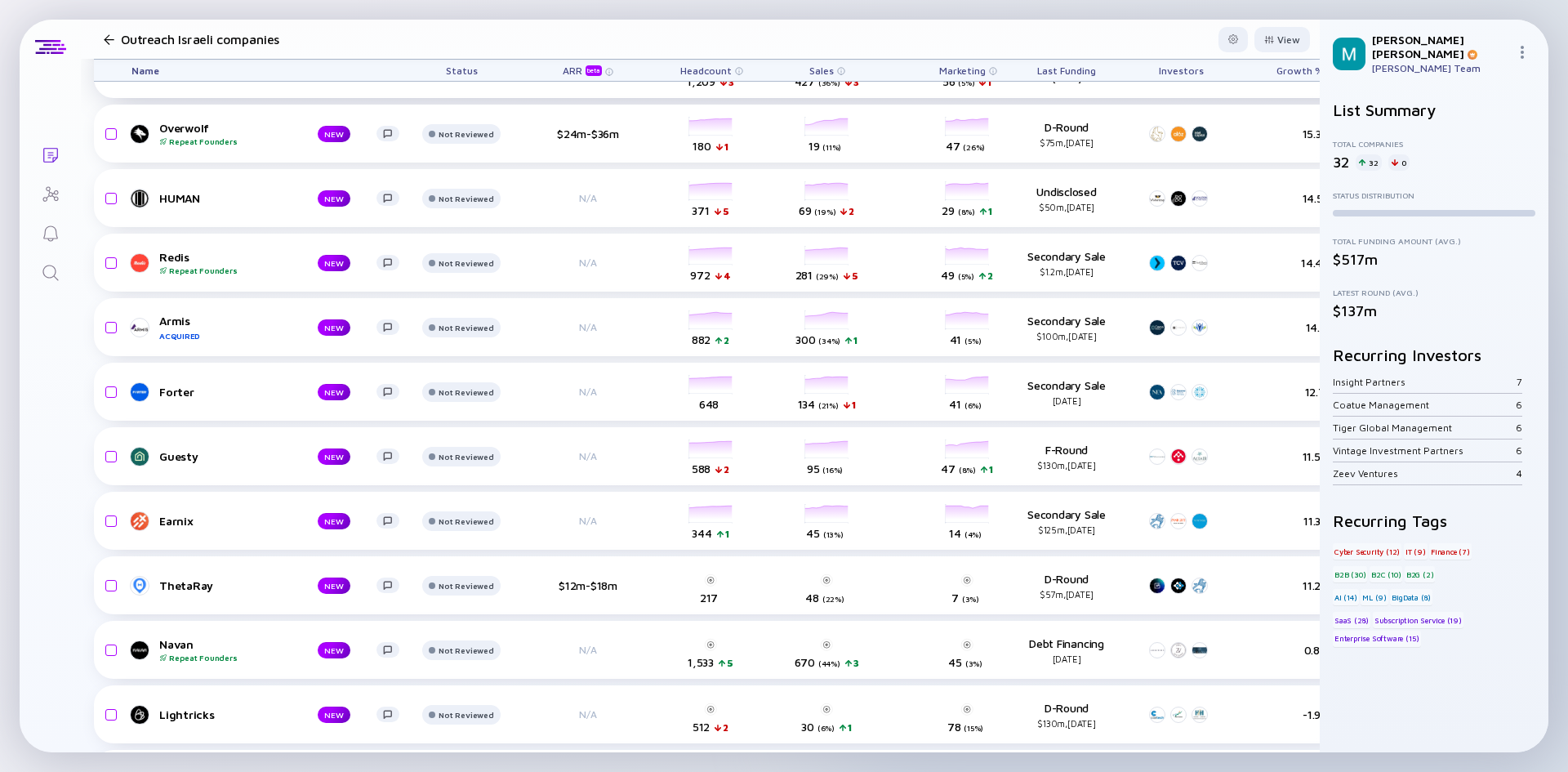
scroll to position [1143, 0]
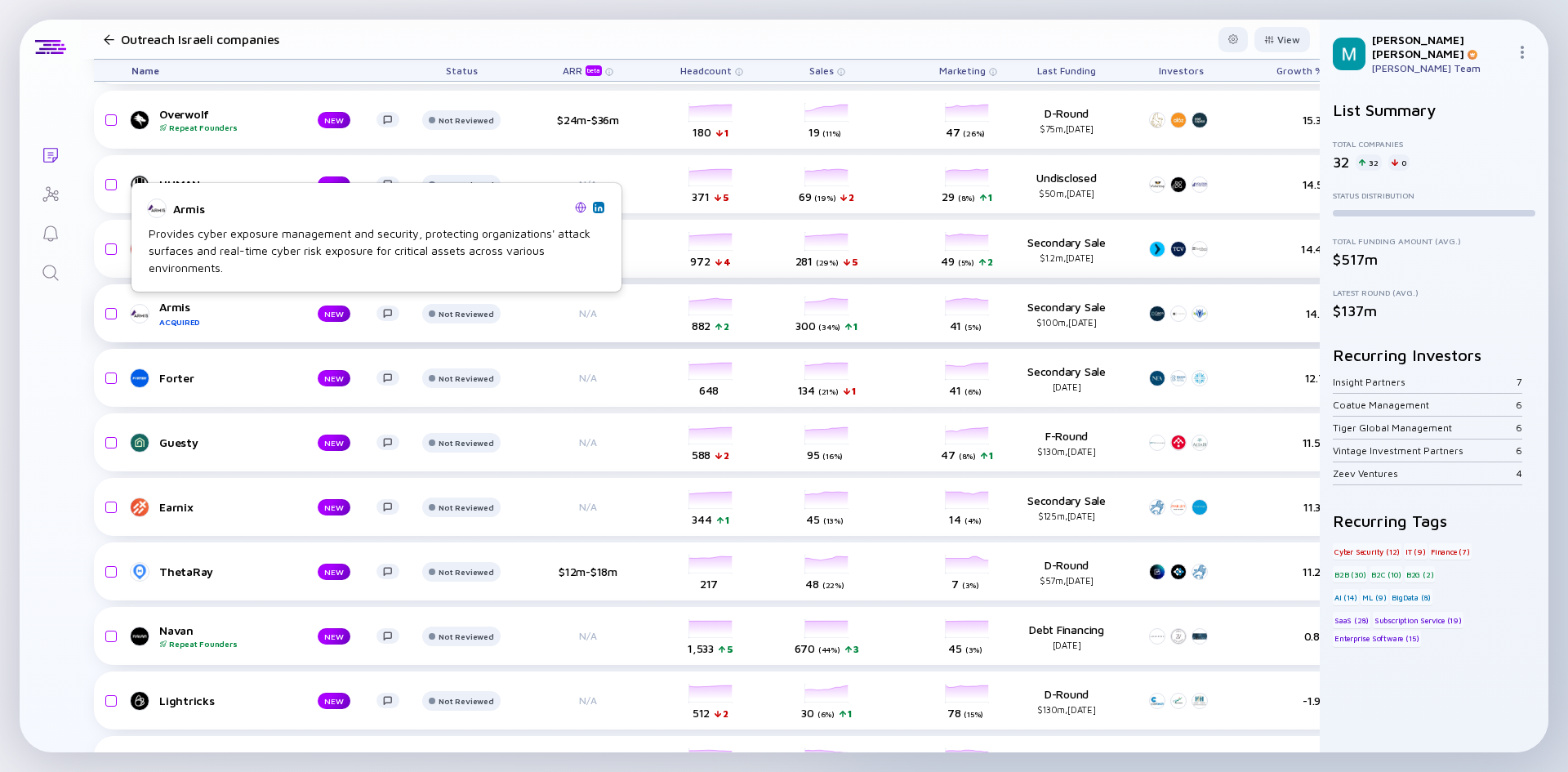
click at [174, 308] on div "Armis Acquired" at bounding box center [225, 313] width 132 height 27
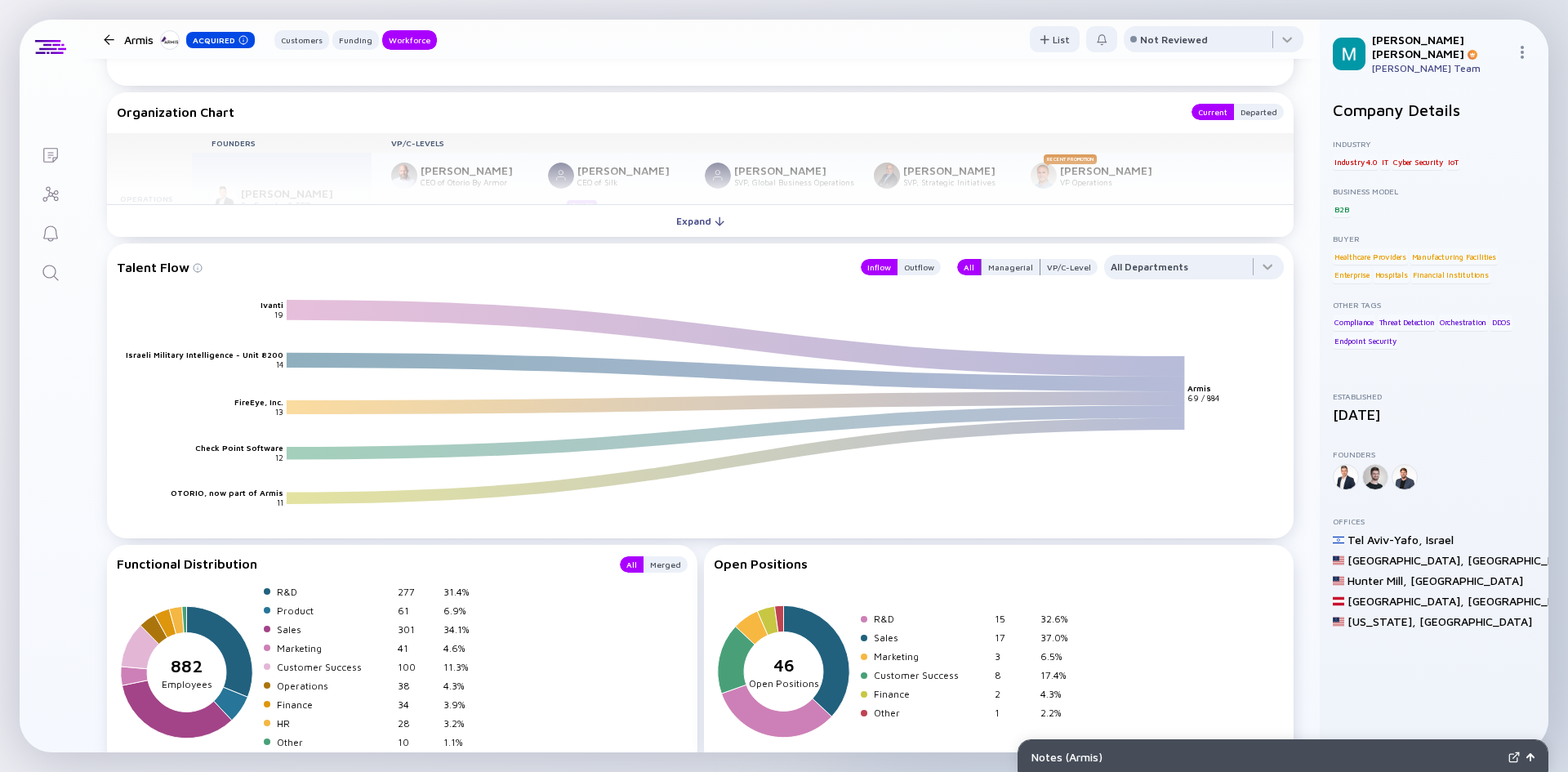
scroll to position [1871, 0]
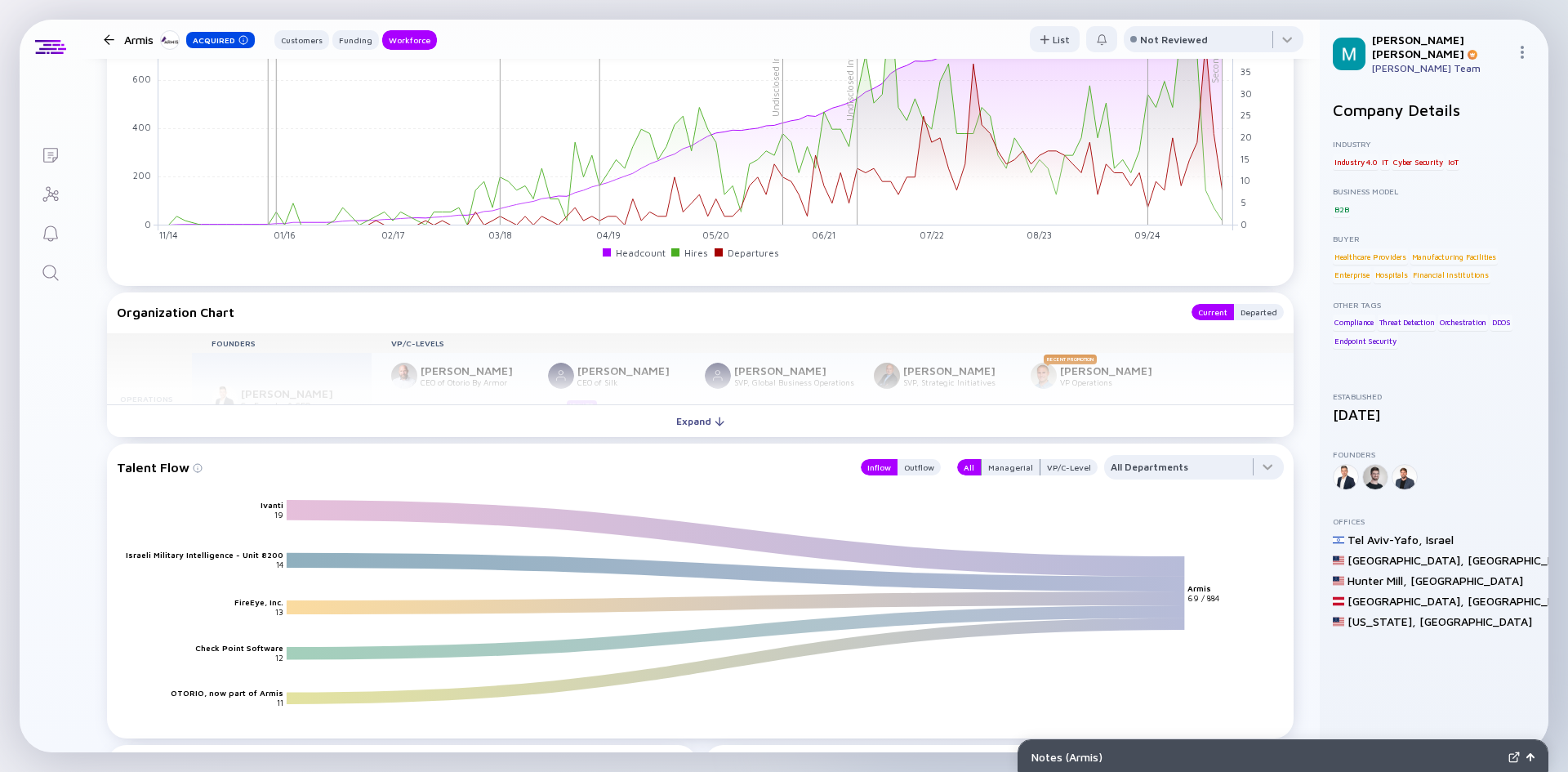
click at [104, 41] on div at bounding box center [109, 40] width 11 height 11
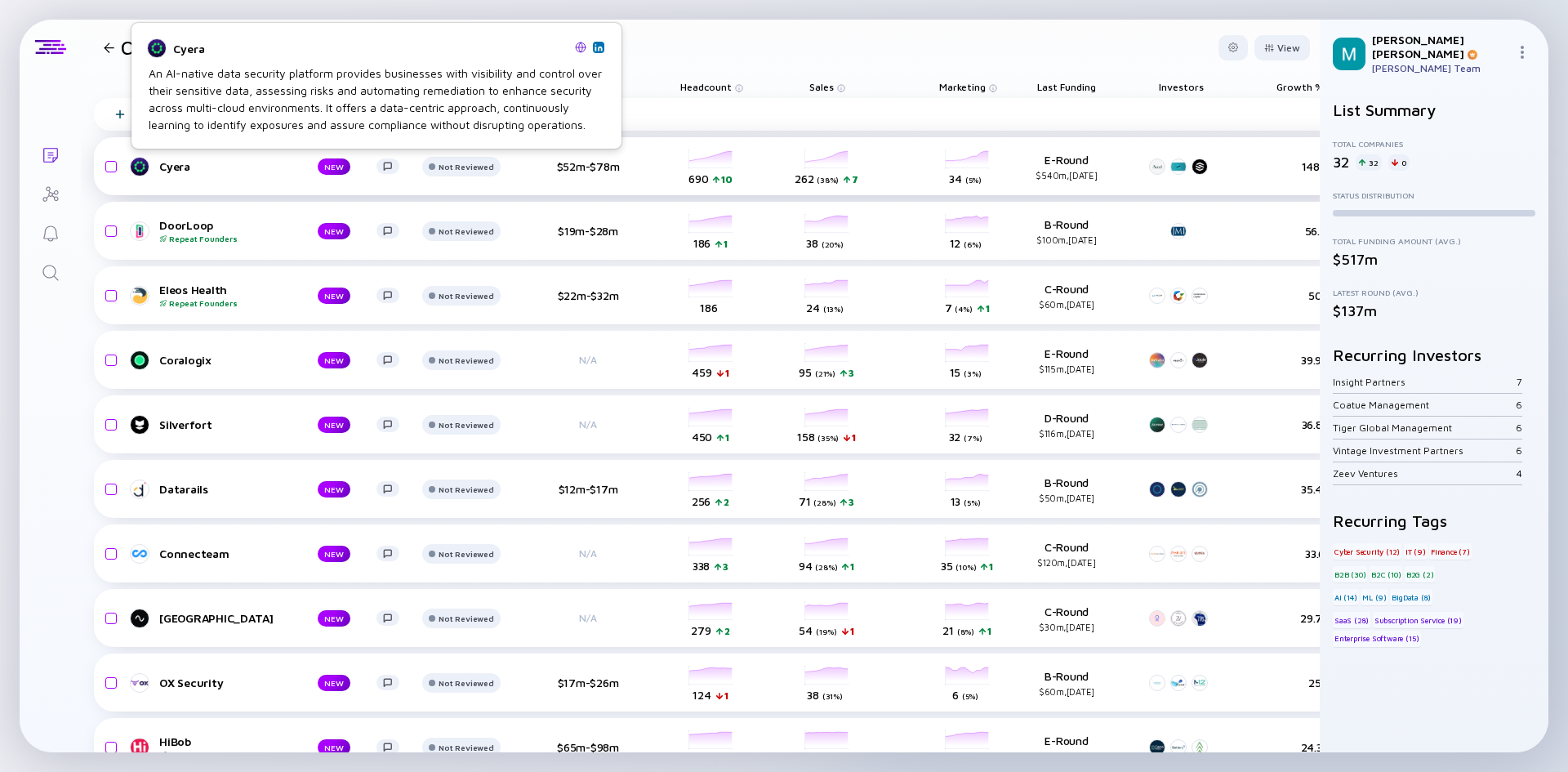
click at [185, 169] on div "Cyera" at bounding box center [225, 166] width 132 height 14
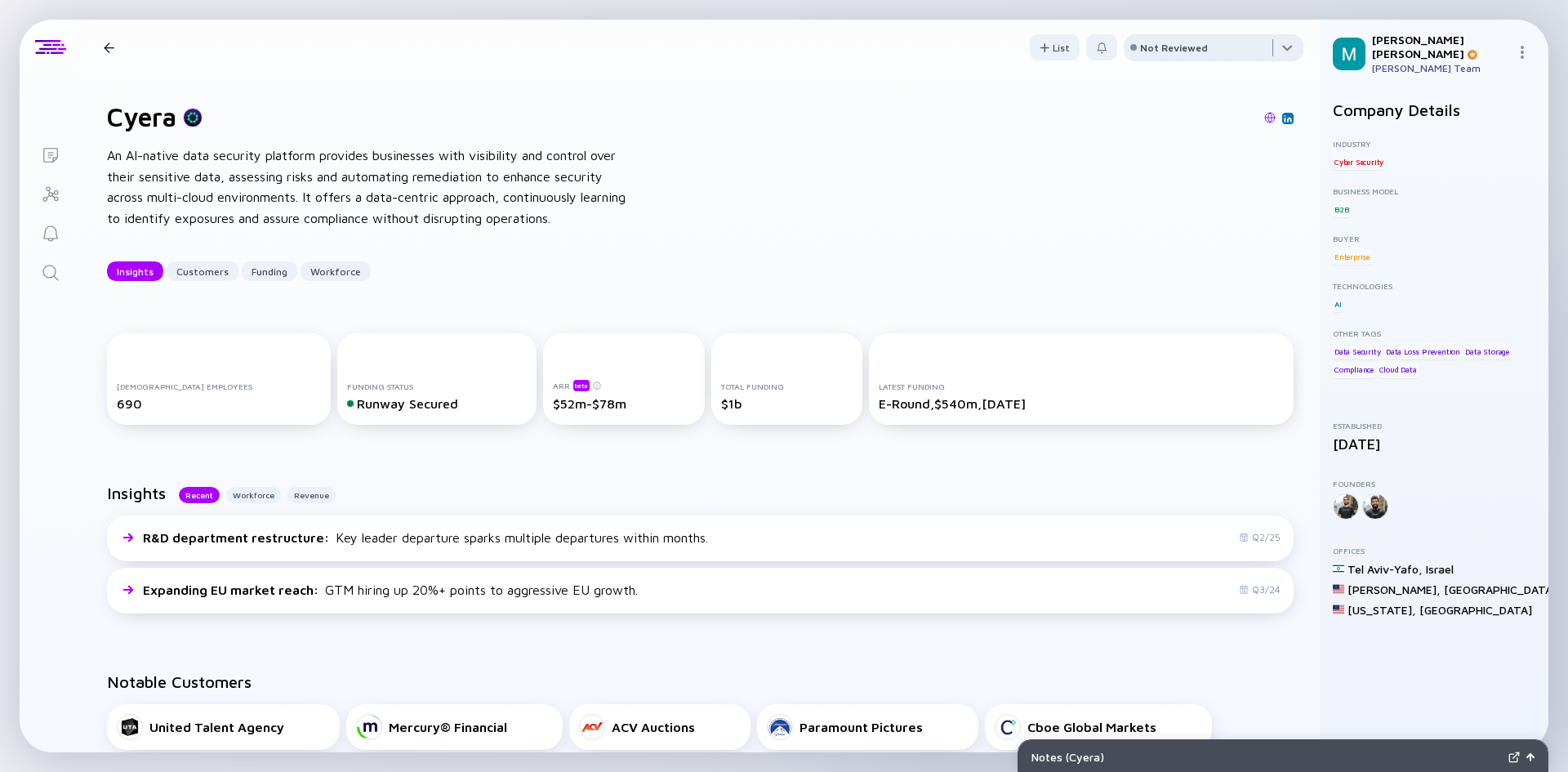
click at [1278, 51] on div at bounding box center [1214, 51] width 180 height 33
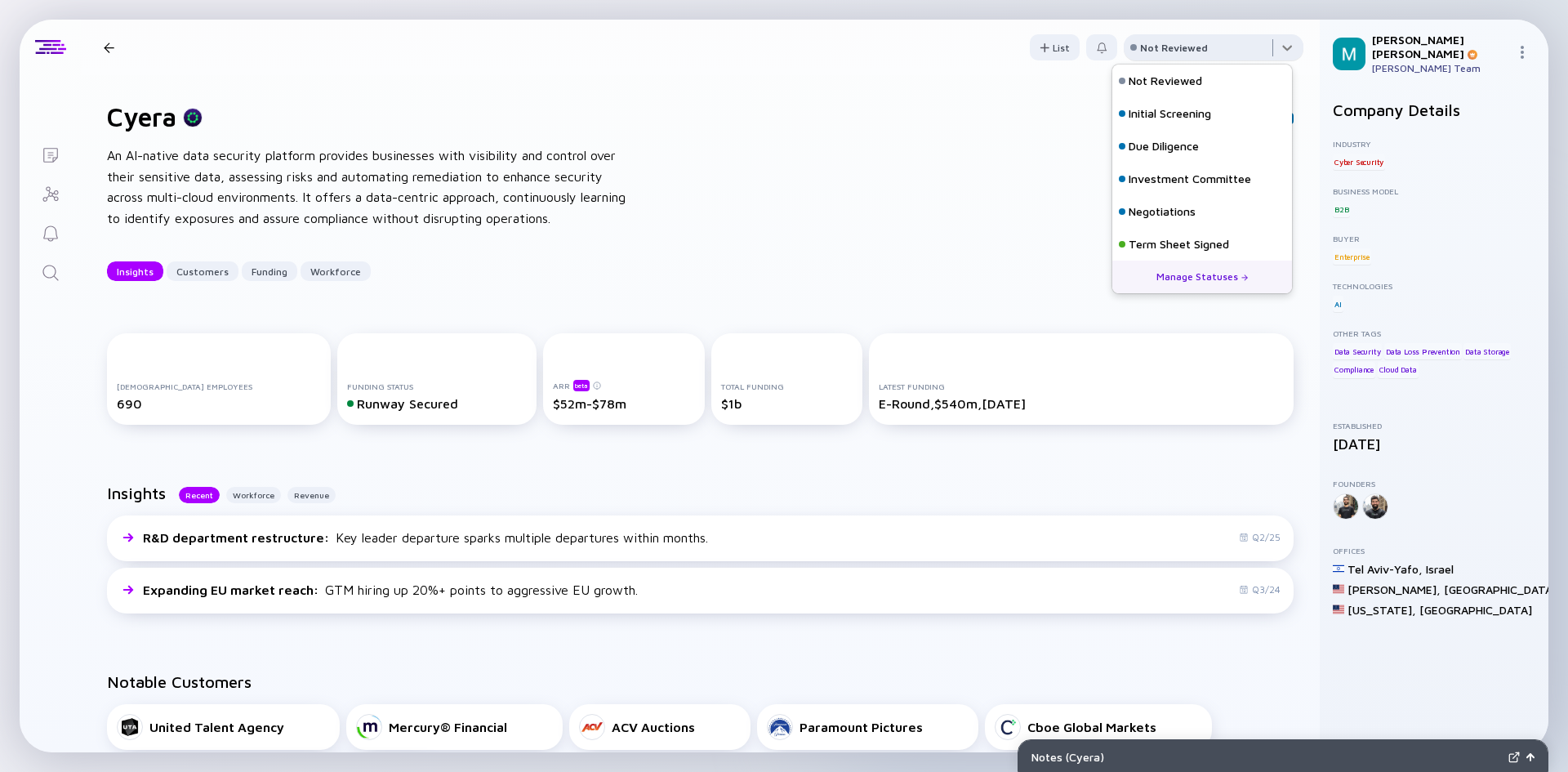
click at [1278, 51] on div at bounding box center [1214, 51] width 180 height 33
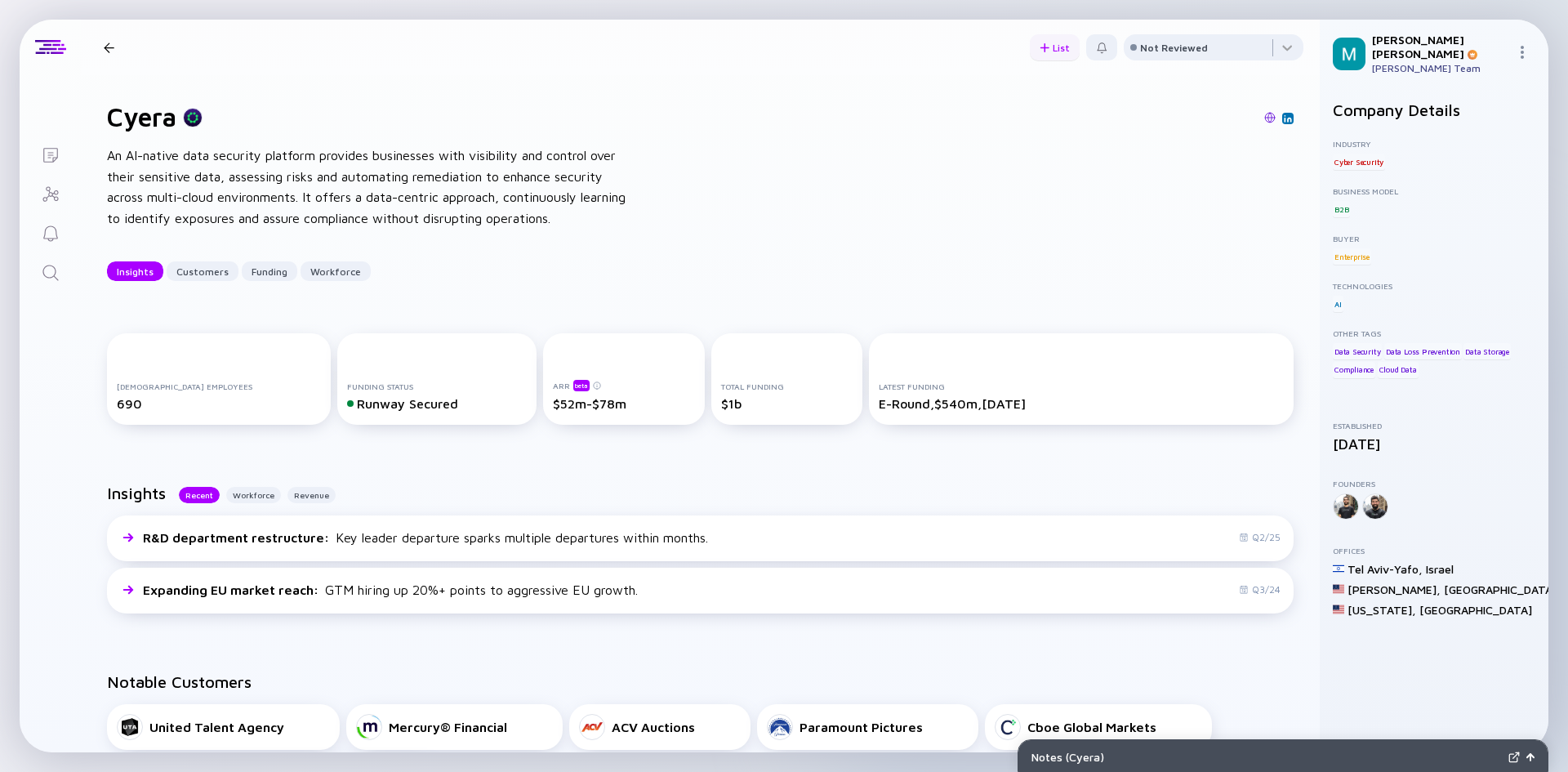
click at [1051, 55] on div "List" at bounding box center [1055, 48] width 49 height 26
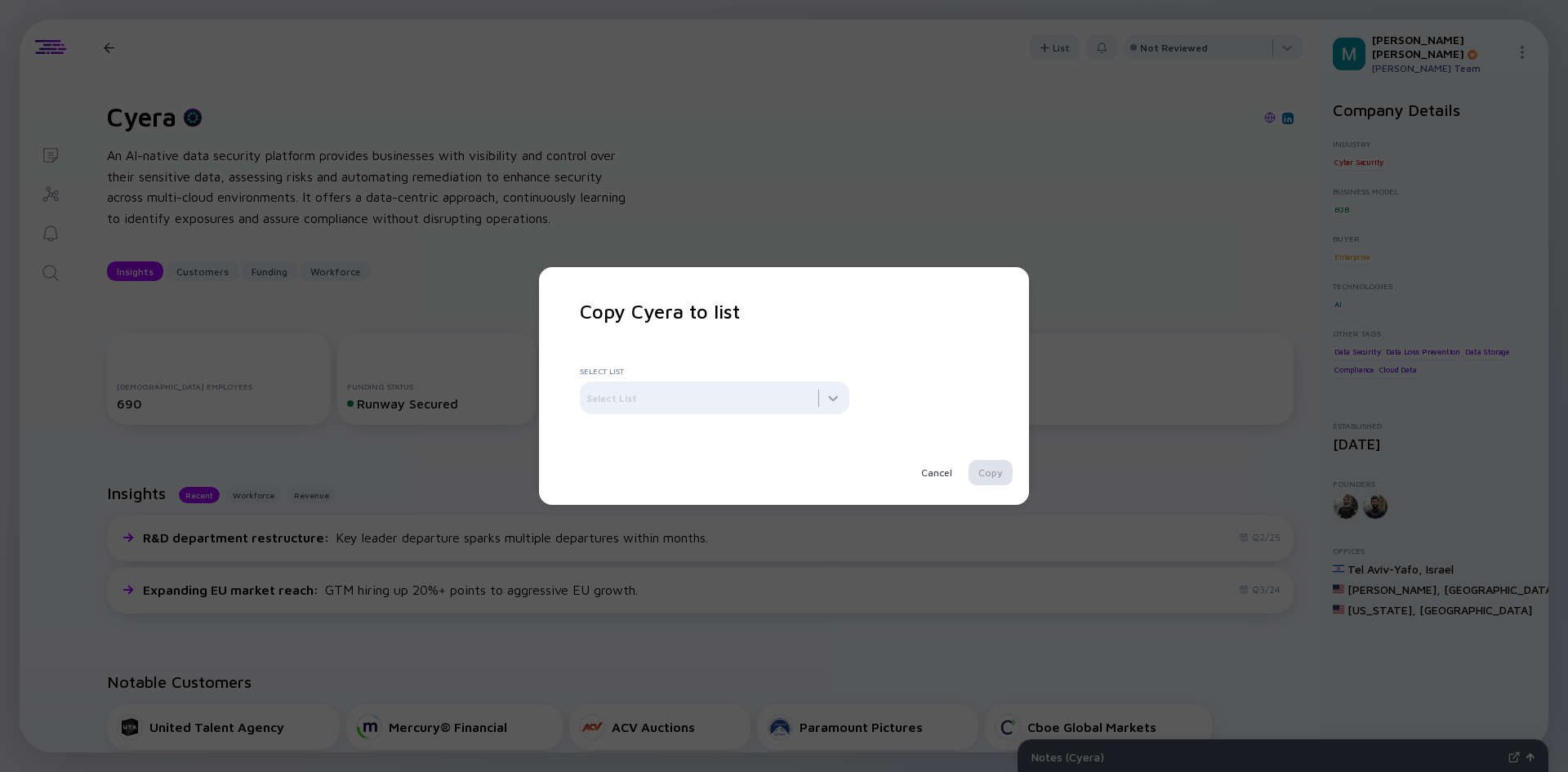
click at [971, 200] on div "Copy Cyera to list Select List Select List Cancel Copy" at bounding box center [784, 386] width 1568 height 772
click at [922, 474] on div "Cancel" at bounding box center [936, 473] width 50 height 26
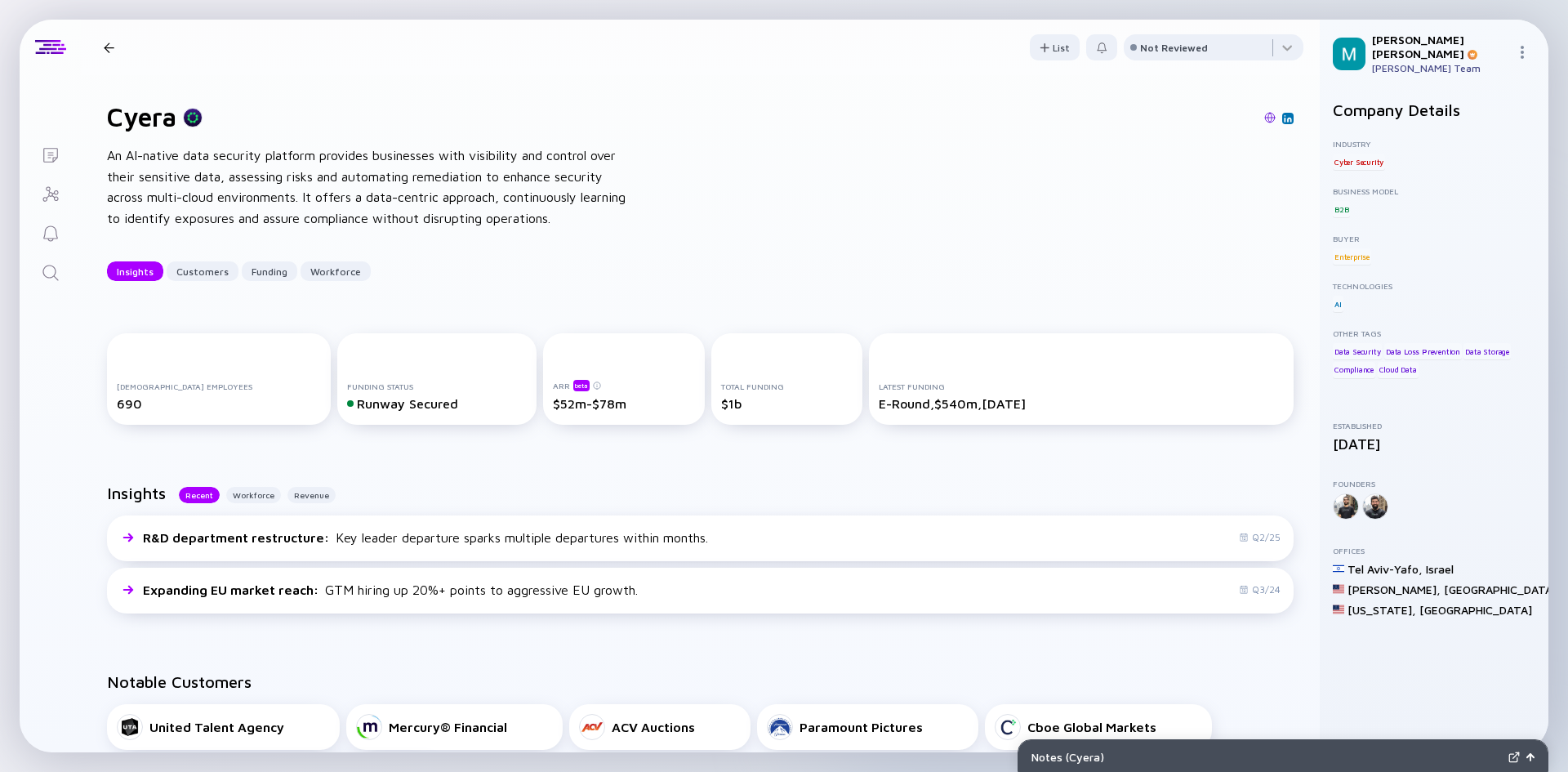
click at [106, 46] on div at bounding box center [109, 47] width 11 height 11
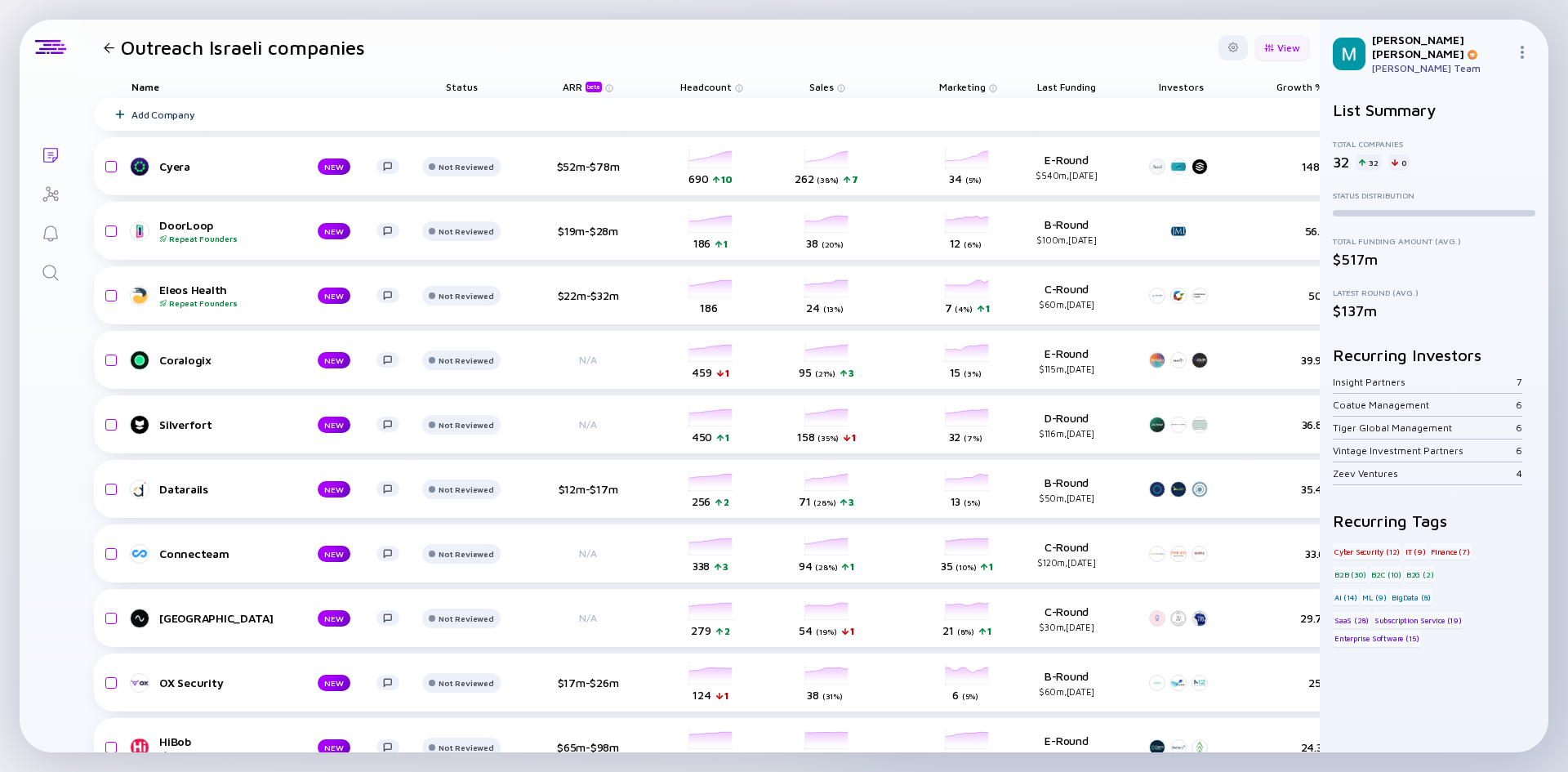
click at [1260, 54] on div "View" at bounding box center [1282, 48] width 55 height 26
click at [1205, 249] on div "Growth % (6m)" at bounding box center [1235, 244] width 123 height 33
click at [766, 32] on header "Outreach Israeli companies View Name Status Tags ARR beta Founders Date Added H…" at bounding box center [700, 47] width 1239 height 55
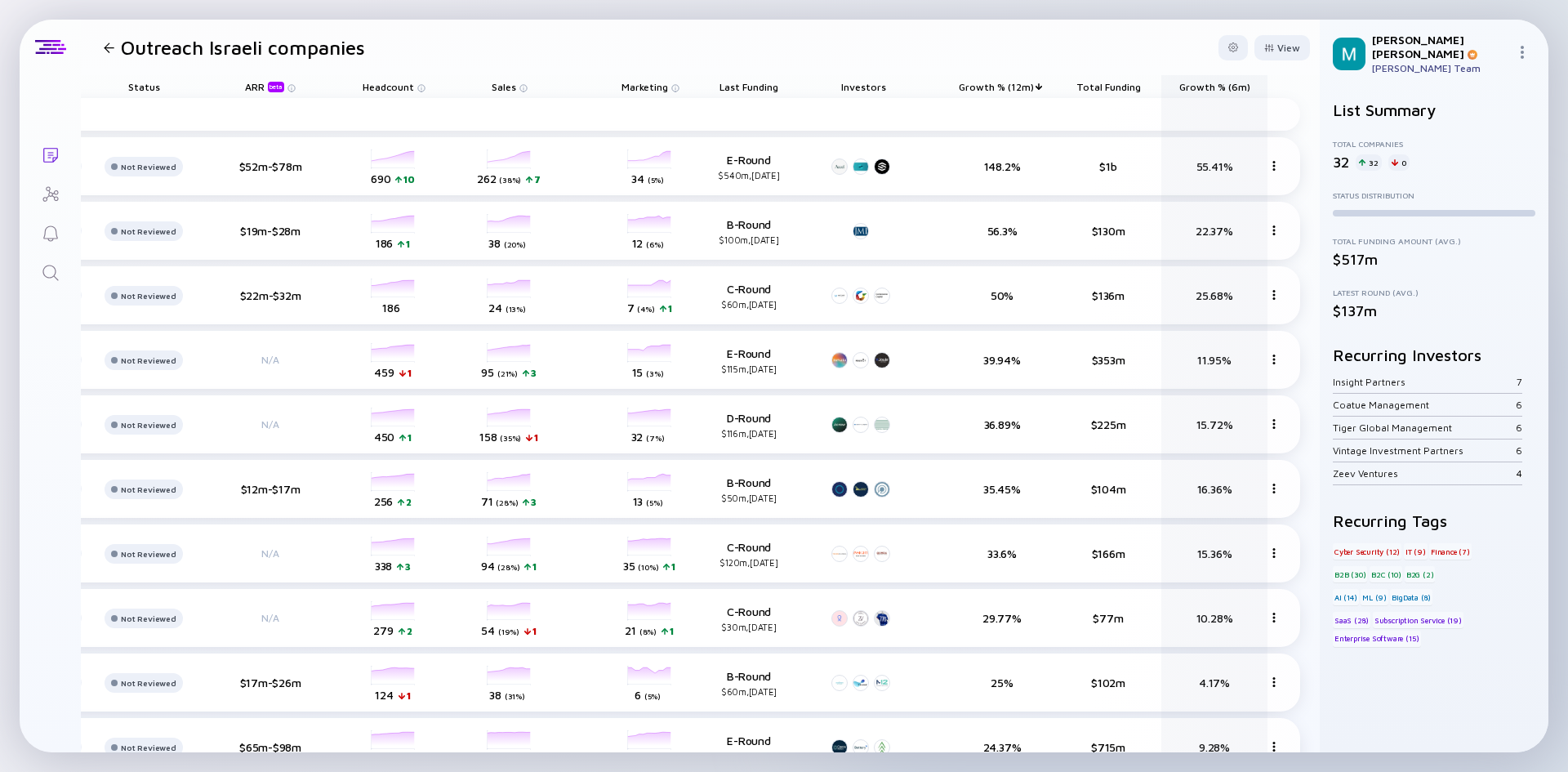
drag, startPoint x: 1096, startPoint y: 88, endPoint x: 1235, endPoint y: 100, distance: 139.5
click at [1235, 98] on div "Name Status ARR beta Headcount Sales Marketing Last Funding Investors Growth % …" at bounding box center [539, 87] width 1524 height 23
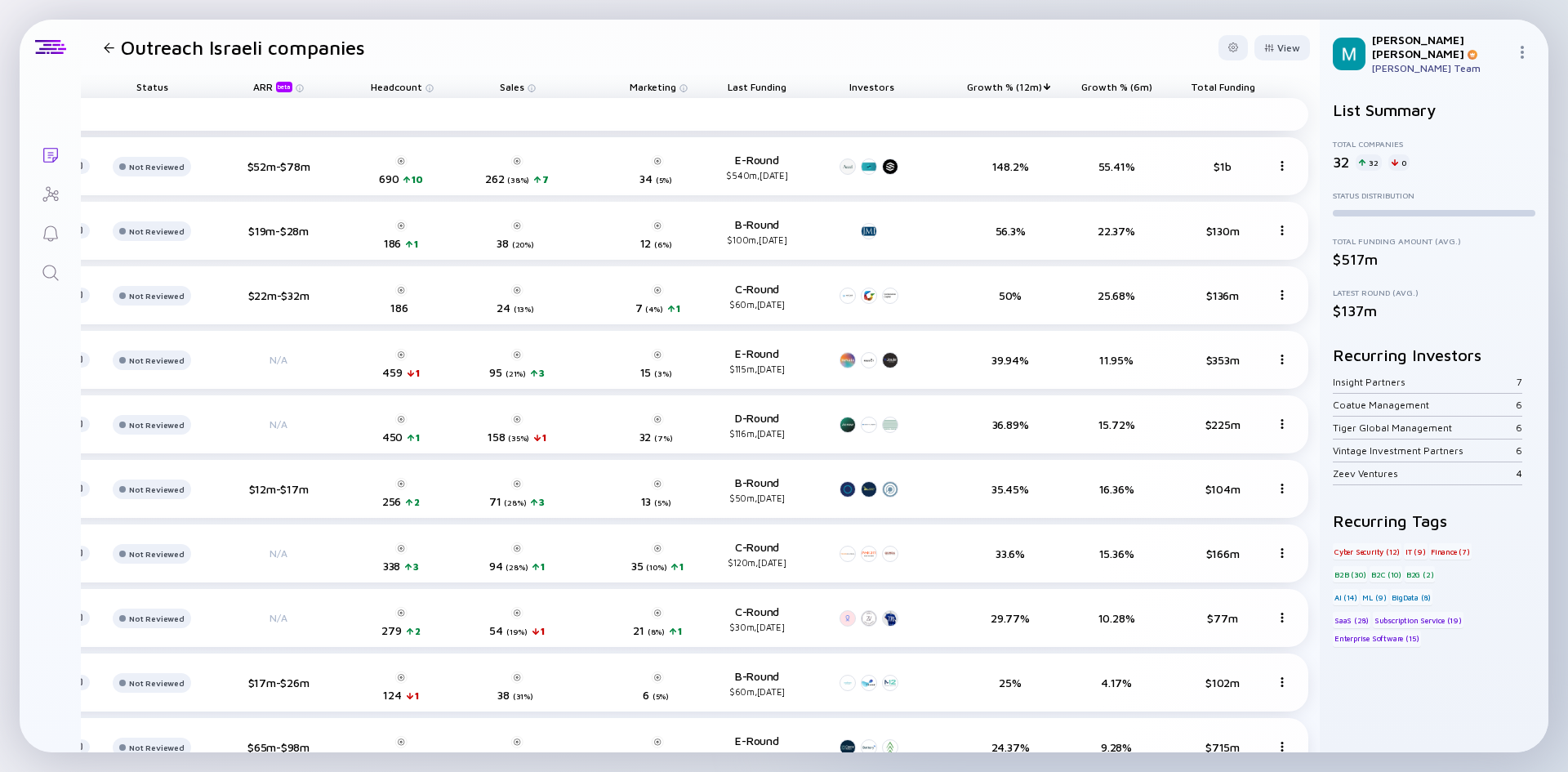
scroll to position [0, 297]
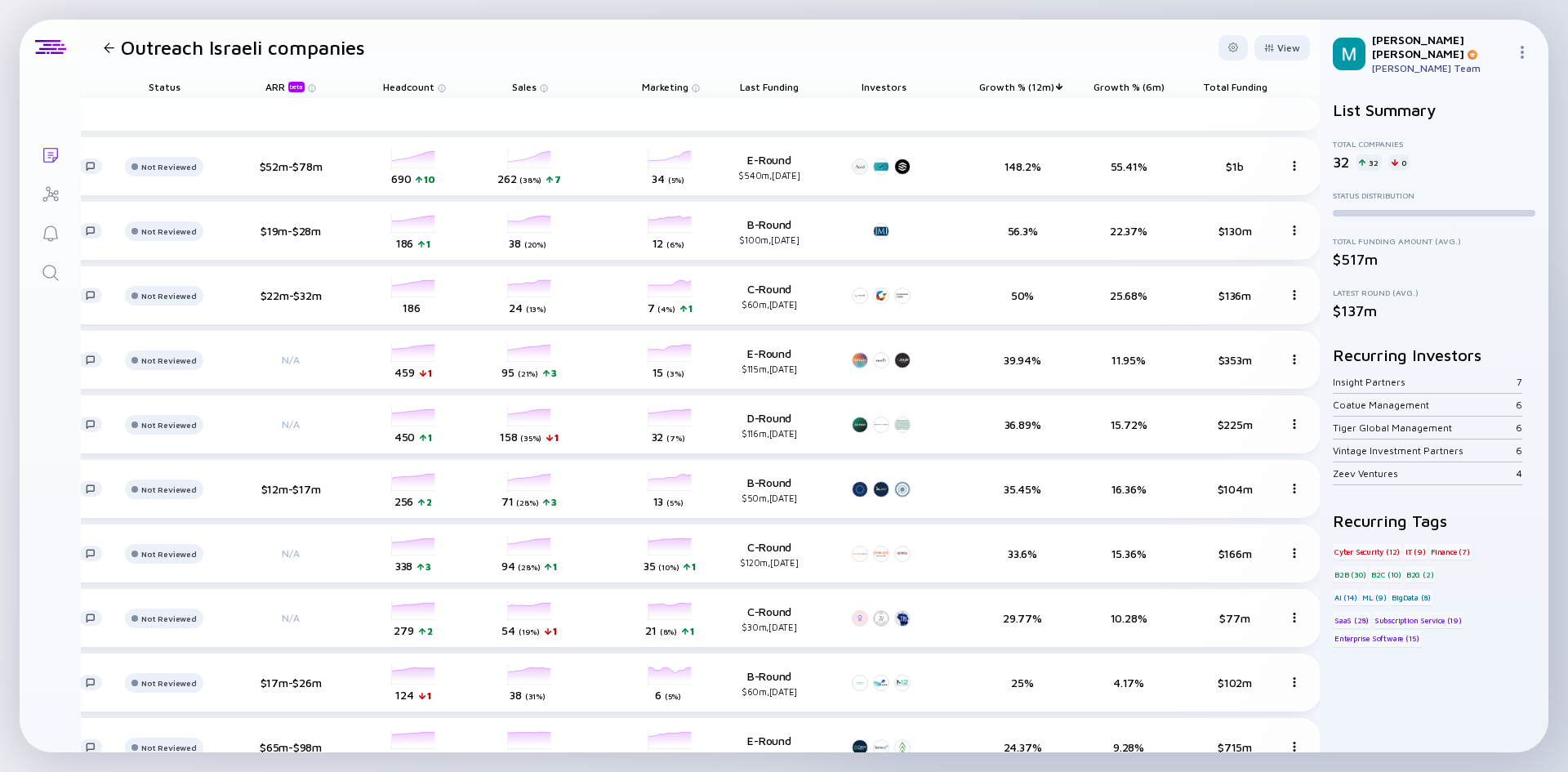
click at [1116, 93] on div "Growth % (6m)" at bounding box center [1128, 87] width 106 height 23
click at [799, 87] on span "Growth % (6m)" at bounding box center [769, 87] width 59 height 12
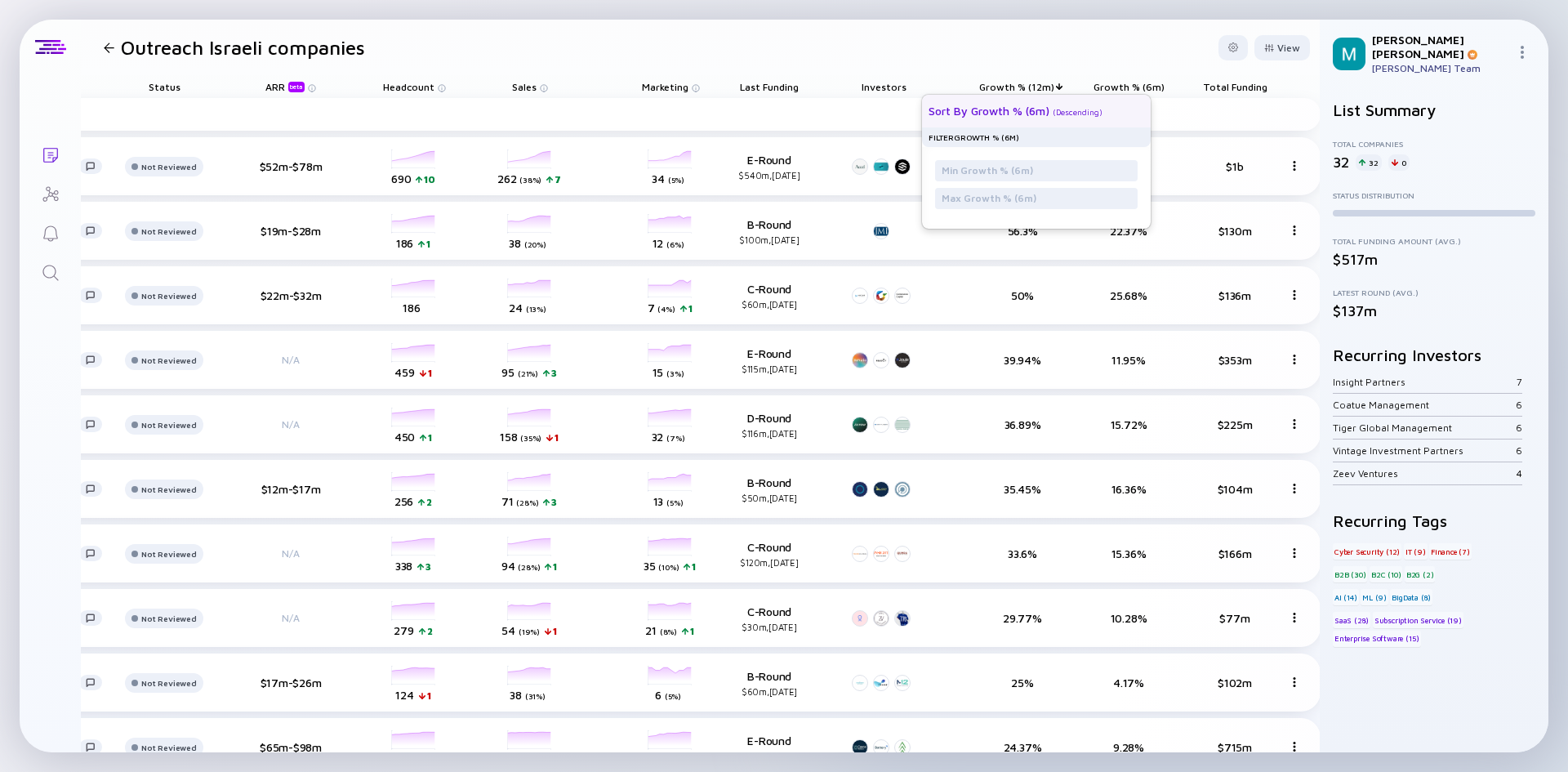
click at [1008, 116] on div "Sort by Growth % (6m)" at bounding box center [989, 111] width 121 height 14
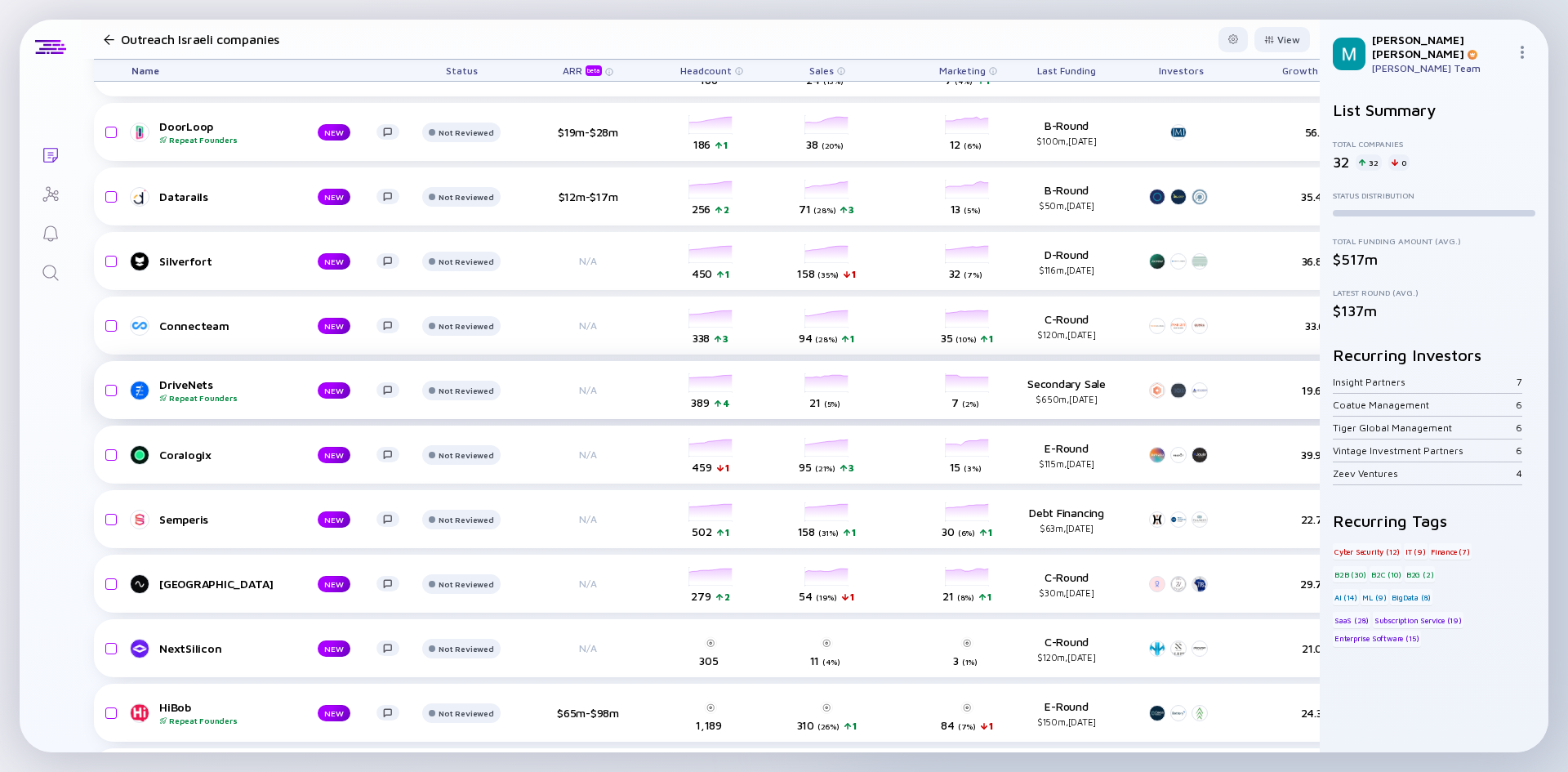
scroll to position [164, 0]
